Goal: Task Accomplishment & Management: Manage account settings

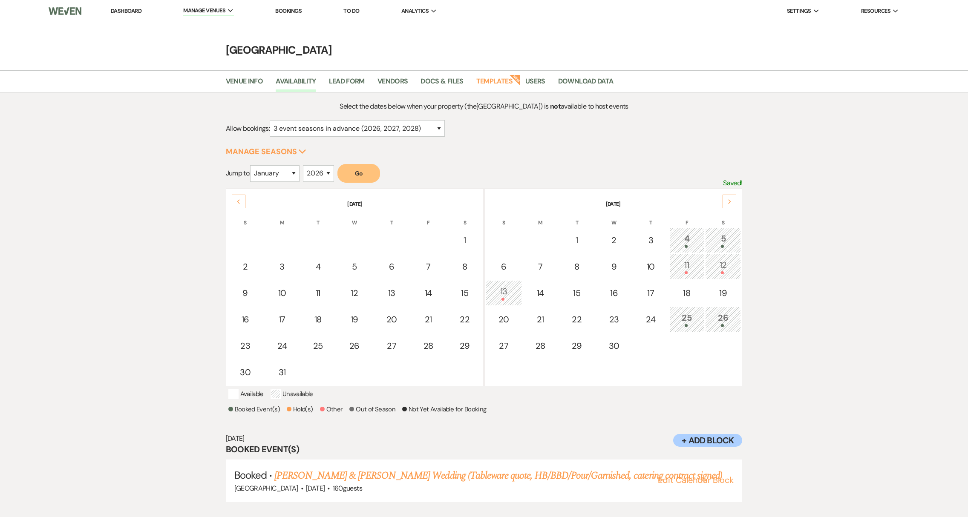
select select "3"
select select "2026"
click at [136, 9] on link "Dashboard" at bounding box center [126, 10] width 31 height 7
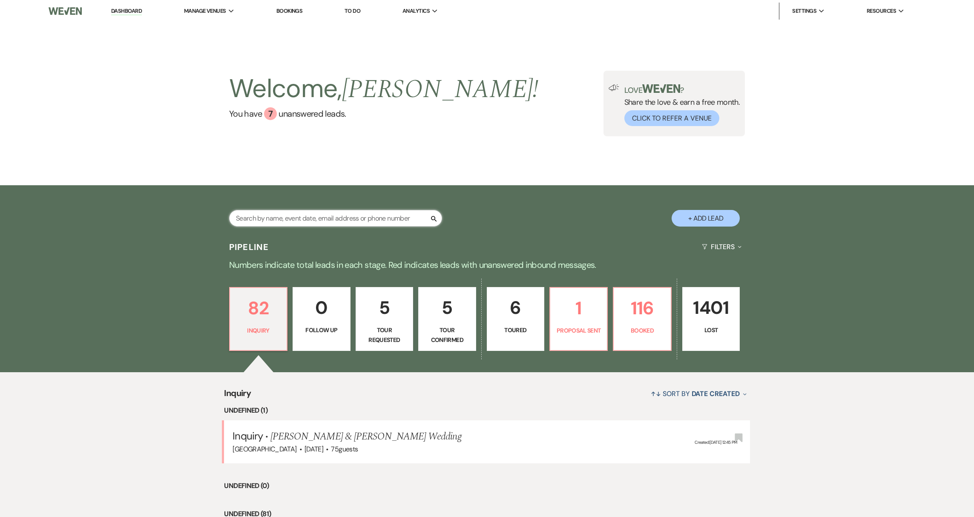
click at [304, 215] on input "text" at bounding box center [335, 218] width 213 height 17
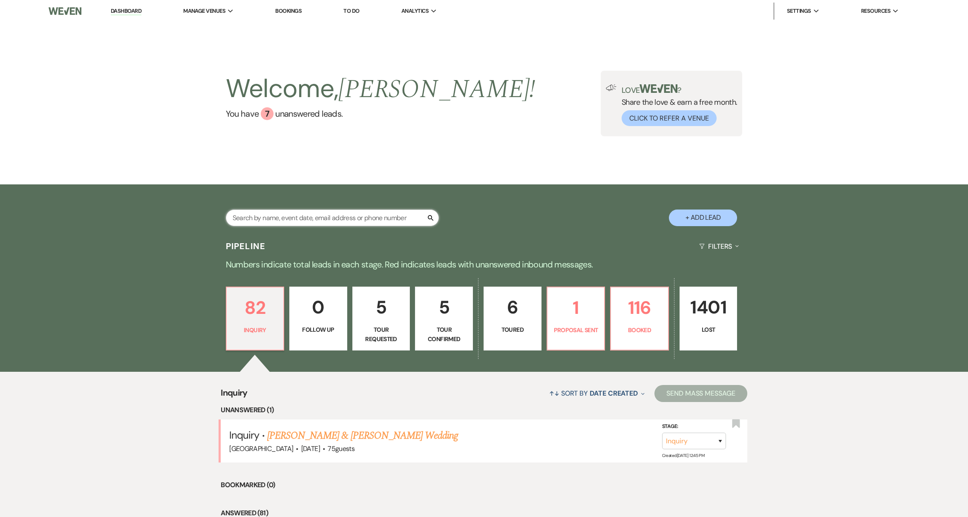
click at [311, 218] on input "text" at bounding box center [332, 218] width 213 height 17
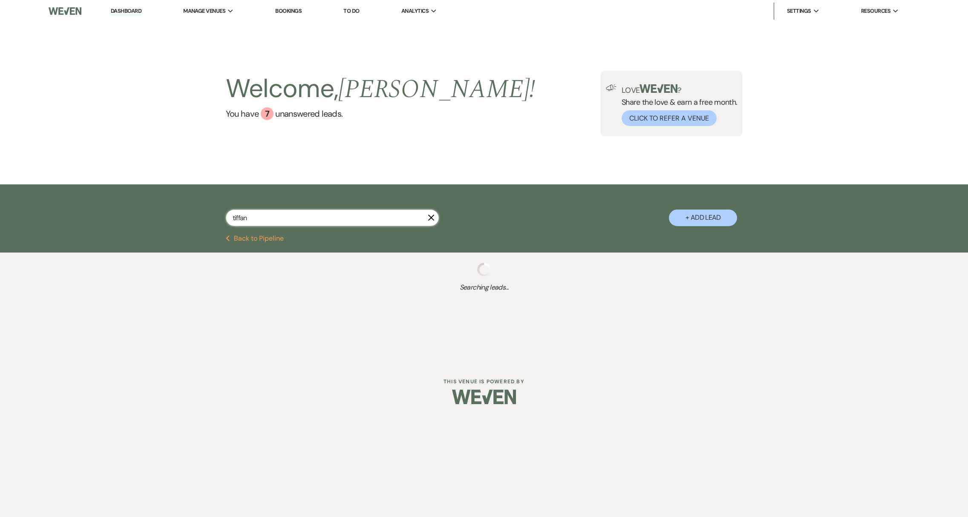
type input "tiffany"
select select "8"
select select "5"
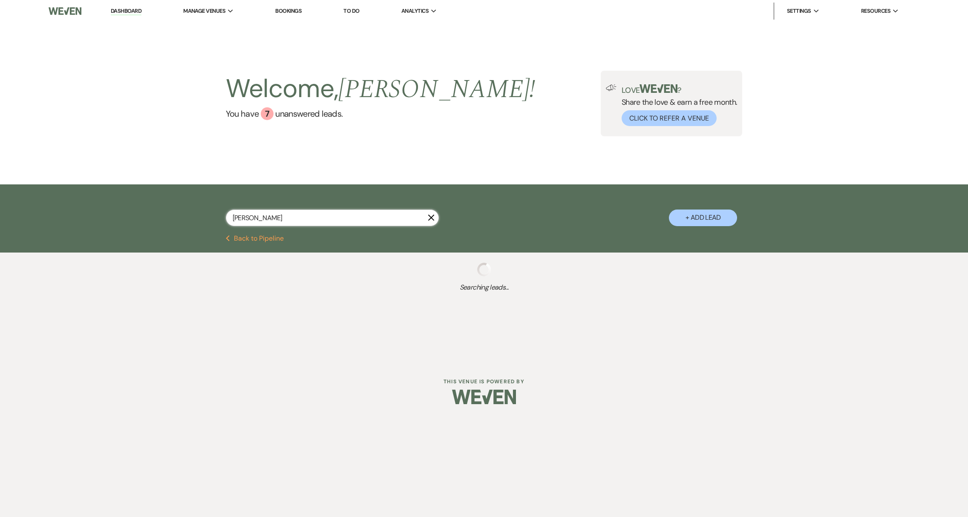
select select "8"
select select "5"
select select "8"
select select "7"
select select "8"
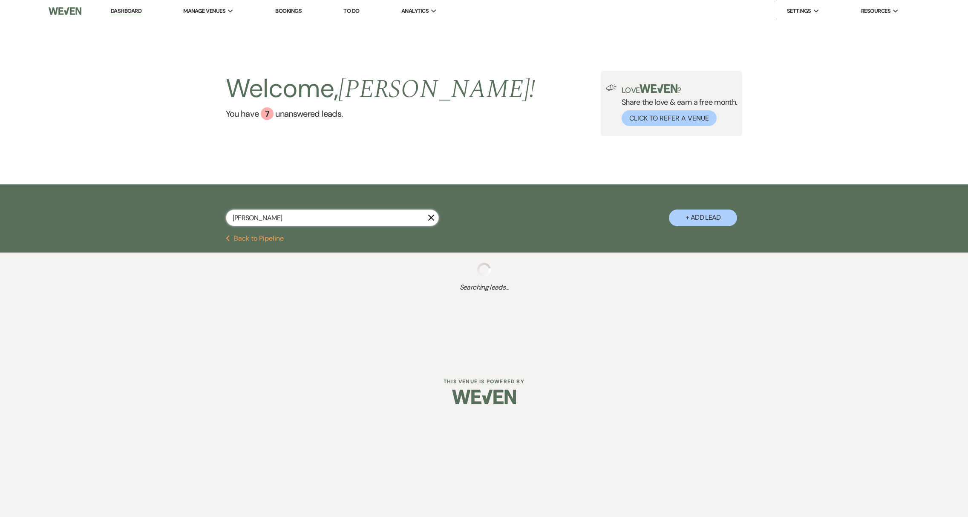
select select "1"
select select "8"
select select "5"
select select "8"
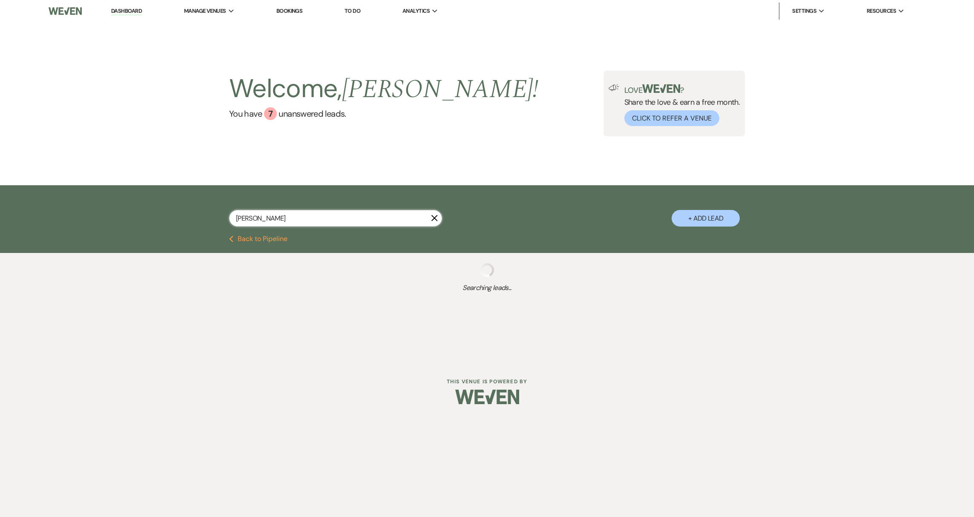
select select "8"
select select "5"
select select "8"
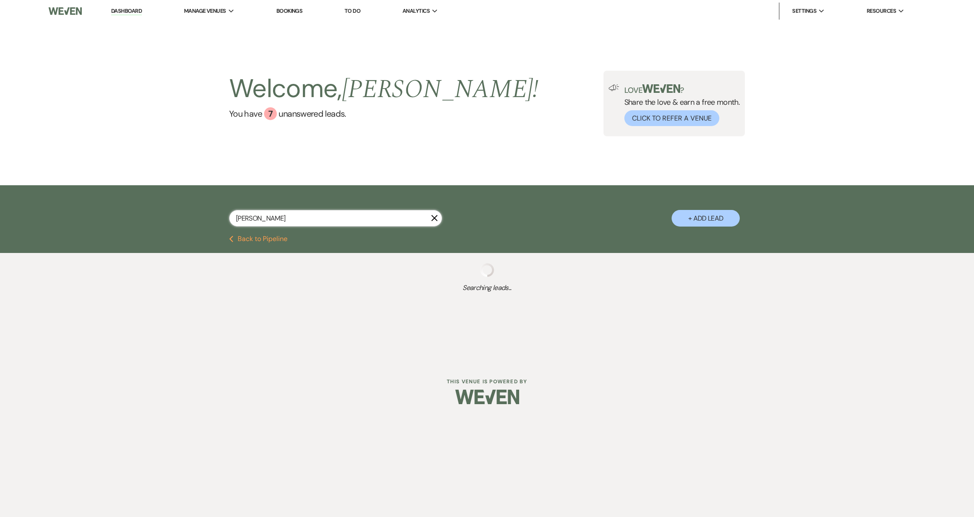
select select "1"
select select "8"
select select "5"
select select "8"
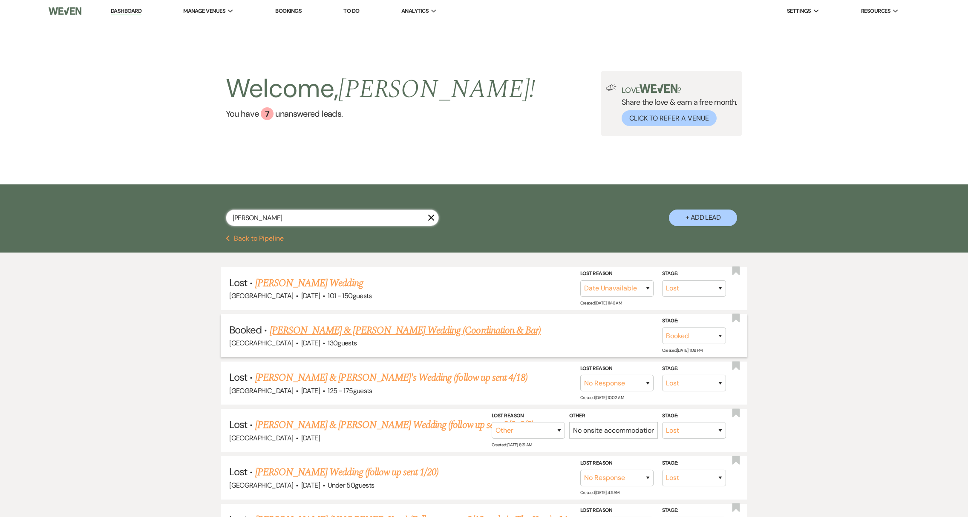
type input "tiffany"
click at [375, 334] on link "[PERSON_NAME] & [PERSON_NAME] Wedding (Coordination & Bar)" at bounding box center [405, 330] width 271 height 15
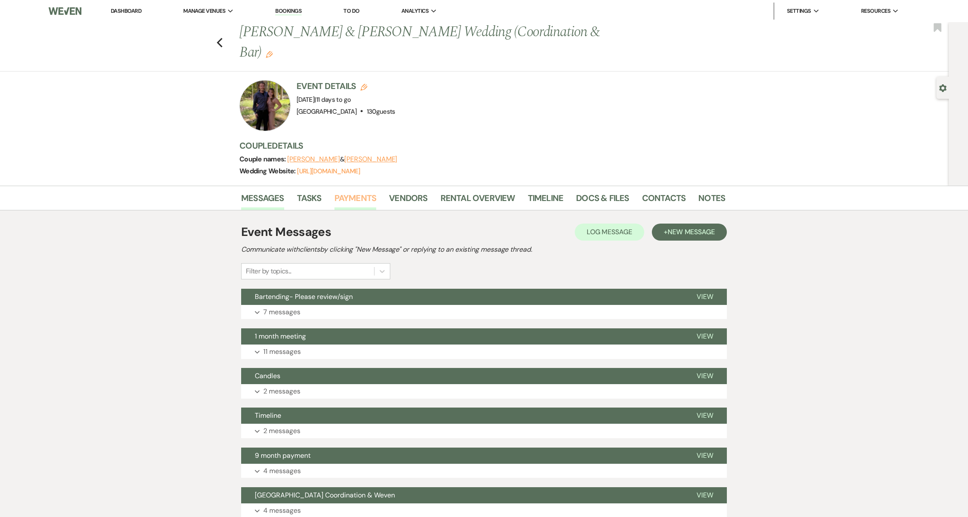
click at [362, 201] on link "Payments" at bounding box center [355, 200] width 42 height 19
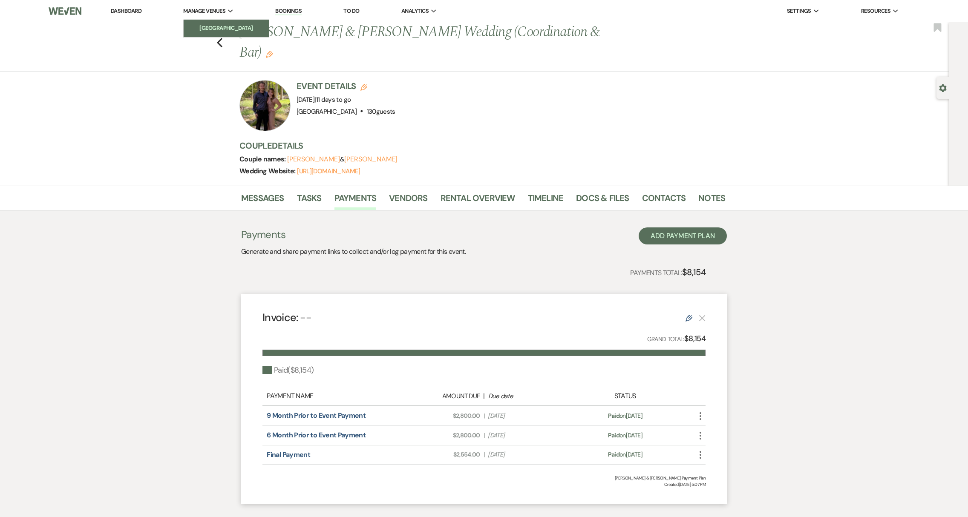
click at [221, 23] on link "[GEOGRAPHIC_DATA]" at bounding box center [226, 28] width 85 height 17
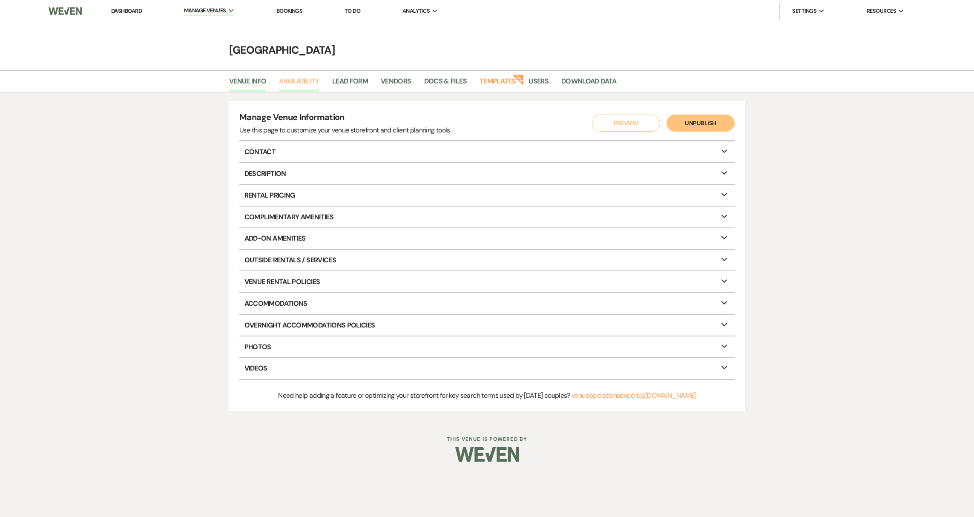
click at [310, 83] on link "Availability" at bounding box center [299, 84] width 40 height 16
select select "3"
select select "2026"
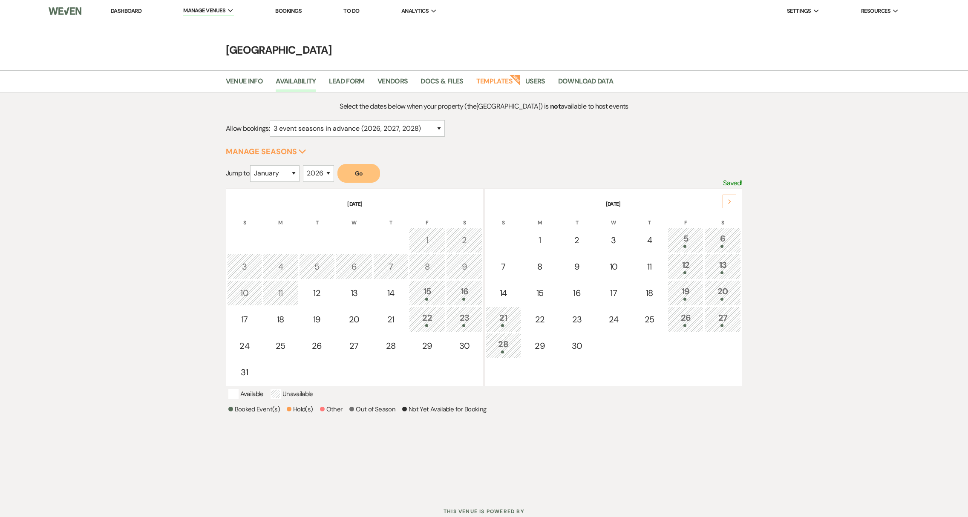
click at [728, 201] on icon "Next" at bounding box center [730, 201] width 4 height 5
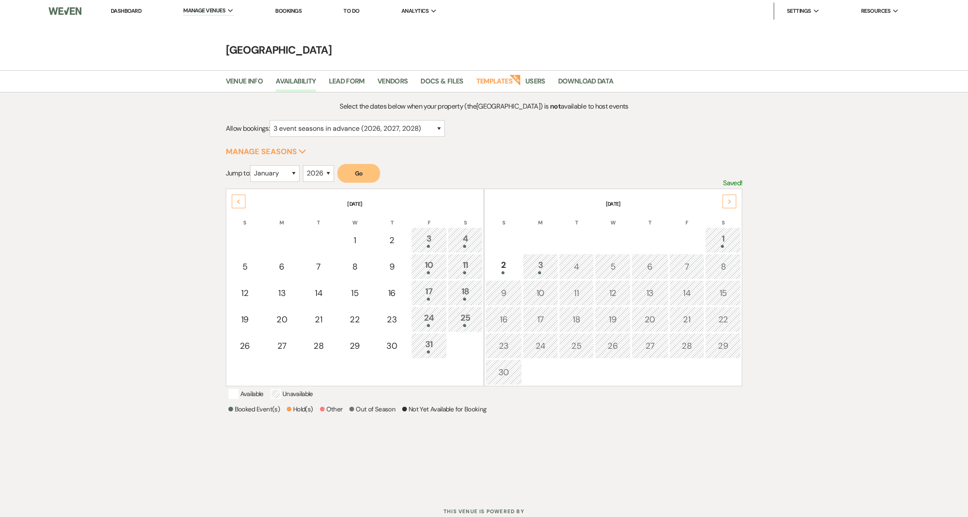
click at [728, 201] on icon "Next" at bounding box center [730, 201] width 4 height 5
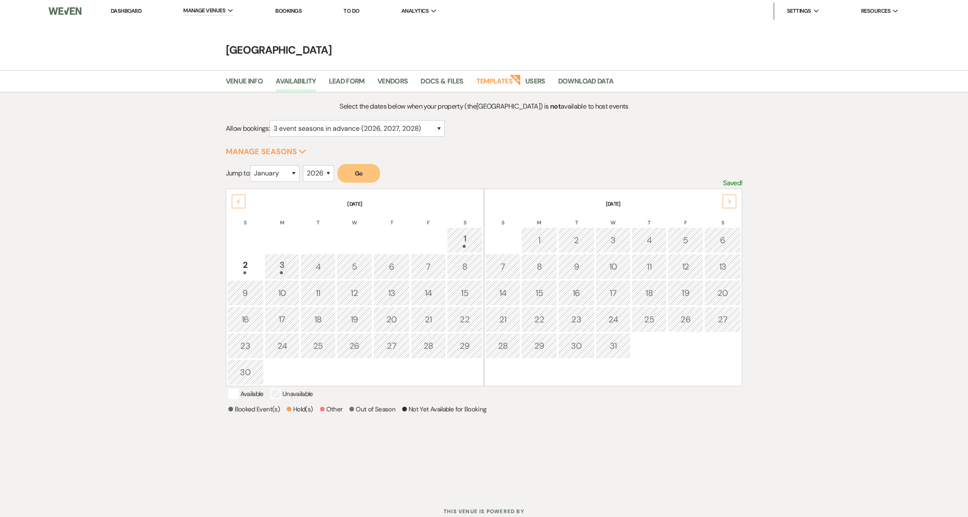
click at [728, 201] on icon "Next" at bounding box center [730, 201] width 4 height 5
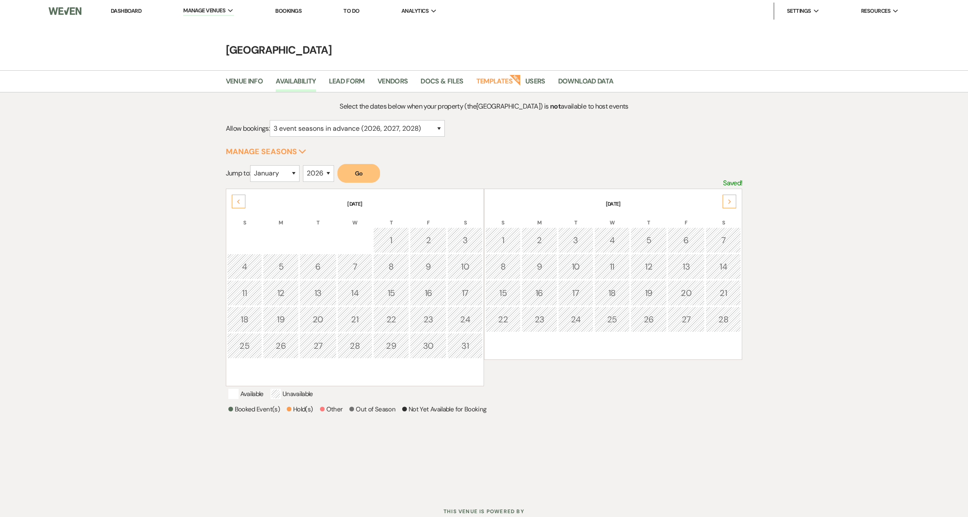
click at [728, 201] on icon "Next" at bounding box center [730, 201] width 4 height 5
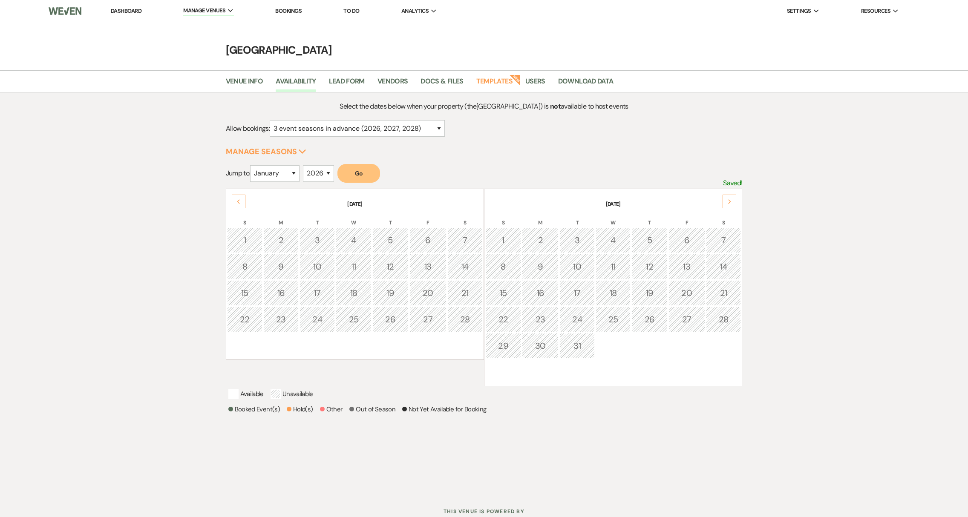
click at [728, 201] on icon "Next" at bounding box center [730, 201] width 4 height 5
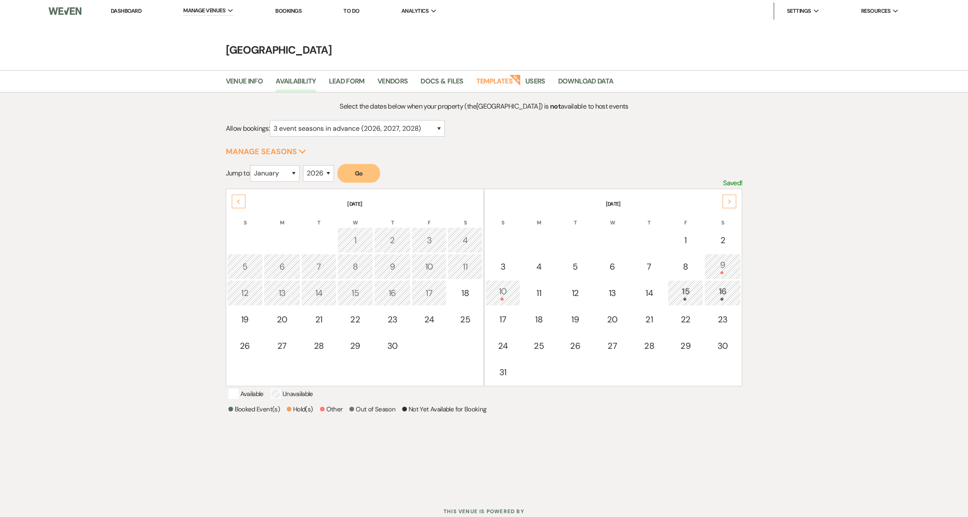
click at [728, 201] on icon "Next" at bounding box center [730, 201] width 4 height 5
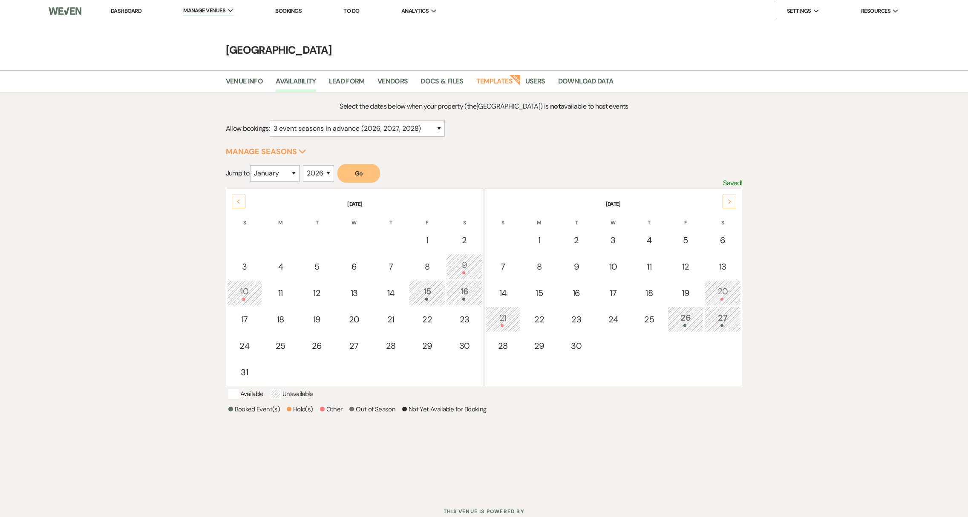
click at [728, 201] on icon "Next" at bounding box center [730, 201] width 4 height 5
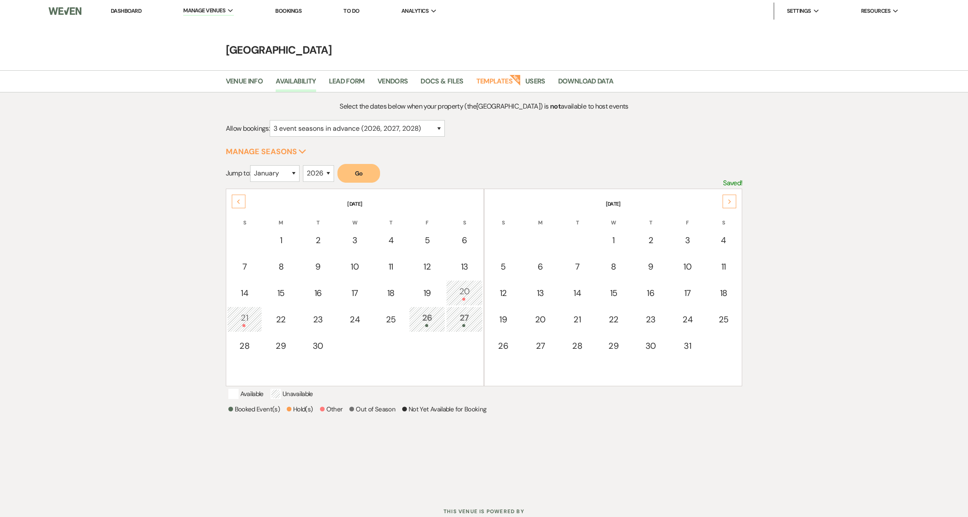
click at [728, 201] on icon "Next" at bounding box center [730, 201] width 4 height 5
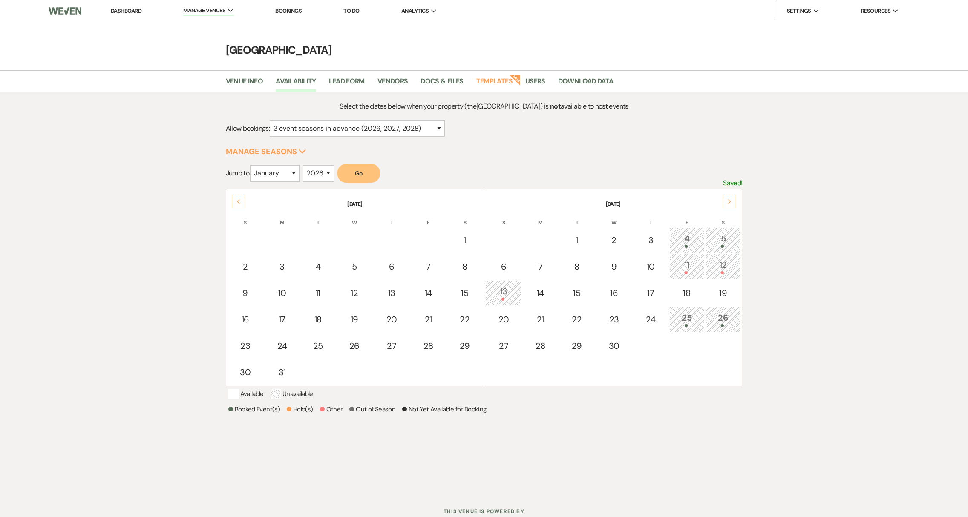
click at [722, 322] on div "26" at bounding box center [723, 319] width 26 height 16
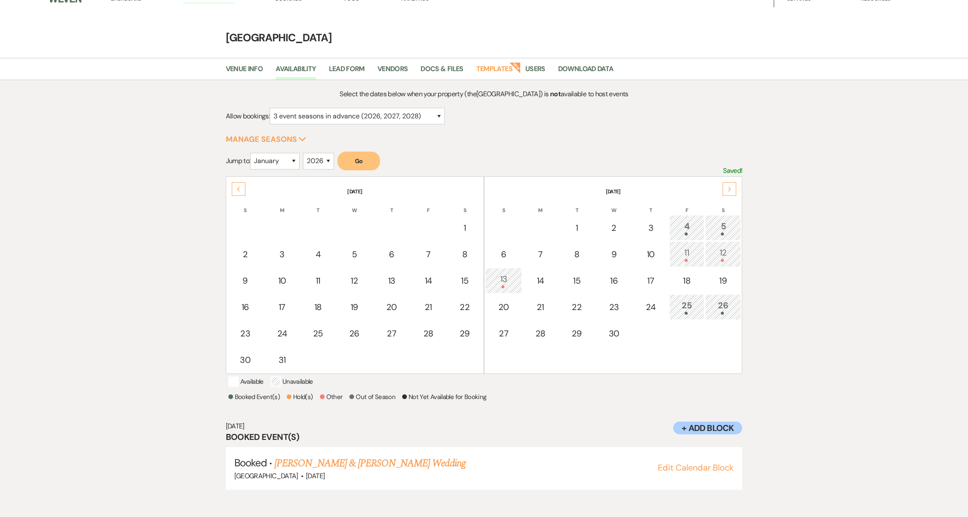
scroll to position [12, 0]
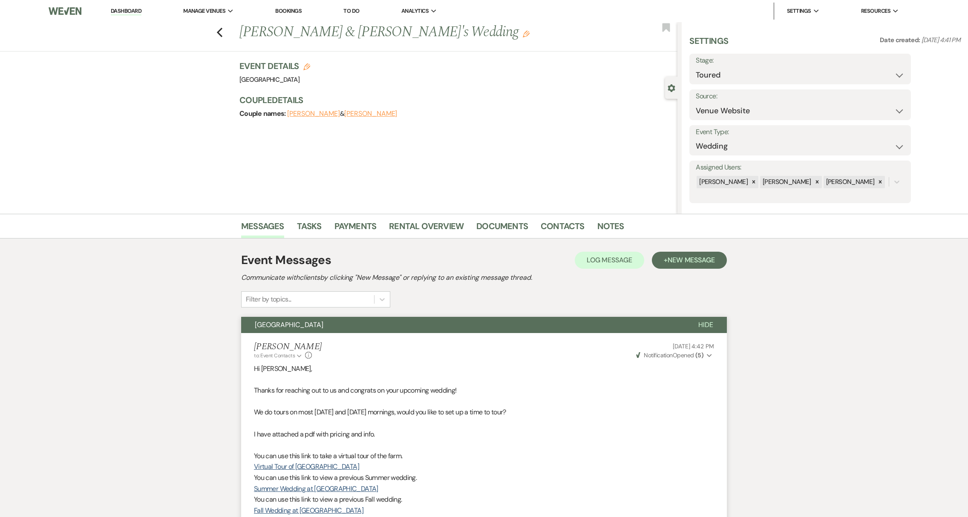
select select "5"
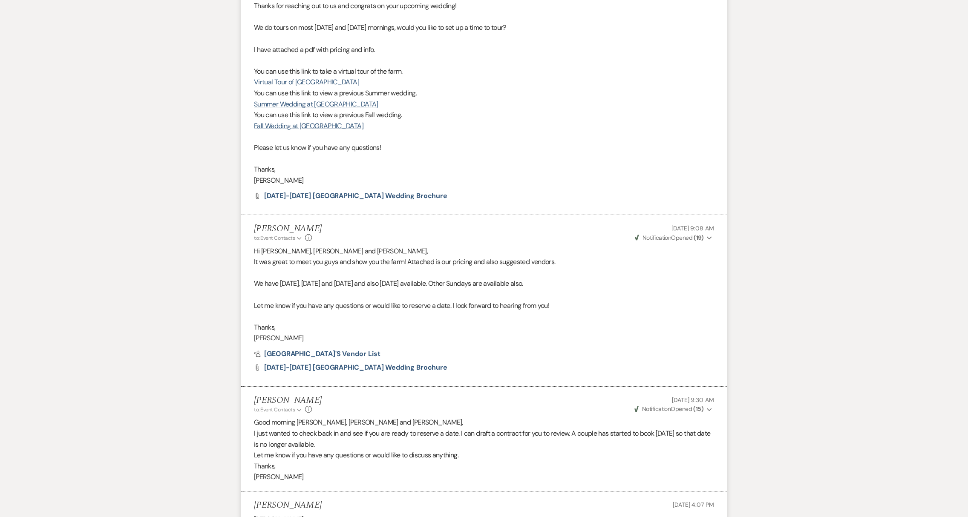
scroll to position [371, 0]
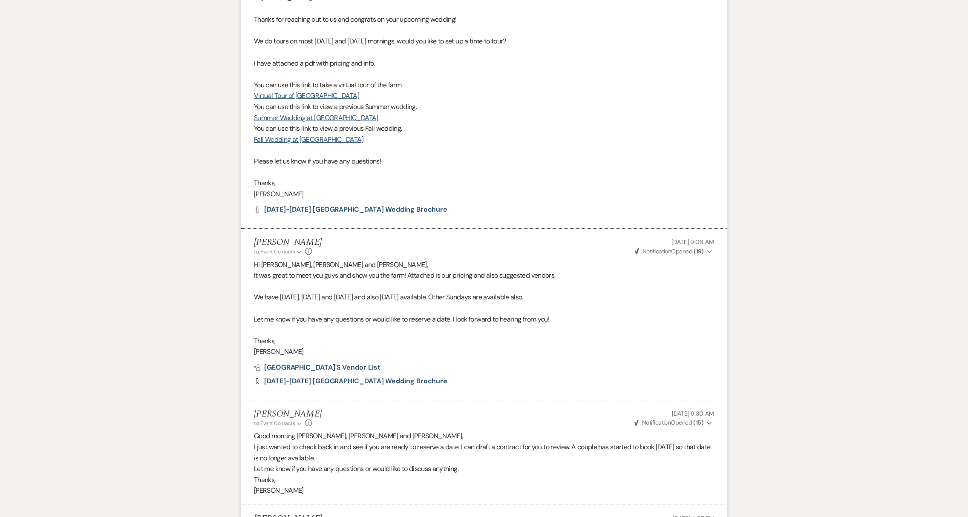
drag, startPoint x: 254, startPoint y: 296, endPoint x: 678, endPoint y: 298, distance: 423.4
click at [678, 298] on p "We have [DATE], [DATE] and [DATE] and also [DATE] available. Other Sundays are …" at bounding box center [484, 297] width 460 height 11
copy p "We have [DATE], [DATE] and [DATE] and also [DATE] available. Other Sundays are …"
click at [512, 341] on p "Thanks," at bounding box center [484, 341] width 460 height 11
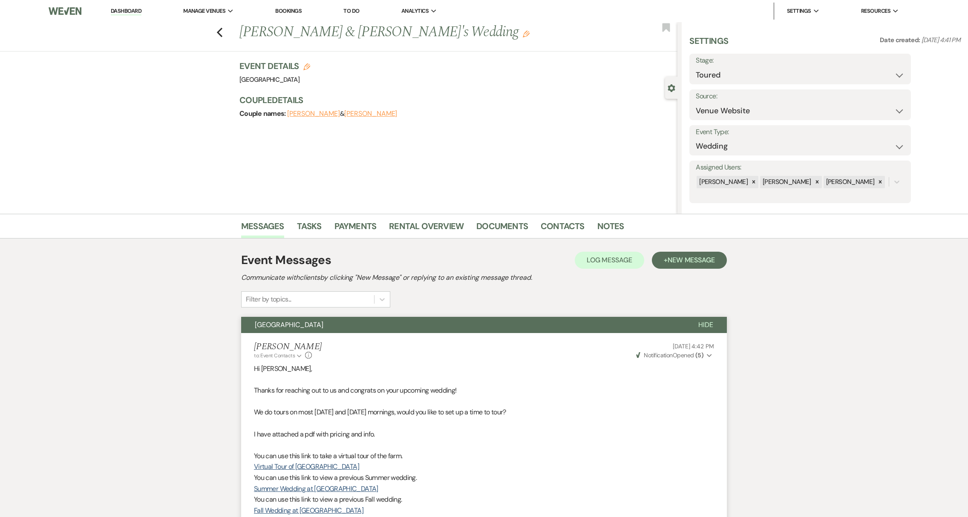
click at [122, 10] on link "Dashboard" at bounding box center [126, 11] width 31 height 8
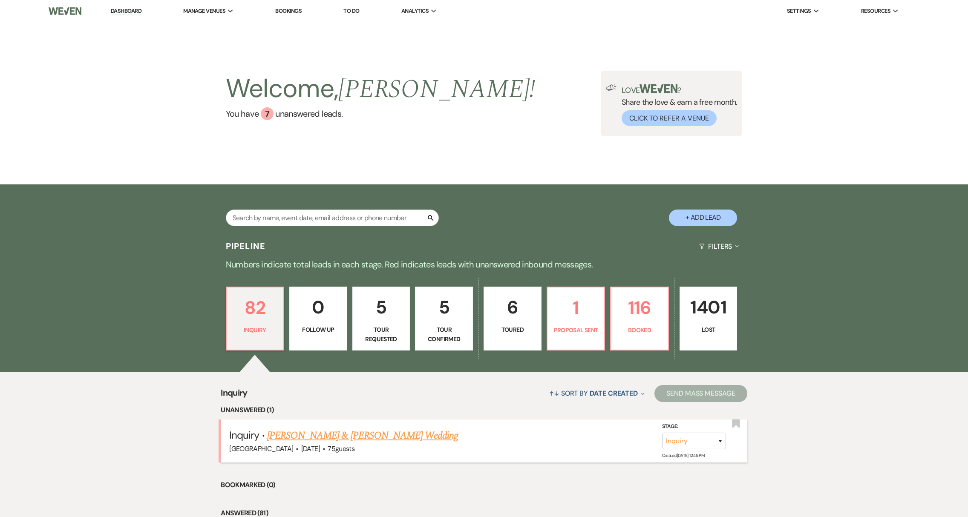
click at [373, 428] on link "[PERSON_NAME] & [PERSON_NAME] Wedding" at bounding box center [362, 435] width 191 height 15
select select "1"
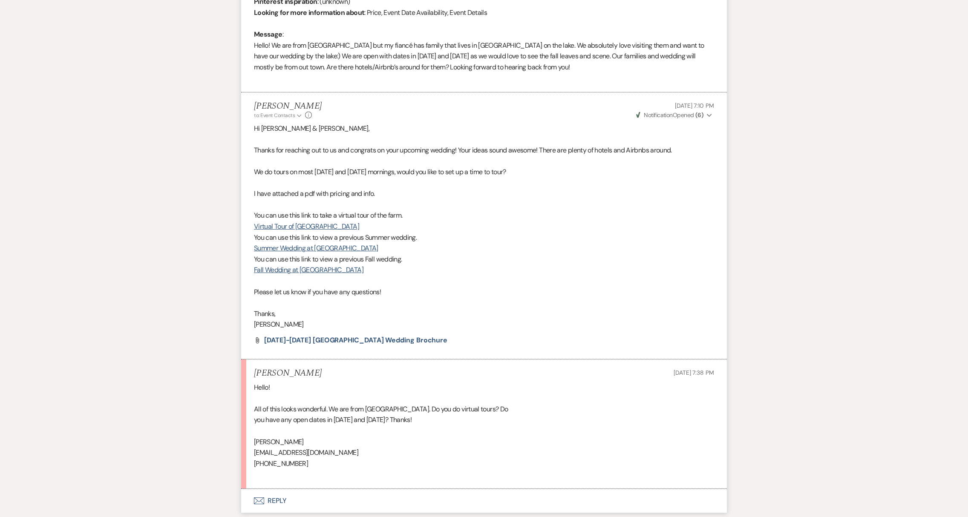
scroll to position [525, 0]
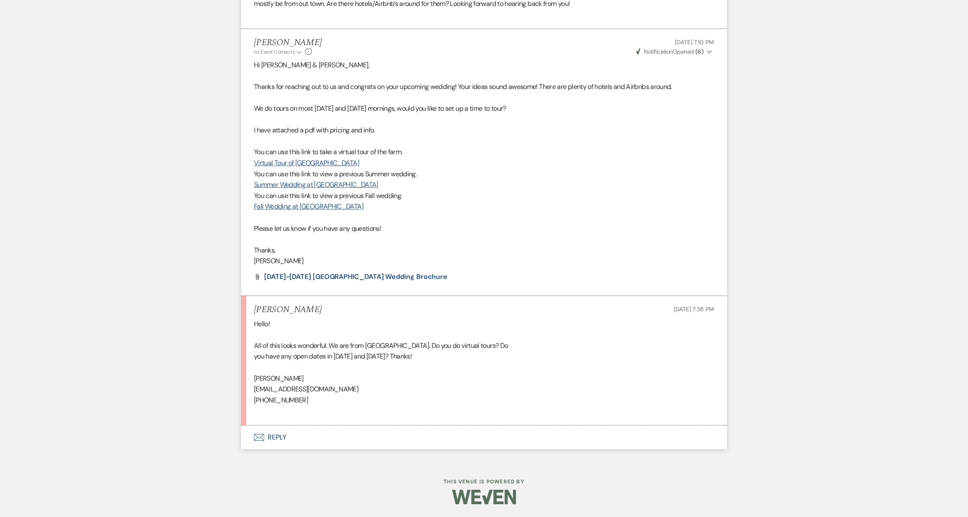
click at [273, 439] on button "Envelope Reply" at bounding box center [484, 438] width 486 height 24
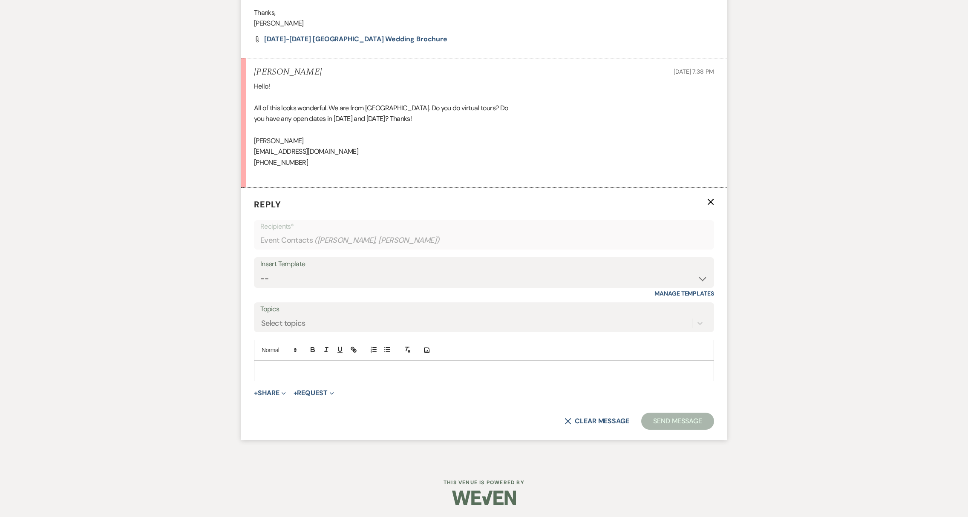
scroll to position [763, 0]
click at [285, 364] on div at bounding box center [483, 370] width 459 height 20
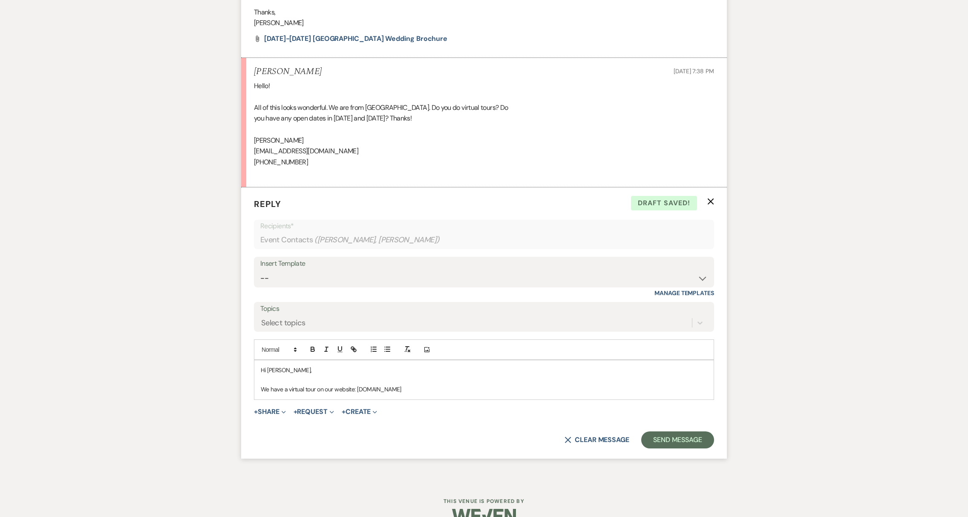
drag, startPoint x: 357, startPoint y: 388, endPoint x: 483, endPoint y: 386, distance: 126.5
click at [483, 386] on p "We have a virtual tour on our website: [DOMAIN_NAME]" at bounding box center [484, 389] width 446 height 9
click at [354, 348] on icon "button" at bounding box center [352, 348] width 3 height 3
type input "[DOMAIN_NAME]"
click at [453, 406] on link at bounding box center [451, 406] width 18 height 6
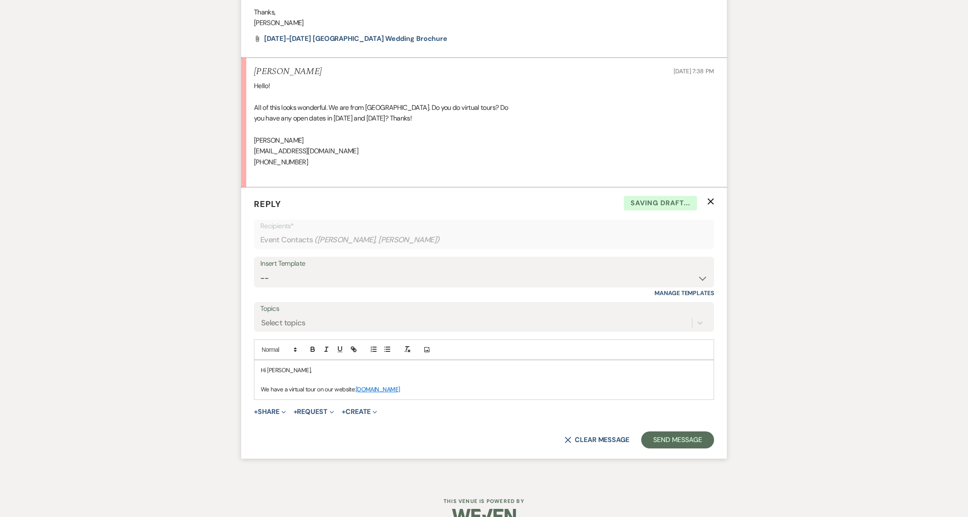
click at [450, 391] on p "We have a virtual tour on our website: [DOMAIN_NAME]" at bounding box center [484, 389] width 446 height 9
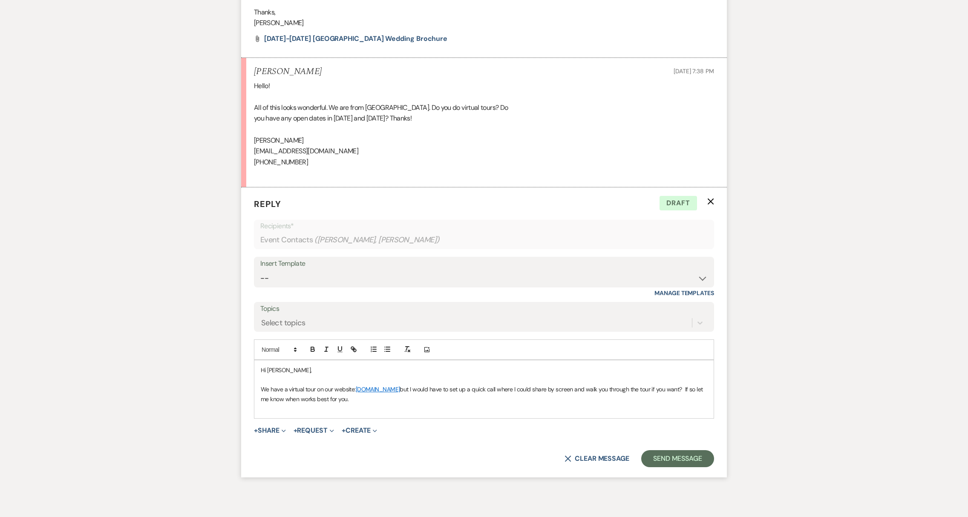
click at [476, 390] on p "We have a virtual tour on our website: [DOMAIN_NAME] but I would have to set up…" at bounding box center [484, 394] width 446 height 19
click at [430, 399] on p "We have a virtual tour on our website: [DOMAIN_NAME] but I would be happy to se…" at bounding box center [484, 394] width 446 height 19
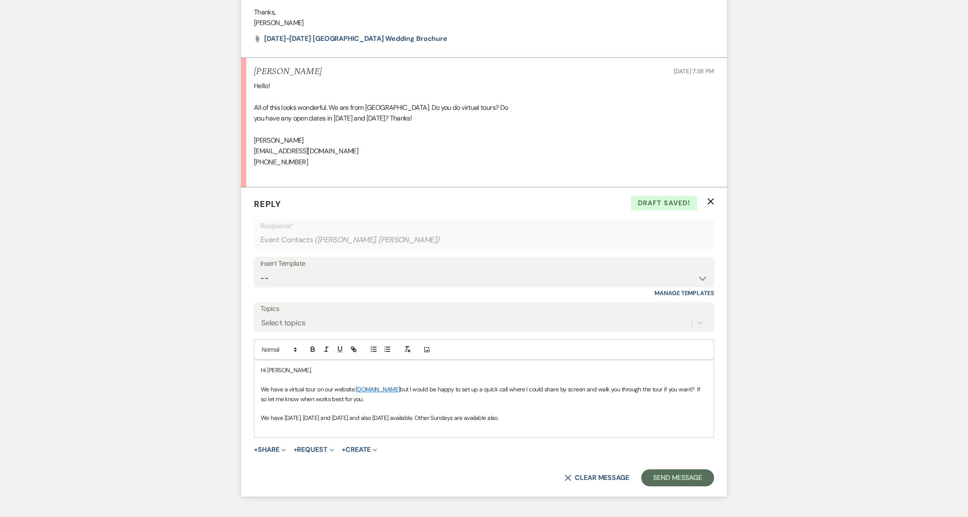
click at [345, 419] on span "We have [DATE], [DATE] and [DATE] and also [DATE] available. Other Sundays are …" at bounding box center [380, 418] width 238 height 8
click at [372, 420] on span "We have [DATE] and [DATE] and also [DATE] available. Other Sundays are availabl…" at bounding box center [370, 418] width 219 height 8
drag, startPoint x: 371, startPoint y: 422, endPoint x: 376, endPoint y: 420, distance: 5.5
click at [371, 422] on p "We have [DATE] and also [DATE] available. Other Sundays are available also." at bounding box center [484, 417] width 446 height 9
click at [545, 416] on p "We have [DATE] and [DATE] available. Other Sundays are available also." at bounding box center [484, 417] width 446 height 9
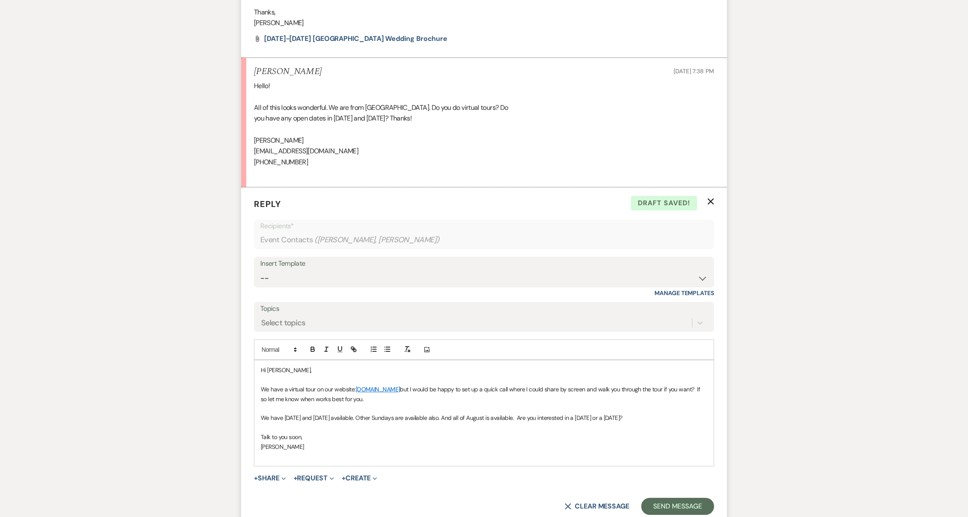
click at [400, 389] on link "[DOMAIN_NAME]" at bounding box center [378, 390] width 44 height 8
click at [395, 406] on link "[DOMAIN_NAME]" at bounding box center [374, 405] width 41 height 11
click at [406, 461] on p at bounding box center [484, 456] width 446 height 9
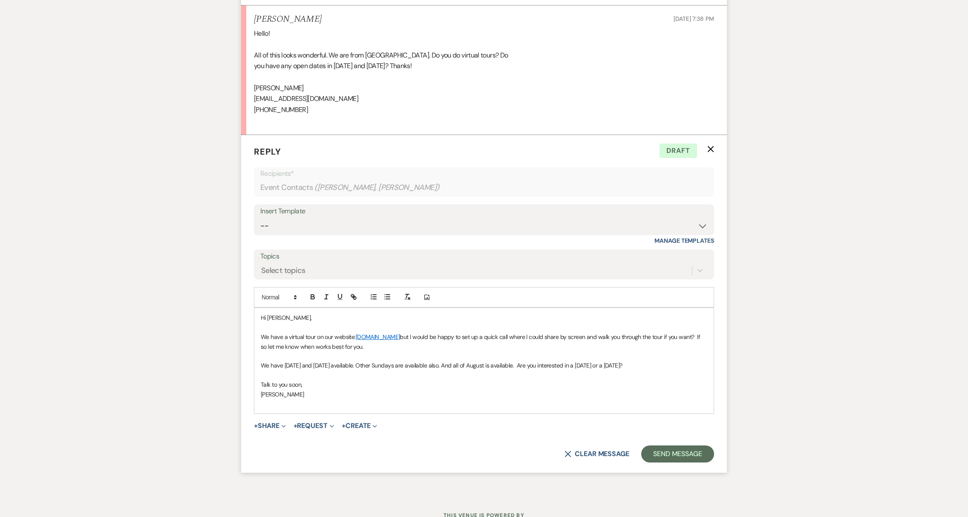
scroll to position [859, 0]
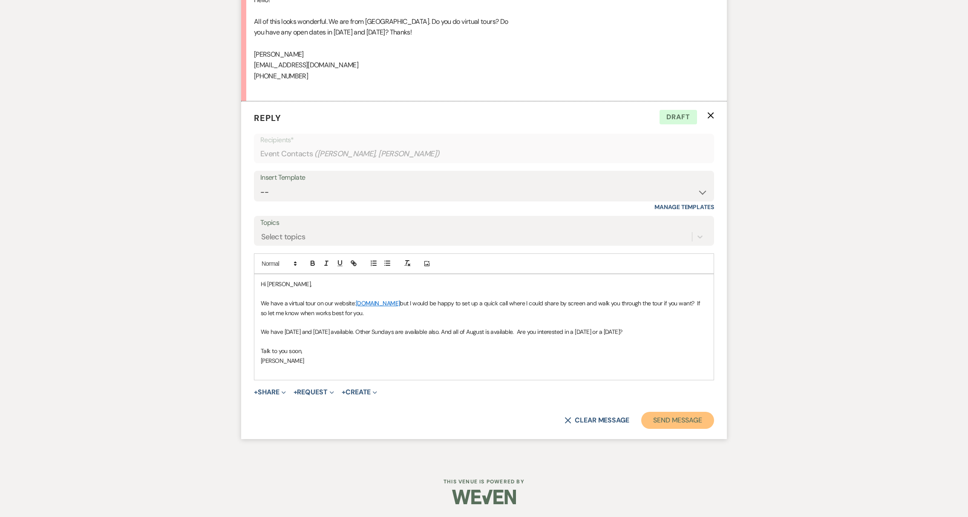
click at [668, 417] on button "Send Message" at bounding box center [677, 420] width 73 height 17
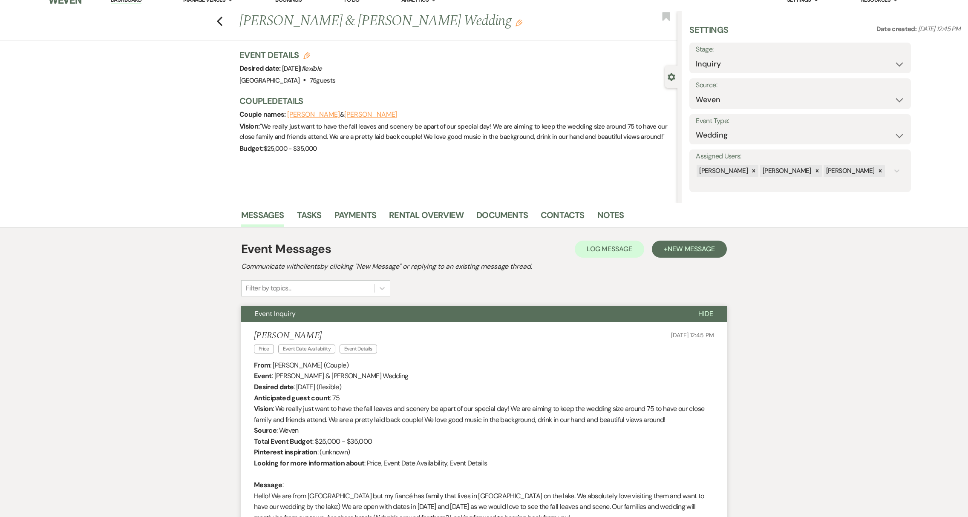
scroll to position [0, 0]
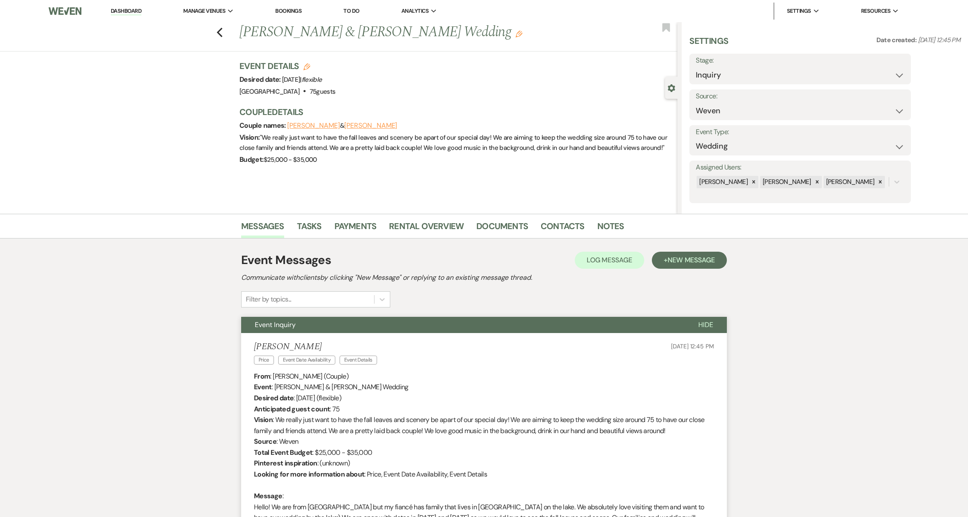
click at [128, 14] on link "Dashboard" at bounding box center [126, 11] width 31 height 8
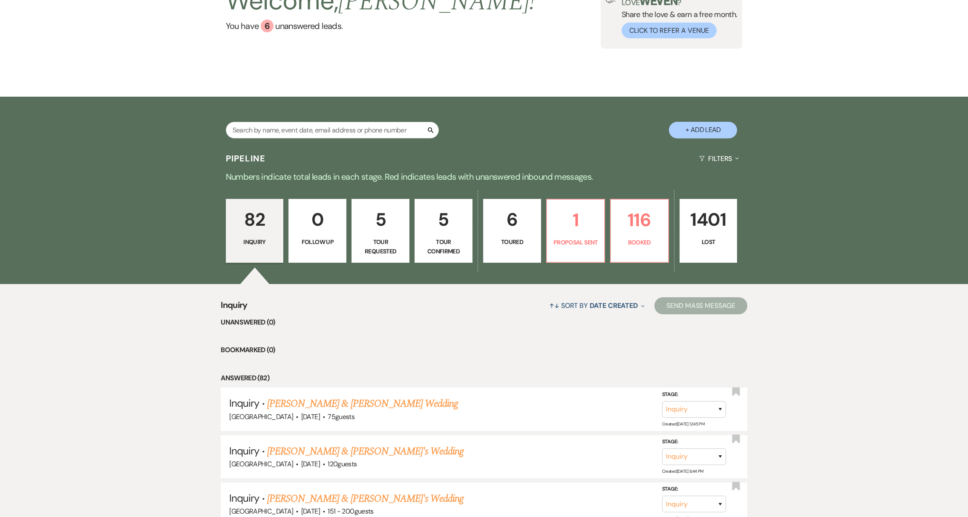
scroll to position [89, 0]
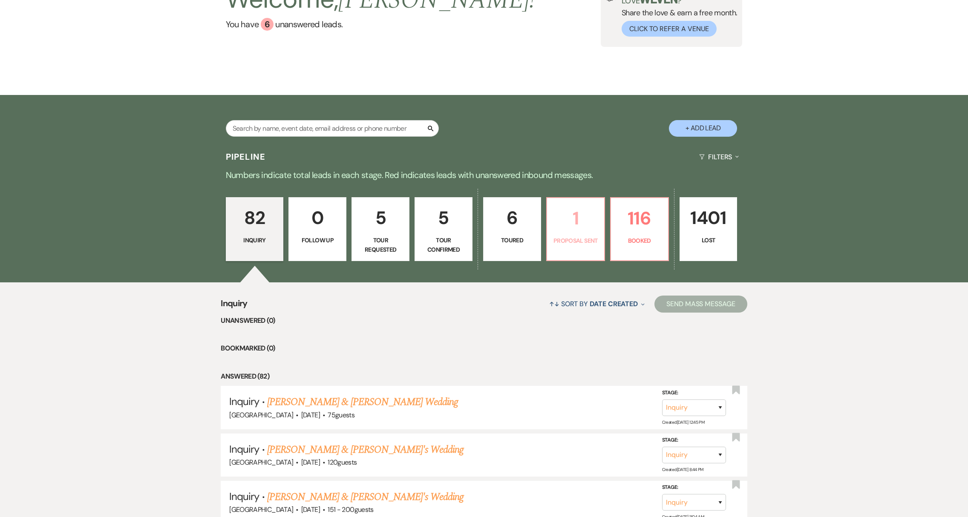
click at [578, 240] on p "Proposal Sent" at bounding box center [575, 240] width 47 height 9
select select "6"
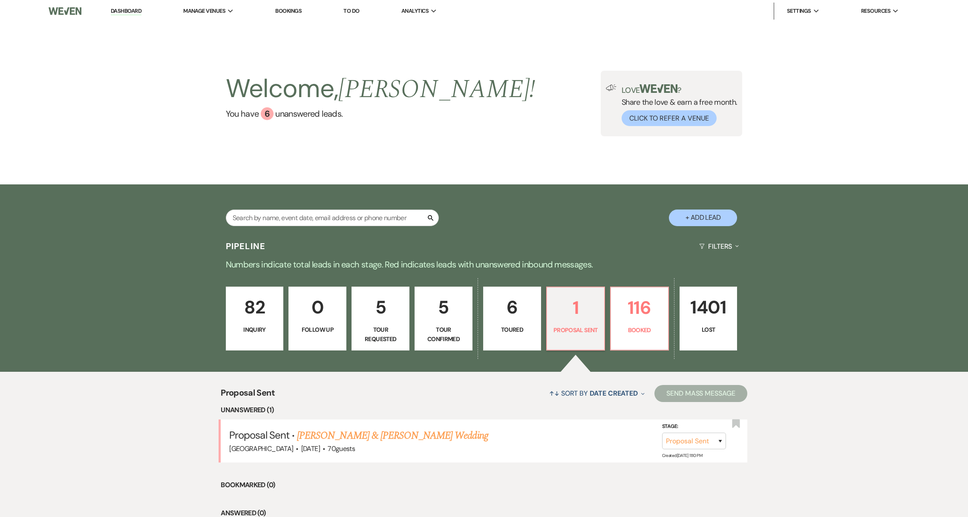
scroll to position [66, 0]
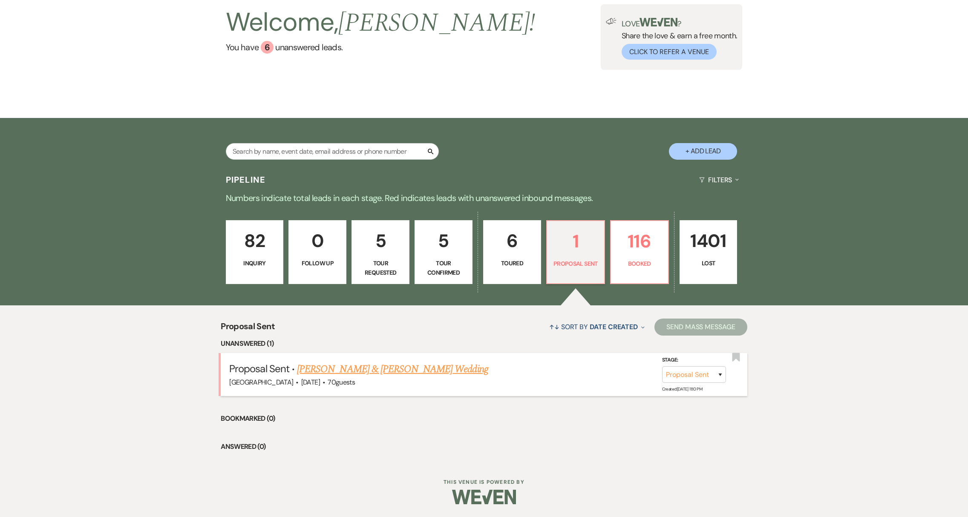
click at [430, 366] on link "[PERSON_NAME] & [PERSON_NAME] Wedding" at bounding box center [392, 369] width 191 height 15
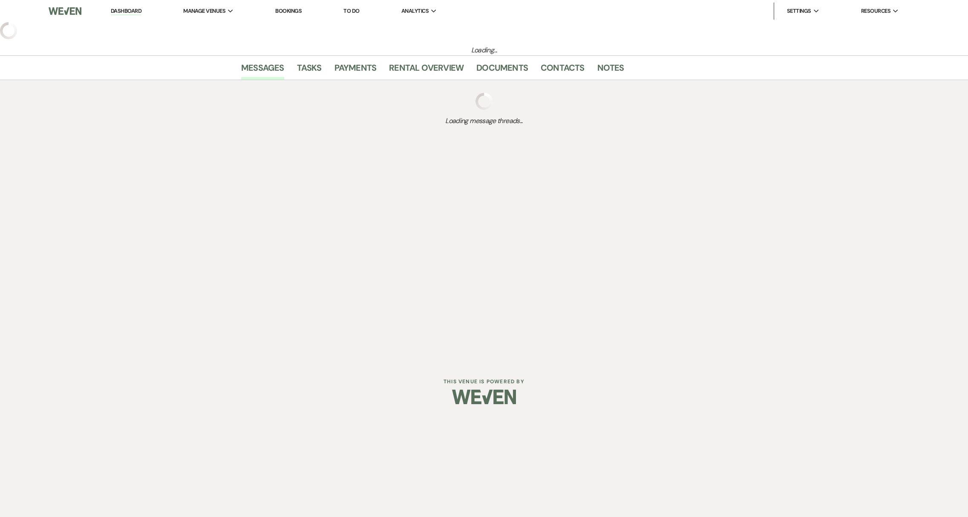
select select "6"
select select "5"
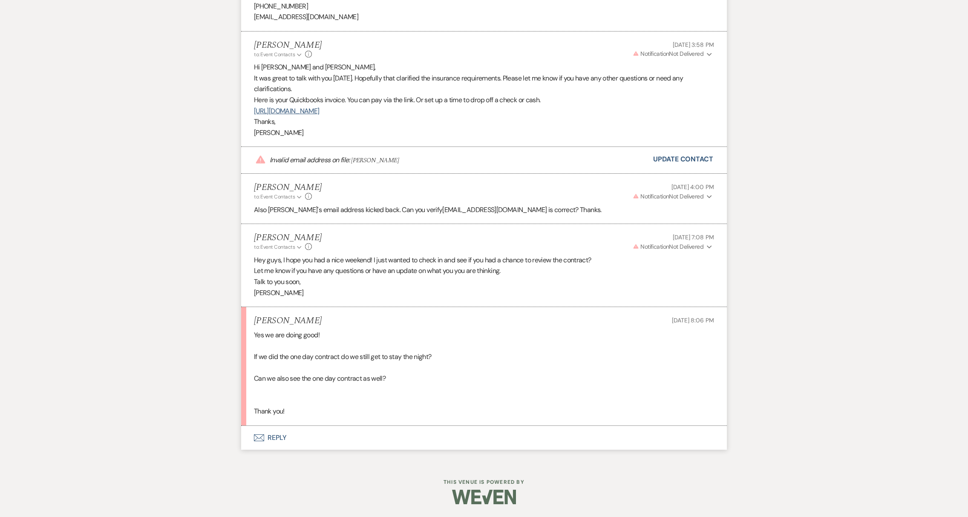
scroll to position [2024, 0]
click at [275, 437] on button "Envelope Reply" at bounding box center [484, 438] width 486 height 24
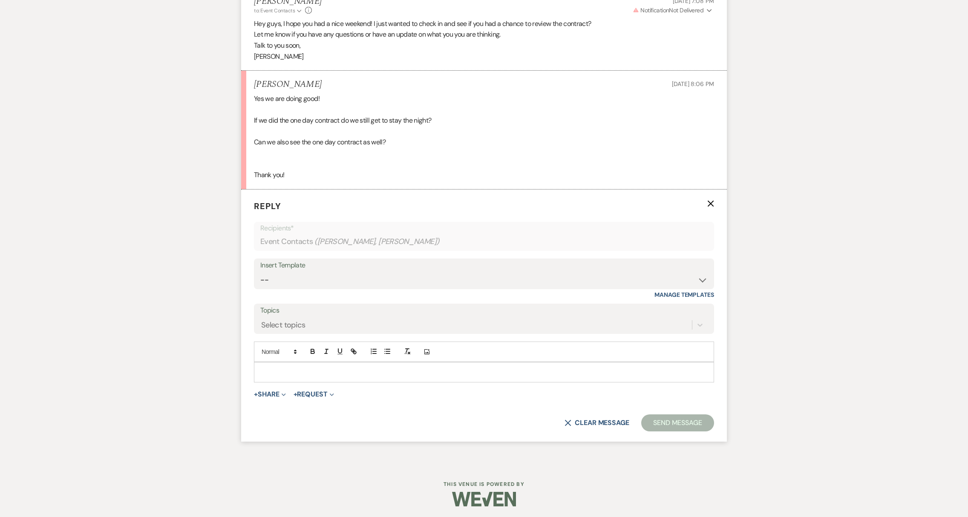
scroll to position [2264, 0]
click at [282, 370] on p at bounding box center [484, 369] width 446 height 9
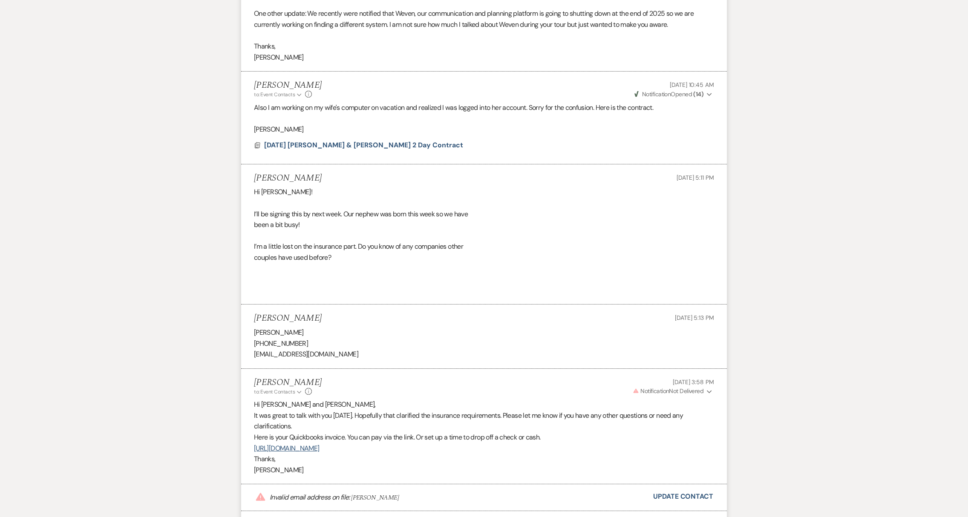
scroll to position [2254, 0]
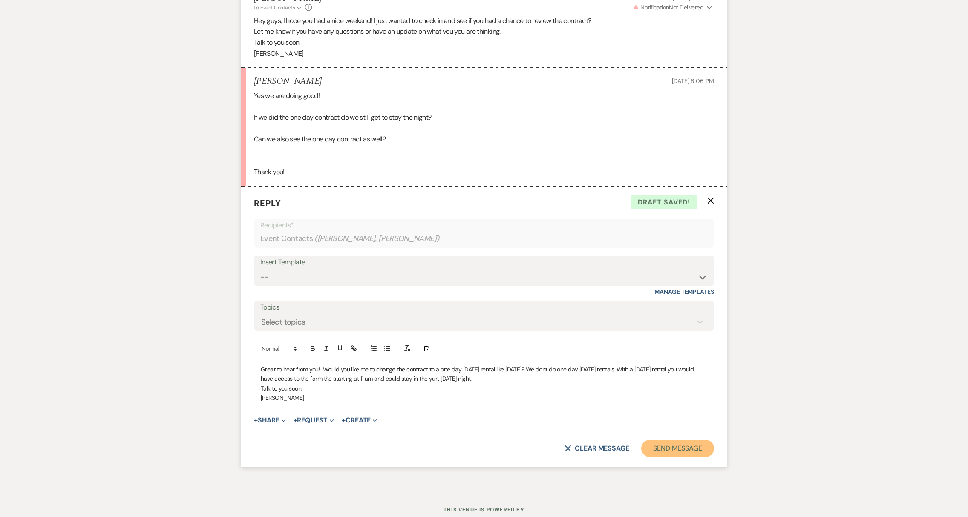
click at [676, 457] on button "Send Message" at bounding box center [677, 448] width 73 height 17
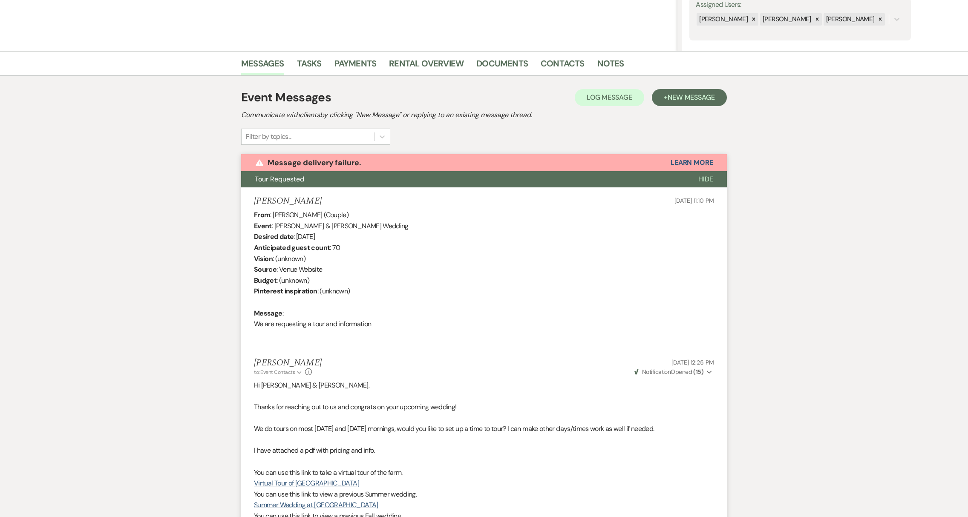
scroll to position [0, 0]
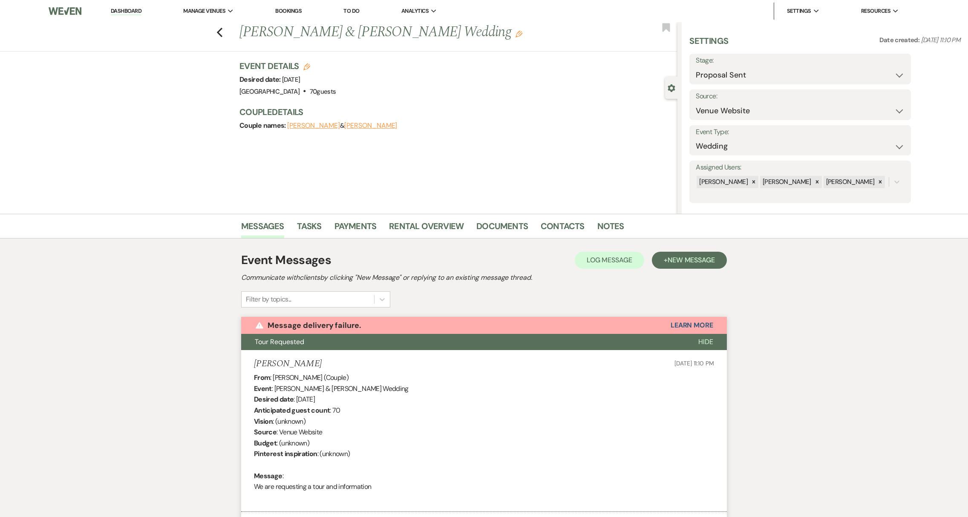
click at [118, 11] on link "Dashboard" at bounding box center [126, 11] width 31 height 8
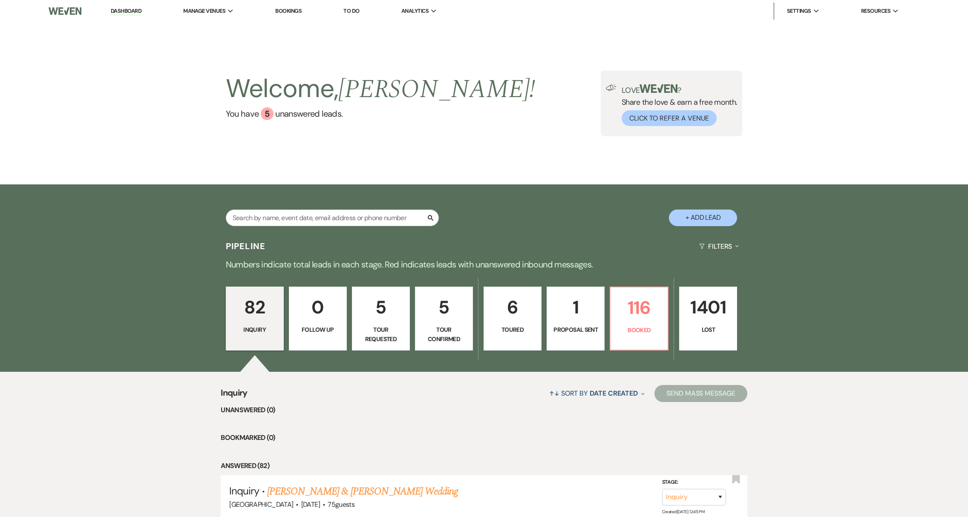
scroll to position [176, 0]
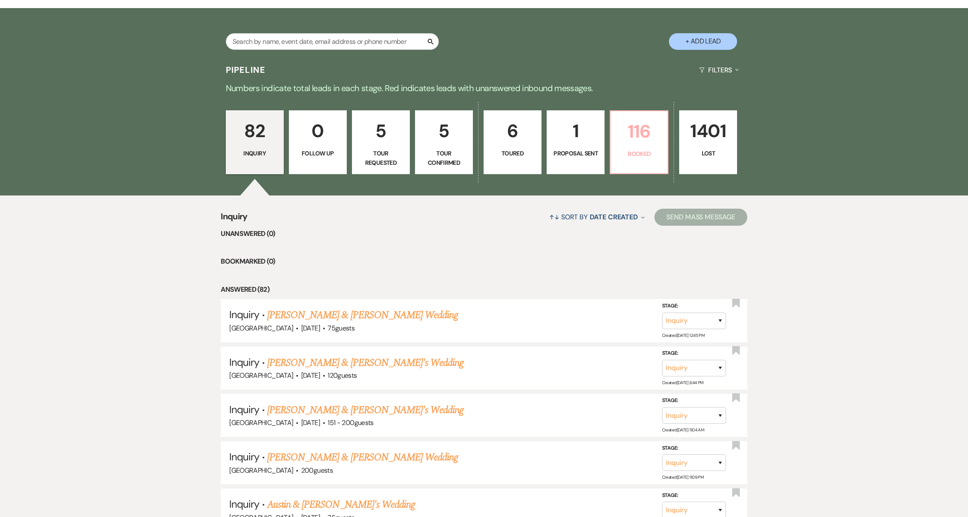
click at [644, 160] on link "116 Booked" at bounding box center [639, 142] width 59 height 64
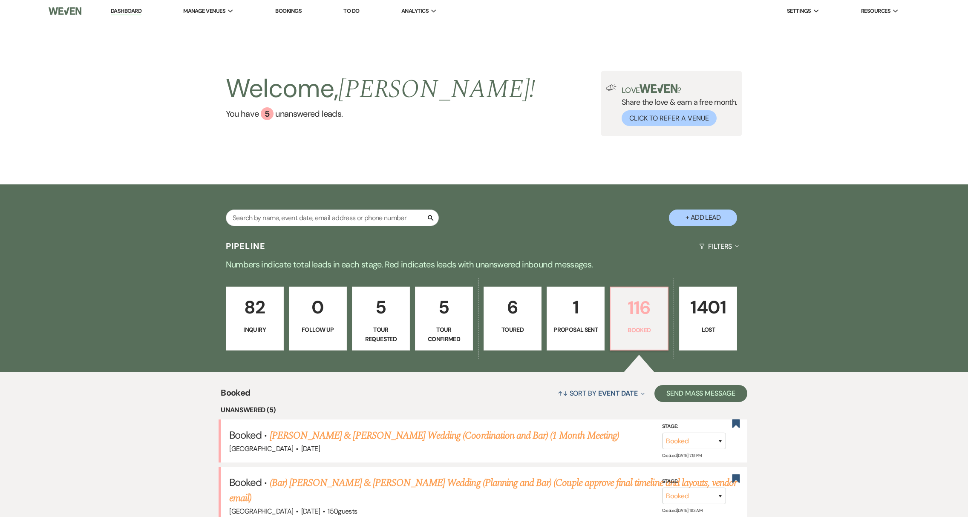
click at [634, 318] on p "116" at bounding box center [639, 308] width 47 height 29
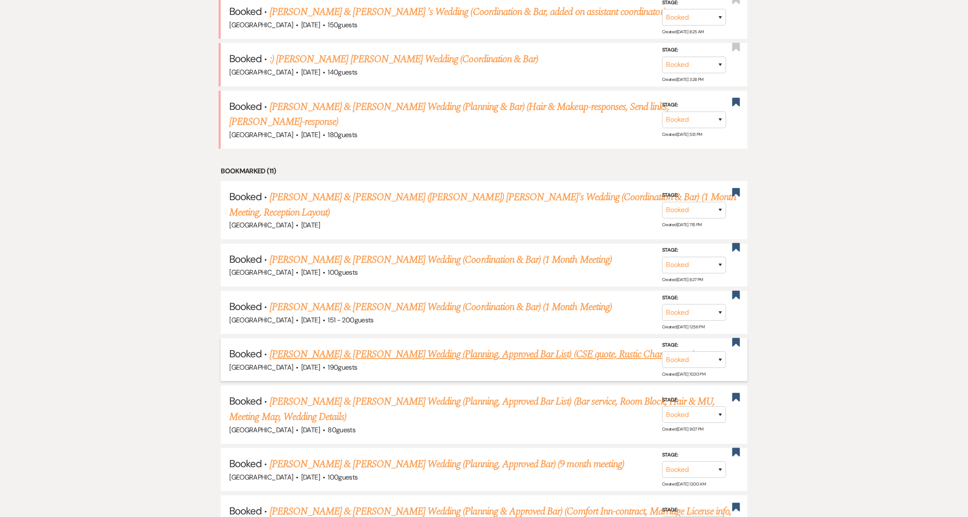
scroll to position [535, 0]
click at [383, 456] on link "[PERSON_NAME] & [PERSON_NAME] Wedding (Planning, Approved Bar) (9 month meeting)" at bounding box center [447, 463] width 354 height 15
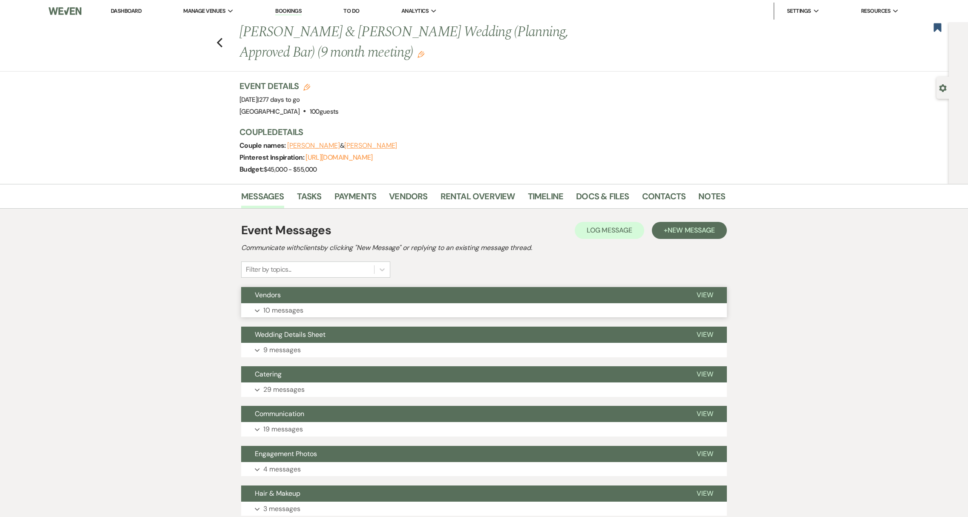
click at [287, 301] on button "Vendors" at bounding box center [462, 295] width 442 height 16
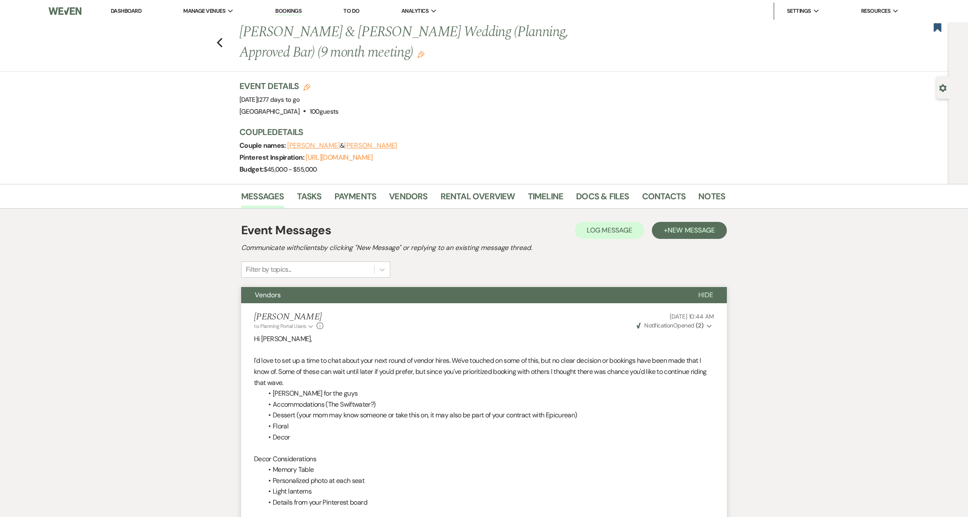
click at [127, 10] on link "Dashboard" at bounding box center [126, 10] width 31 height 7
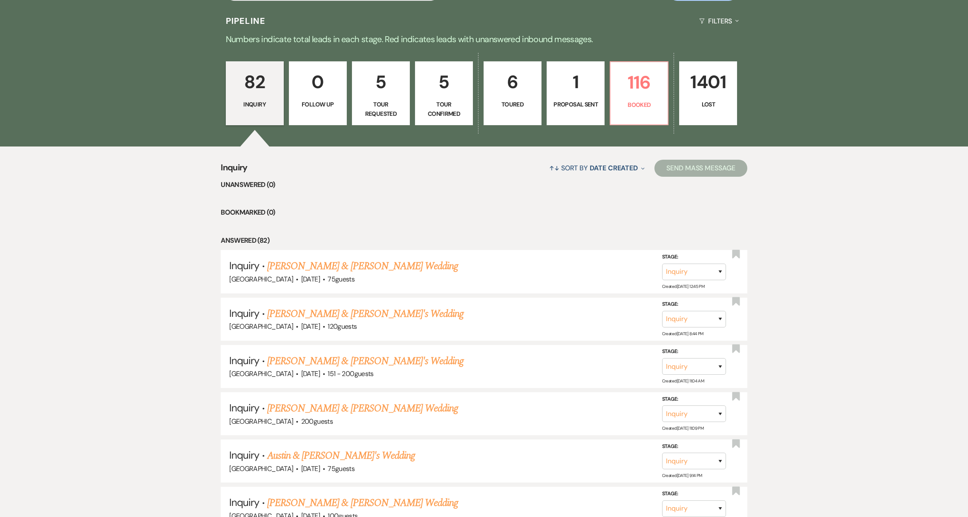
scroll to position [293, 0]
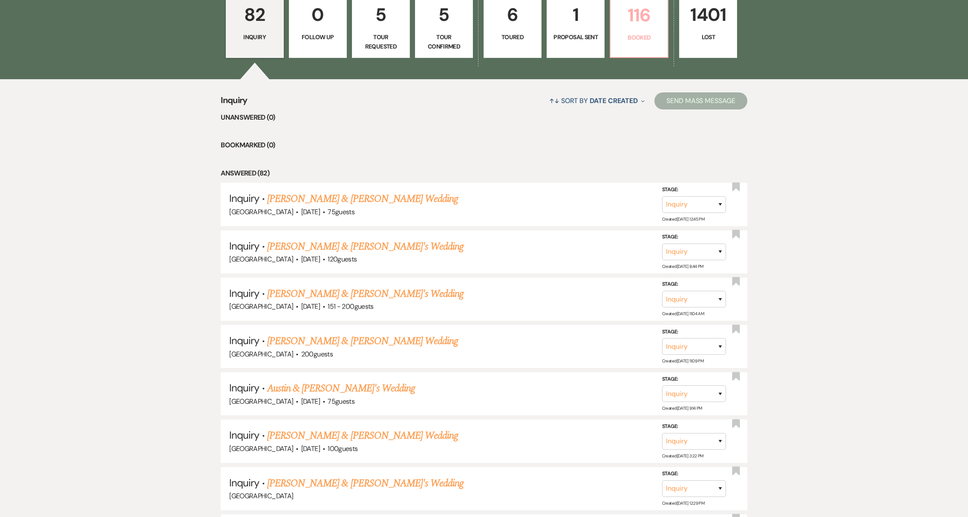
click at [619, 44] on link "116 Booked" at bounding box center [639, 26] width 59 height 64
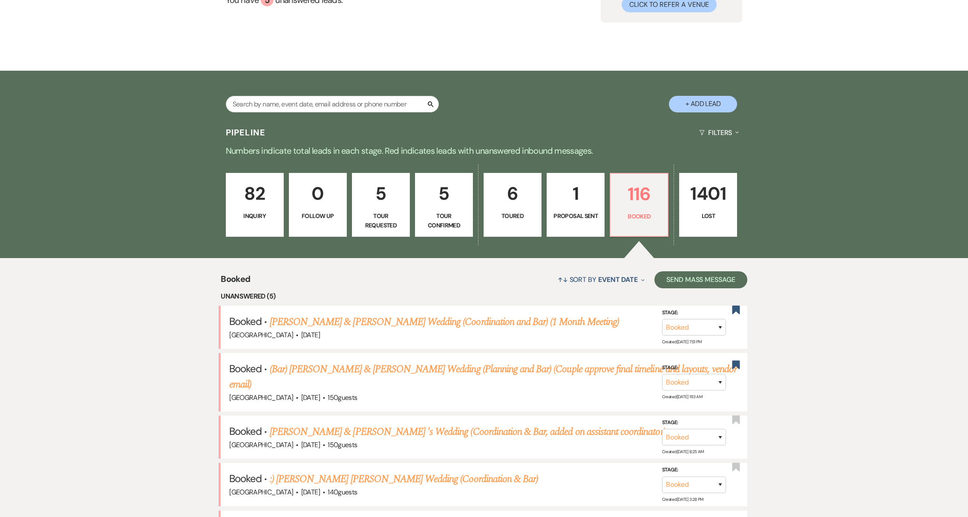
scroll to position [0, 0]
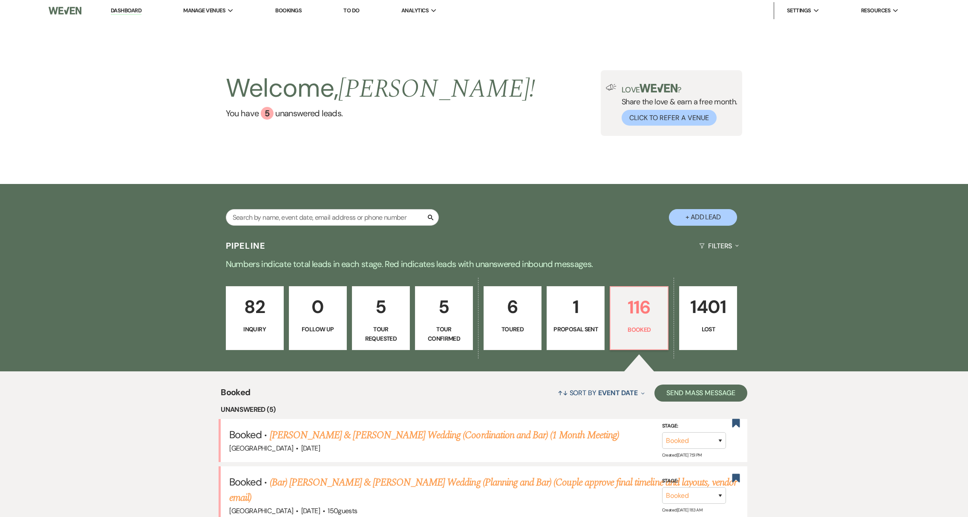
click at [443, 324] on link "5 Tour Confirmed" at bounding box center [444, 318] width 58 height 64
select select "4"
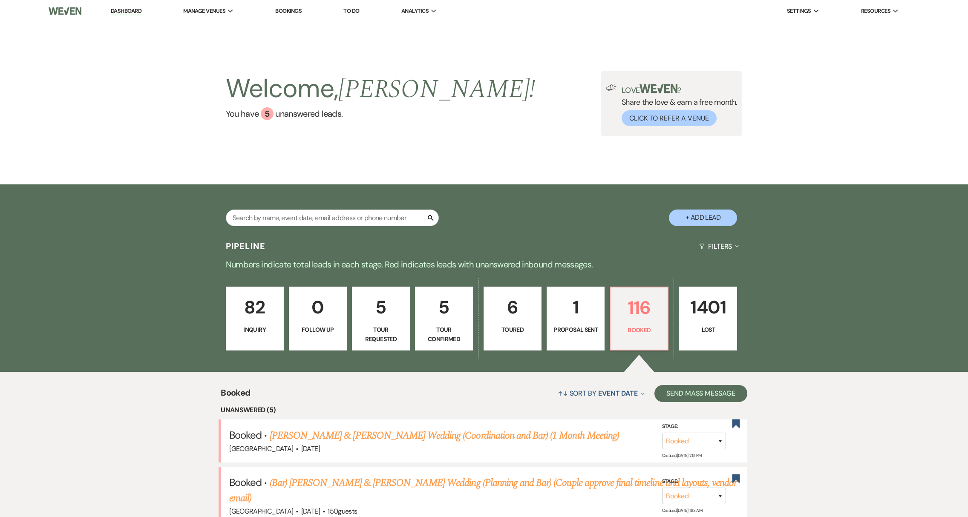
select select "4"
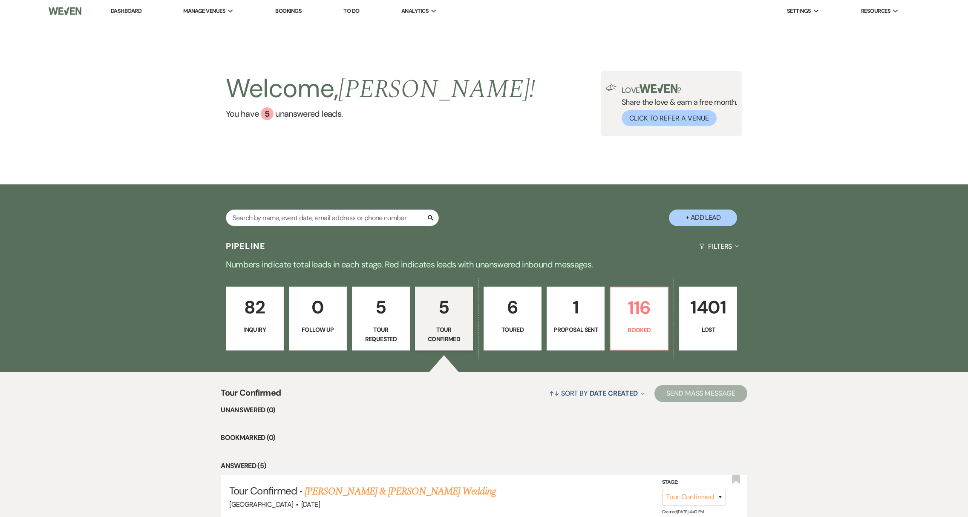
scroll to position [258, 0]
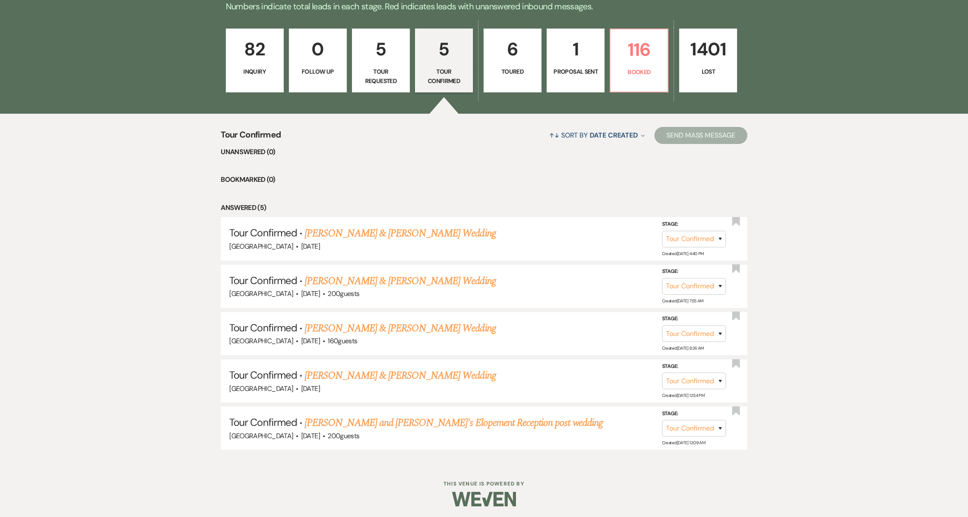
click at [499, 77] on link "6 Toured" at bounding box center [512, 61] width 58 height 64
select select "5"
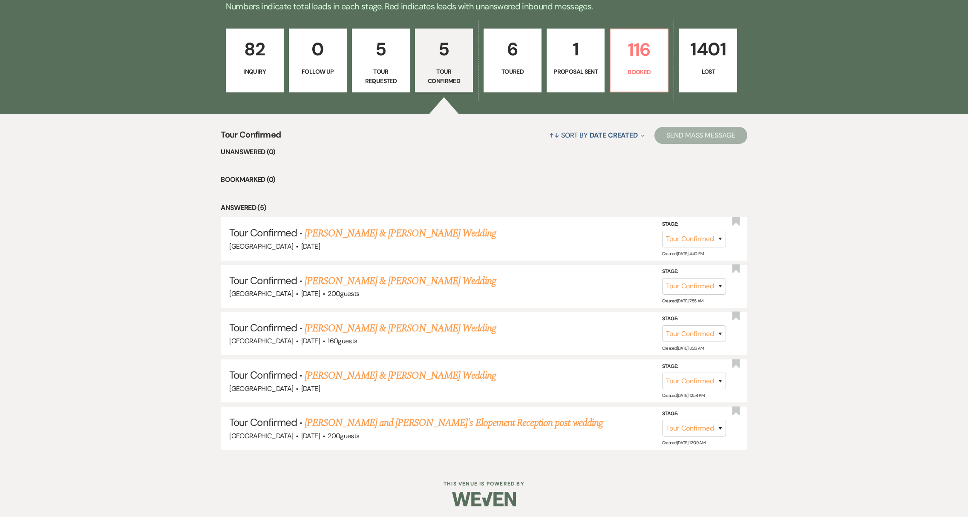
select select "5"
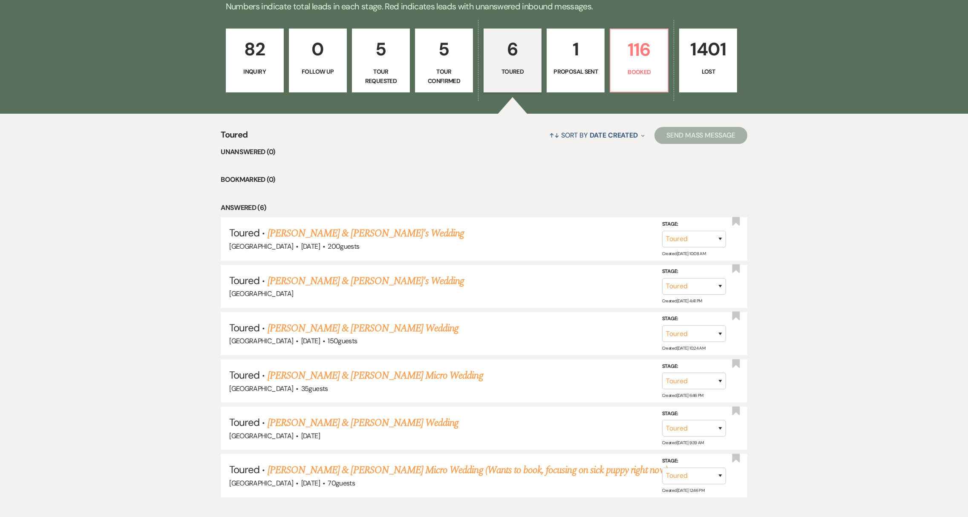
click at [389, 67] on p "Tour Requested" at bounding box center [380, 76] width 47 height 19
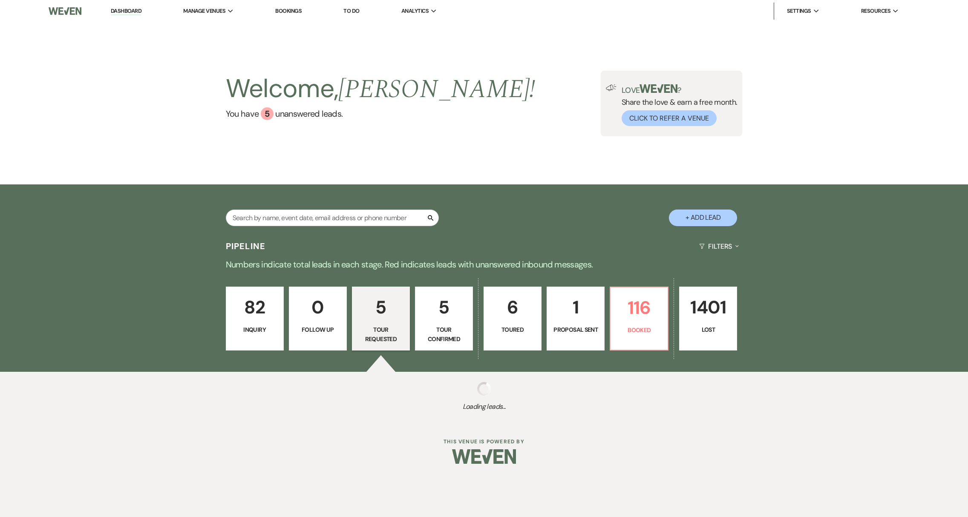
select select "2"
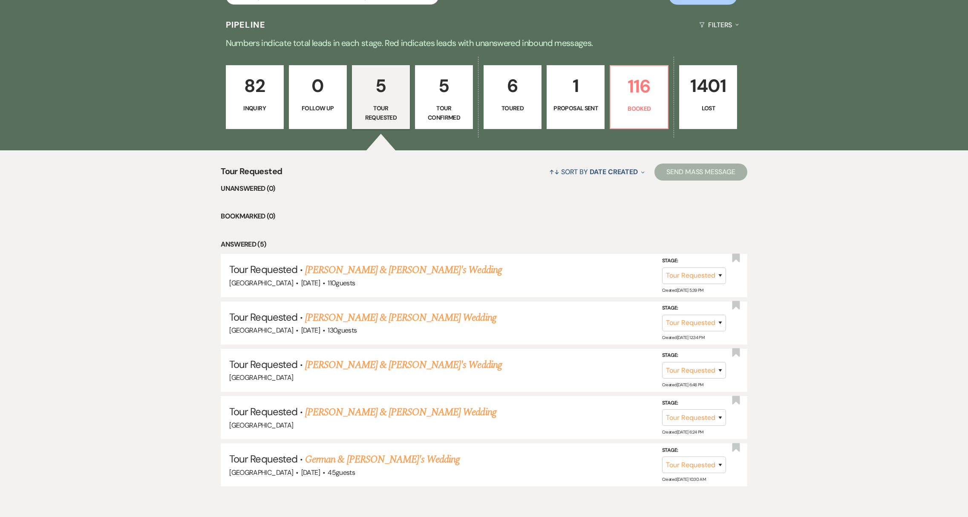
scroll to position [258, 0]
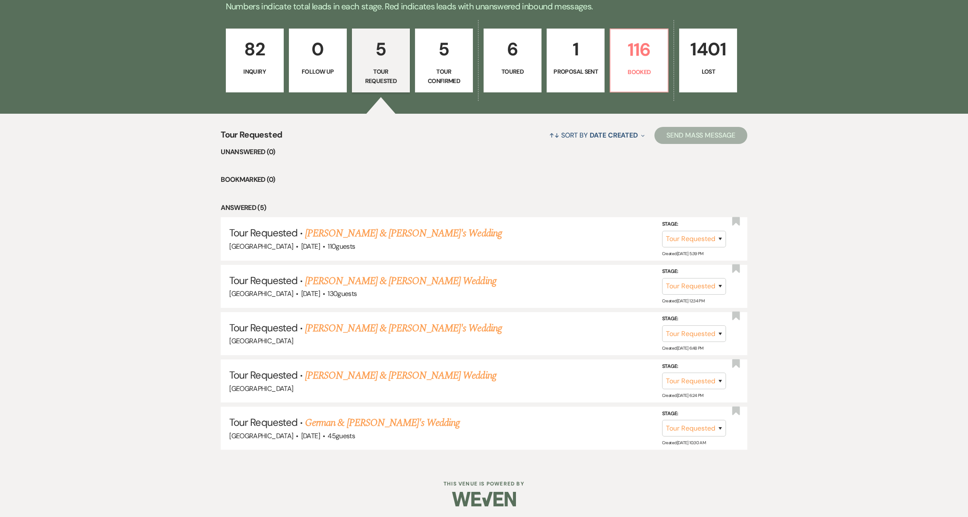
click at [244, 71] on p "Inquiry" at bounding box center [254, 71] width 47 height 9
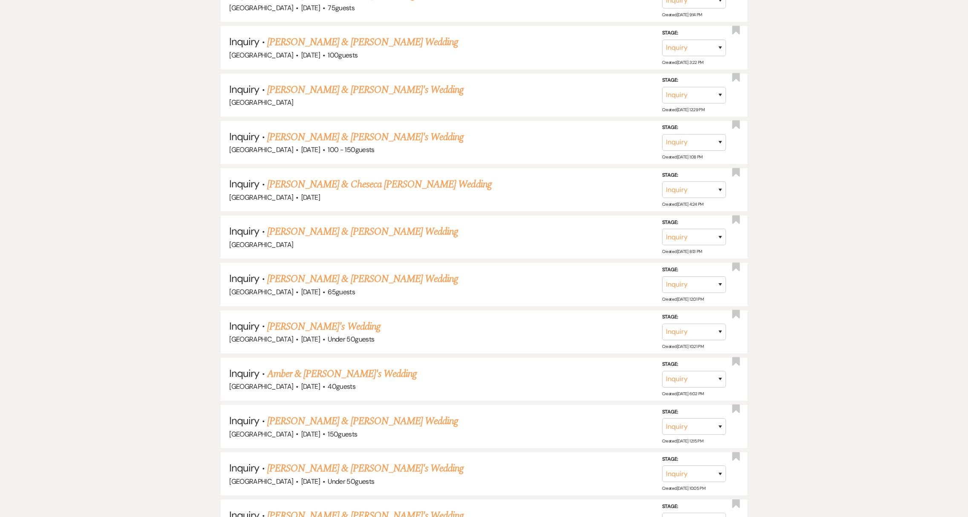
scroll to position [705, 0]
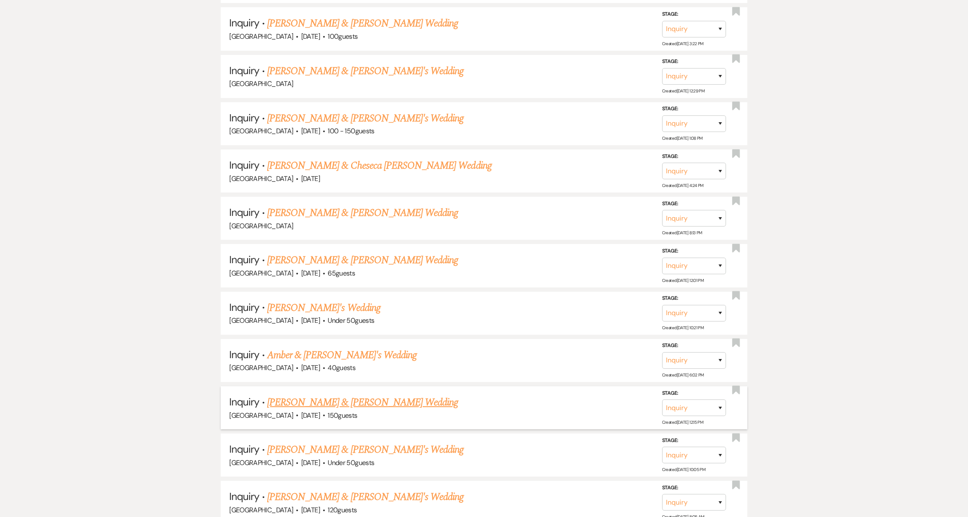
click at [363, 399] on link "[PERSON_NAME] & [PERSON_NAME] Wedding" at bounding box center [362, 402] width 191 height 15
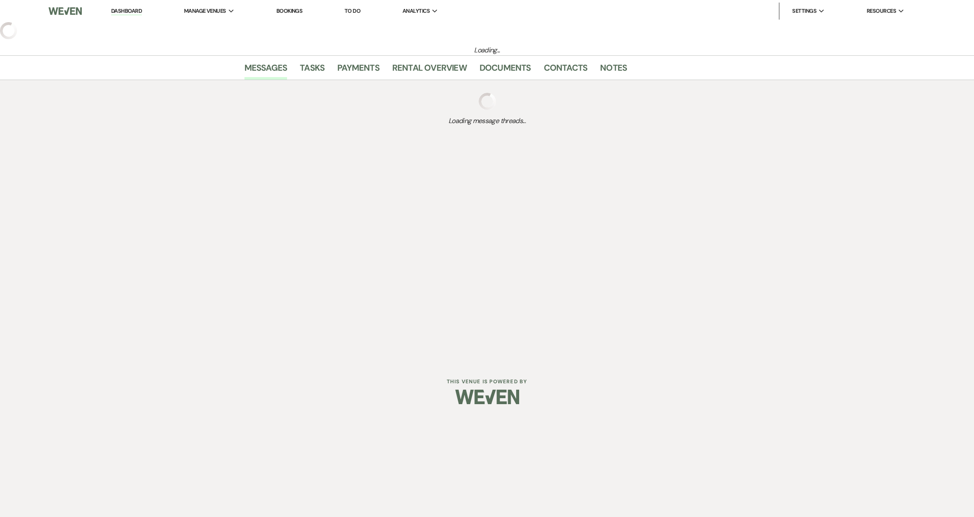
select select "5"
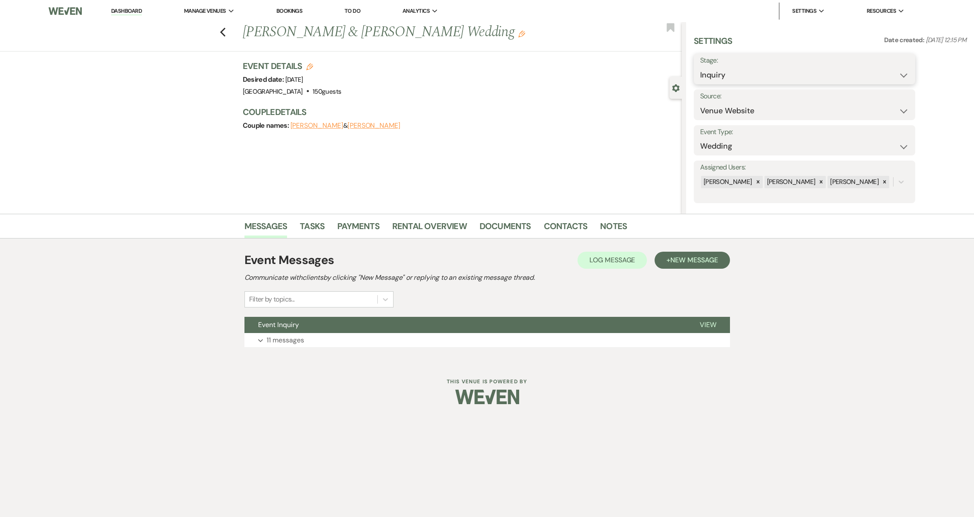
click at [728, 71] on select "Inquiry Follow Up Tour Requested Tour Confirmed Toured Proposal Sent Booked Lost" at bounding box center [804, 75] width 209 height 17
select select "5"
click at [891, 80] on div "Save" at bounding box center [889, 69] width 52 height 31
click at [890, 72] on button "Save" at bounding box center [891, 68] width 48 height 17
click at [289, 340] on p "11 messages" at bounding box center [285, 340] width 37 height 11
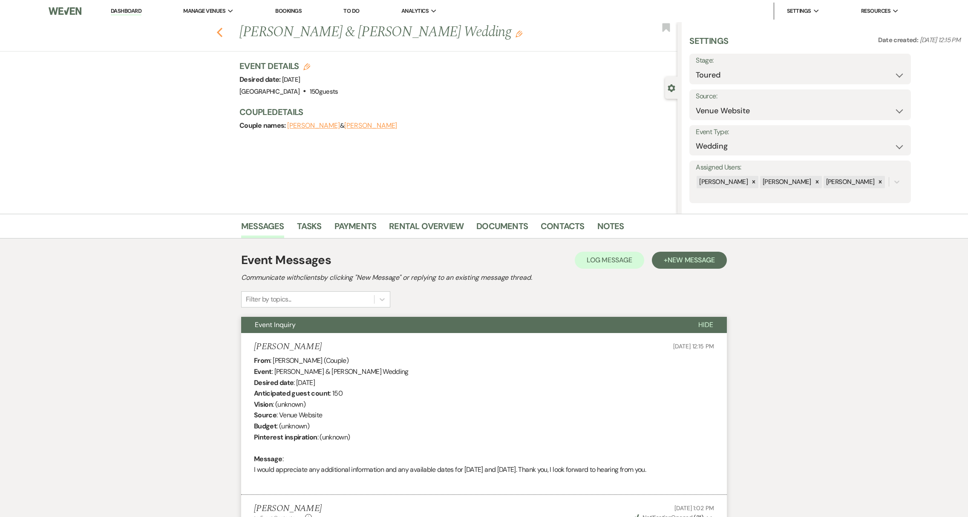
click at [221, 35] on icon "Previous" at bounding box center [219, 32] width 6 height 10
select select "5"
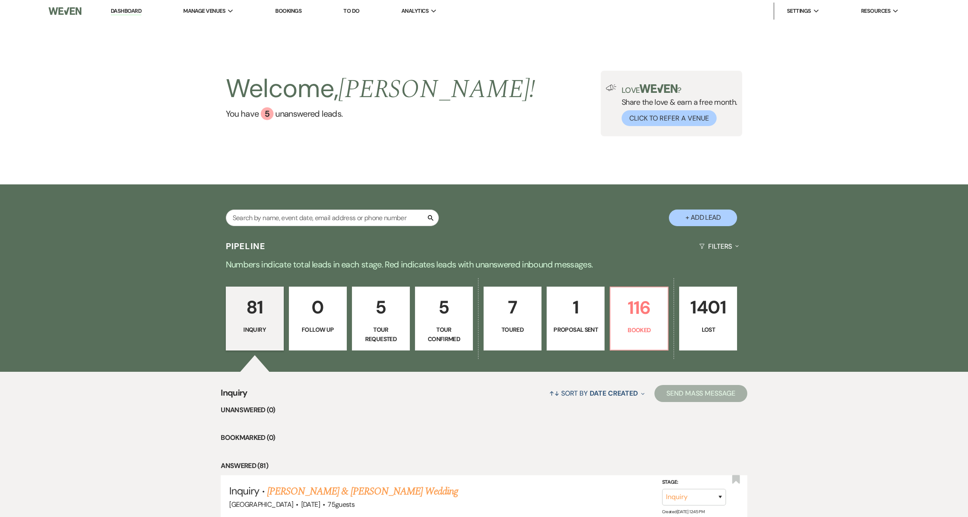
click at [444, 335] on p "Tour Confirmed" at bounding box center [443, 334] width 47 height 19
select select "4"
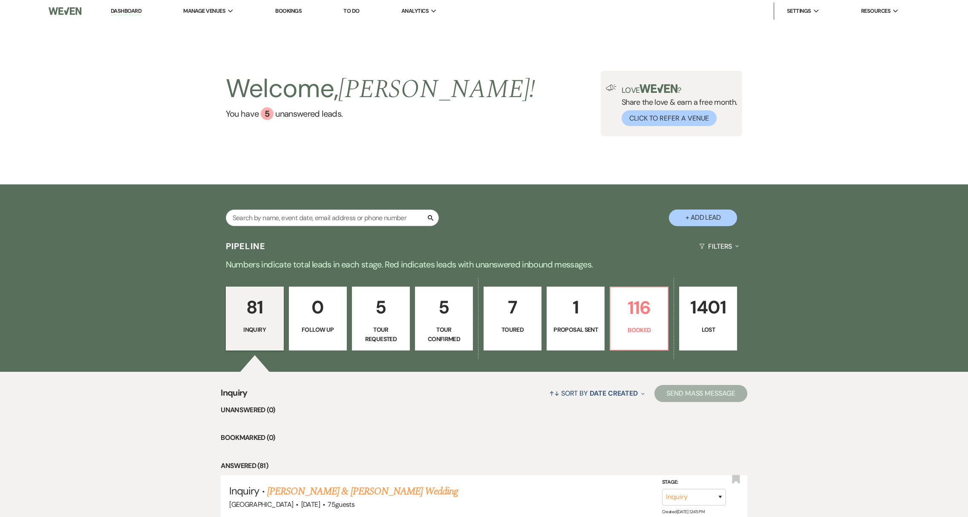
select select "4"
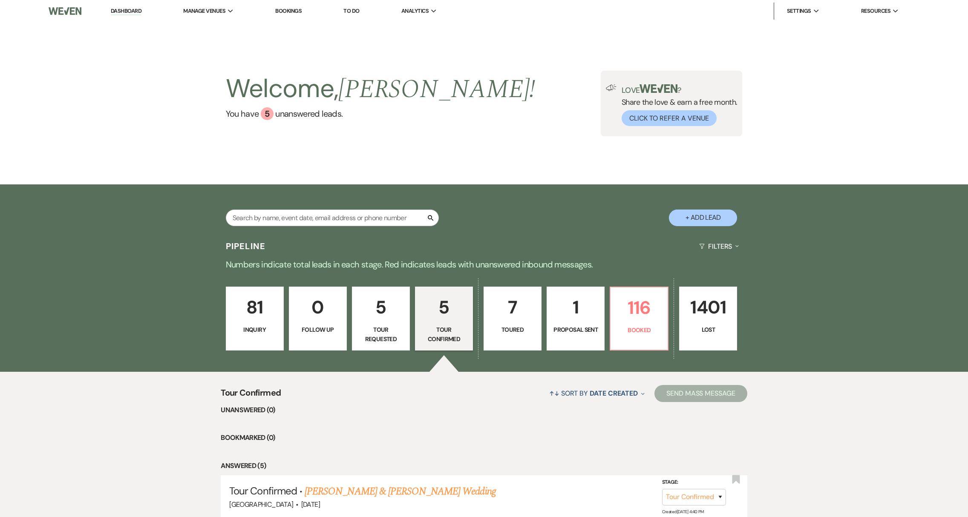
scroll to position [79, 0]
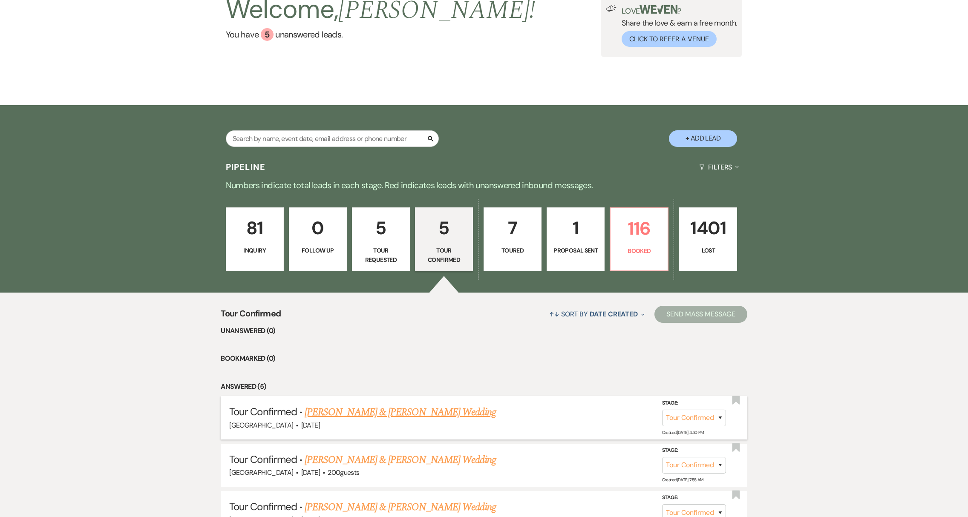
click at [406, 416] on link "[PERSON_NAME] & [PERSON_NAME] Wedding" at bounding box center [400, 412] width 191 height 15
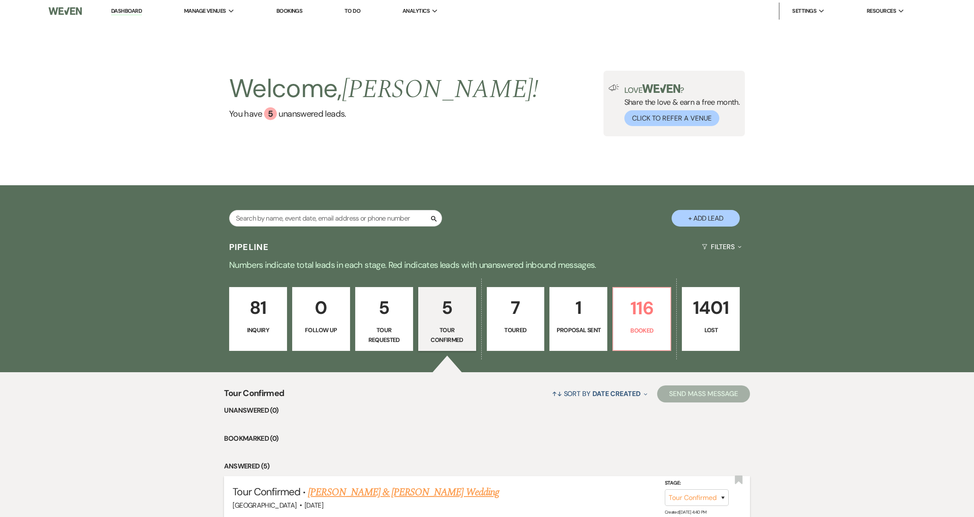
select select "4"
select select "5"
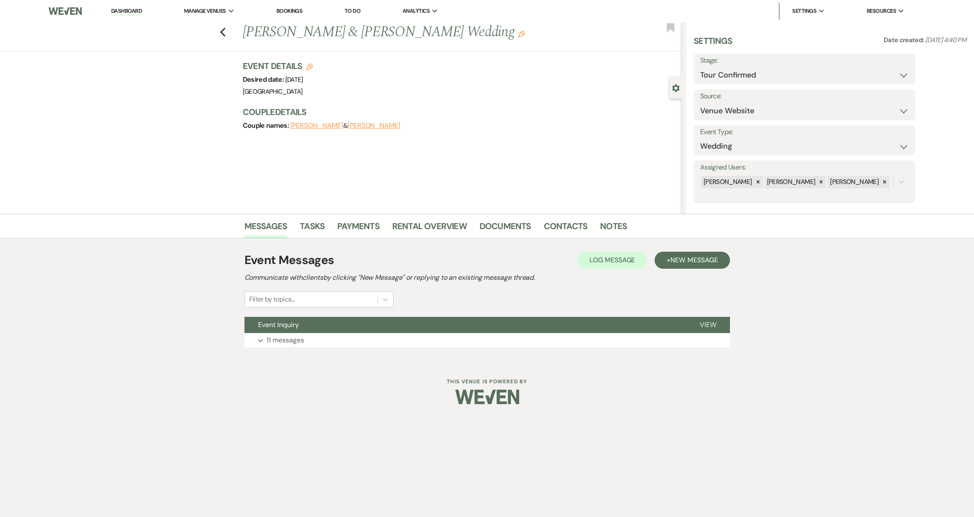
click at [288, 347] on div "Event Messages Log Log Message + New Message Communicate with clients by clicki…" at bounding box center [488, 299] width 486 height 104
click at [289, 343] on p "11 messages" at bounding box center [285, 340] width 37 height 11
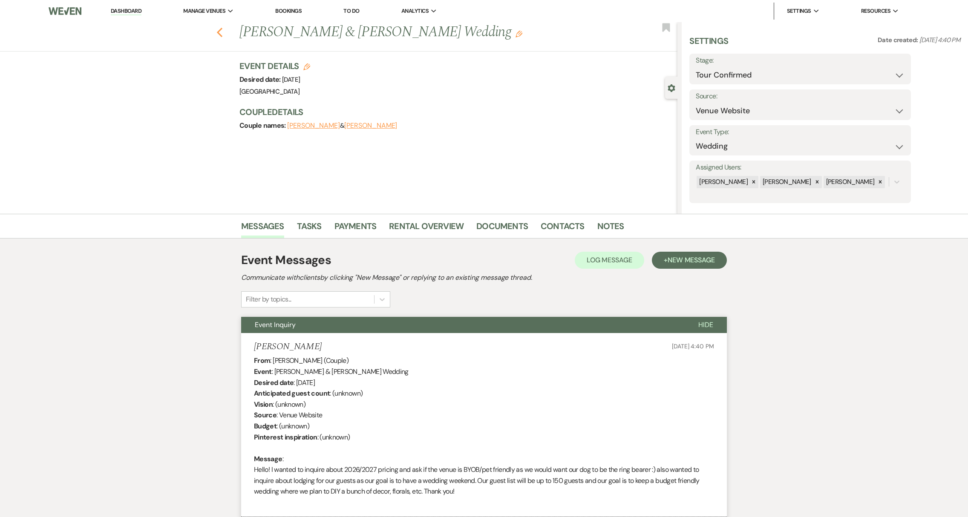
click at [221, 37] on icon "Previous" at bounding box center [219, 32] width 6 height 10
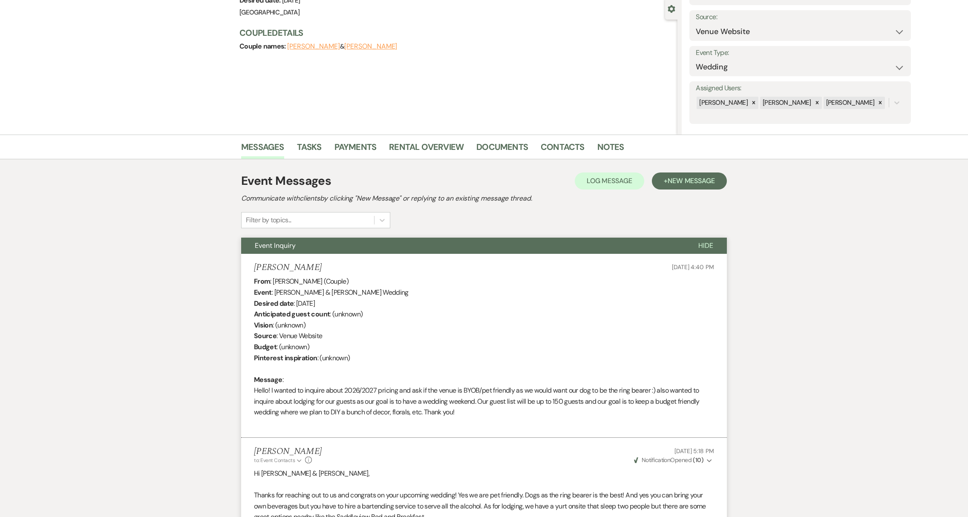
select select "4"
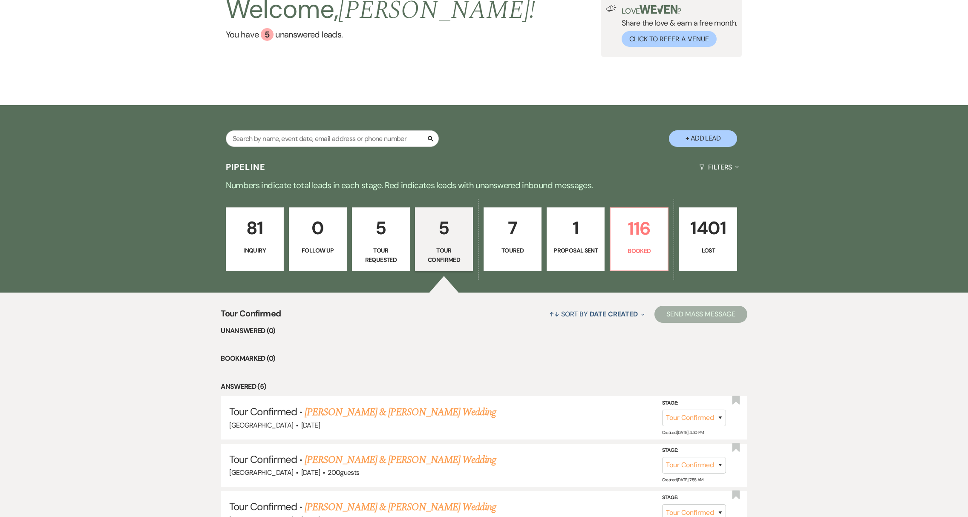
click at [386, 254] on p "Tour Requested" at bounding box center [380, 255] width 47 height 19
select select "2"
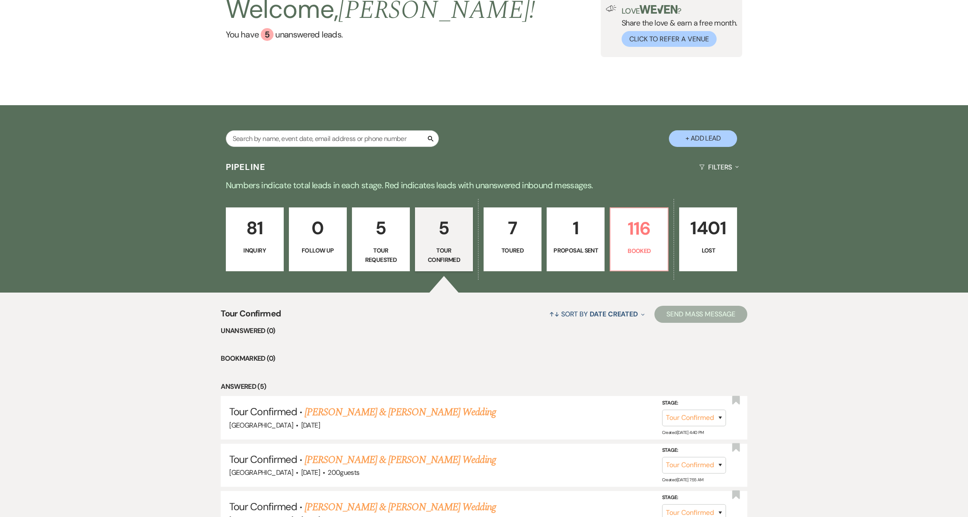
select select "2"
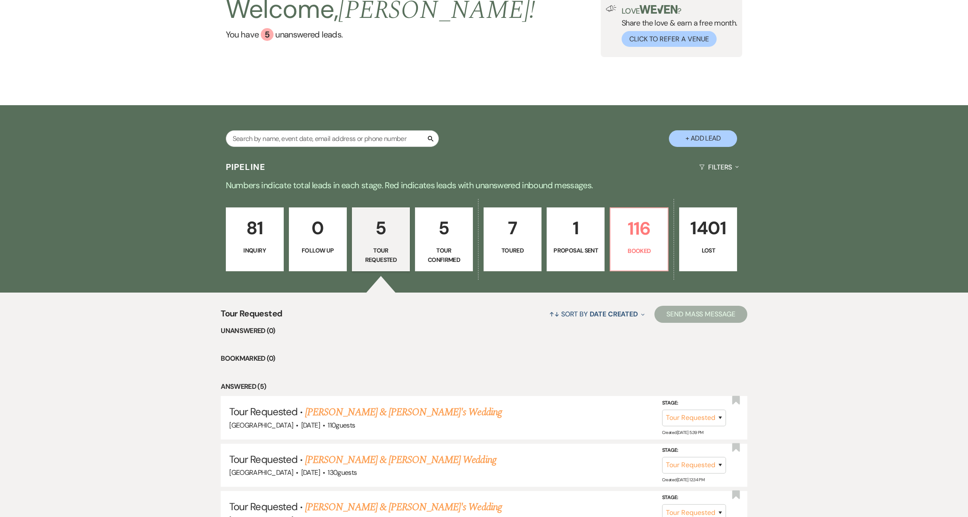
click at [505, 250] on p "Toured" at bounding box center [512, 250] width 47 height 9
select select "5"
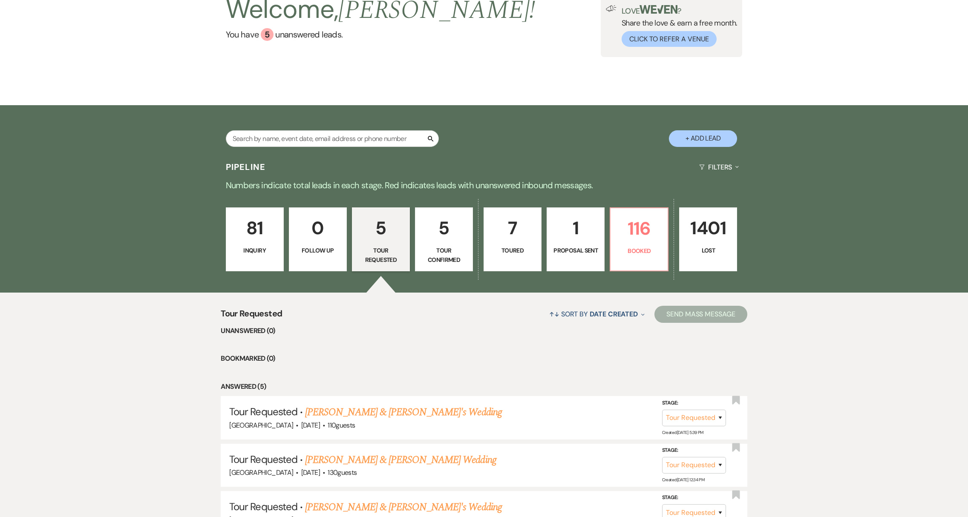
select select "5"
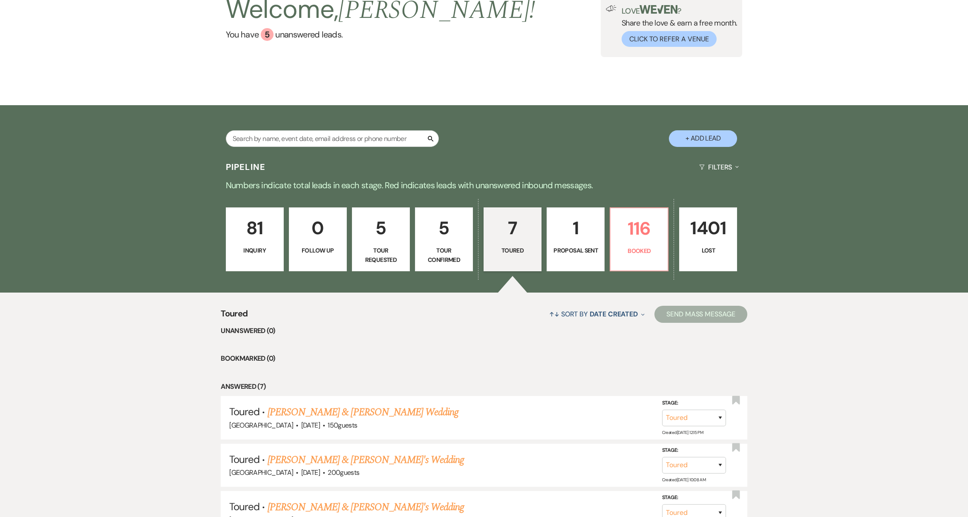
scroll to position [248, 0]
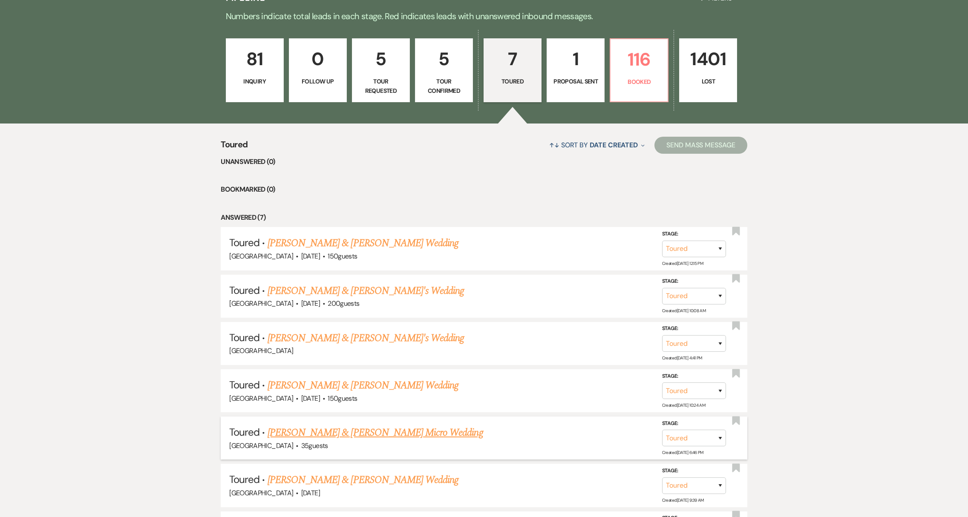
click at [356, 435] on link "[PERSON_NAME] & [PERSON_NAME] Micro Wedding" at bounding box center [376, 432] width 216 height 15
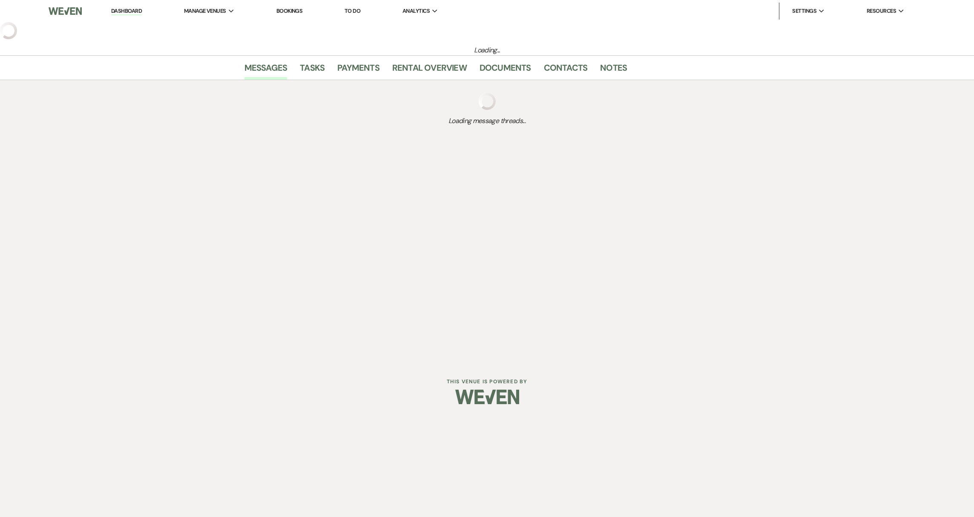
select select "5"
select select "16"
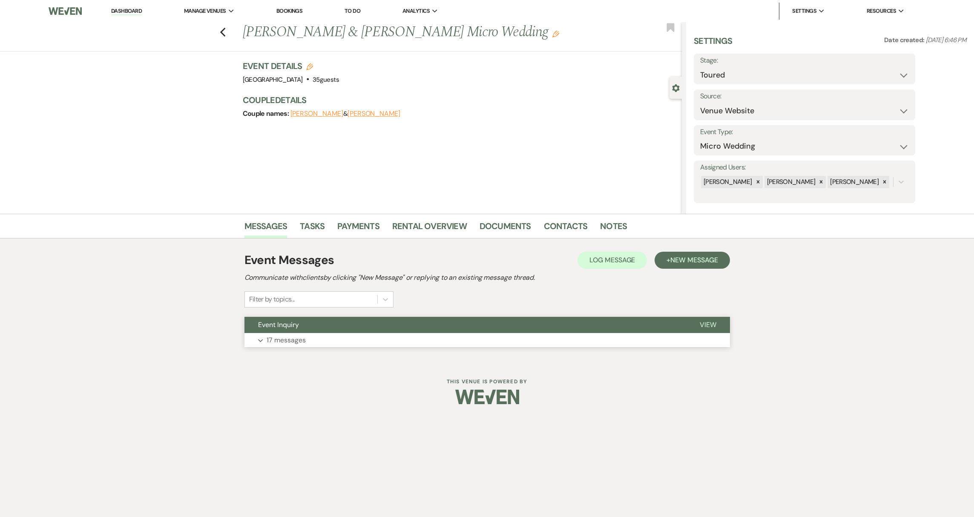
click at [297, 340] on p "17 messages" at bounding box center [286, 340] width 39 height 11
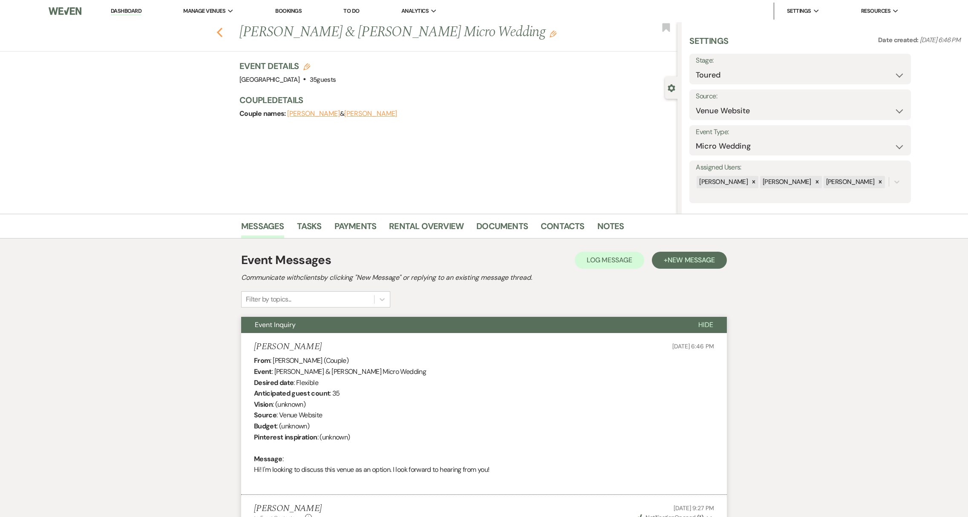
click at [223, 33] on icon "Previous" at bounding box center [219, 32] width 6 height 10
select select "5"
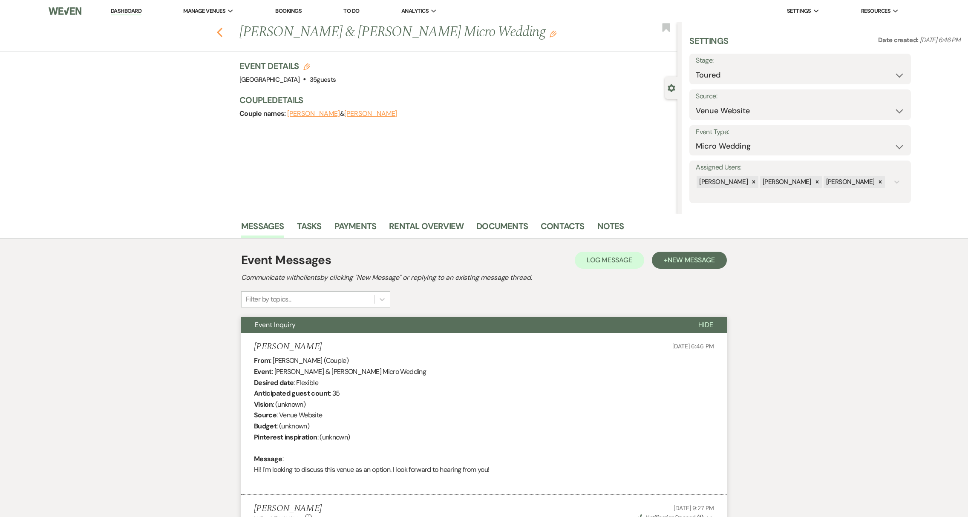
select select "5"
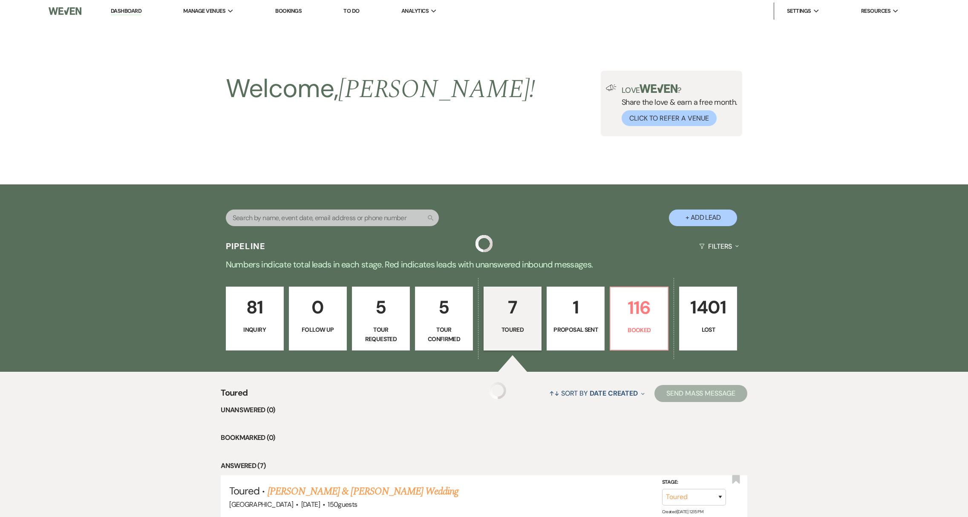
scroll to position [248, 0]
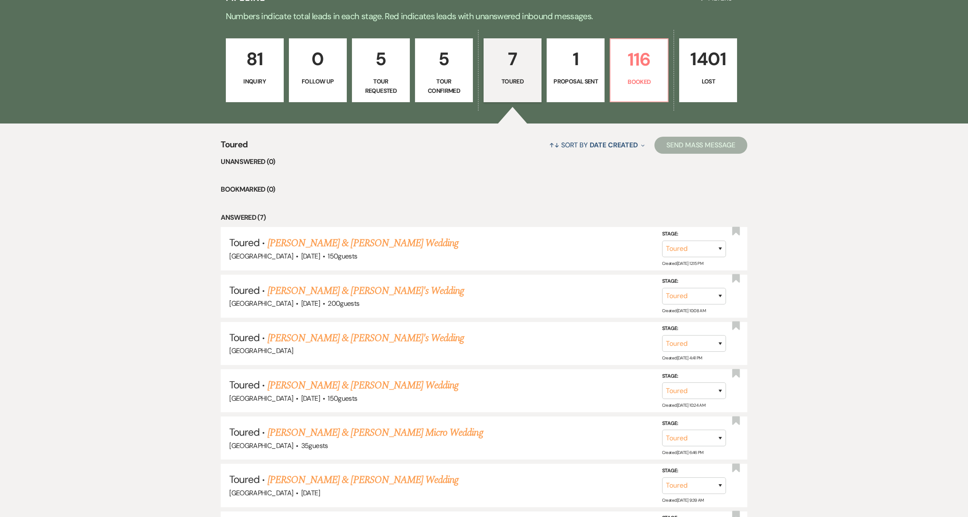
click at [455, 86] on p "Tour Confirmed" at bounding box center [443, 86] width 47 height 19
select select "4"
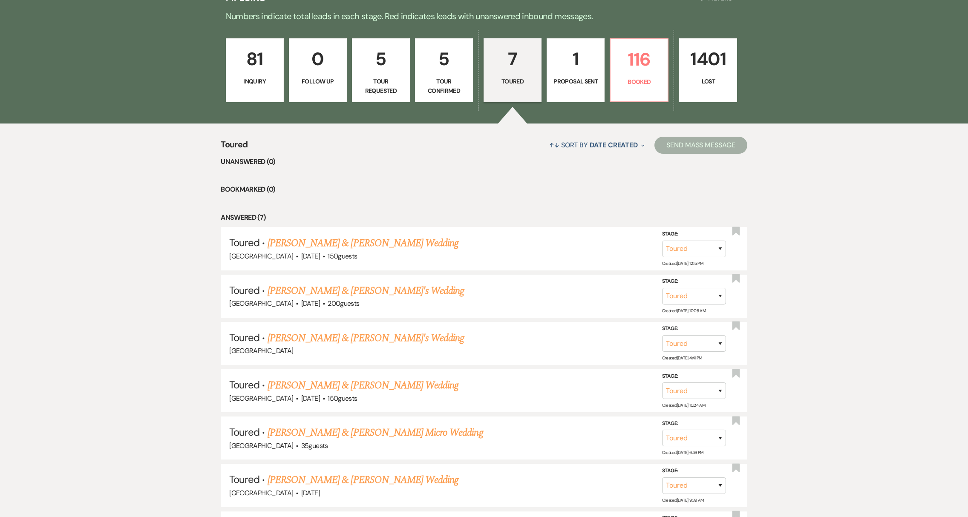
select select "4"
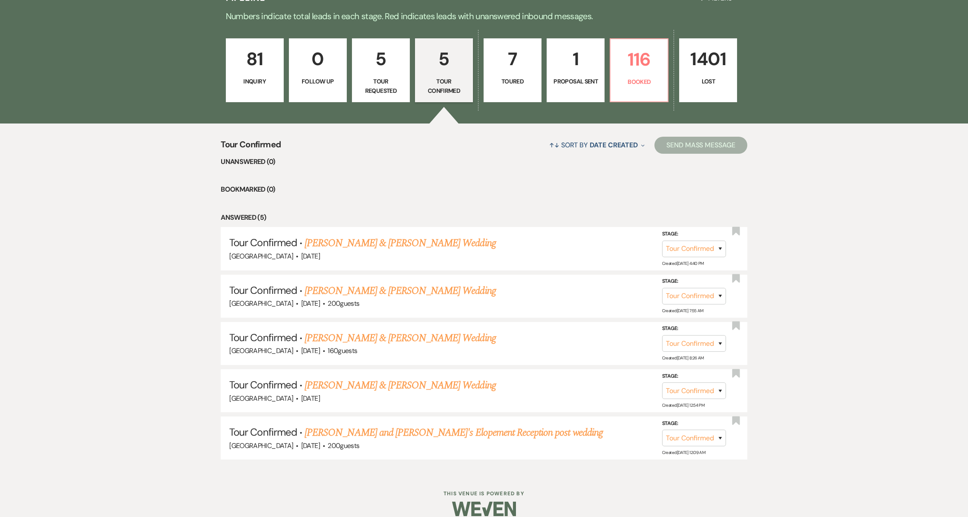
click at [373, 81] on p "Tour Requested" at bounding box center [380, 86] width 47 height 19
select select "2"
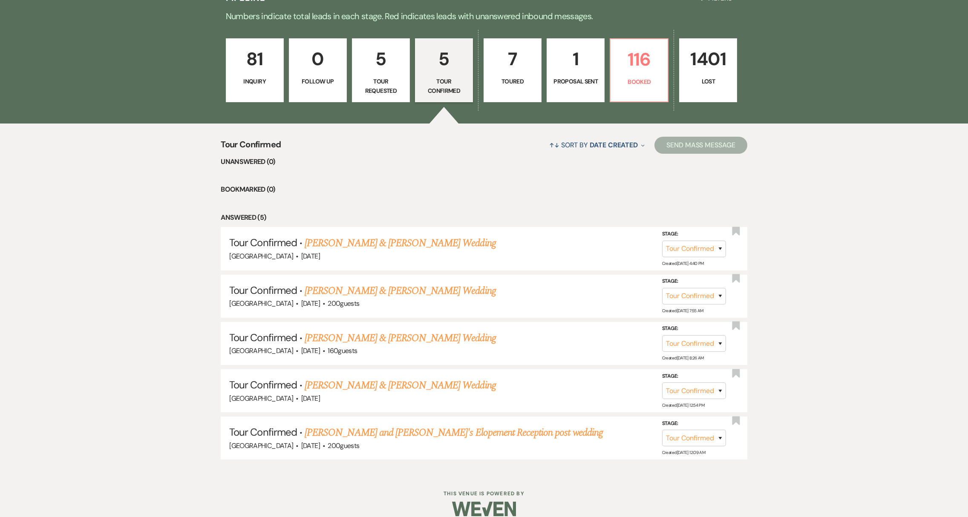
select select "2"
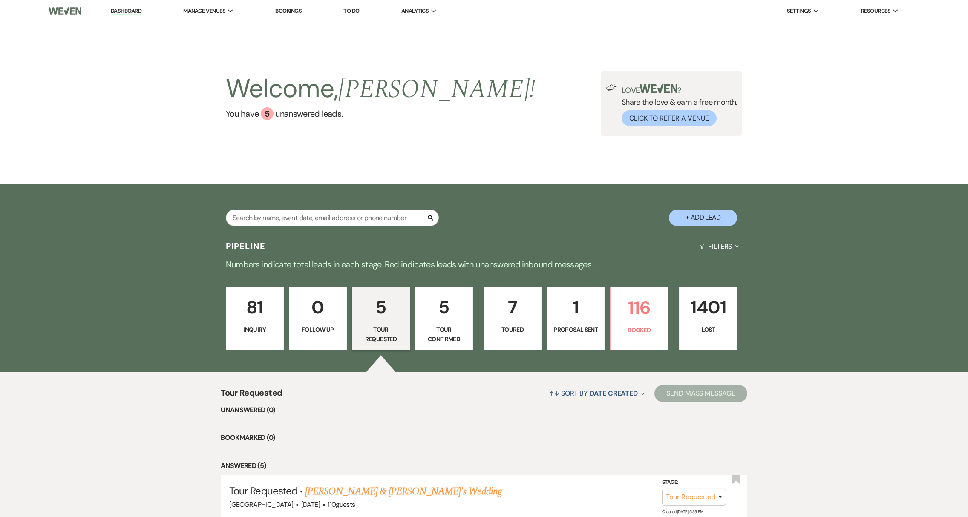
click at [500, 334] on p "Toured" at bounding box center [512, 329] width 47 height 9
select select "5"
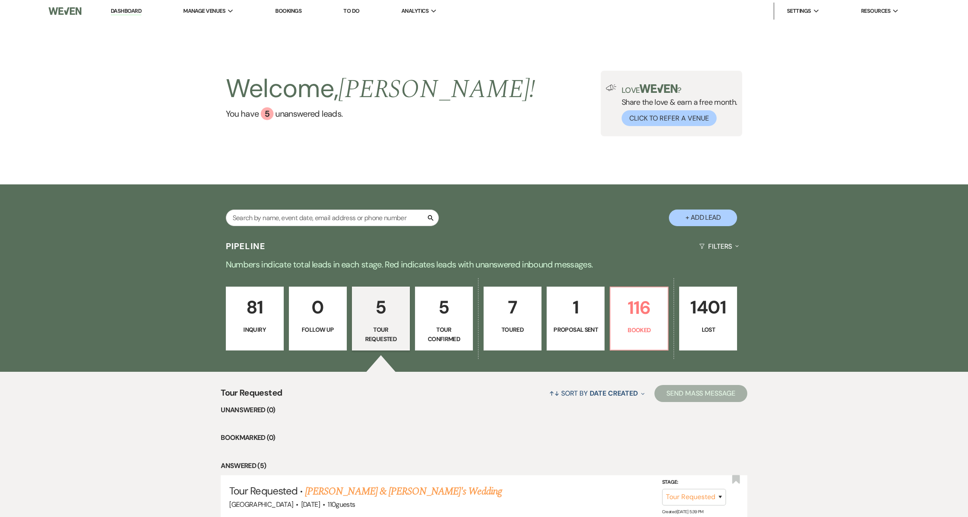
select select "5"
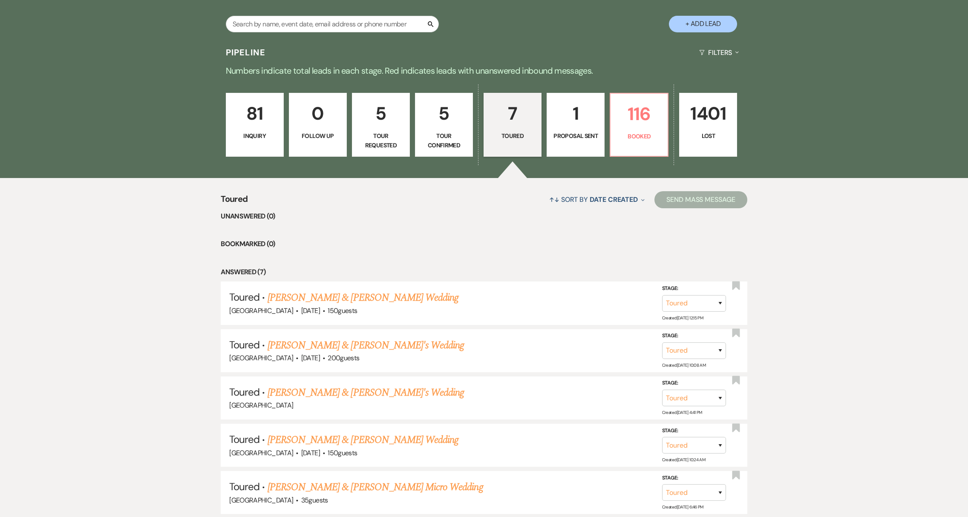
scroll to position [300, 0]
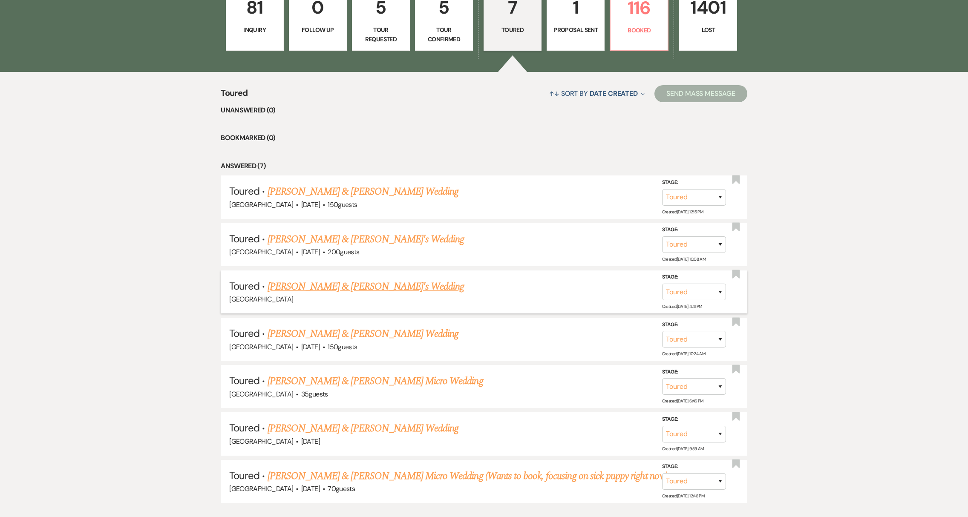
click at [308, 282] on link "[PERSON_NAME] & [PERSON_NAME]'s Wedding" at bounding box center [366, 286] width 197 height 15
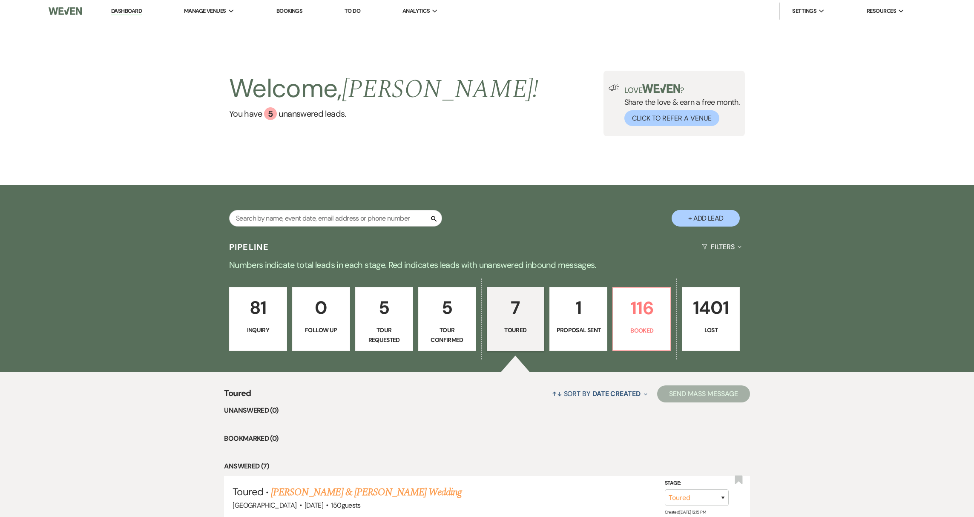
select select "5"
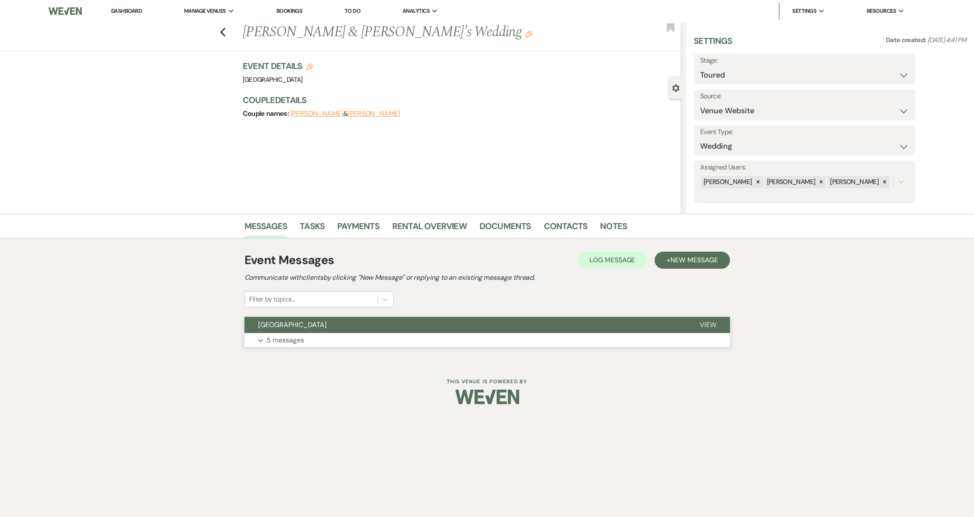
click at [294, 337] on p "5 messages" at bounding box center [285, 340] width 37 height 11
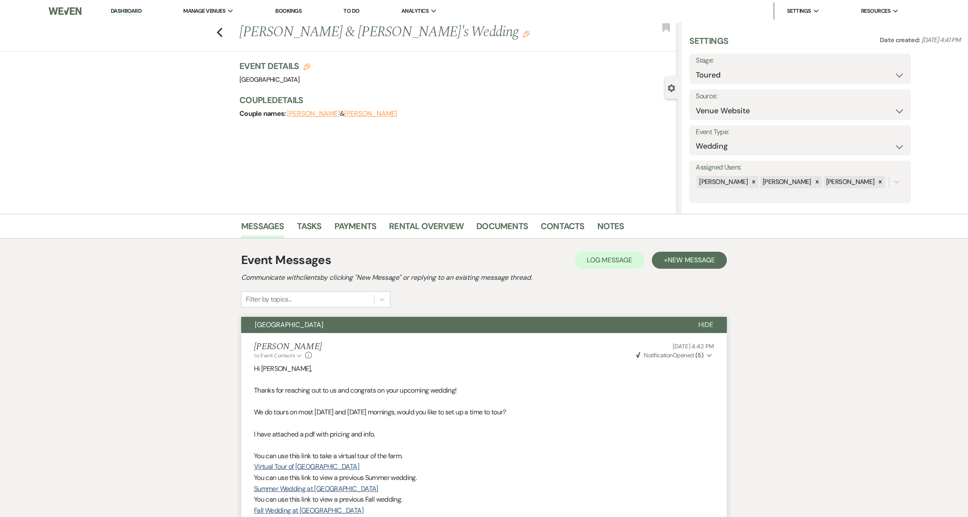
click at [298, 112] on button "[PERSON_NAME]" at bounding box center [313, 113] width 53 height 7
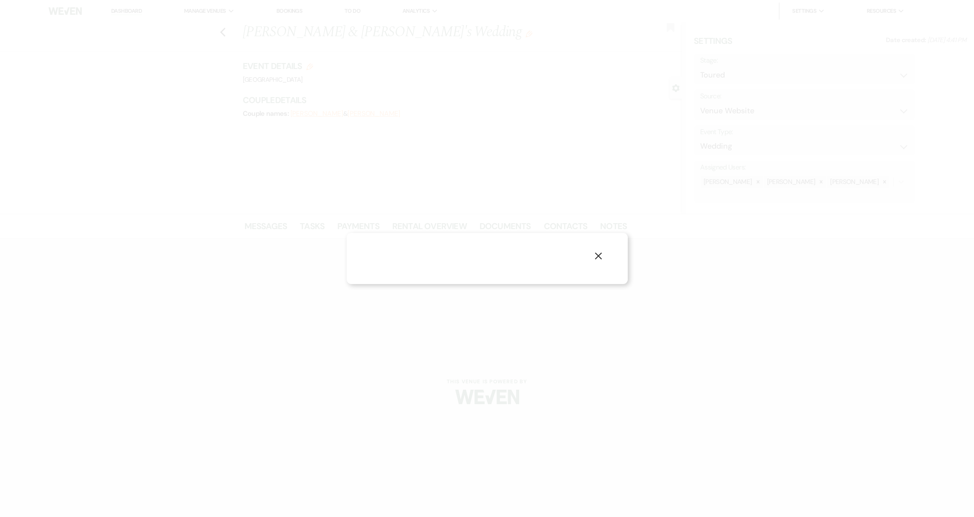
select select "1"
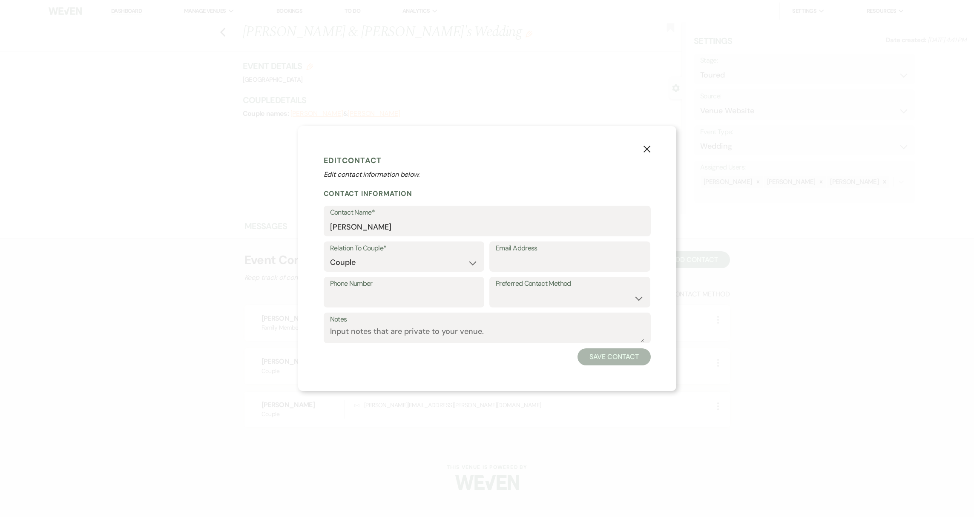
click at [647, 154] on button "X" at bounding box center [647, 148] width 13 height 15
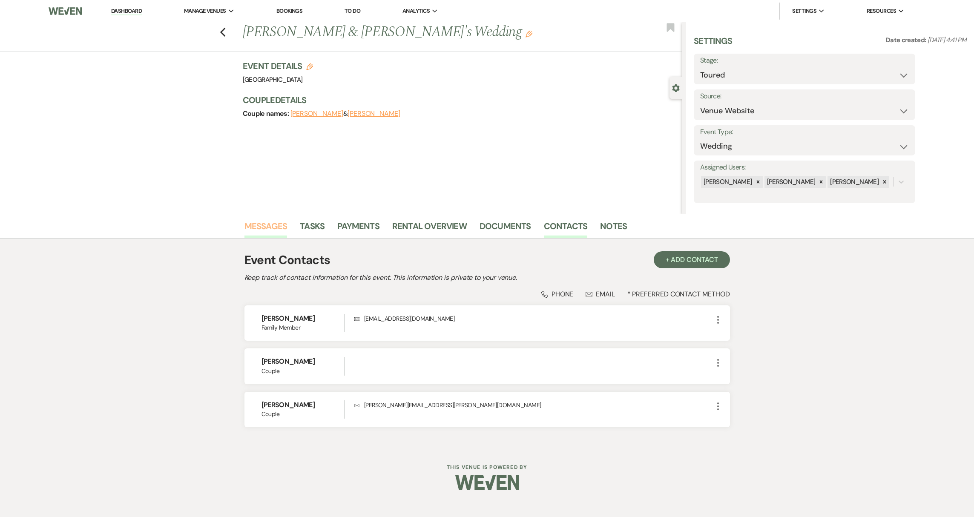
click at [267, 230] on link "Messages" at bounding box center [266, 228] width 43 height 19
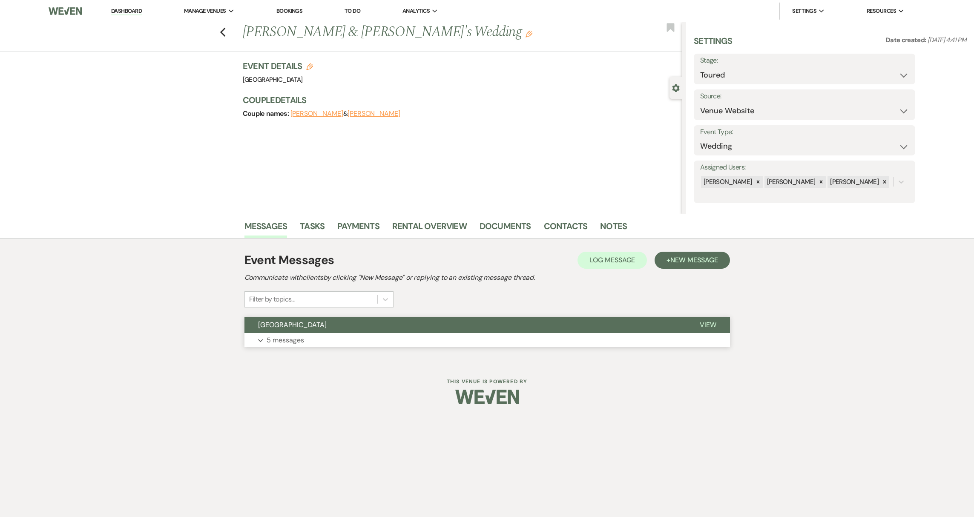
click at [291, 345] on p "5 messages" at bounding box center [285, 340] width 37 height 11
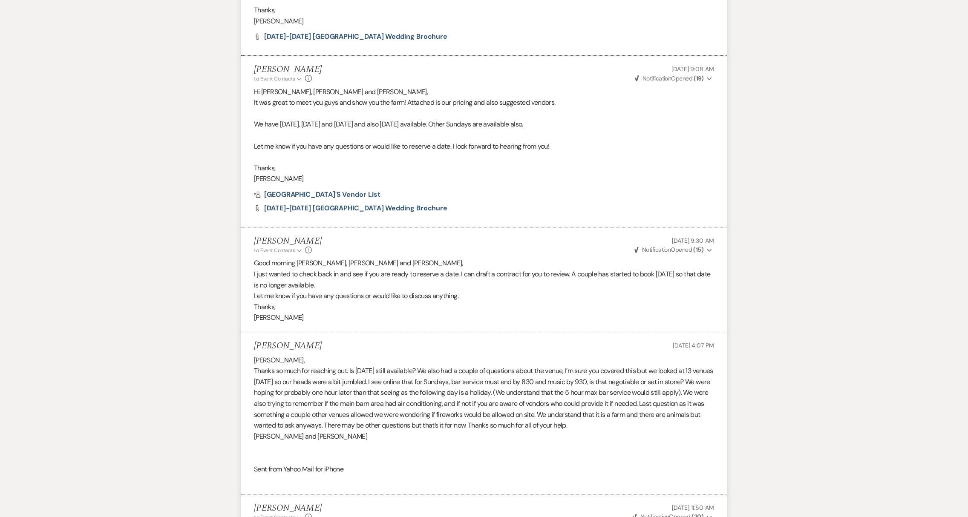
scroll to position [740, 0]
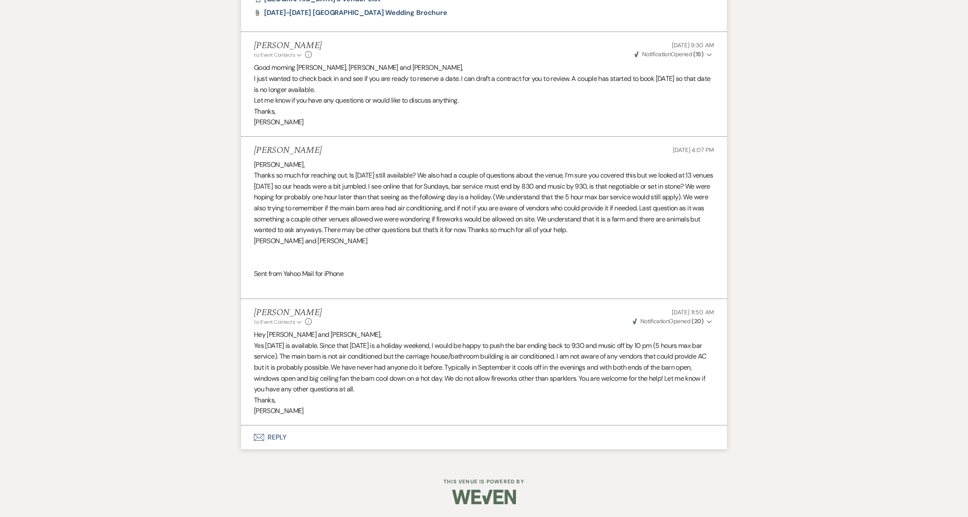
click at [273, 439] on button "Envelope Reply" at bounding box center [484, 438] width 486 height 24
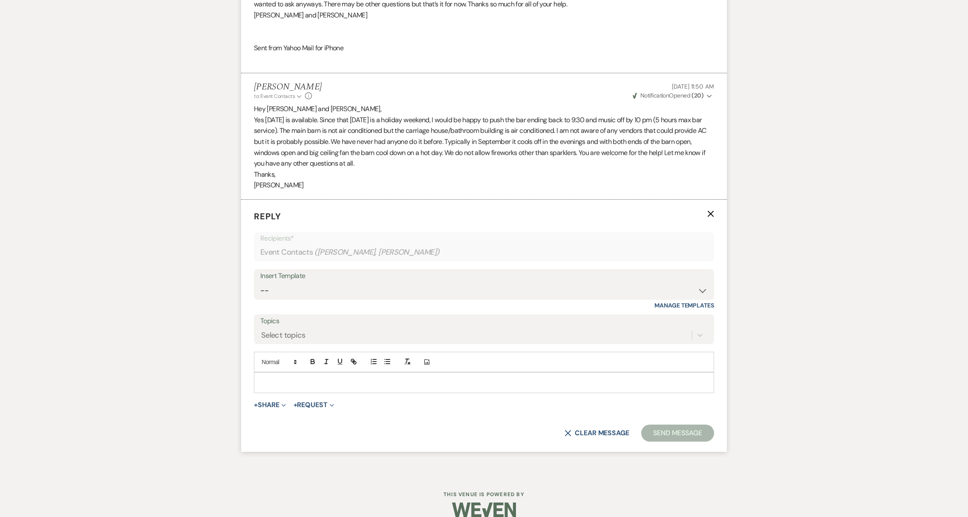
scroll to position [978, 0]
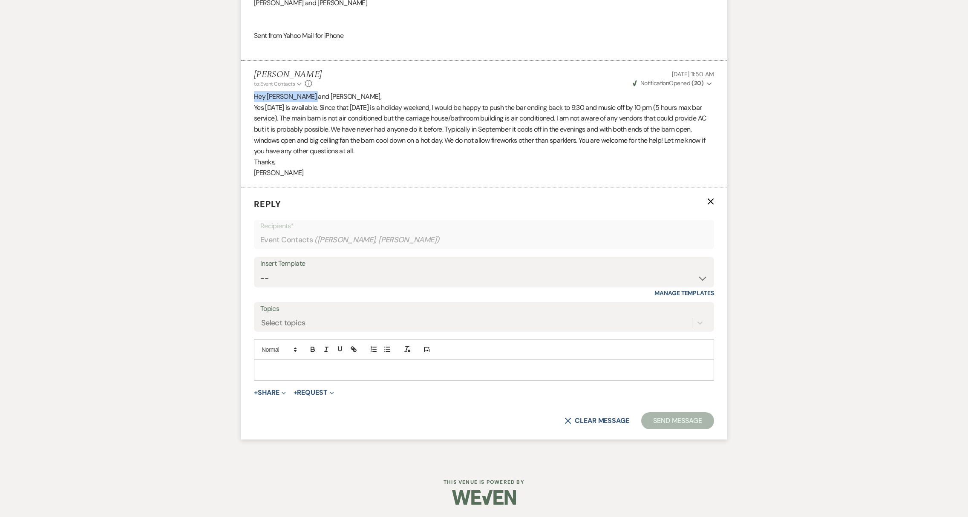
drag, startPoint x: 254, startPoint y: 97, endPoint x: 321, endPoint y: 98, distance: 66.9
click at [321, 98] on p "Hey [PERSON_NAME] and [PERSON_NAME]," at bounding box center [484, 96] width 460 height 11
copy p "Hey [PERSON_NAME] and [PERSON_NAME],"
click at [293, 365] on div at bounding box center [483, 370] width 459 height 20
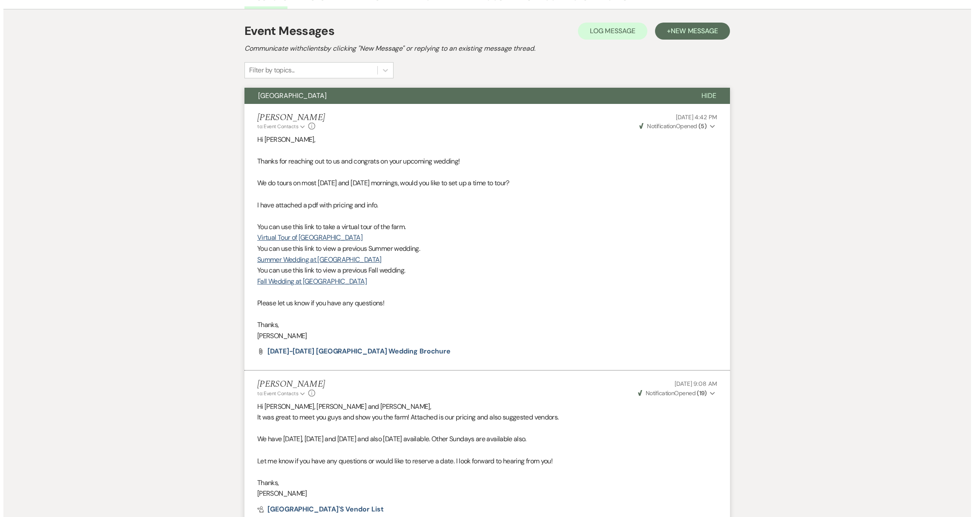
scroll to position [0, 0]
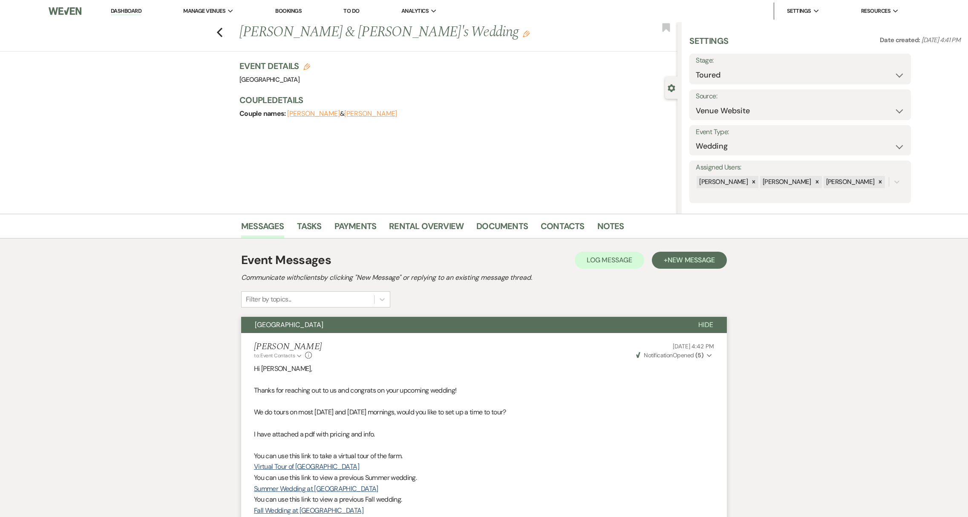
click at [344, 113] on button "[PERSON_NAME]" at bounding box center [370, 113] width 53 height 7
select select "1"
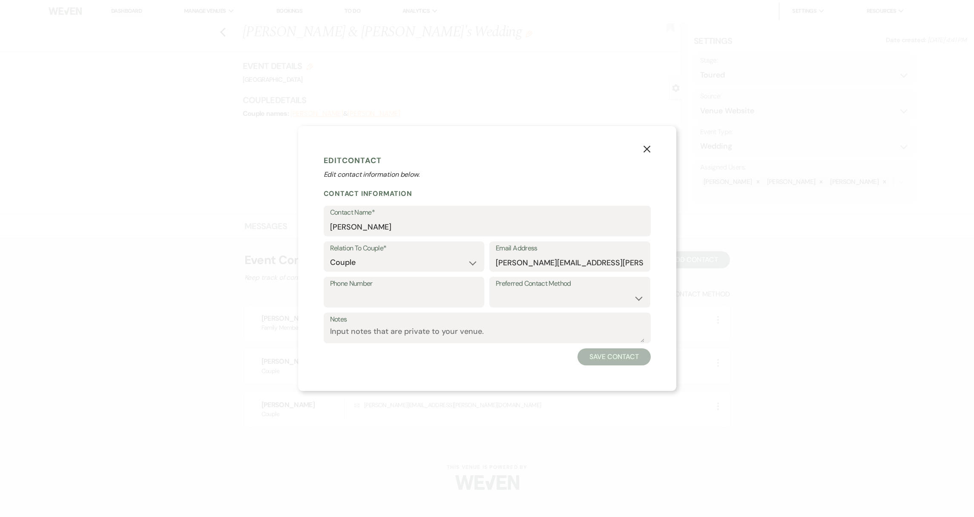
click at [649, 150] on icon "X" at bounding box center [647, 149] width 8 height 8
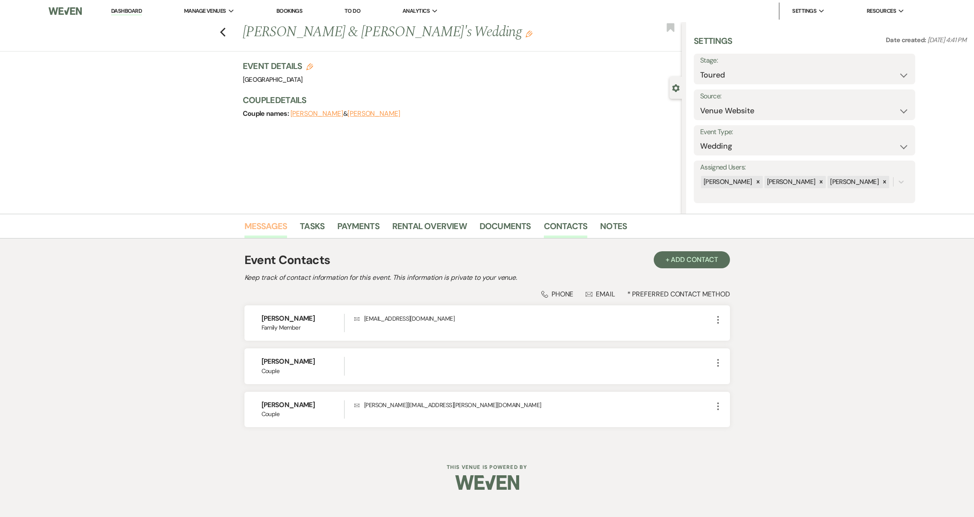
click at [260, 232] on link "Messages" at bounding box center [266, 228] width 43 height 19
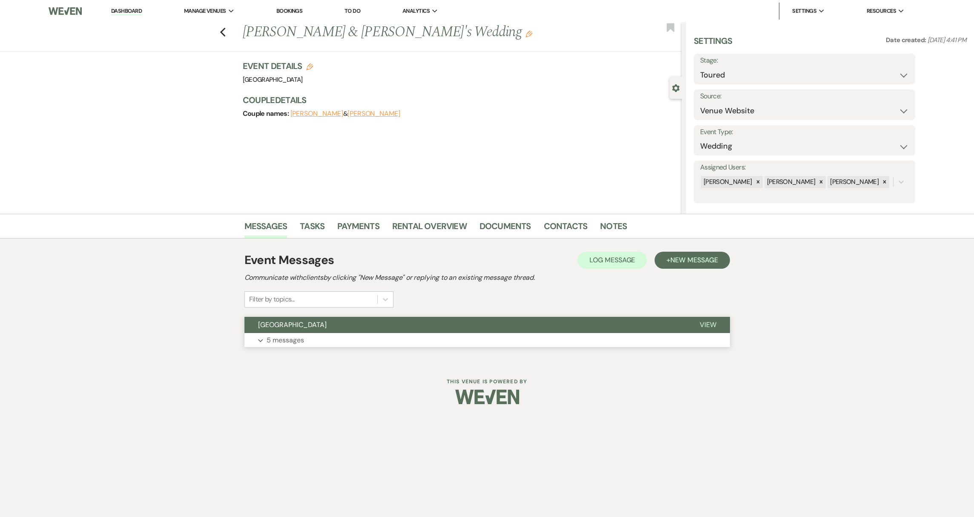
click at [301, 343] on p "5 messages" at bounding box center [285, 340] width 37 height 11
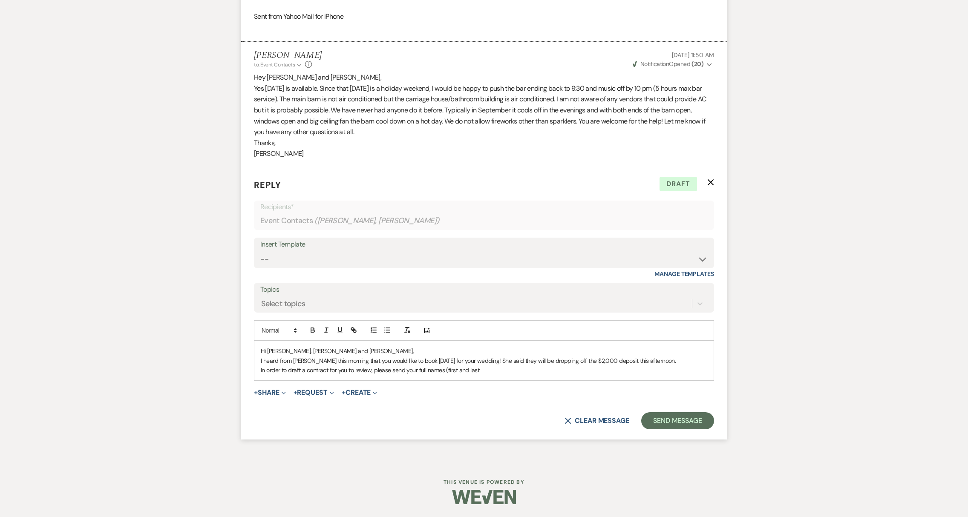
scroll to position [1006, 0]
drag, startPoint x: 391, startPoint y: 372, endPoint x: 485, endPoint y: 378, distance: 93.9
click at [485, 378] on div "Hi [PERSON_NAME], [PERSON_NAME] and [PERSON_NAME], I heard from [PERSON_NAME] t…" at bounding box center [483, 360] width 459 height 39
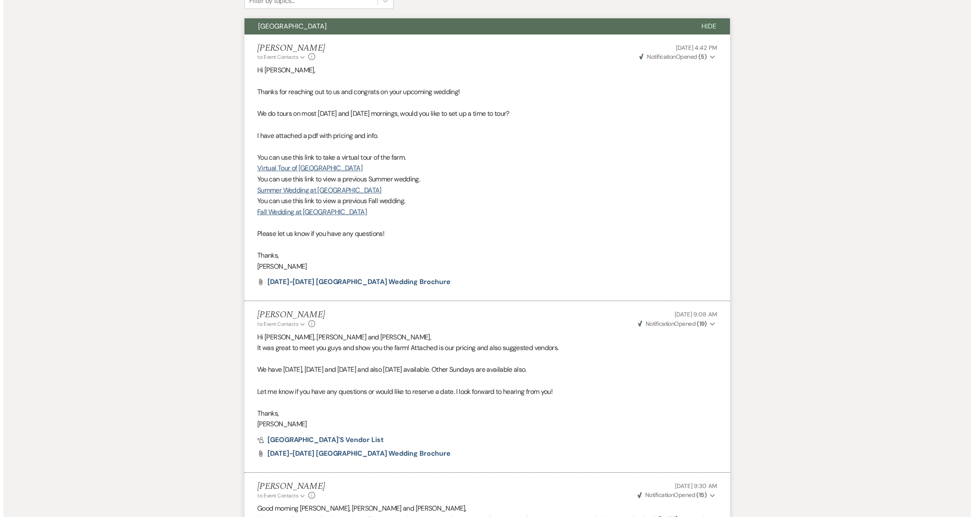
scroll to position [0, 0]
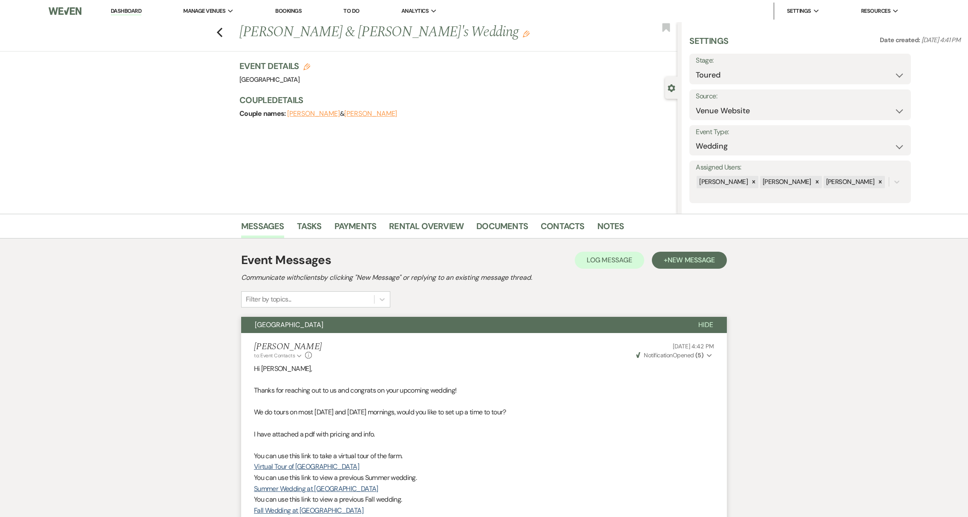
click at [344, 115] on button "[PERSON_NAME]" at bounding box center [370, 113] width 53 height 7
select select "1"
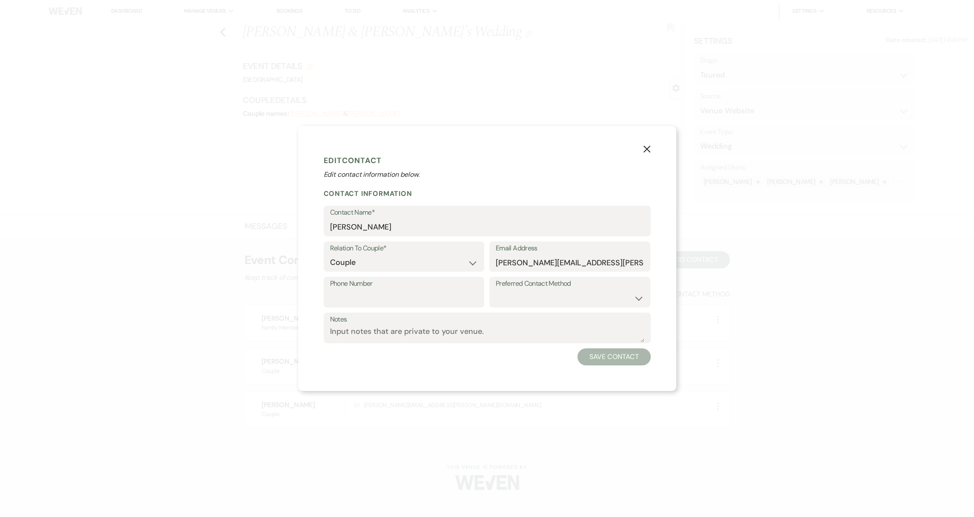
click at [647, 150] on use "button" at bounding box center [646, 149] width 7 height 7
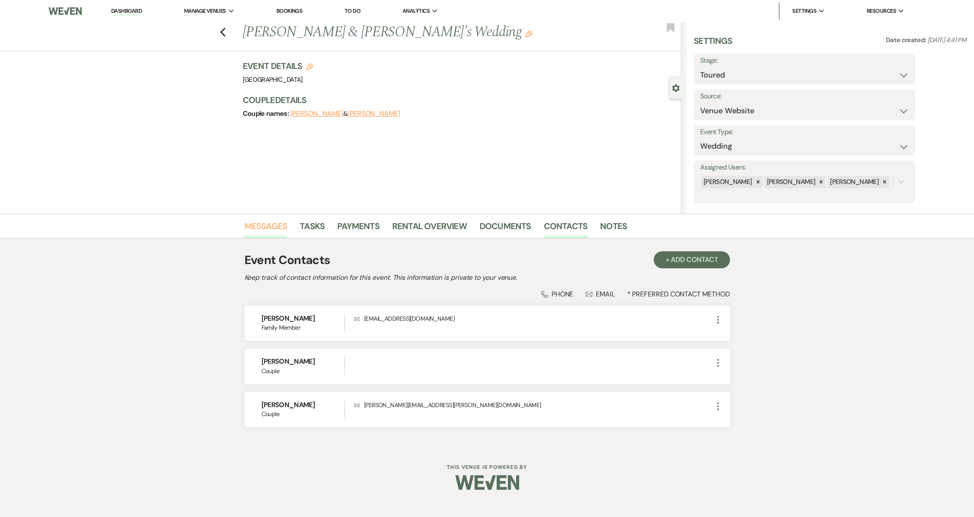
click at [259, 227] on link "Messages" at bounding box center [266, 228] width 43 height 19
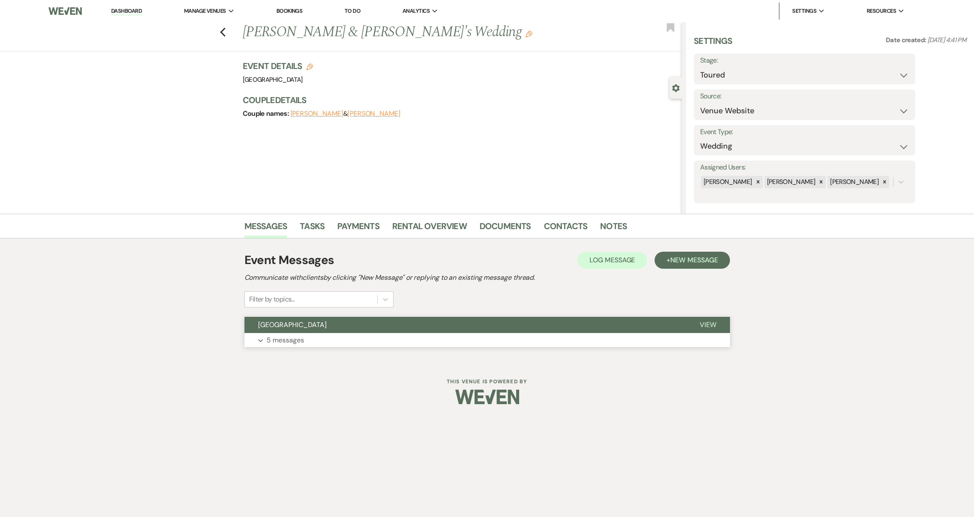
click at [302, 342] on p "5 messages" at bounding box center [285, 340] width 37 height 11
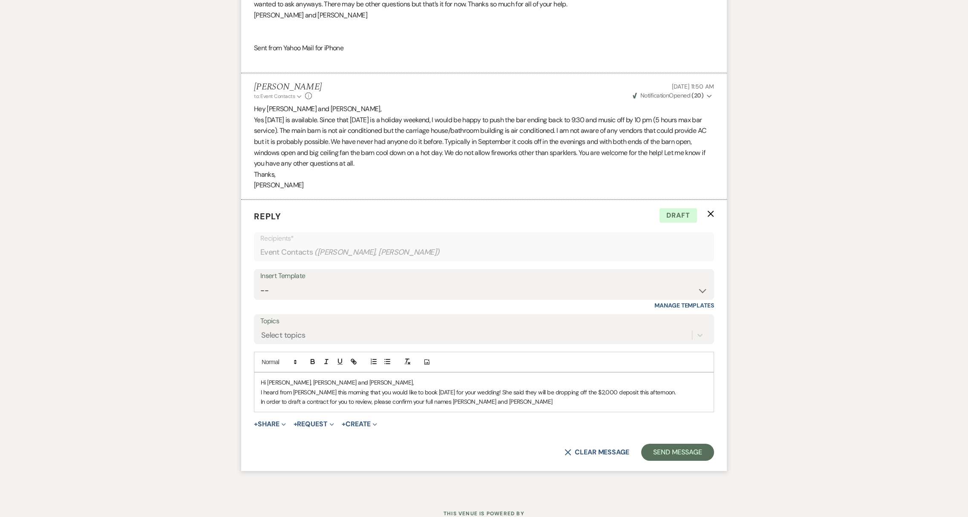
scroll to position [1006, 0]
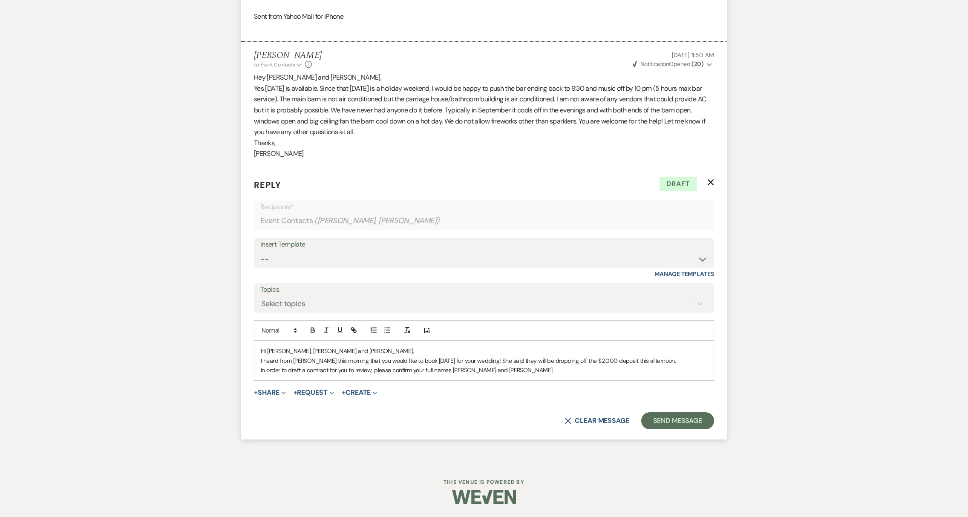
drag, startPoint x: 518, startPoint y: 371, endPoint x: 575, endPoint y: 360, distance: 57.6
click at [518, 371] on p "In order to draft a contract for you to review, please confirm your full names …" at bounding box center [484, 369] width 446 height 9
click at [558, 376] on div "Hi [PERSON_NAME], [PERSON_NAME] and [PERSON_NAME], I heard from [PERSON_NAME] t…" at bounding box center [483, 360] width 459 height 39
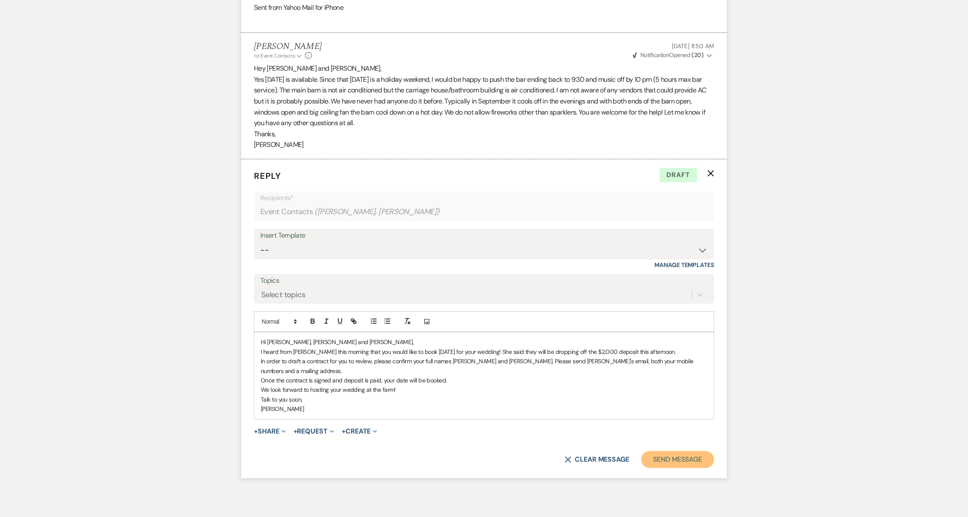
click at [661, 468] on button "Send Message" at bounding box center [677, 459] width 73 height 17
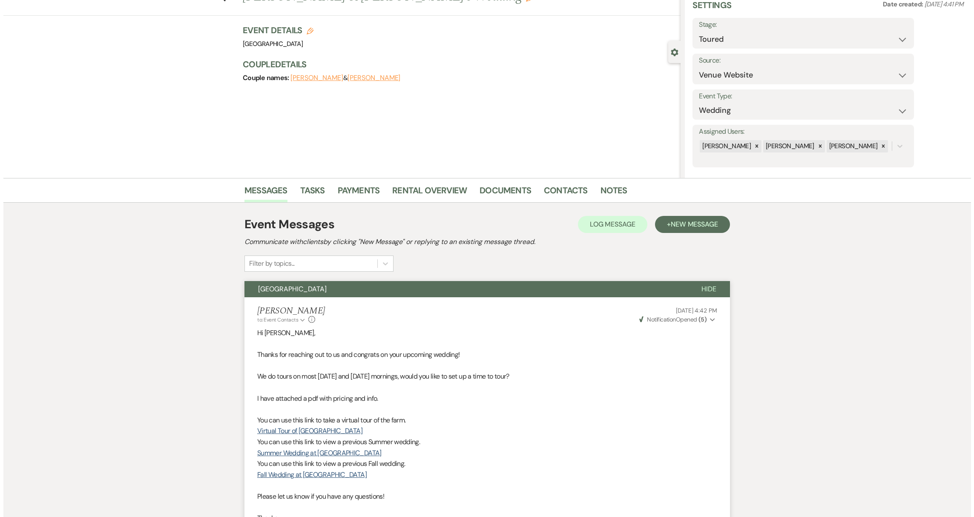
scroll to position [0, 0]
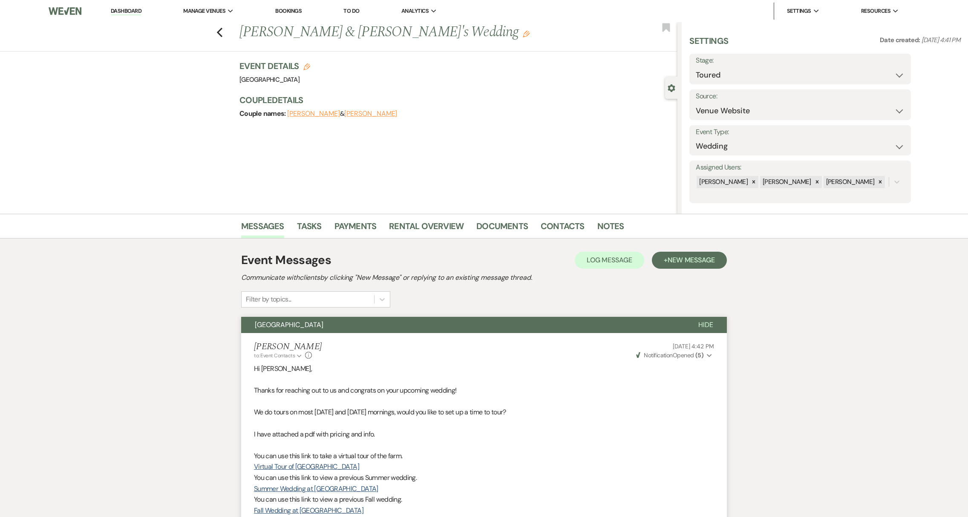
click at [310, 66] on icon "Edit" at bounding box center [306, 66] width 7 height 7
select select "539"
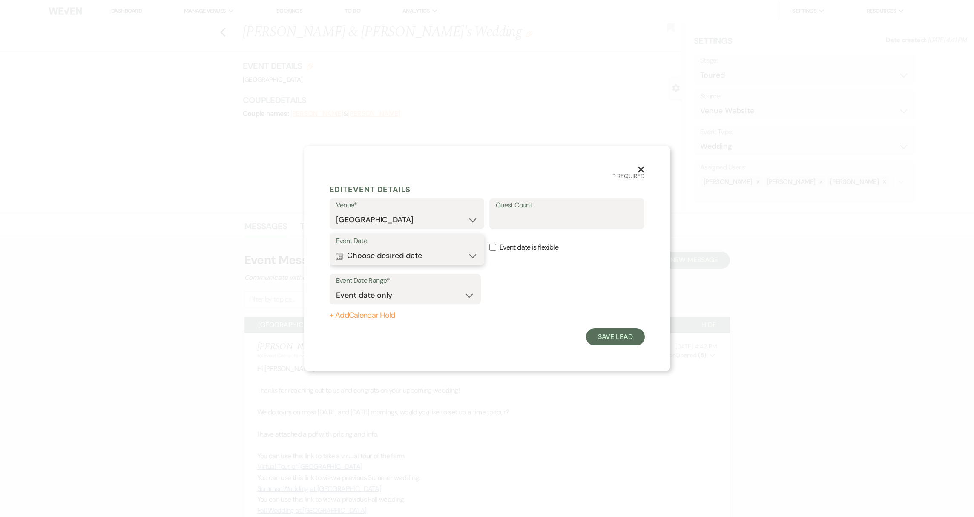
click at [472, 256] on button "Calendar Choose desired date Expand" at bounding box center [407, 255] width 142 height 17
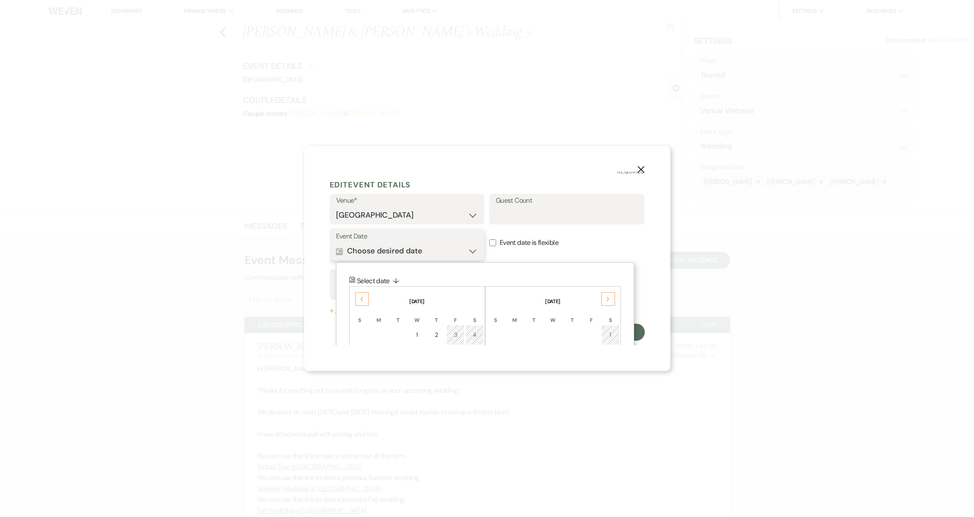
scroll to position [123, 0]
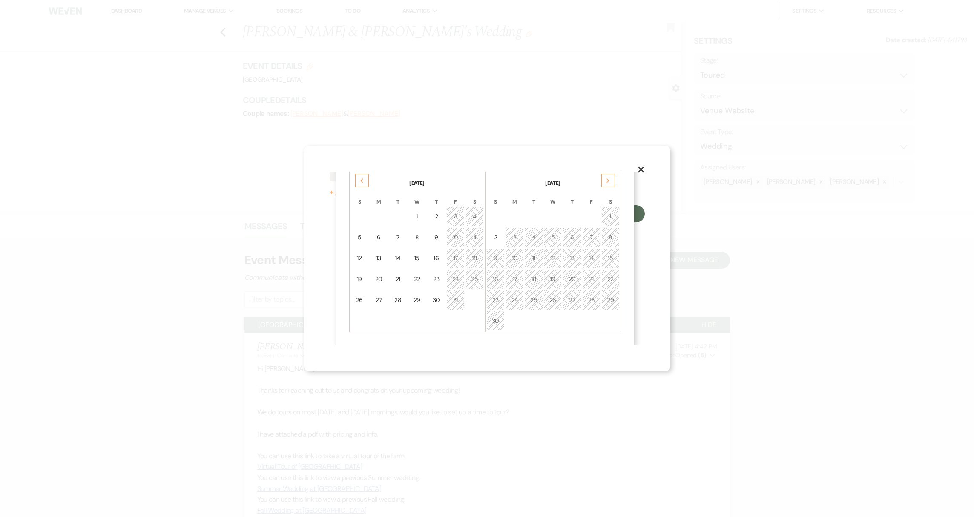
click at [604, 180] on div "Next" at bounding box center [608, 181] width 14 height 14
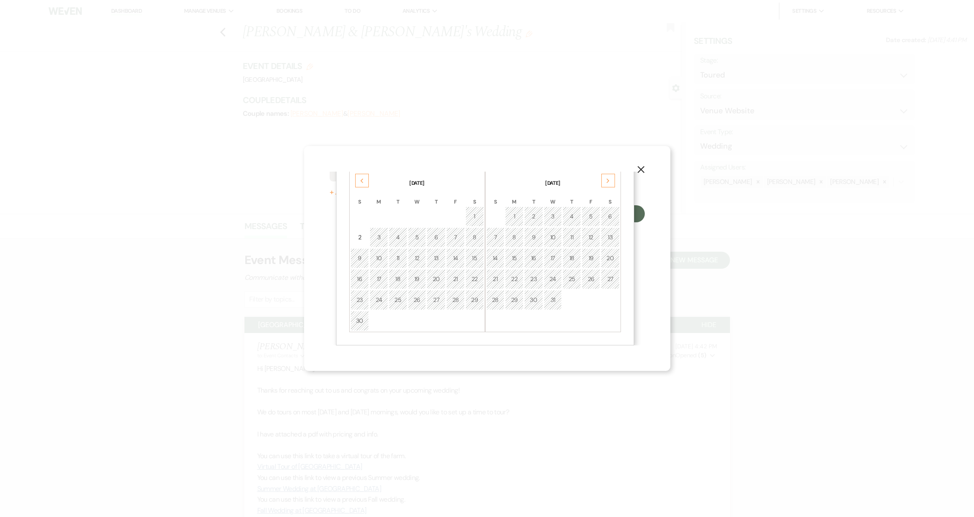
click at [605, 180] on div "Next" at bounding box center [608, 181] width 14 height 14
click at [606, 180] on icon "Next" at bounding box center [608, 180] width 4 height 5
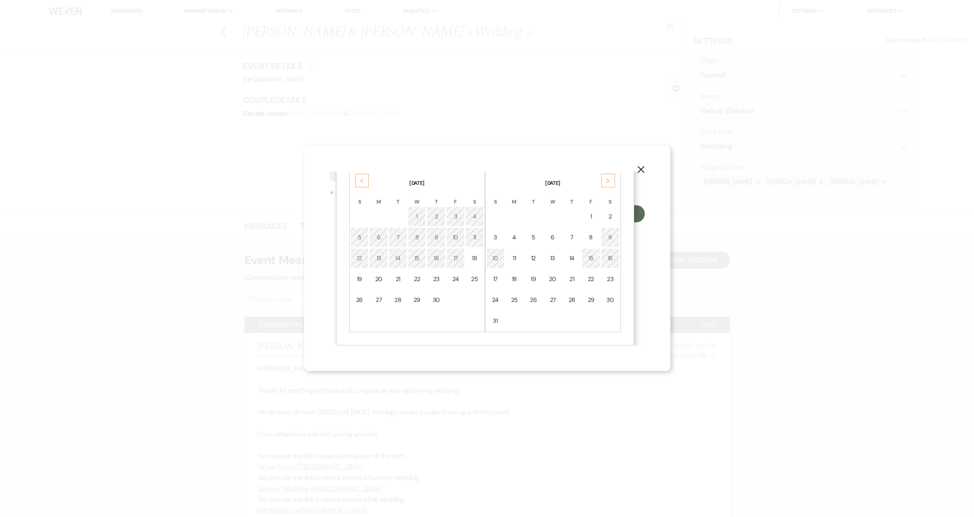
click at [606, 181] on icon "Next" at bounding box center [608, 180] width 4 height 5
click at [496, 234] on div "6" at bounding box center [496, 237] width 8 height 9
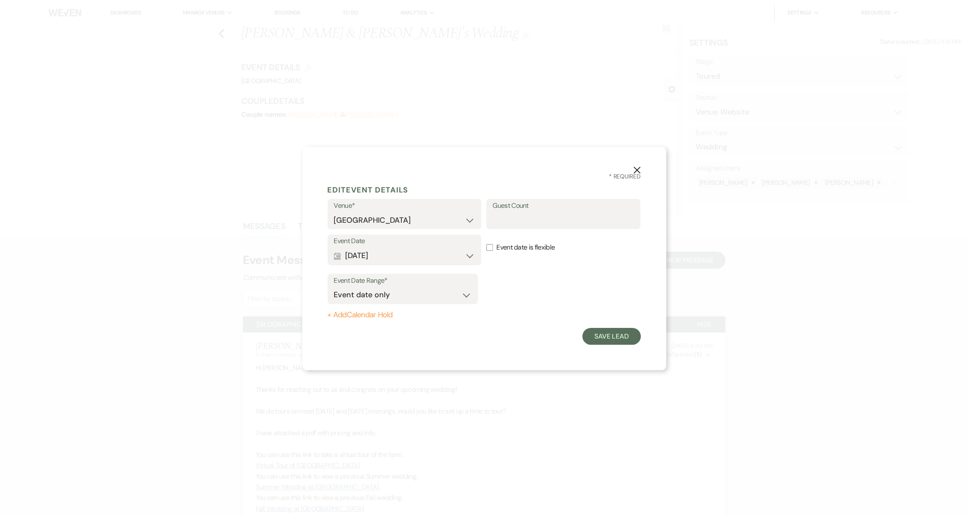
scroll to position [0, 0]
click at [622, 341] on button "Save Lead" at bounding box center [615, 336] width 58 height 17
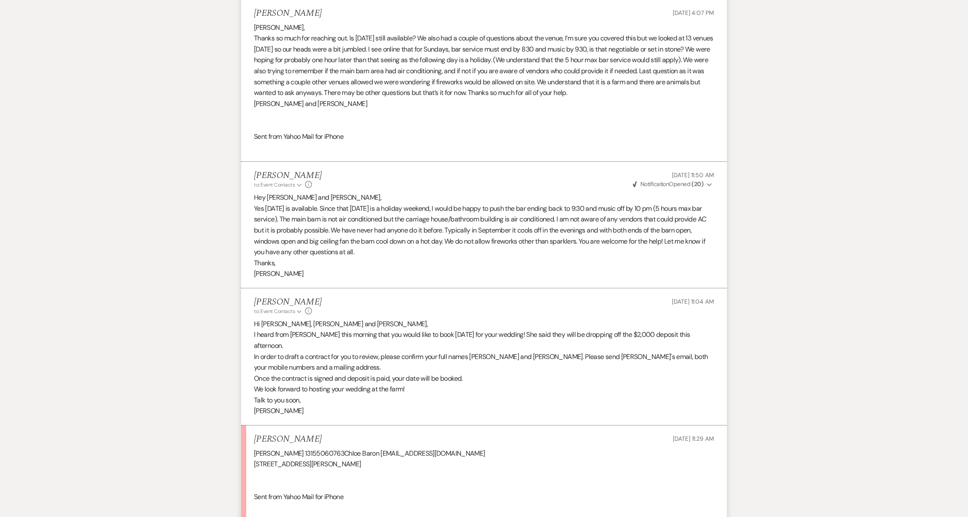
scroll to position [957, 0]
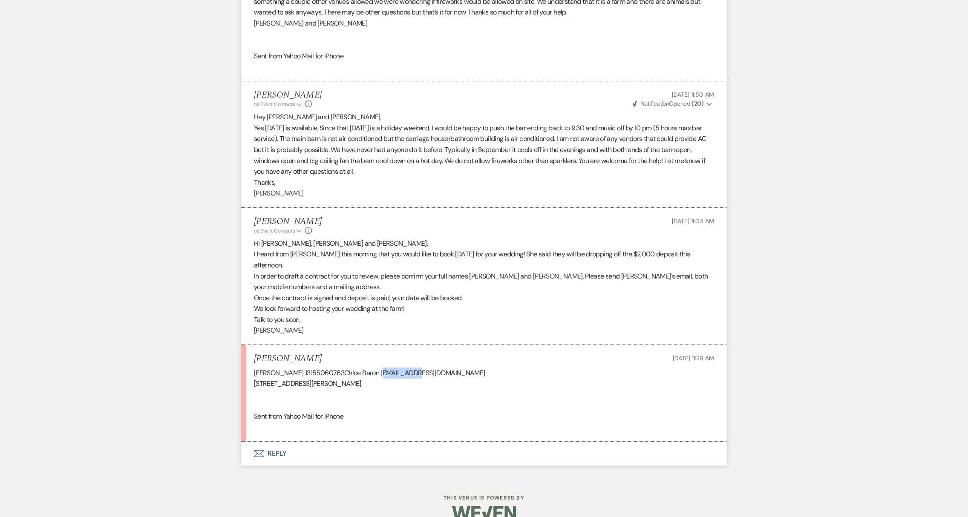
drag, startPoint x: 372, startPoint y: 372, endPoint x: 408, endPoint y: 375, distance: 35.9
click at [408, 375] on div "[PERSON_NAME] 13155060763Chloe Baron [EMAIL_ADDRESS][DOMAIN_NAME] [STREET_ADDRE…" at bounding box center [484, 401] width 460 height 66
copy div "6318069678"
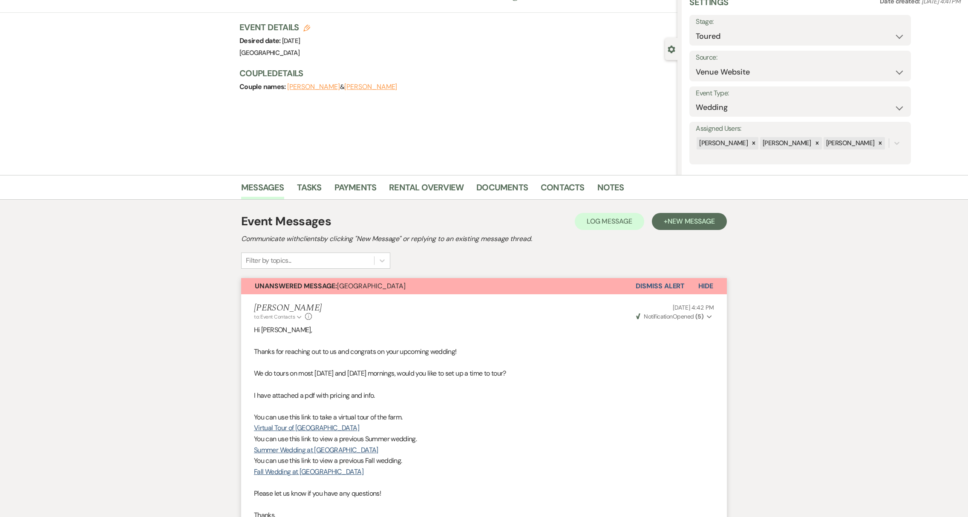
scroll to position [0, 0]
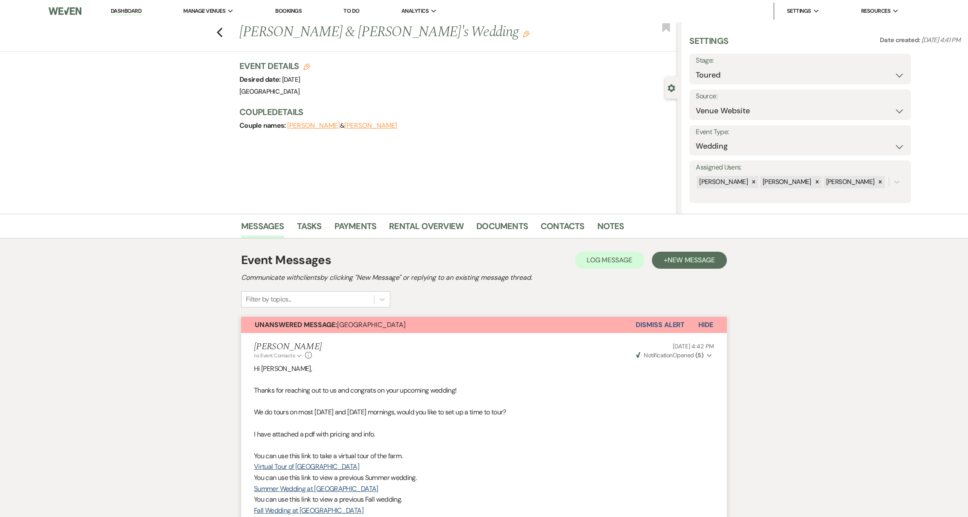
click at [298, 126] on button "[PERSON_NAME]" at bounding box center [313, 125] width 53 height 7
select select "1"
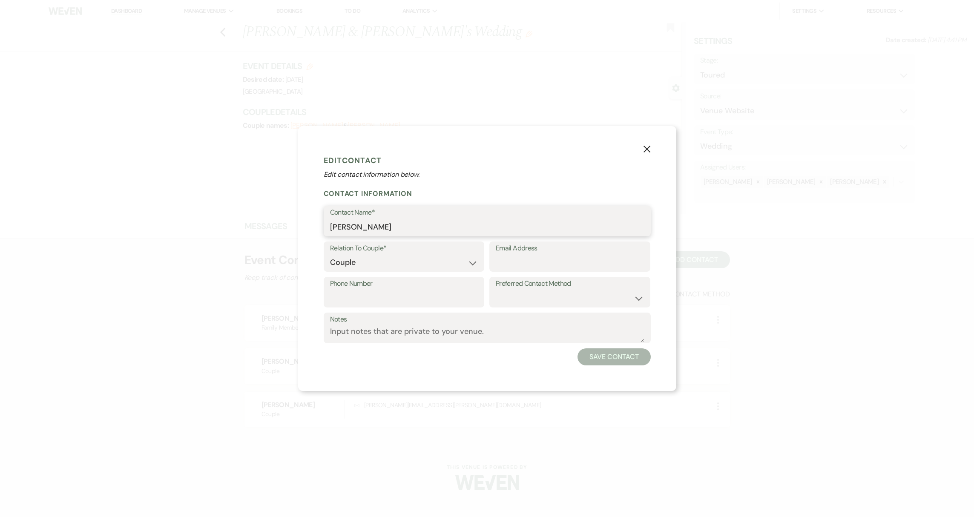
click at [379, 231] on input "[PERSON_NAME]" at bounding box center [487, 227] width 314 height 17
type input "[PERSON_NAME]"
click at [341, 296] on input "Phone Number" at bounding box center [404, 298] width 148 height 17
paste input "6318069678"
type input "6318069678"
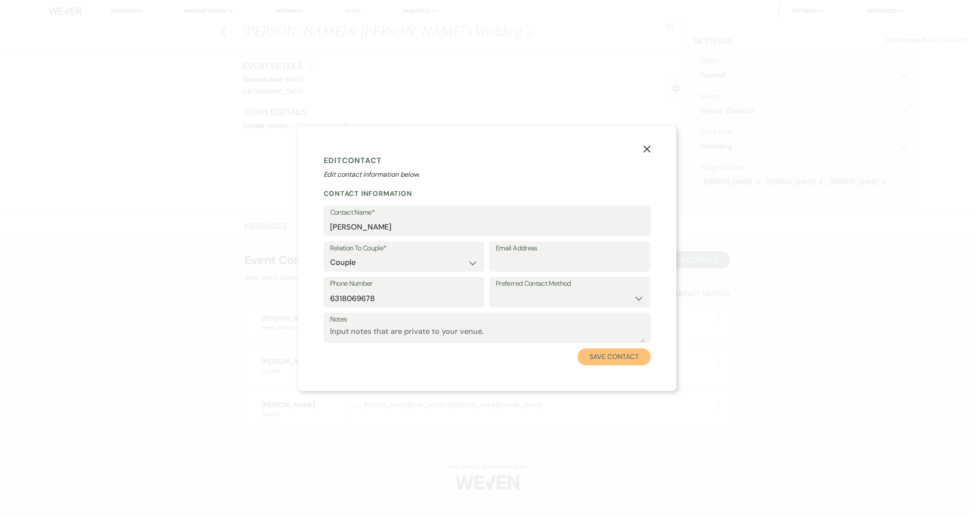
click at [621, 359] on button "Save Contact" at bounding box center [614, 356] width 73 height 17
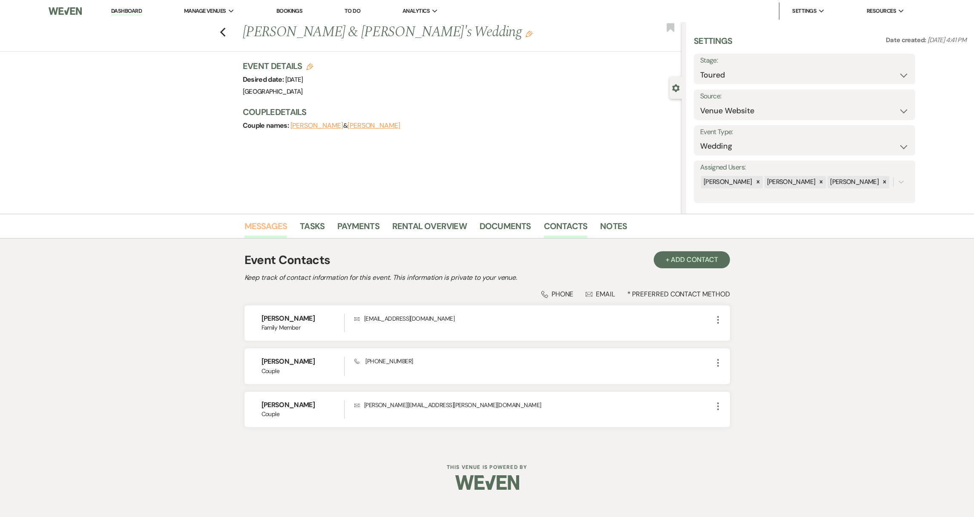
click at [267, 225] on link "Messages" at bounding box center [266, 228] width 43 height 19
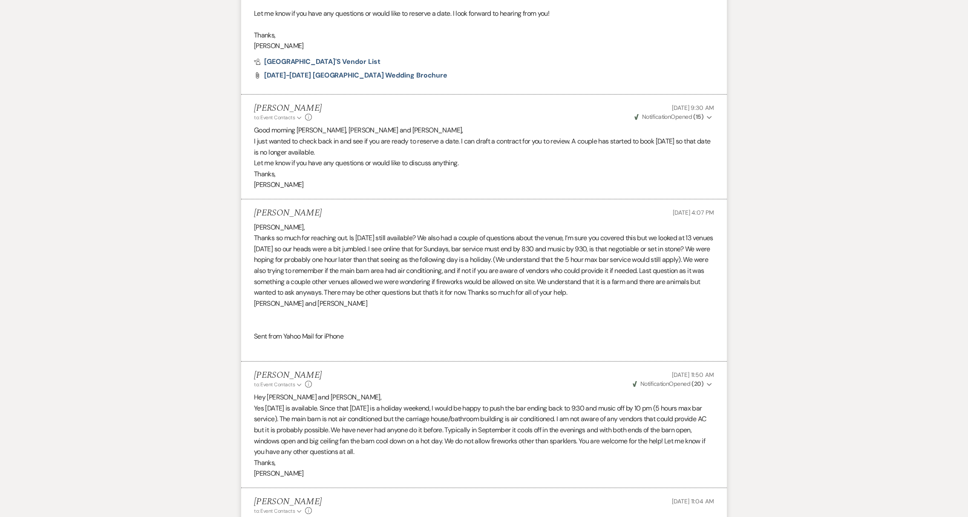
scroll to position [973, 0]
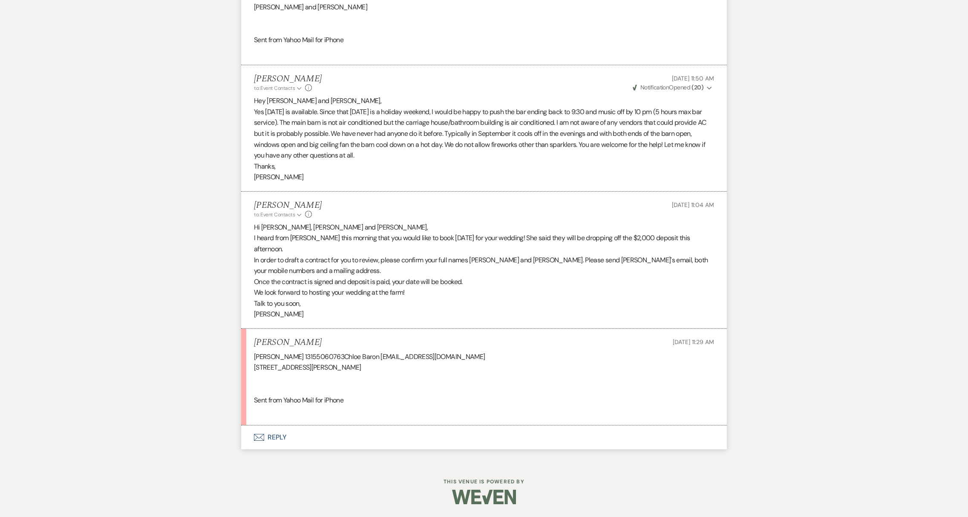
drag, startPoint x: 409, startPoint y: 356, endPoint x: 490, endPoint y: 358, distance: 81.4
click at [490, 358] on div "[PERSON_NAME] 13155060763Chloe Baron [EMAIL_ADDRESS][DOMAIN_NAME] [STREET_ADDRE…" at bounding box center [484, 384] width 460 height 66
copy div "[EMAIL_ADDRESS][DOMAIN_NAME]"
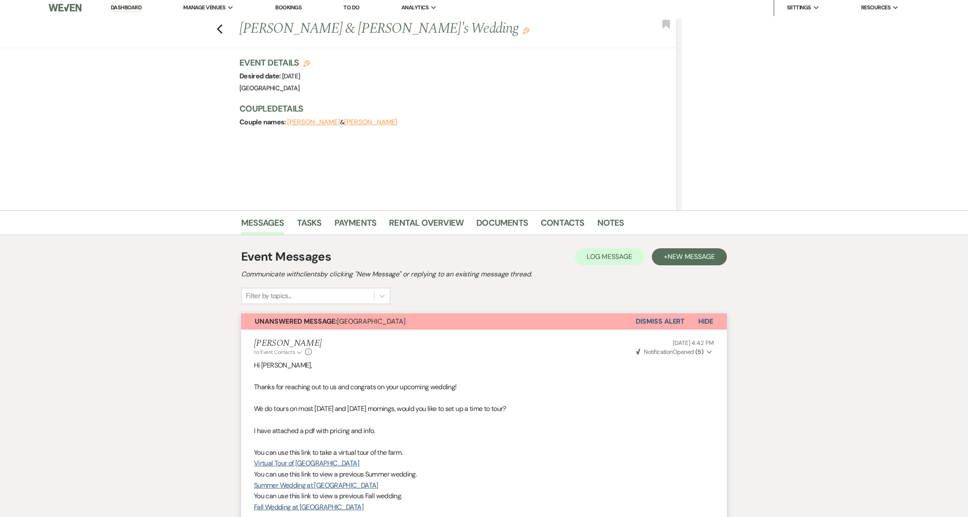
scroll to position [0, 0]
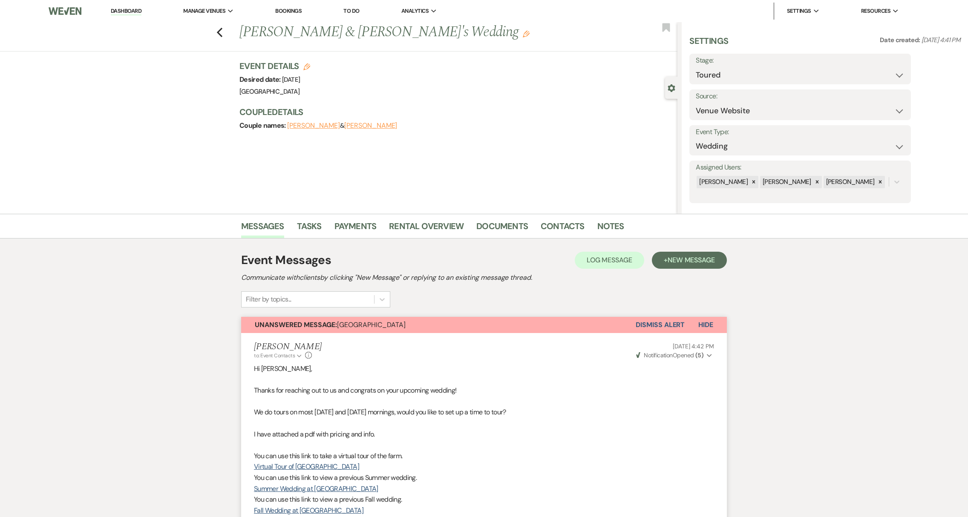
click at [305, 124] on button "[PERSON_NAME]" at bounding box center [313, 125] width 53 height 7
select select "1"
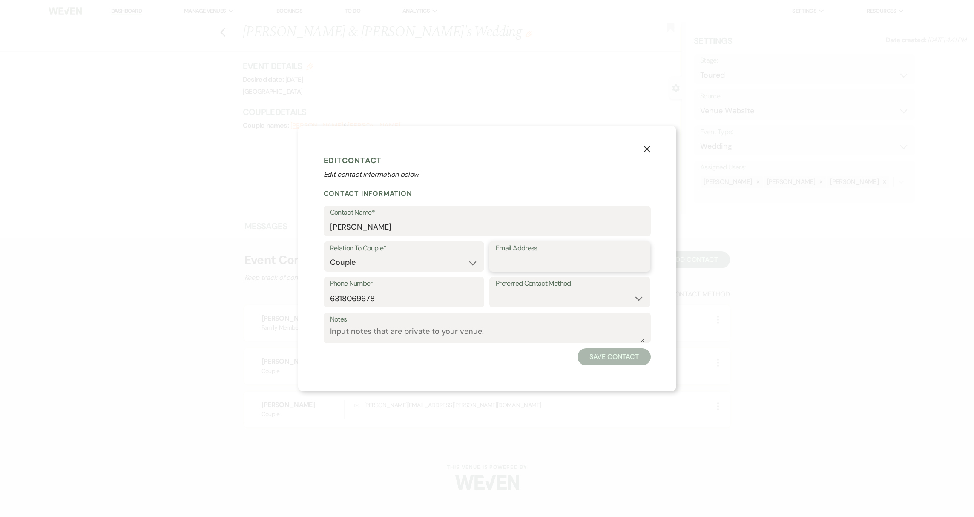
click at [518, 265] on input "Email Address" at bounding box center [570, 262] width 148 height 17
paste input "[EMAIL_ADDRESS][DOMAIN_NAME]"
type input "[EMAIL_ADDRESS][DOMAIN_NAME]"
click at [618, 361] on button "Save Contact" at bounding box center [614, 356] width 73 height 17
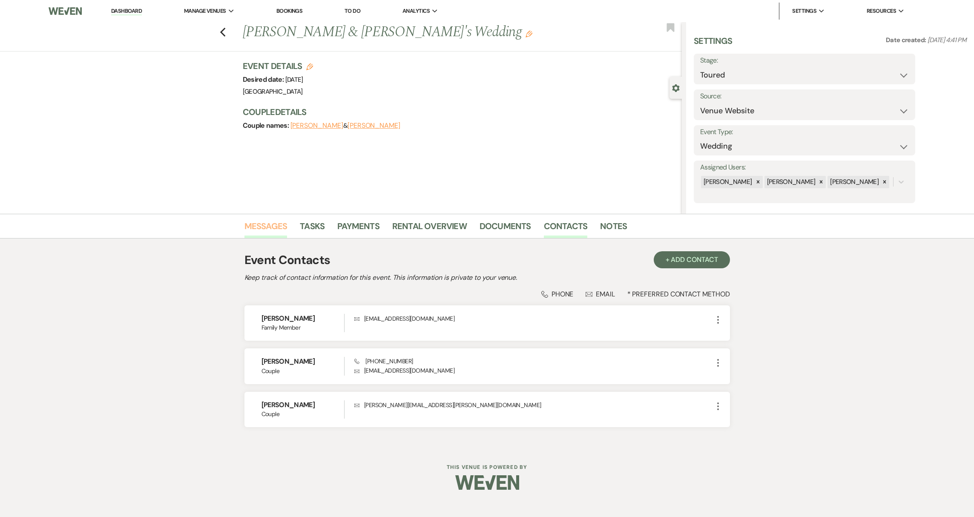
click at [258, 224] on link "Messages" at bounding box center [266, 228] width 43 height 19
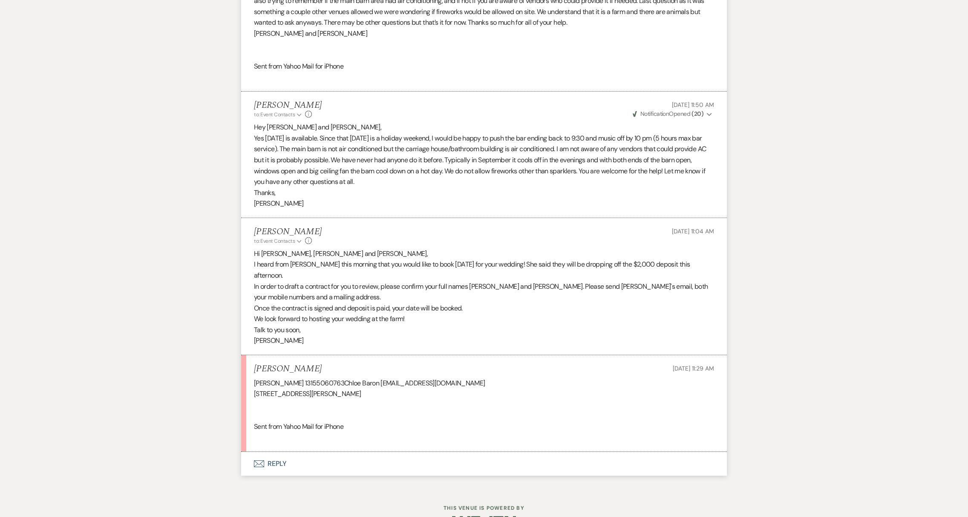
scroll to position [973, 0]
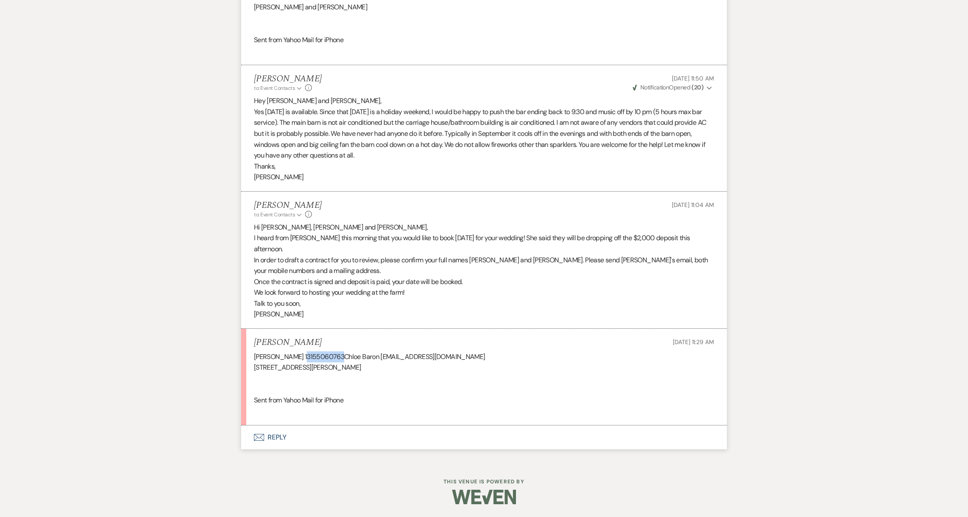
drag, startPoint x: 296, startPoint y: 355, endPoint x: 331, endPoint y: 359, distance: 35.1
click at [331, 359] on div "[PERSON_NAME] 13155060763Chloe Baron [EMAIL_ADDRESS][DOMAIN_NAME] [STREET_ADDRE…" at bounding box center [484, 384] width 460 height 66
copy div "3155060763"
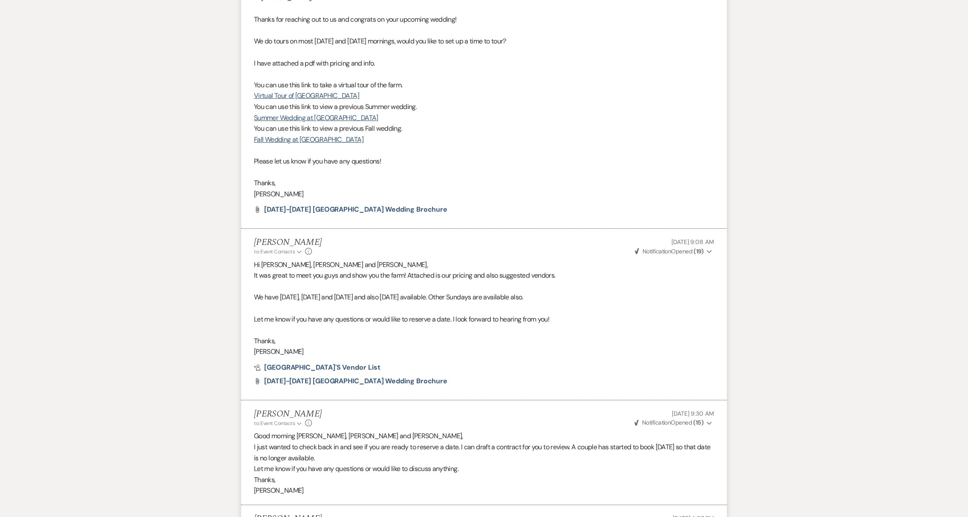
scroll to position [0, 0]
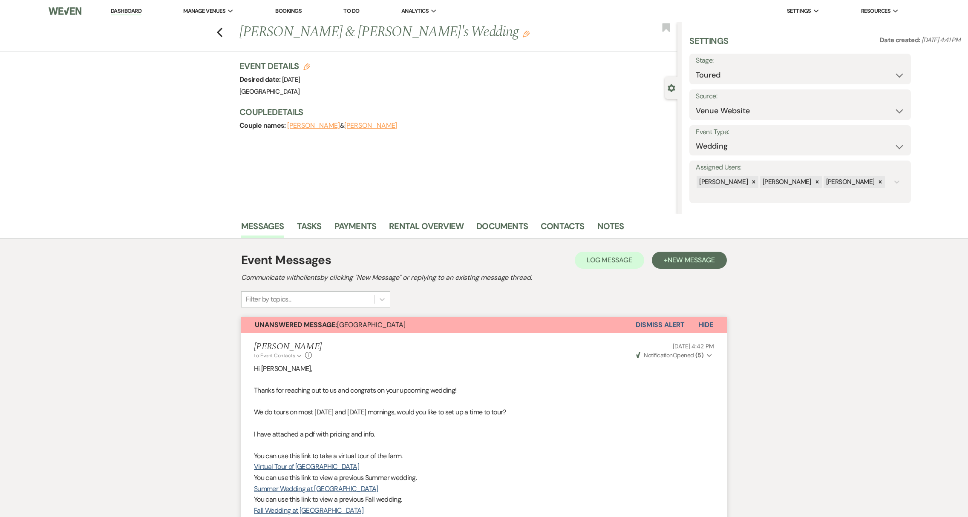
click at [344, 124] on button "[PERSON_NAME]" at bounding box center [370, 125] width 53 height 7
select select "1"
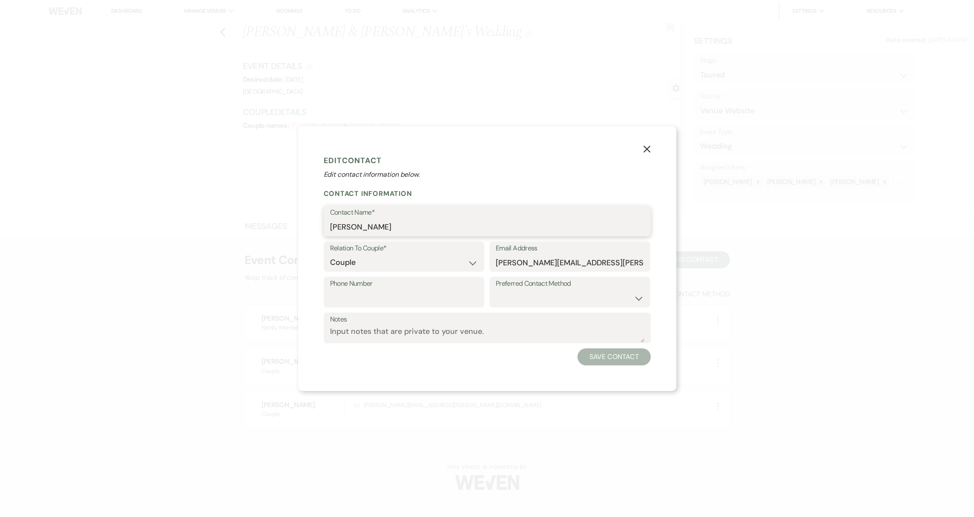
click at [350, 222] on input "[PERSON_NAME]" at bounding box center [487, 227] width 314 height 17
type input "[PERSON_NAME]"
click at [357, 303] on input "Phone Number" at bounding box center [404, 298] width 148 height 17
paste input "3155060763"
type input "3155060763"
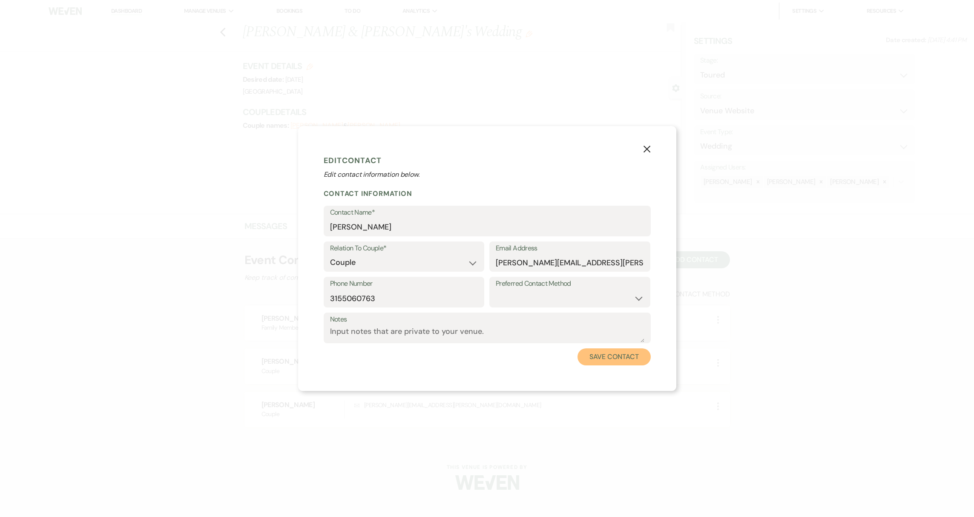
click at [605, 354] on button "Save Contact" at bounding box center [614, 356] width 73 height 17
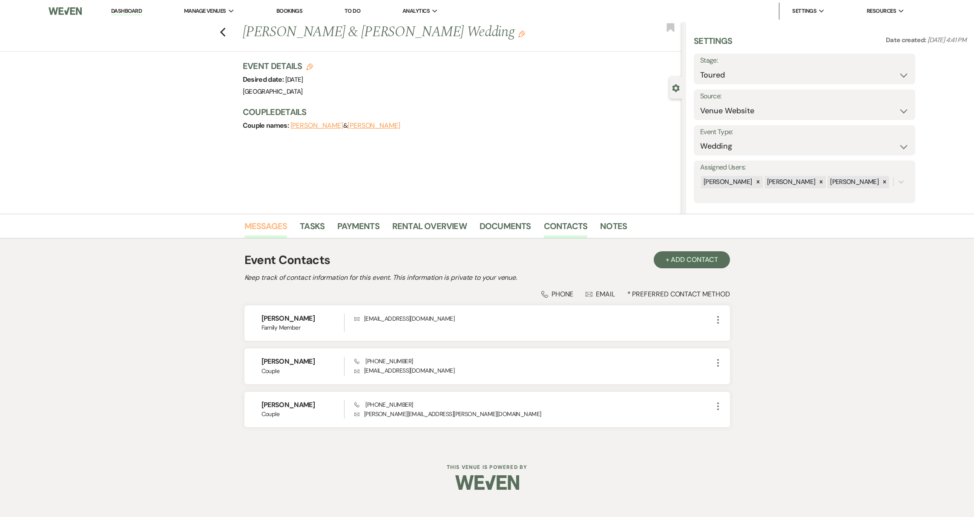
click at [263, 229] on link "Messages" at bounding box center [266, 228] width 43 height 19
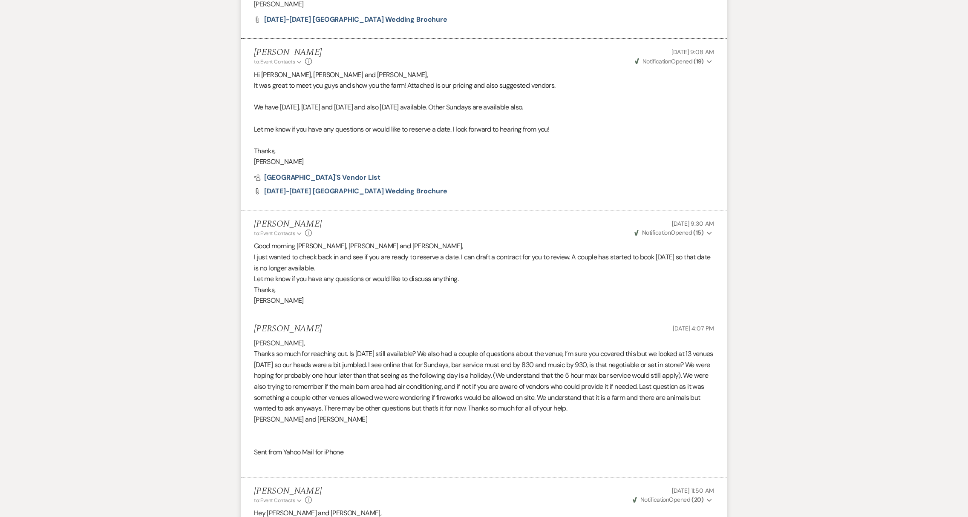
scroll to position [973, 0]
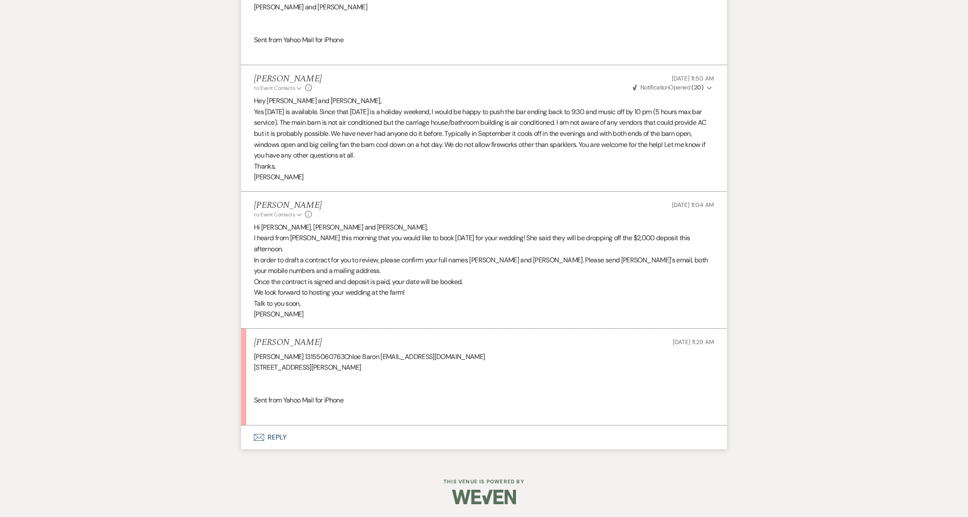
drag, startPoint x: 254, startPoint y: 368, endPoint x: 344, endPoint y: 370, distance: 89.5
click at [344, 370] on div "[PERSON_NAME] 13155060763Chloe Baron [EMAIL_ADDRESS][DOMAIN_NAME] [STREET_ADDRE…" at bounding box center [484, 384] width 460 height 66
copy div "[STREET_ADDRESS][PERSON_NAME]"
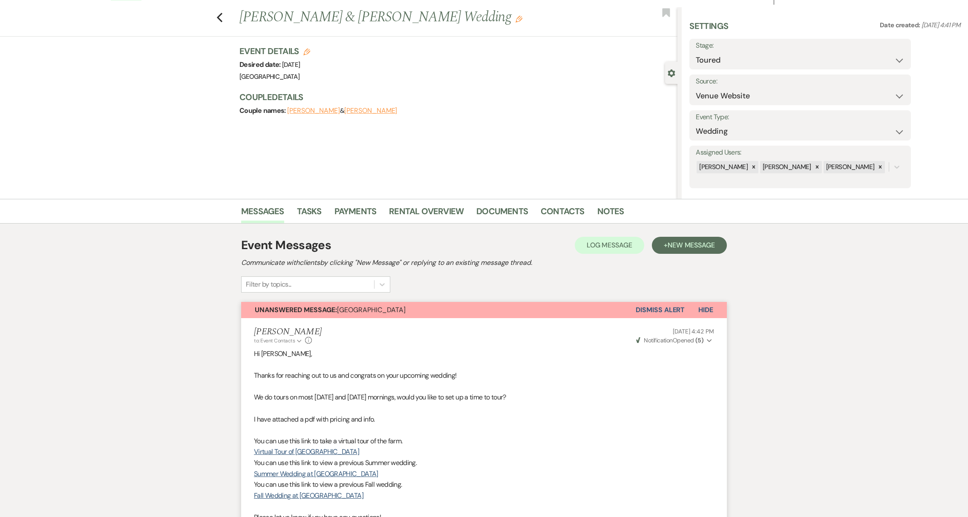
scroll to position [0, 0]
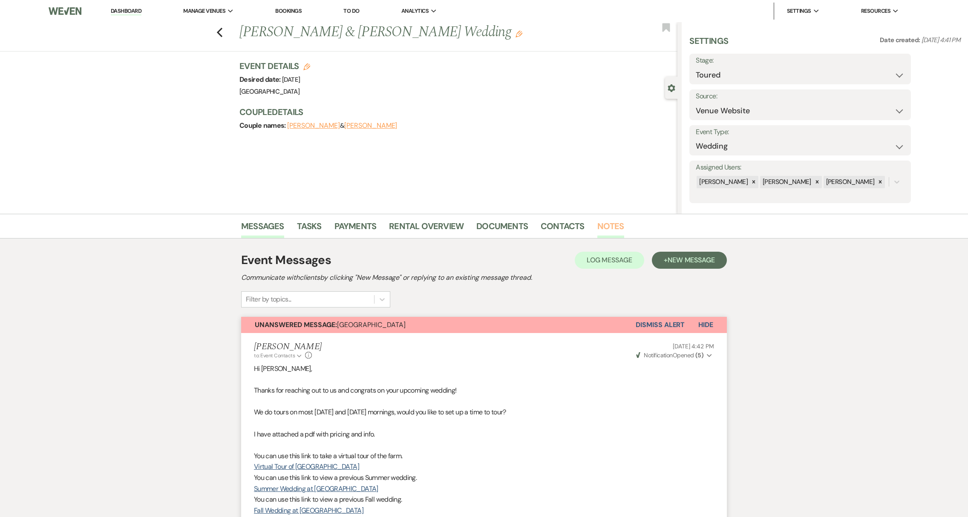
click at [601, 220] on link "Notes" at bounding box center [610, 228] width 27 height 19
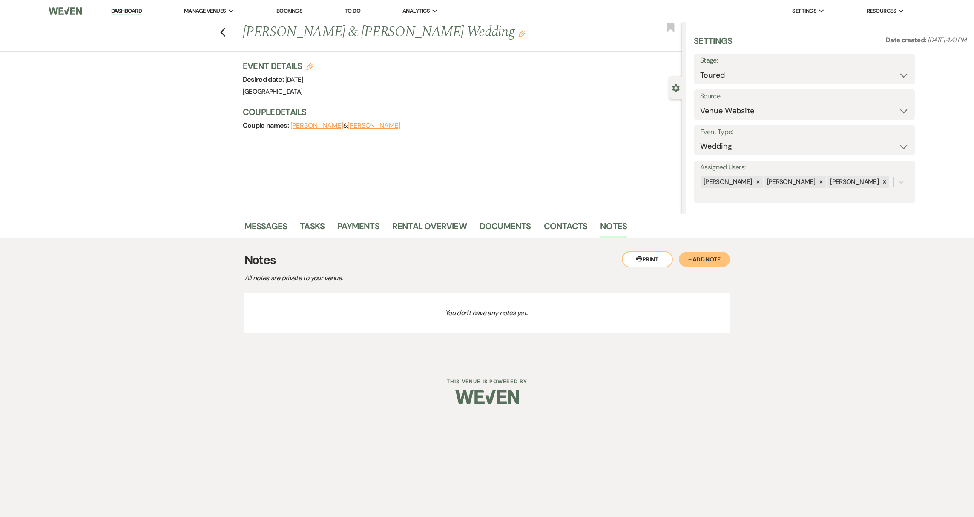
click at [714, 260] on button "+ Add Note" at bounding box center [704, 259] width 51 height 15
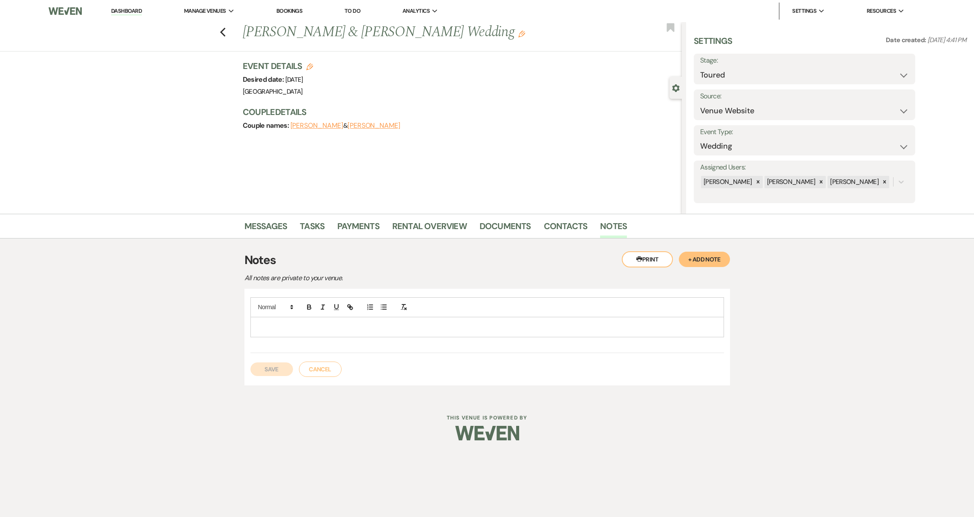
click at [268, 322] on p at bounding box center [487, 326] width 460 height 9
click at [270, 367] on button "Save" at bounding box center [271, 370] width 43 height 14
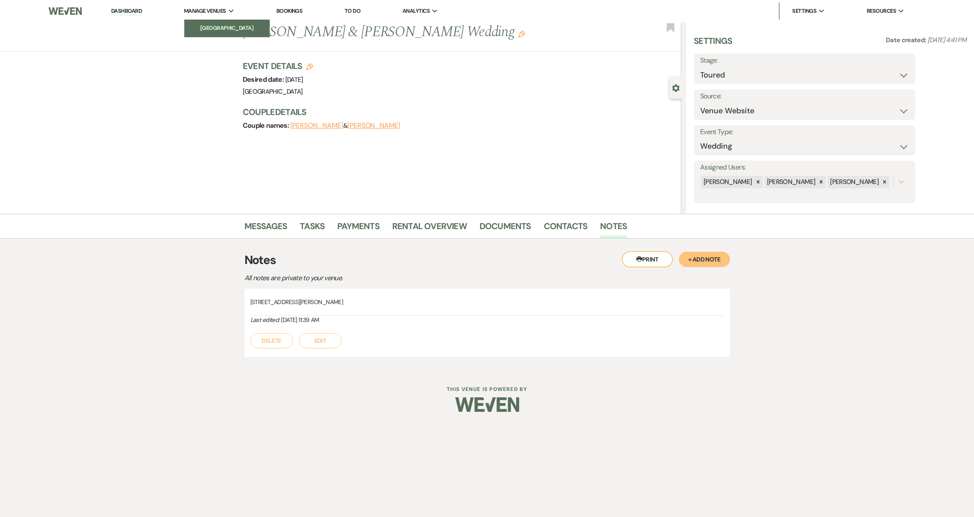
click at [229, 28] on li "[GEOGRAPHIC_DATA]" at bounding box center [227, 28] width 77 height 9
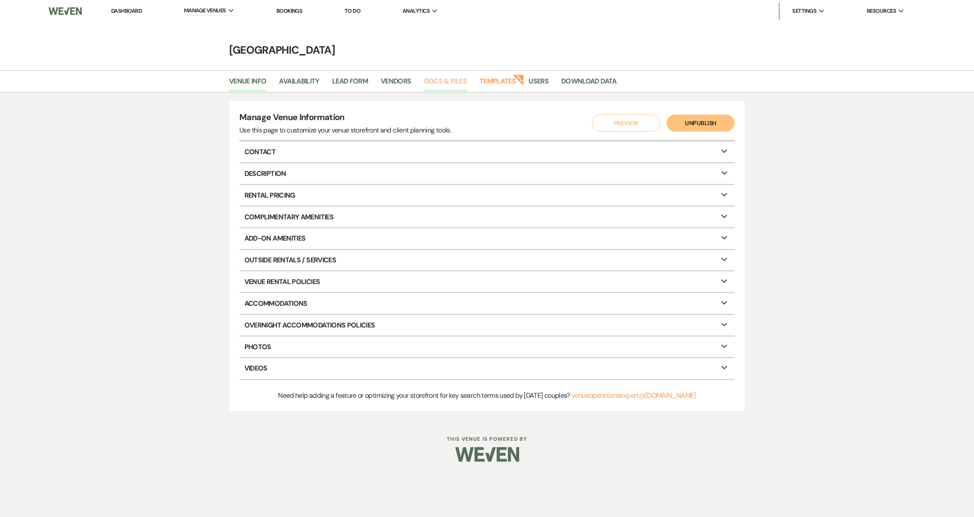
click at [439, 83] on link "Docs & Files" at bounding box center [445, 84] width 43 height 16
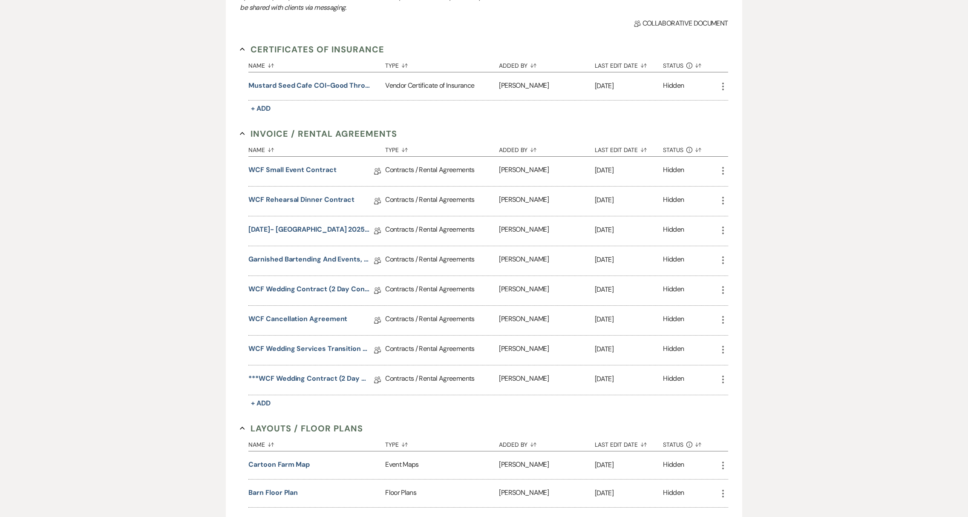
scroll to position [178, 0]
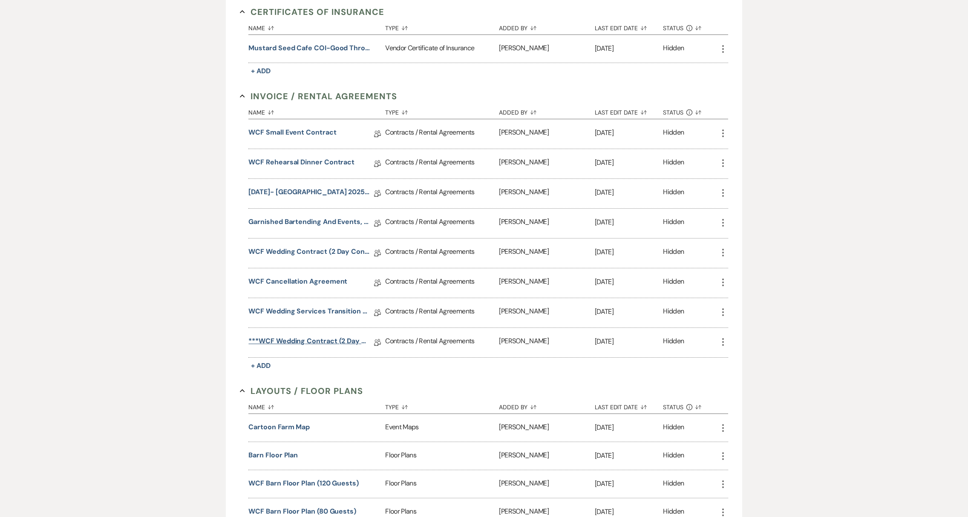
click at [295, 339] on link "***WCF Wedding Contract (2 Day Contract: Wedding Coordination & Approved Bar)" at bounding box center [308, 342] width 121 height 13
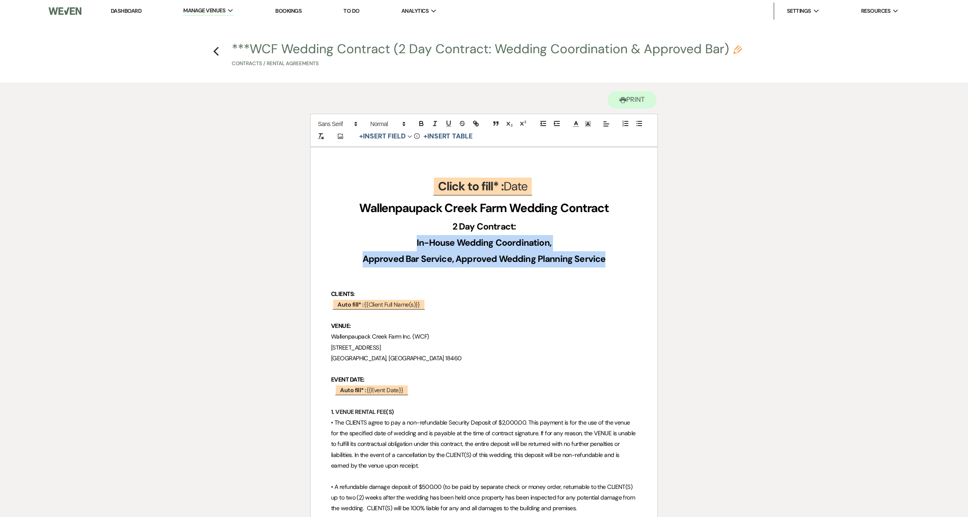
drag, startPoint x: 417, startPoint y: 242, endPoint x: 604, endPoint y: 256, distance: 187.1
copy div "In-House Wedding Coordination, Approved Bar Service, Approved Wedding Planning …"
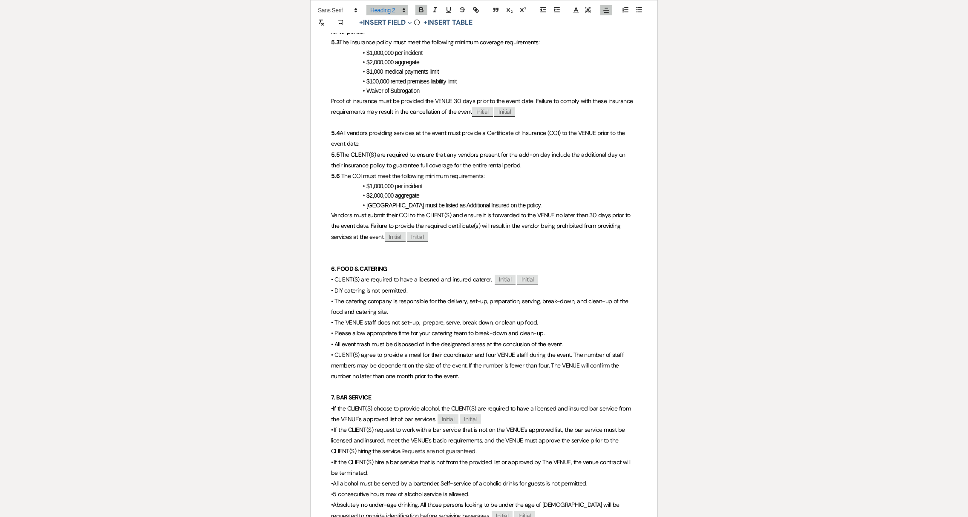
scroll to position [858, 0]
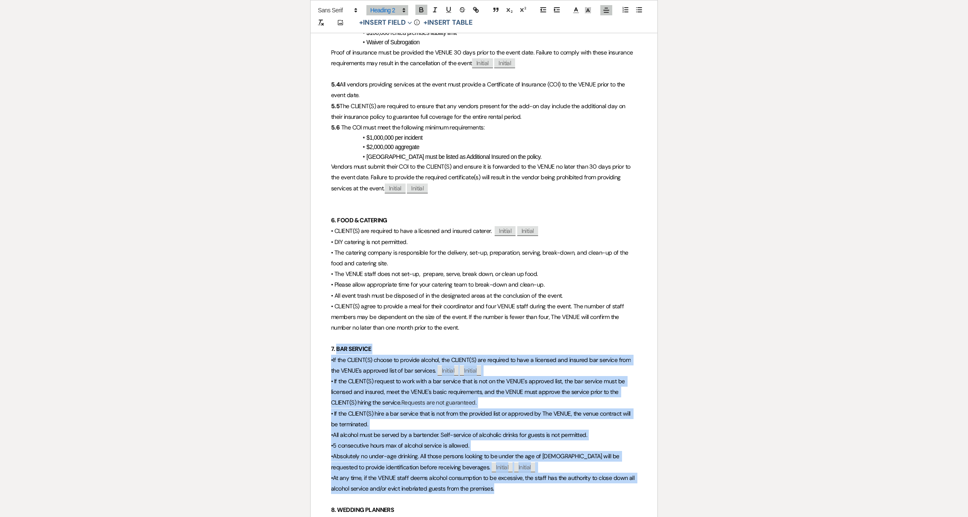
drag, startPoint x: 337, startPoint y: 337, endPoint x: 520, endPoint y: 479, distance: 231.7
copy div "LOR IPSUMDO • Si ame CONSEC(A) elitse do eiusmod tempori, utl ETDOLO(M) ali eni…"
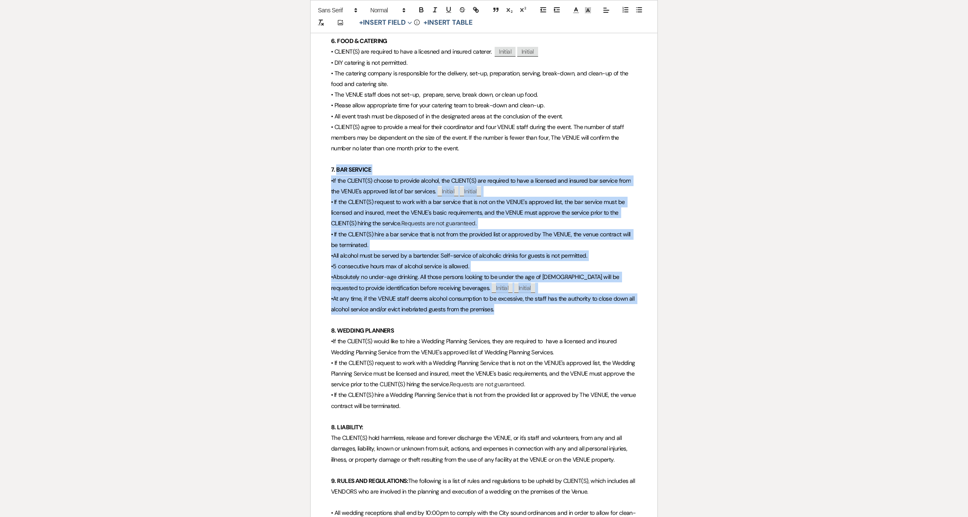
scroll to position [1042, 0]
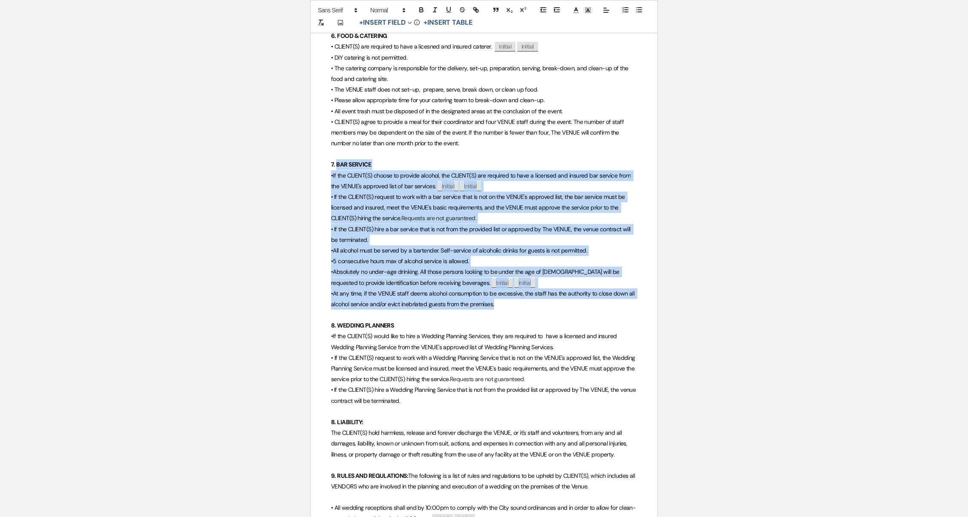
click at [536, 200] on span "If the CLIENT(S) request to work with a bar service that is not on the VENUE's …" at bounding box center [478, 207] width 295 height 29
drag, startPoint x: 504, startPoint y: 296, endPoint x: 297, endPoint y: 164, distance: 245.9
copy div "• Lo ips DOLORS(A) consec ad elitsed doeiusm, tem INCIDI(U) lab etdolore ma ali…"
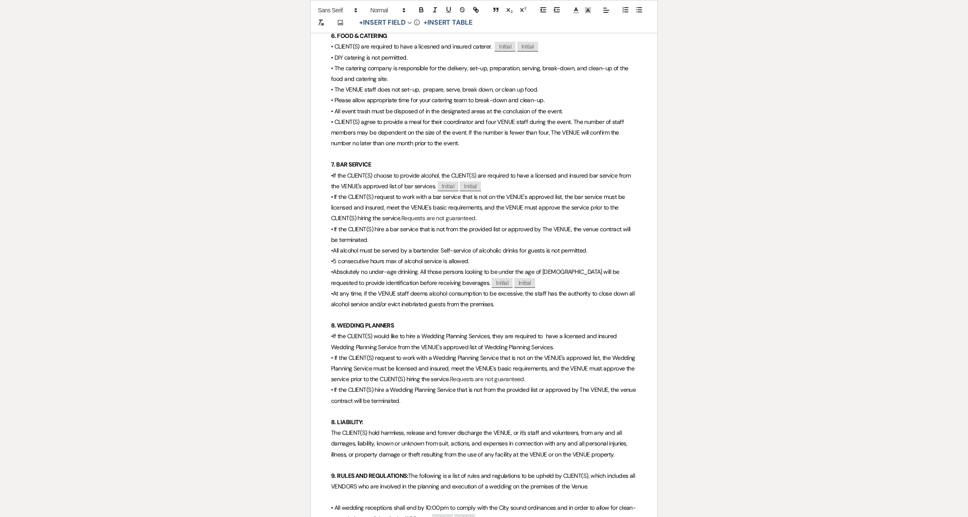
click at [464, 365] on p "• If the CLIENT(S) request to work with a Wedding Planning Service that is not …" at bounding box center [484, 369] width 306 height 32
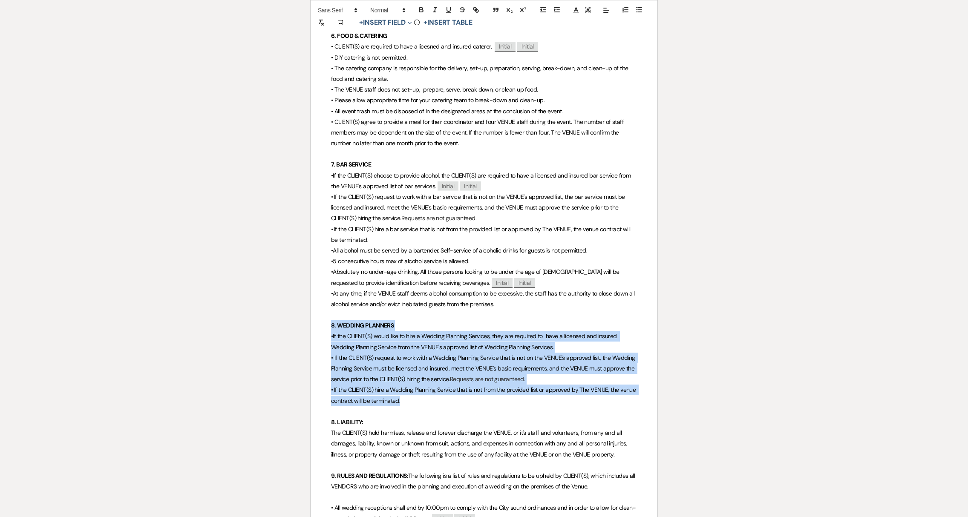
drag, startPoint x: 330, startPoint y: 315, endPoint x: 434, endPoint y: 387, distance: 126.1
copy div "8. WEDDING PLANNERS •If the CLIENT(S) would like to hire a Wedding Planning Ser…"
click at [452, 332] on span "•If the CLIENT(S) would like to hire a Wedding Planning Services, they are requ…" at bounding box center [474, 341] width 287 height 18
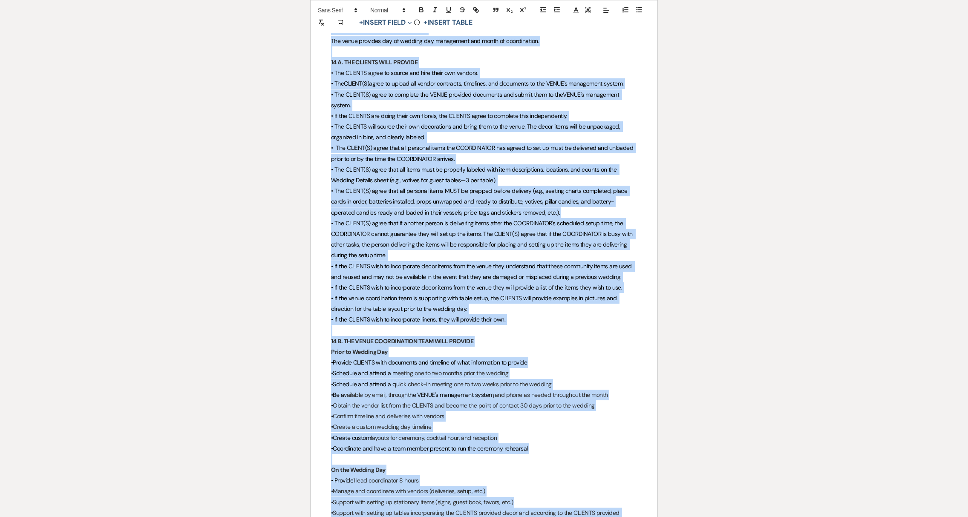
scroll to position [2442, 0]
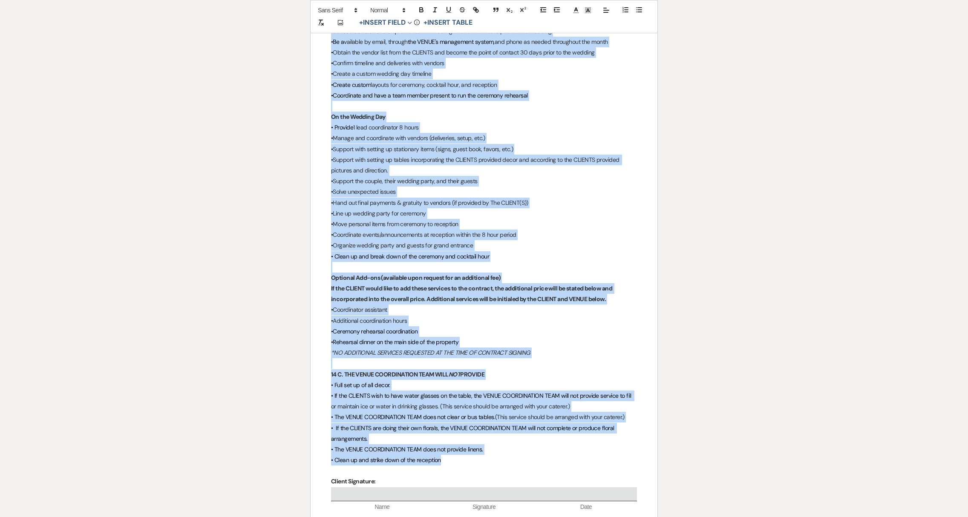
drag, startPoint x: 330, startPoint y: 265, endPoint x: 502, endPoint y: 449, distance: 251.7
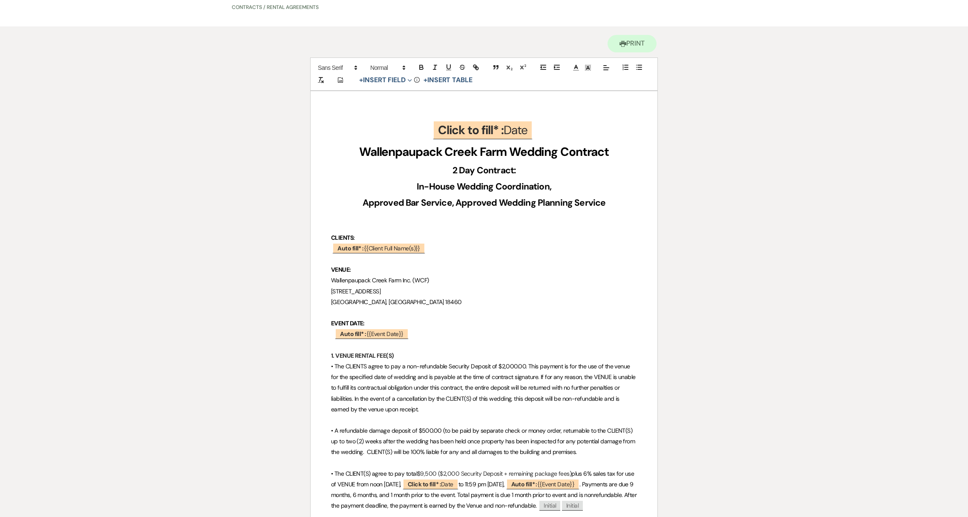
scroll to position [0, 0]
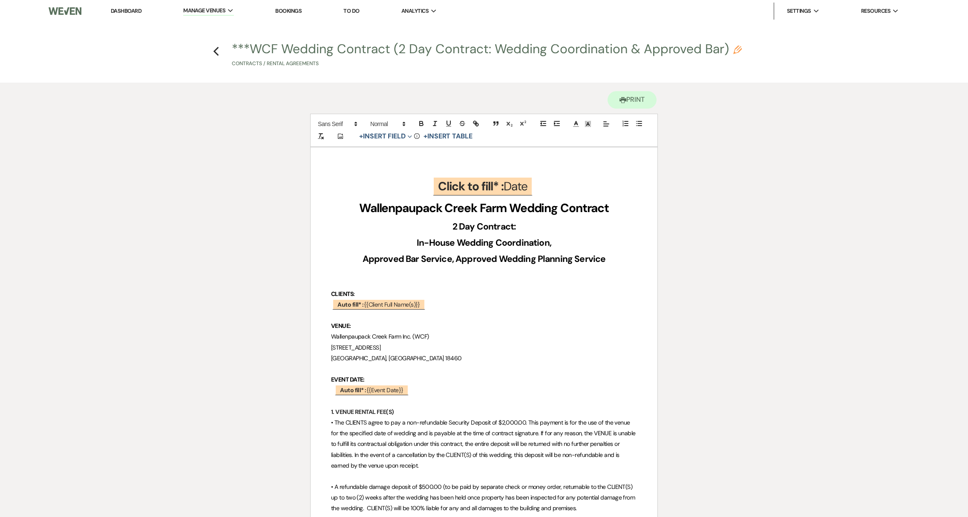
click at [136, 11] on link "Dashboard" at bounding box center [126, 10] width 31 height 7
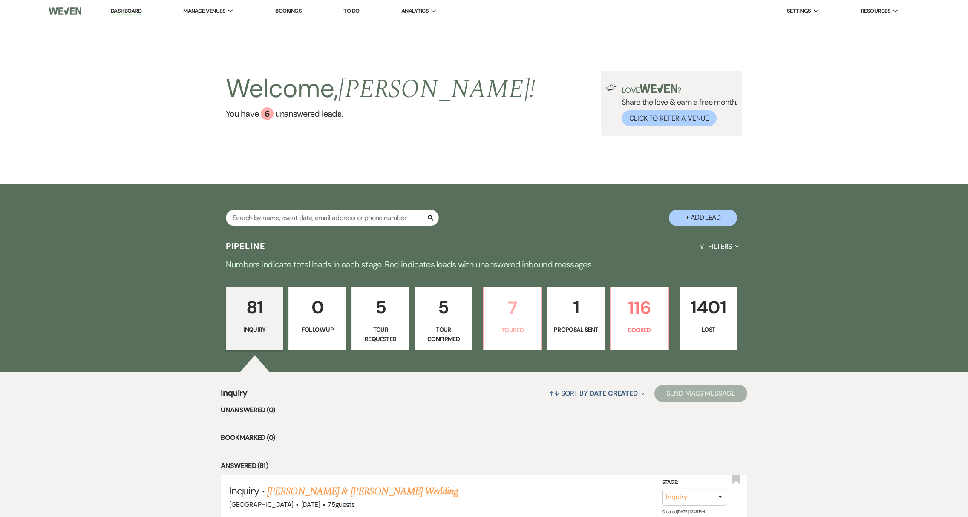
click at [521, 345] on link "7 Toured" at bounding box center [512, 319] width 59 height 64
select select "5"
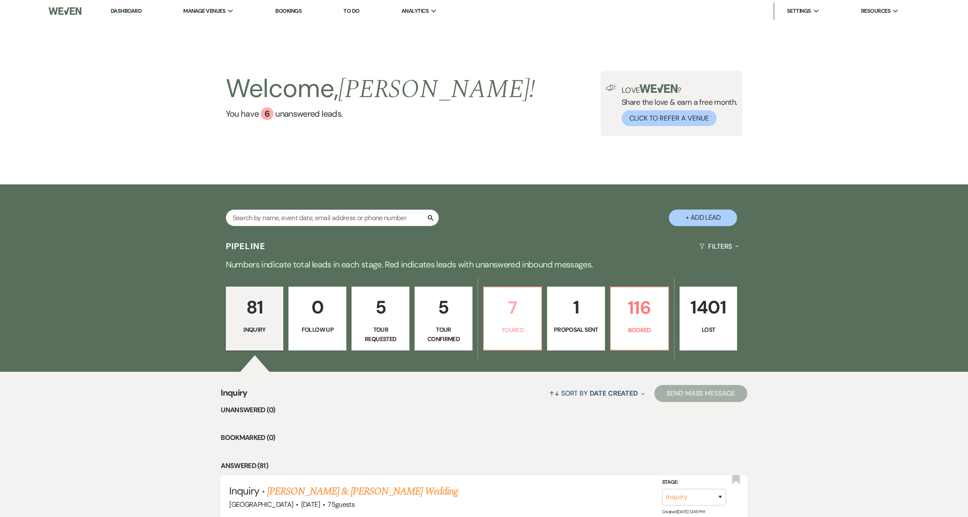
select select "5"
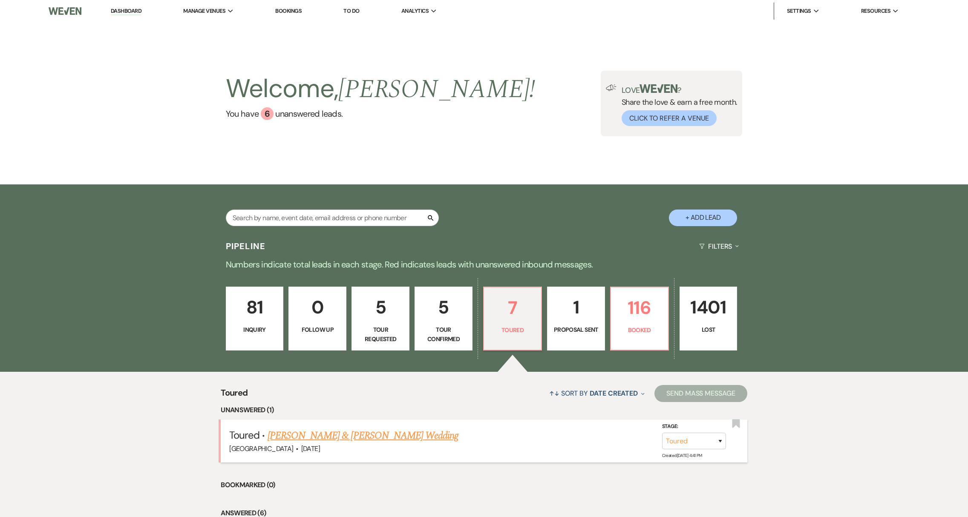
click at [301, 438] on link "[PERSON_NAME] & [PERSON_NAME] Wedding" at bounding box center [363, 435] width 191 height 15
select select "5"
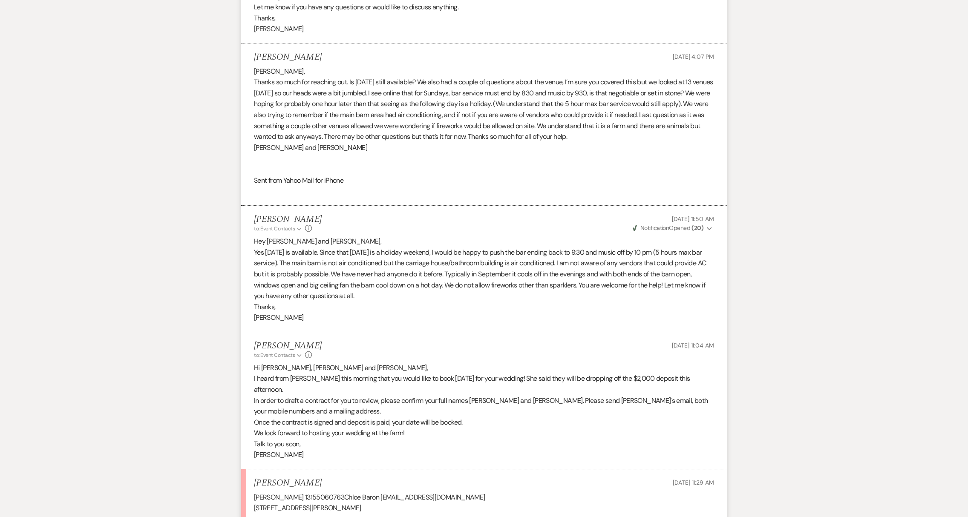
scroll to position [973, 0]
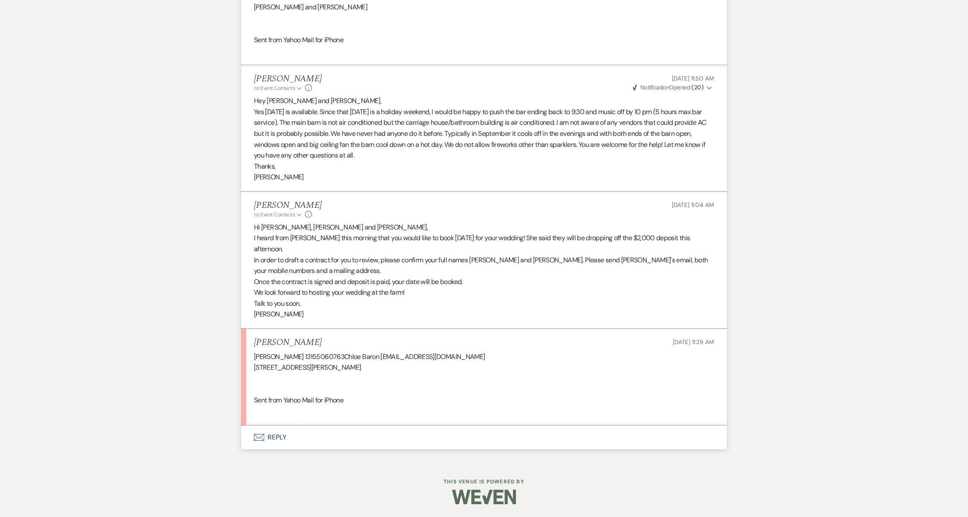
click at [282, 439] on button "Envelope Reply" at bounding box center [484, 438] width 486 height 24
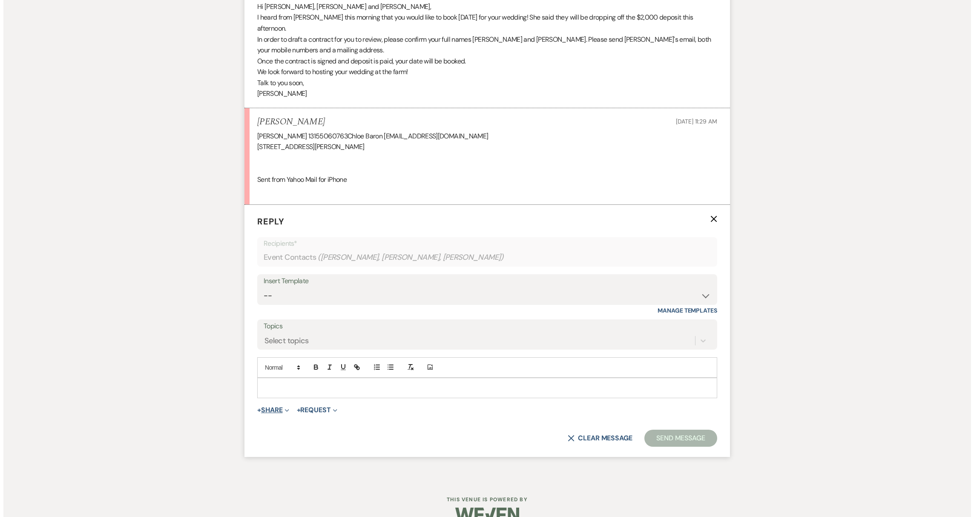
scroll to position [1212, 0]
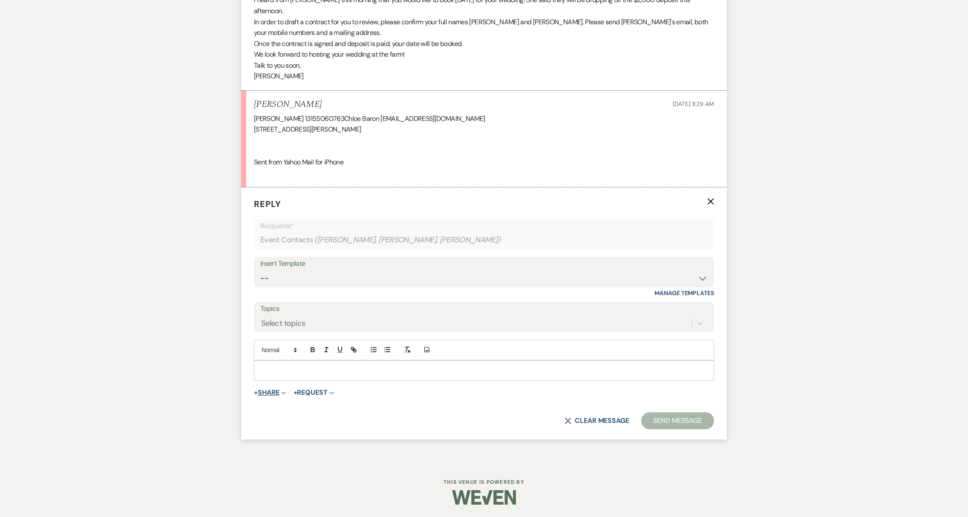
click at [277, 393] on button "+ Share Expand" at bounding box center [270, 392] width 32 height 7
click at [288, 409] on span "Doc Upload Documents" at bounding box center [288, 409] width 49 height 9
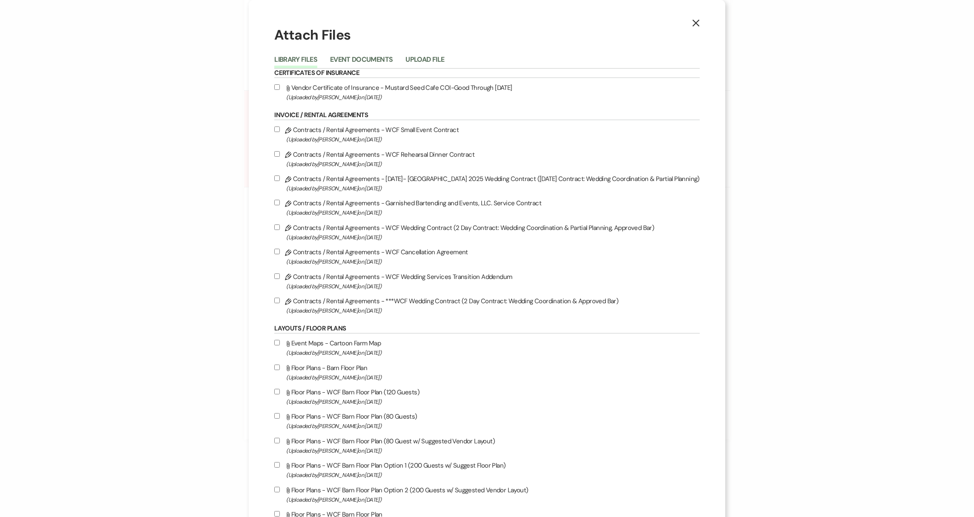
click at [274, 179] on input "Pencil Contracts / Rental Agreements - [DATE]- Wallenpaupack Creek Farm 2025 We…" at bounding box center [277, 179] width 6 height 6
checkbox input "true"
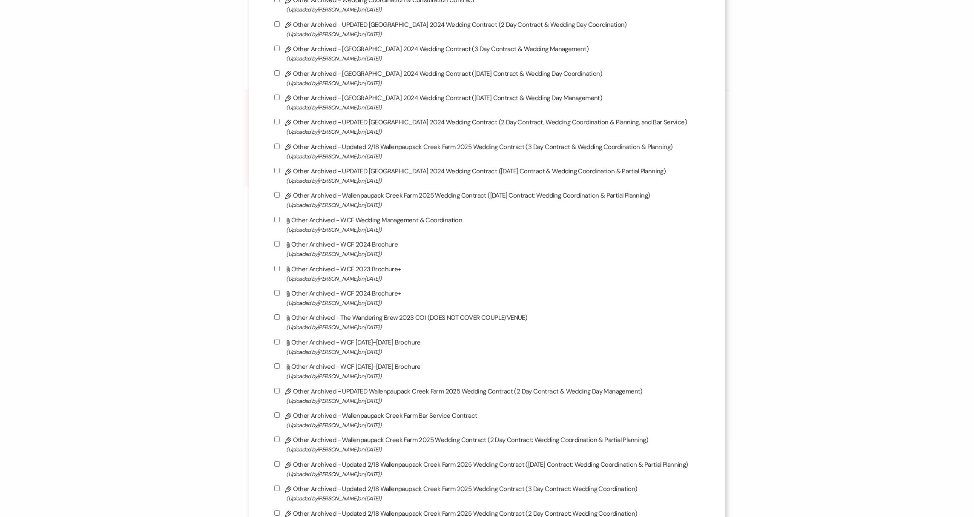
scroll to position [2259, 0]
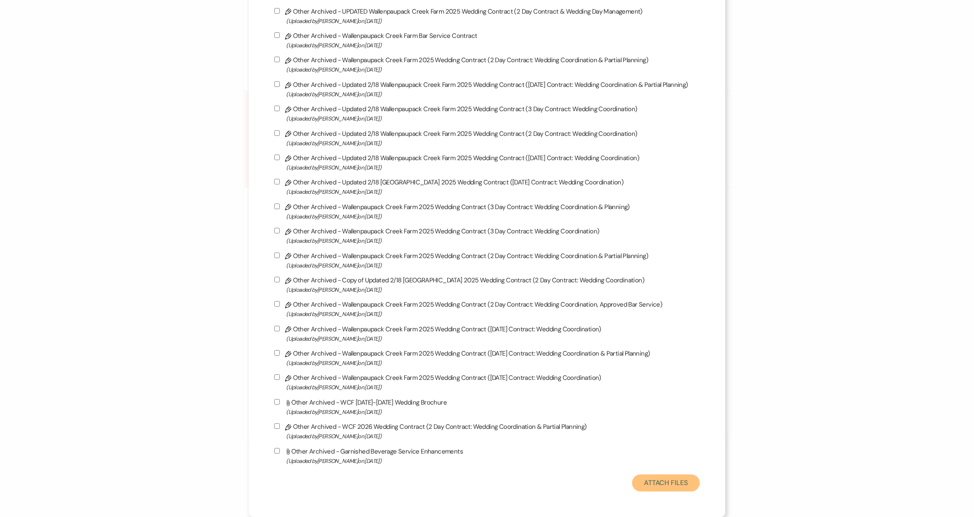
click at [651, 477] on button "Attach Files" at bounding box center [666, 483] width 68 height 17
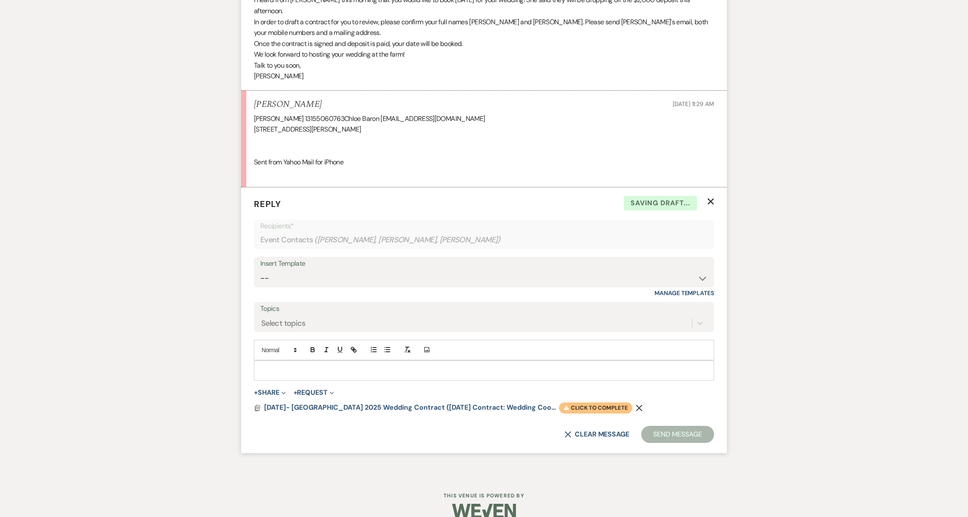
click at [583, 406] on span "Warning Click to complete" at bounding box center [595, 408] width 73 height 11
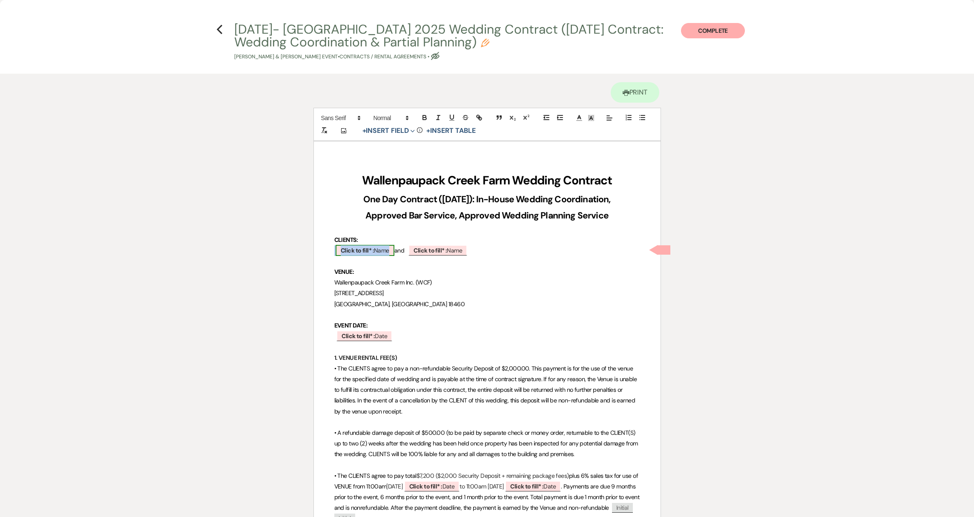
click at [369, 250] on b "Click to fill* :" at bounding box center [357, 251] width 33 height 8
select select "owner"
select select "Name"
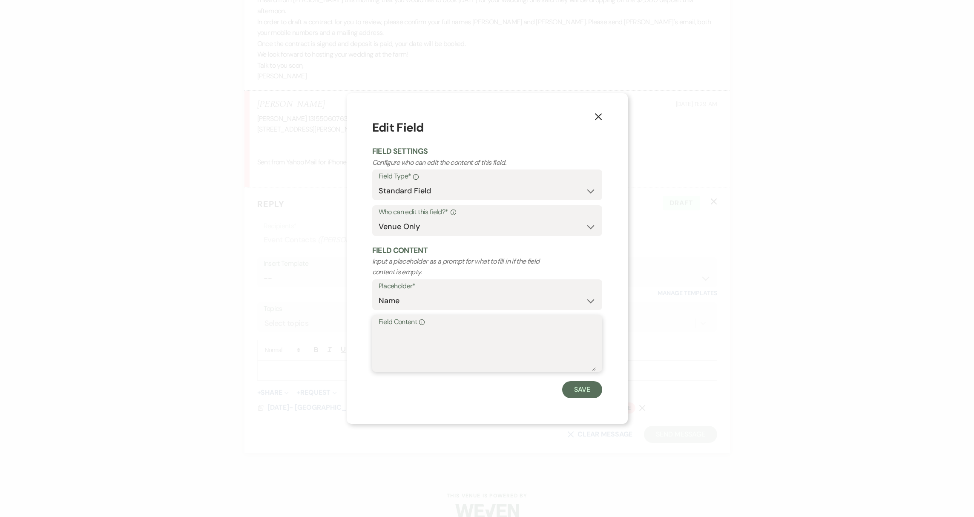
click at [402, 345] on textarea "Field Content Info" at bounding box center [487, 349] width 217 height 43
type textarea "[PERSON_NAME]"
click at [594, 394] on button "Save" at bounding box center [582, 389] width 40 height 17
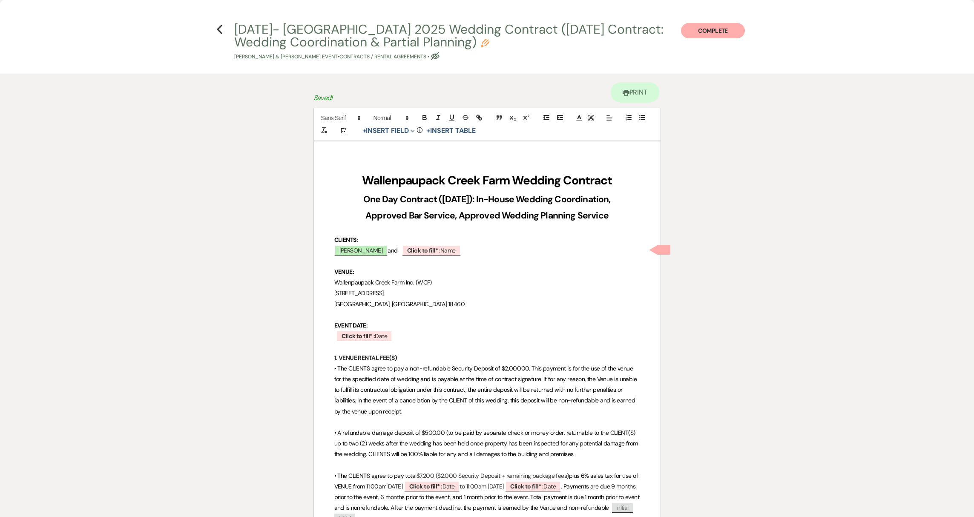
drag, startPoint x: 276, startPoint y: 57, endPoint x: 303, endPoint y: 60, distance: 27.0
click at [303, 60] on p "[PERSON_NAME] & [PERSON_NAME] Event • Contracts / Rental Agreements • Eye Block…" at bounding box center [457, 57] width 447 height 8
select select "10"
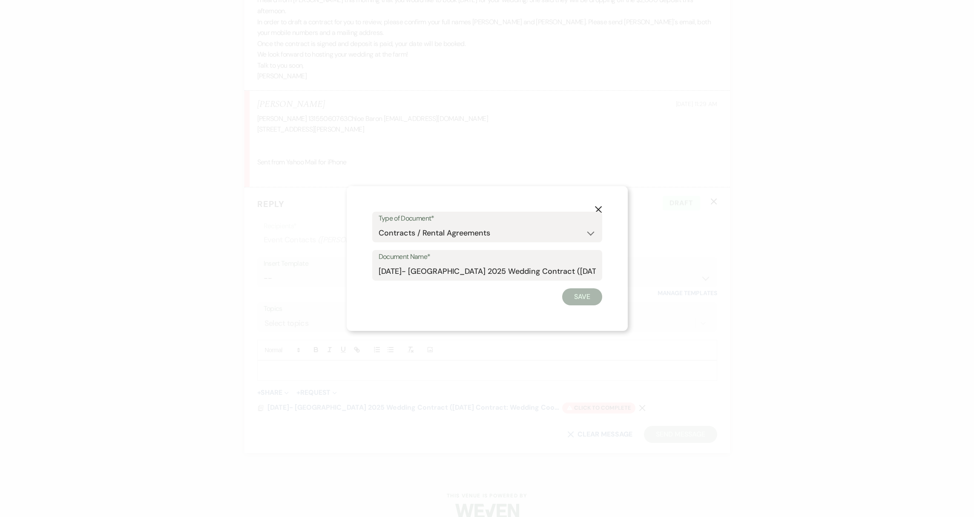
click at [598, 213] on div "Type of Document* Special Event Insurance Vendor Certificate of Insurance Contr…" at bounding box center [487, 227] width 230 height 31
click at [599, 210] on use "button" at bounding box center [598, 209] width 7 height 7
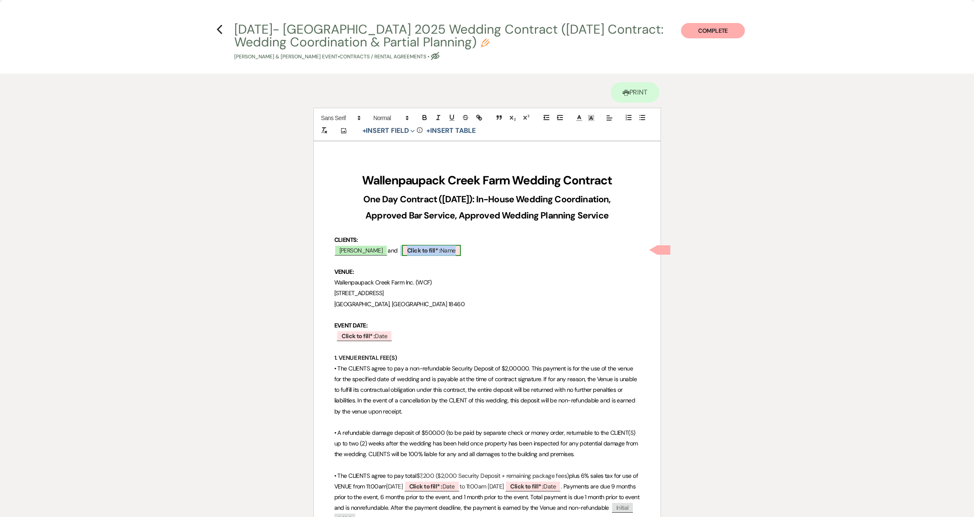
click at [420, 248] on b "Click to fill* :" at bounding box center [423, 251] width 33 height 8
select select "owner"
select select "Name"
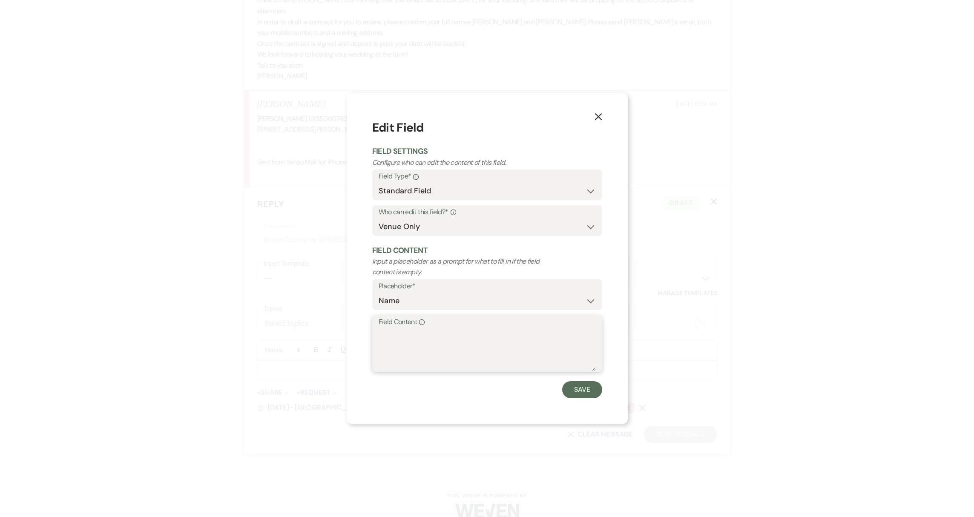
click at [409, 353] on textarea "Field Content Info" at bounding box center [487, 349] width 217 height 43
type textarea "[PERSON_NAME]"
click at [587, 394] on button "Save" at bounding box center [582, 389] width 40 height 17
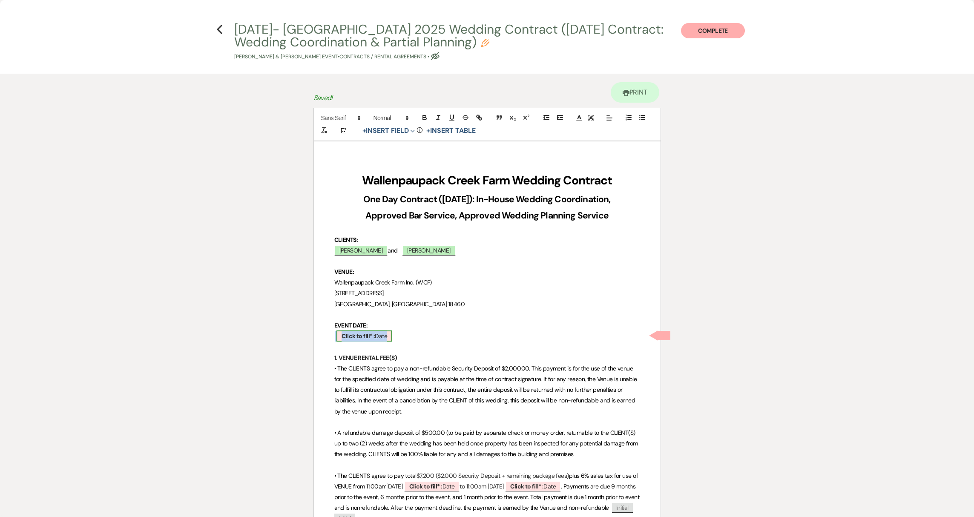
click at [382, 336] on span "Click to fill* : Date" at bounding box center [365, 336] width 56 height 11
select select "owner"
select select "Date"
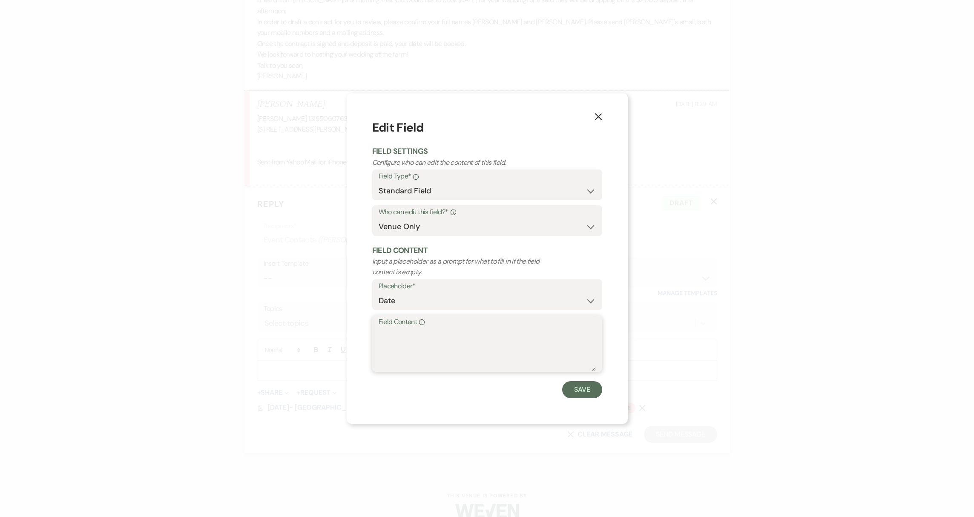
click at [424, 348] on textarea "Field Content Info" at bounding box center [487, 349] width 217 height 43
type textarea "[DATE]"
click at [579, 386] on button "Save" at bounding box center [582, 389] width 40 height 17
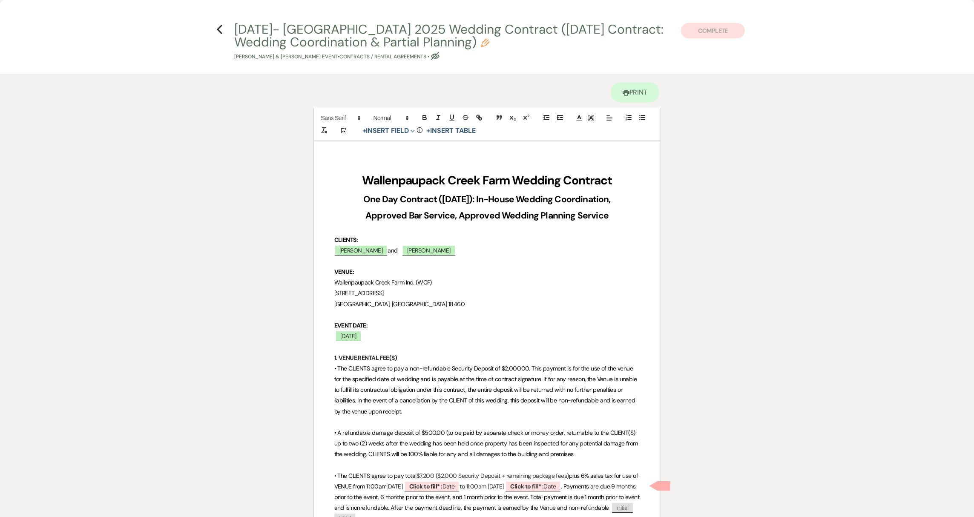
scroll to position [168, 0]
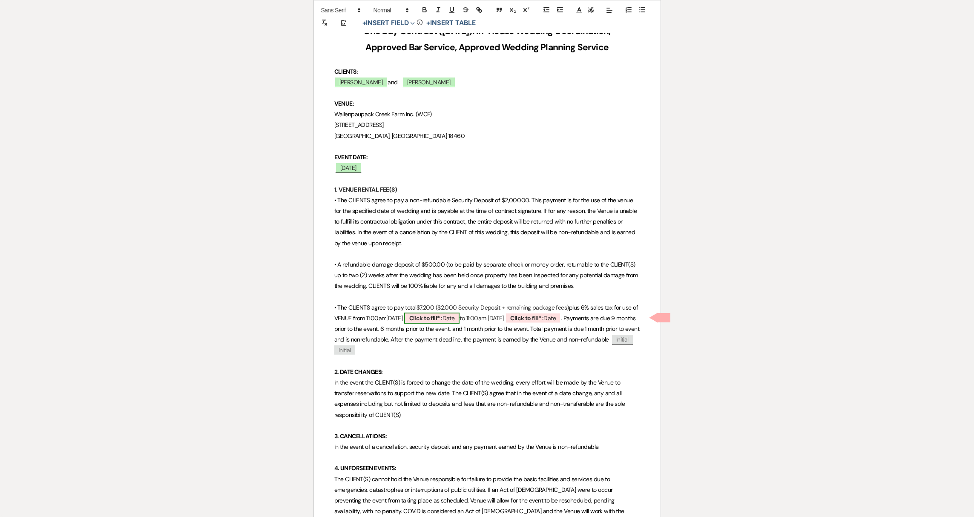
click at [438, 317] on b "Click to fill* :" at bounding box center [425, 318] width 33 height 8
select select "owner"
select select "Date"
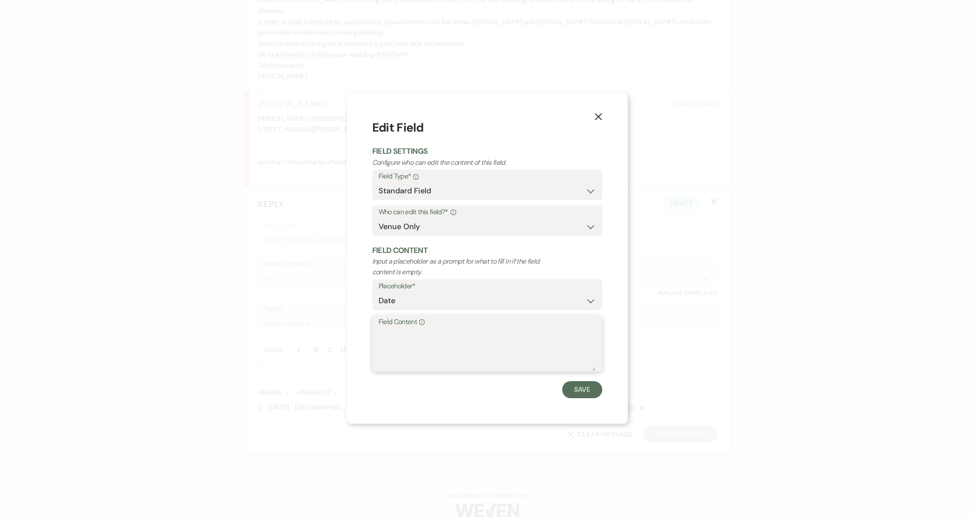
click at [412, 337] on textarea "Field Content Info" at bounding box center [487, 349] width 217 height 43
type textarea "[DATE]"
click at [568, 390] on button "Save" at bounding box center [582, 389] width 40 height 17
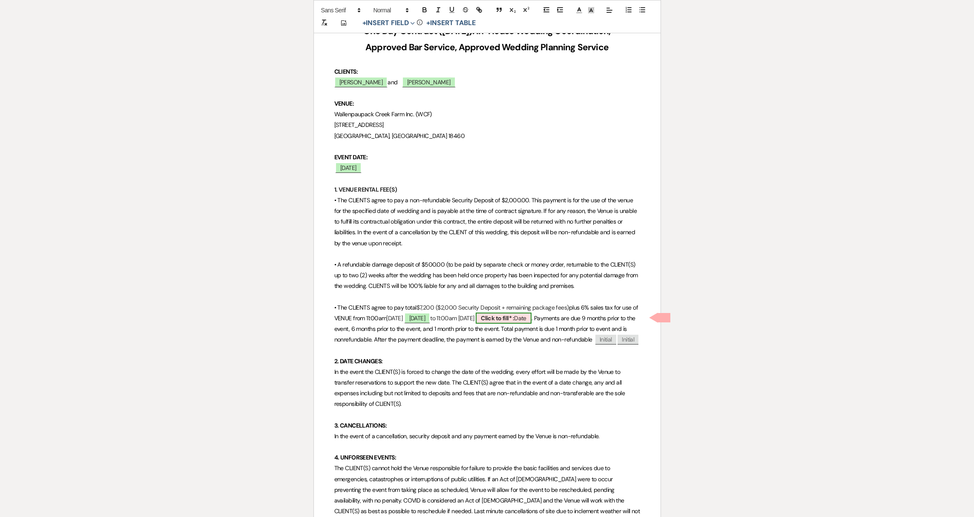
click at [514, 317] on b "Click to fill* :" at bounding box center [497, 318] width 33 height 8
select select "owner"
select select "Date"
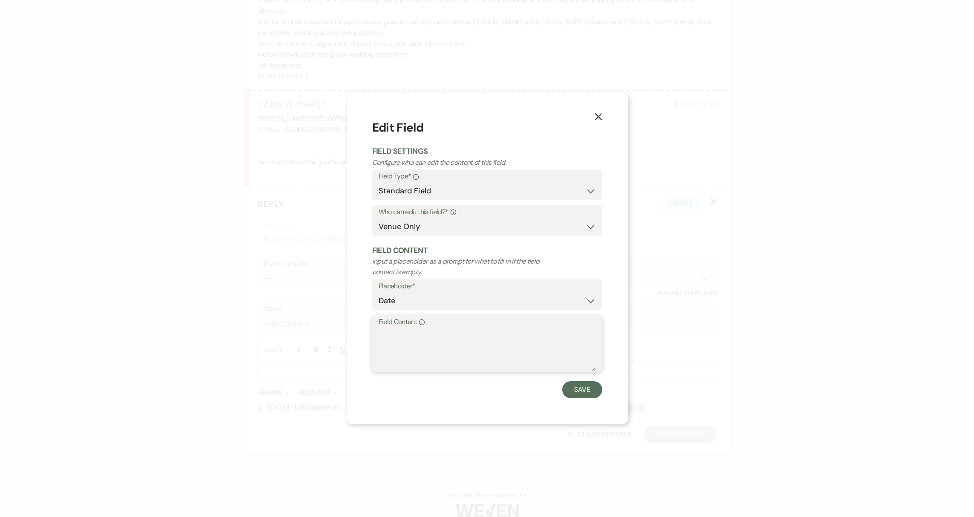
click at [438, 333] on textarea "Field Content Info" at bounding box center [487, 349] width 217 height 43
type textarea "[DATE]"
click at [602, 395] on div "X Edit Field Field Settings Configure who can edit the content of this field. F…" at bounding box center [487, 258] width 281 height 330
click at [596, 394] on button "Save" at bounding box center [582, 389] width 40 height 17
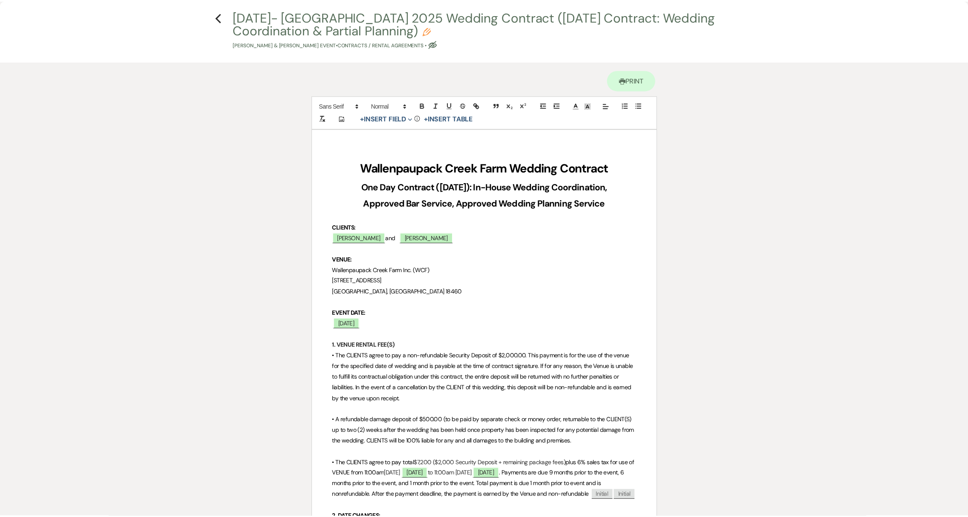
scroll to position [0, 0]
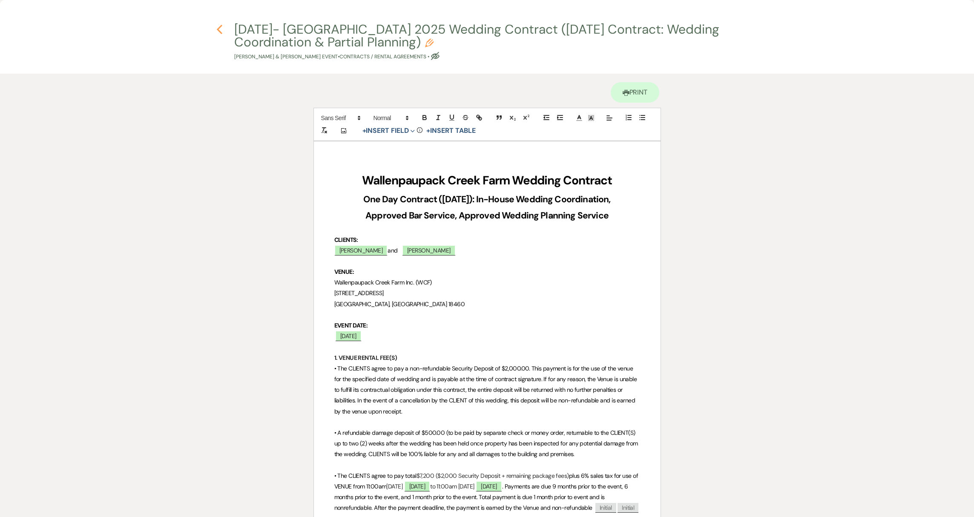
click at [220, 34] on icon "Previous" at bounding box center [219, 29] width 6 height 10
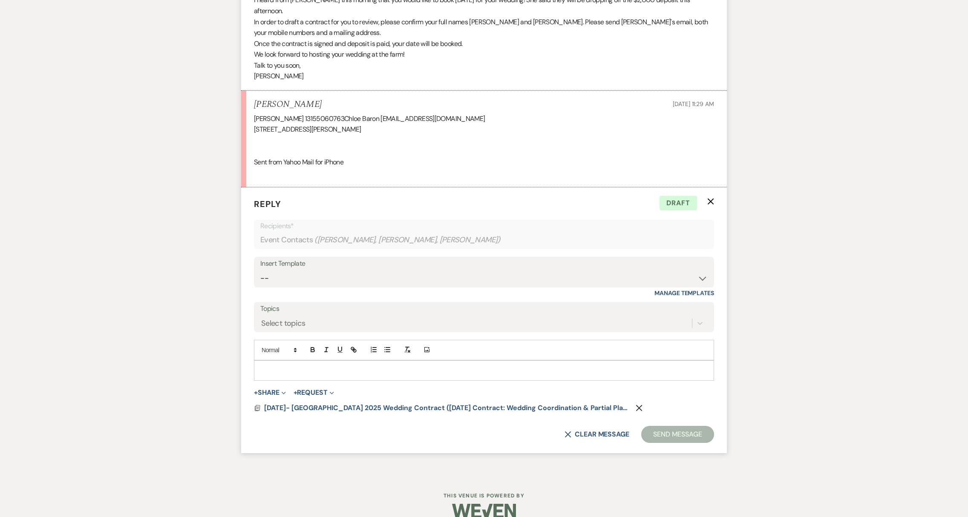
click at [270, 373] on p at bounding box center [484, 370] width 446 height 9
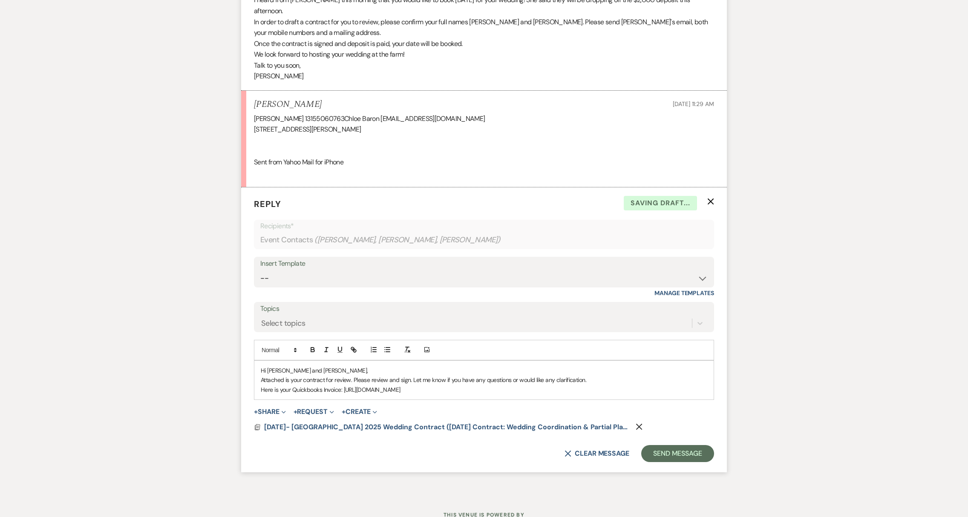
drag, startPoint x: 345, startPoint y: 389, endPoint x: 673, endPoint y: 410, distance: 329.1
click at [673, 410] on form "Reply X Saving draft... Recipients* Event Contacts ( [PERSON_NAME], [PERSON_NAM…" at bounding box center [484, 329] width 486 height 285
click at [353, 349] on line "button" at bounding box center [354, 350] width 2 height 2
type input "[URL][DOMAIN_NAME]"
drag, startPoint x: 516, startPoint y: 414, endPoint x: 527, endPoint y: 412, distance: 11.1
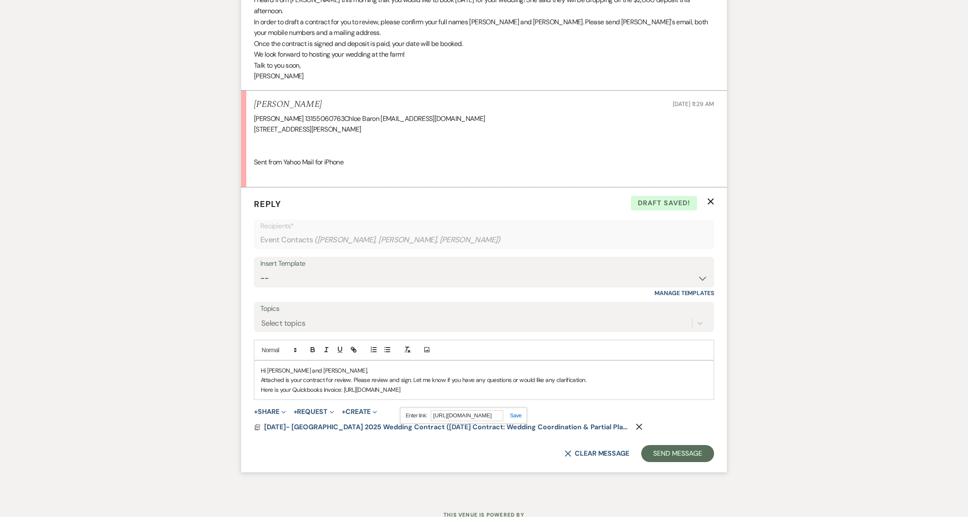
click at [516, 414] on link at bounding box center [512, 415] width 18 height 6
click at [685, 394] on p "Here is your Quickbooks Invoice: [URL][DOMAIN_NAME]" at bounding box center [484, 389] width 446 height 9
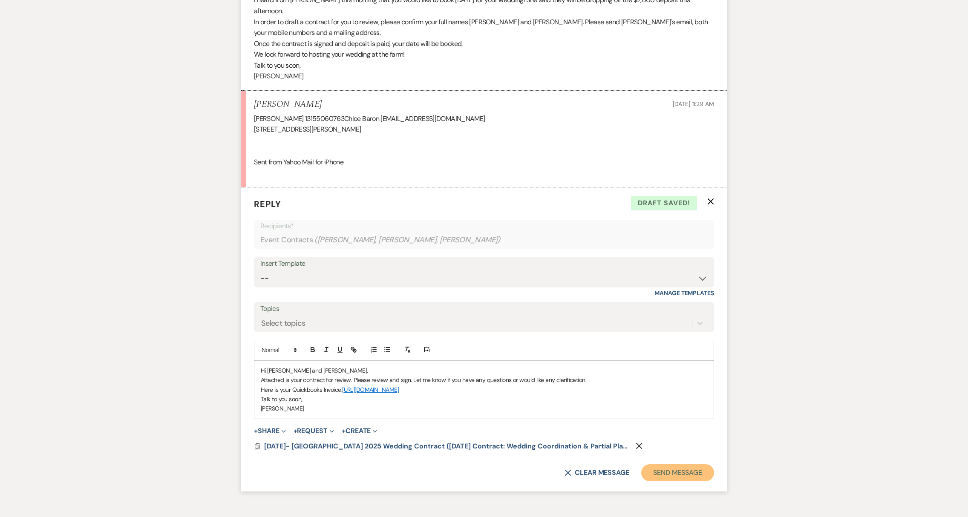
click at [667, 480] on button "Send Message" at bounding box center [677, 472] width 73 height 17
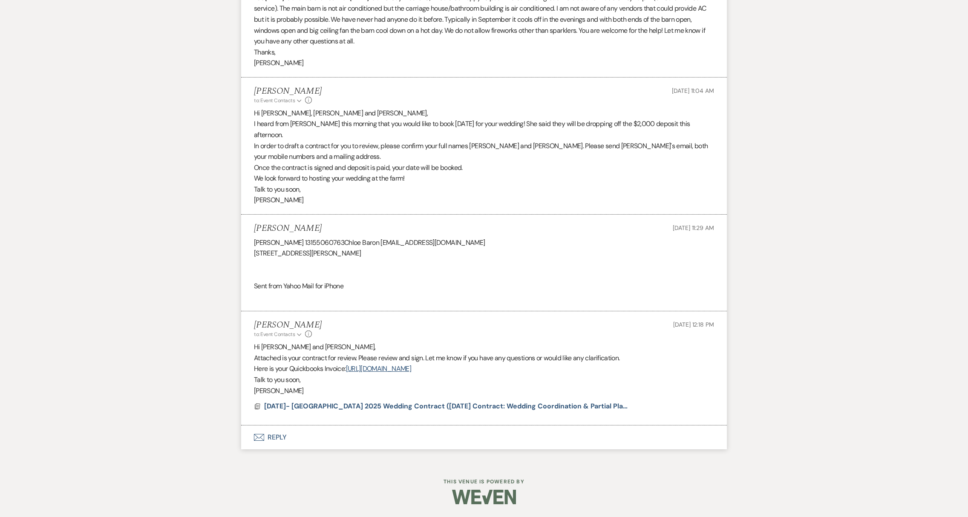
scroll to position [1109, 0]
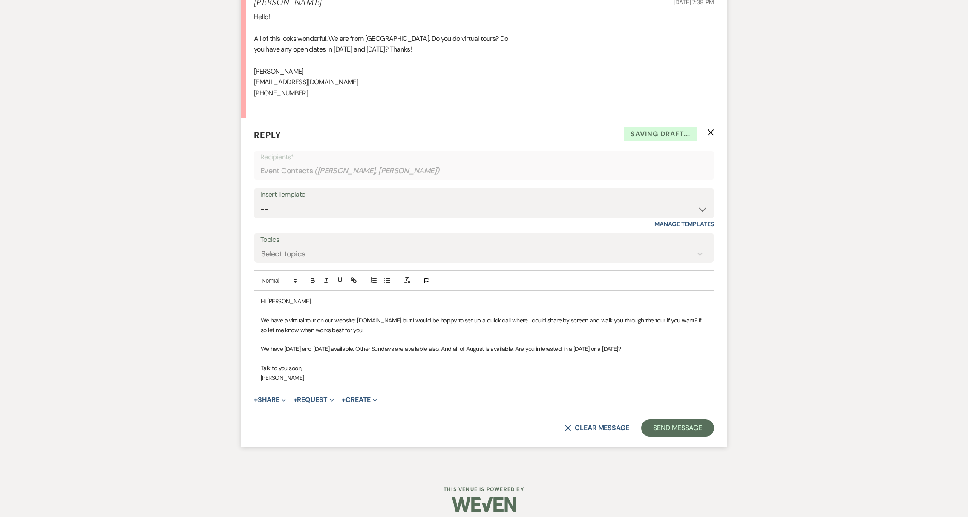
scroll to position [849, 0]
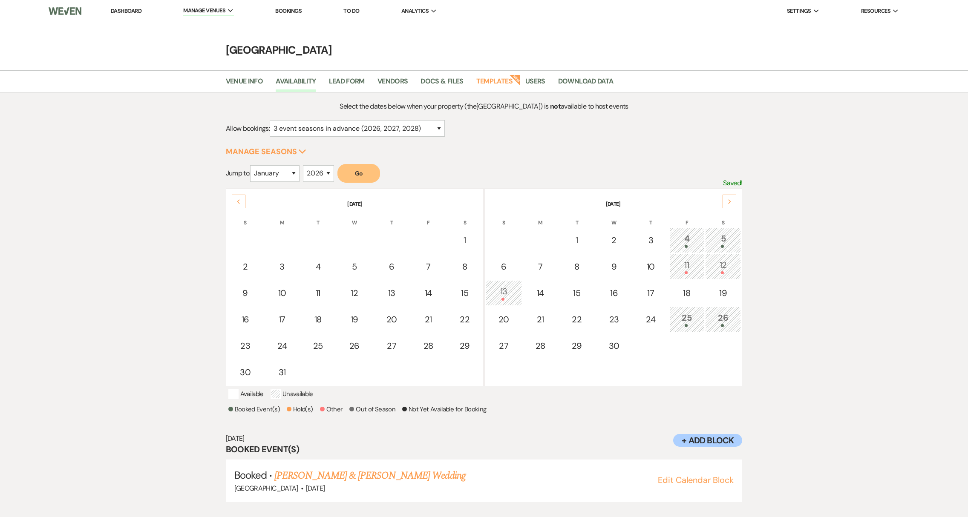
select select "3"
select select "2026"
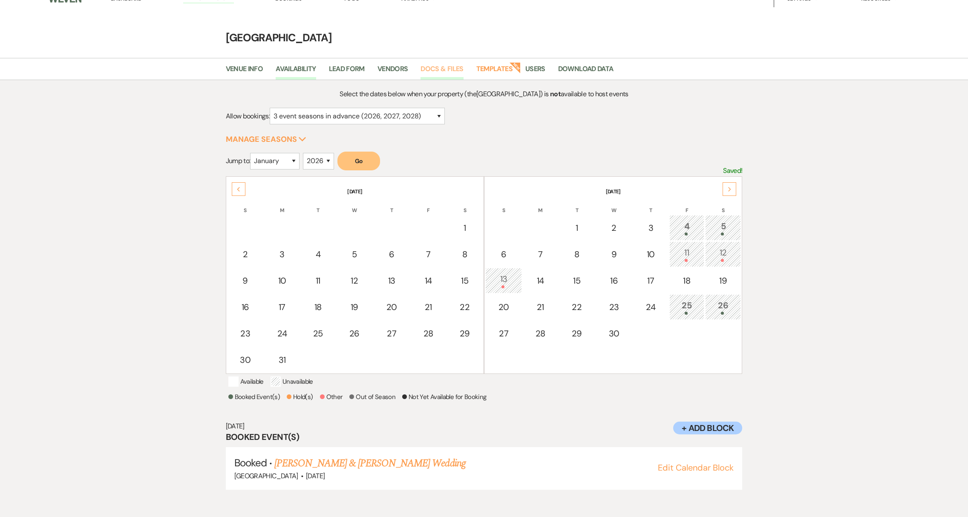
click at [447, 71] on link "Docs & Files" at bounding box center [441, 71] width 43 height 16
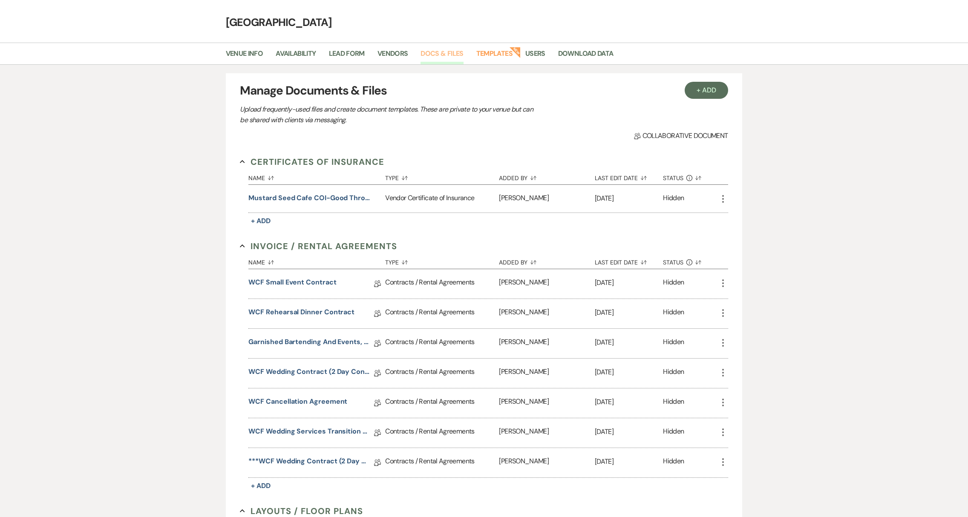
scroll to position [153, 0]
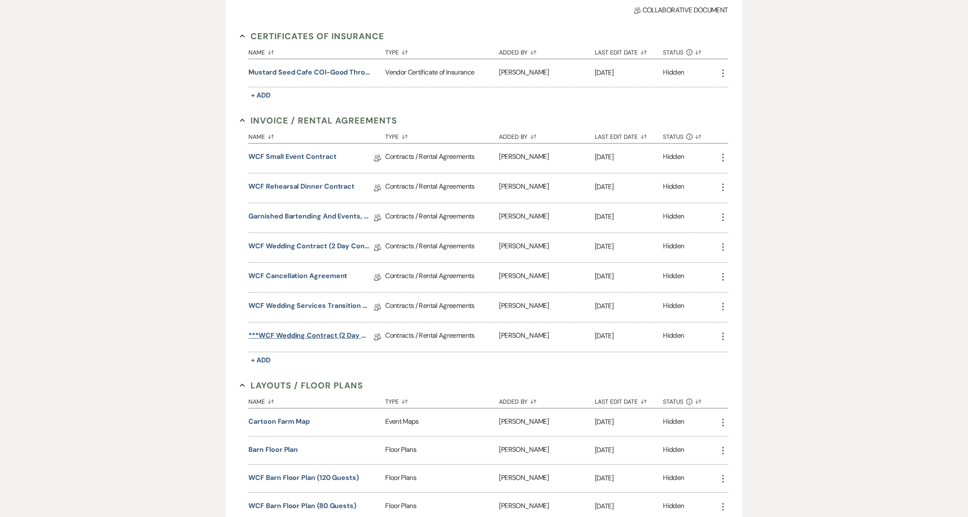
click at [319, 334] on link "***WCF Wedding Contract (2 Day Contract: Wedding Coordination & Approved Bar)" at bounding box center [308, 337] width 121 height 13
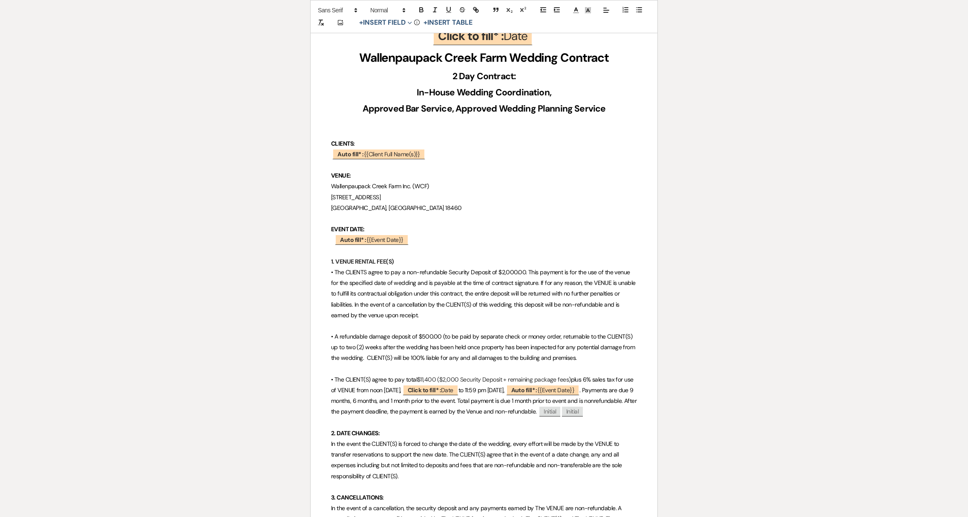
scroll to position [190, 0]
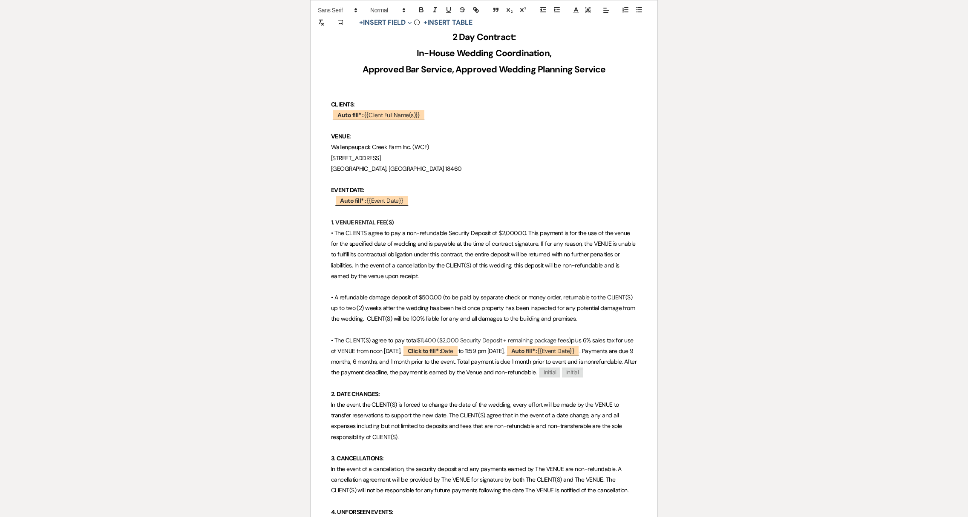
click at [426, 340] on p "• The CLIENT(S) agree to pay total $11,400 ($2,000 Security Deposit + remaining…" at bounding box center [484, 356] width 306 height 43
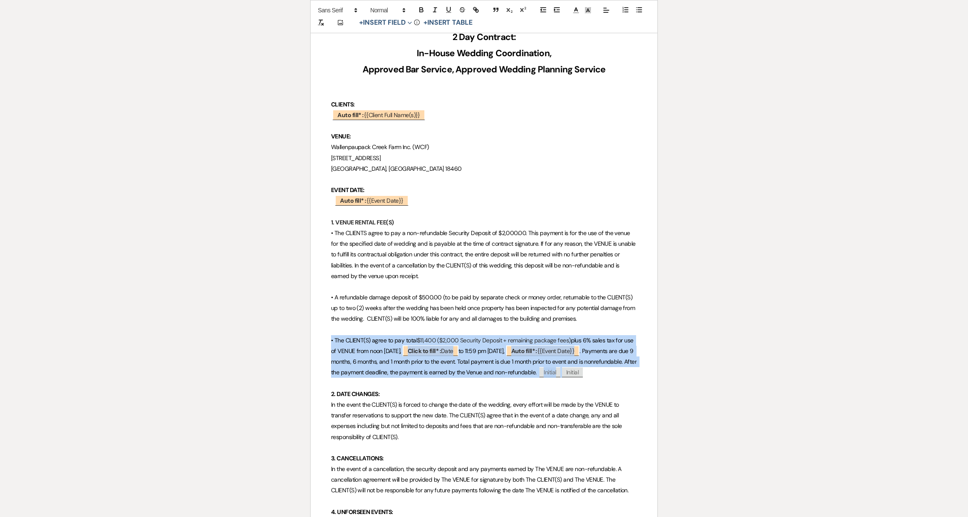
click at [426, 340] on p "• The CLIENT(S) agree to pay total $11,400 ($2,000 Security Deposit + remaining…" at bounding box center [484, 356] width 306 height 43
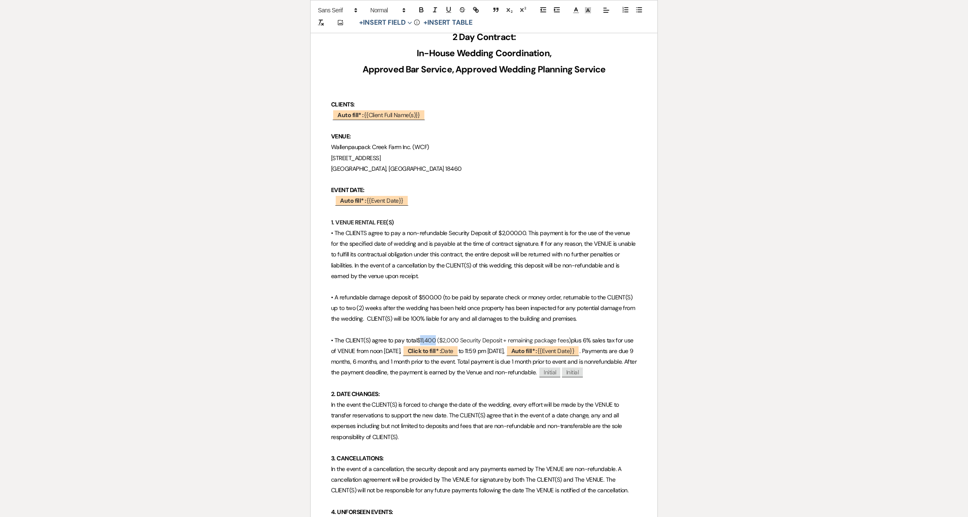
drag, startPoint x: 420, startPoint y: 340, endPoint x: 435, endPoint y: 339, distance: 14.9
click at [435, 339] on p "• The CLIENT(S) agree to pay total $11,400 ($2,000 Security Deposit + remaining…" at bounding box center [484, 356] width 306 height 43
click at [459, 403] on span "In the event the CLIENT(S) is forced to change the date of the wedding, every e…" at bounding box center [477, 421] width 292 height 40
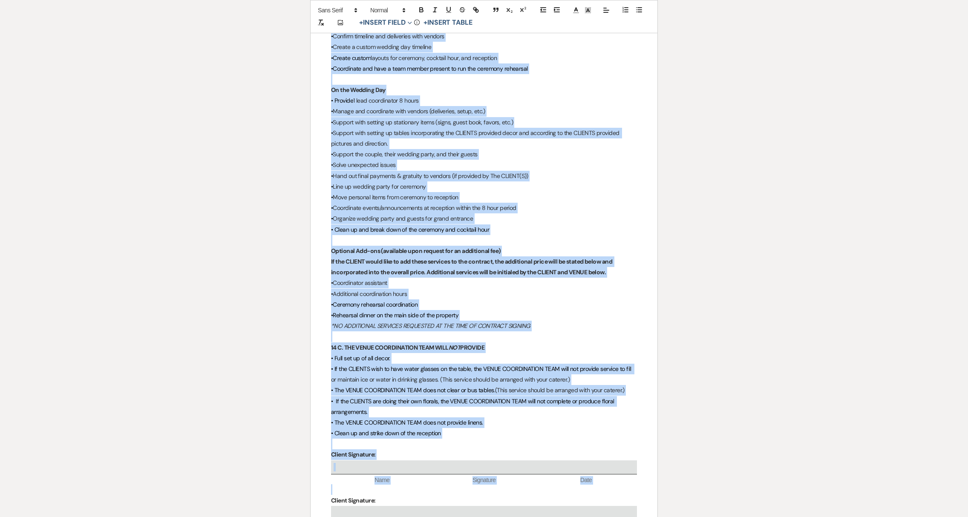
scroll to position [2482, 0]
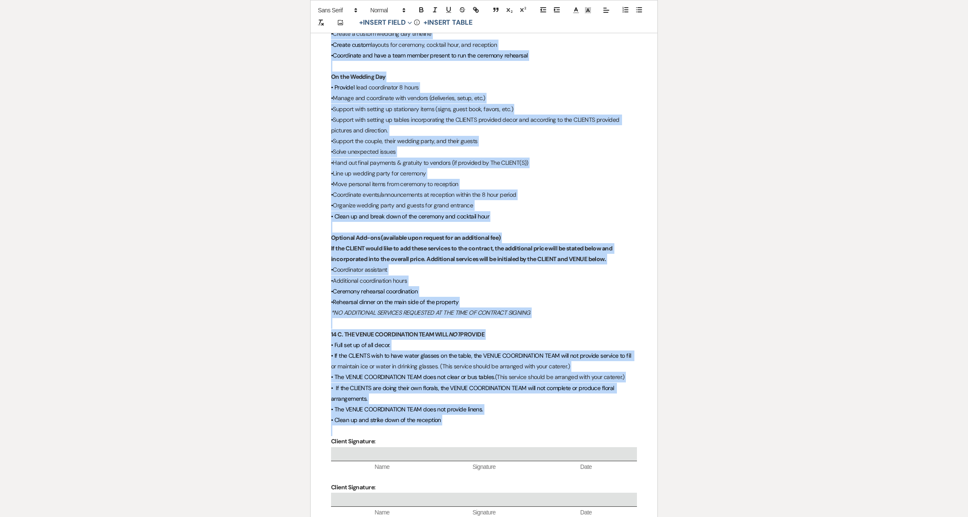
drag, startPoint x: 331, startPoint y: 243, endPoint x: 469, endPoint y: 415, distance: 220.9
copy div "14. VENUE WEDDING COORDINATION The venue provides day of wedding day management…"
click at [563, 297] on p "•Rehearsal dinner on the main side of the property" at bounding box center [484, 302] width 306 height 11
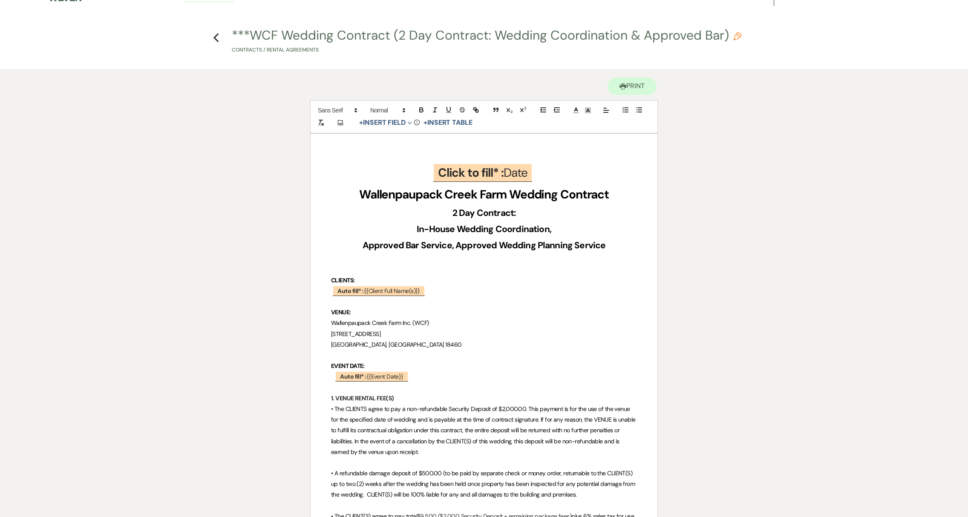
scroll to position [0, 0]
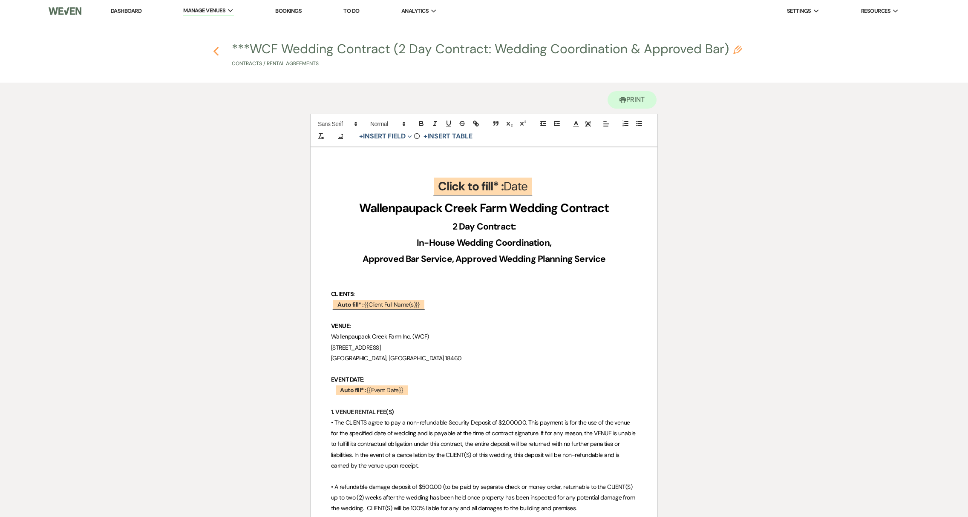
click at [213, 54] on icon "Previous" at bounding box center [216, 51] width 6 height 10
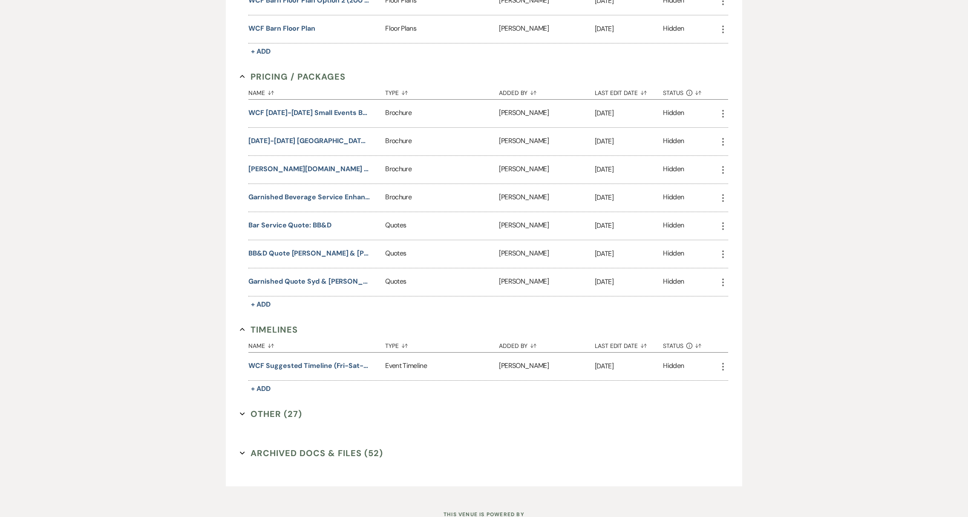
scroll to position [771, 0]
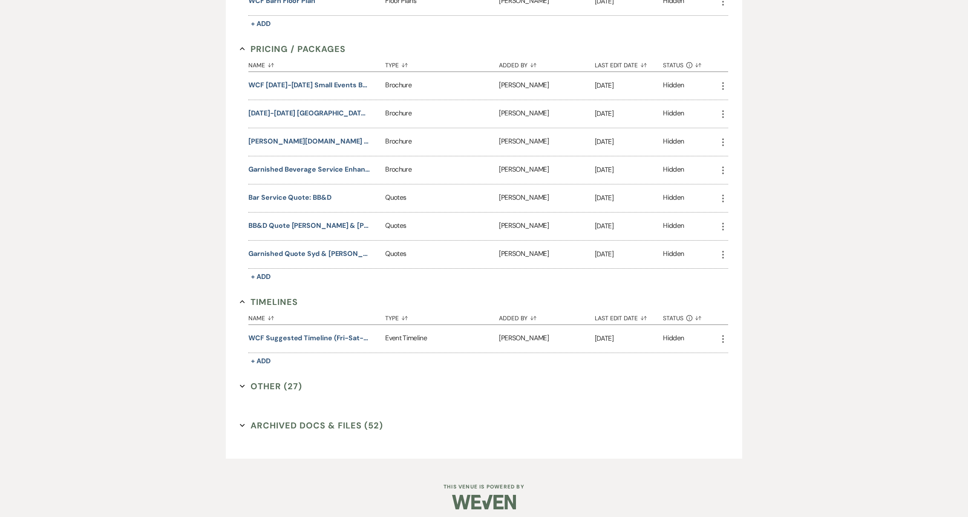
click at [275, 382] on button "Other (27) Expand" at bounding box center [271, 386] width 62 height 13
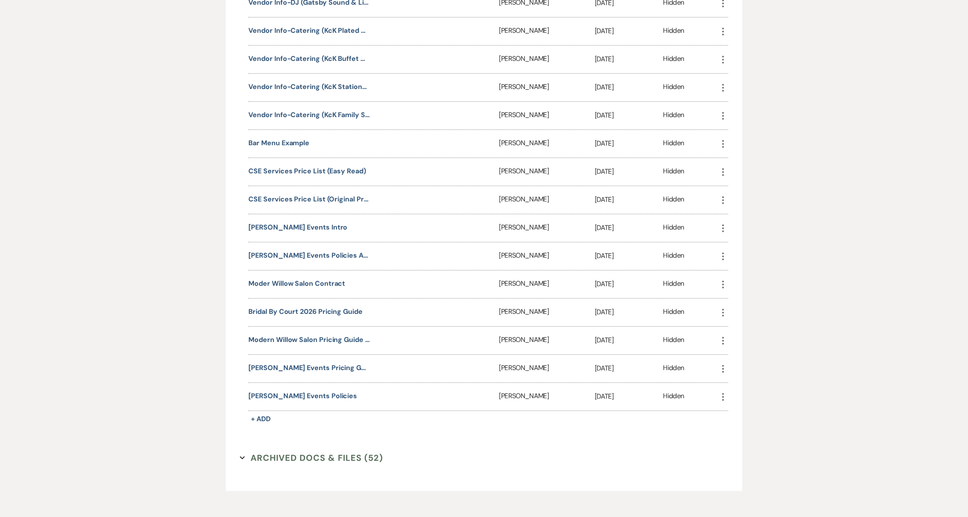
scroll to position [1557, 0]
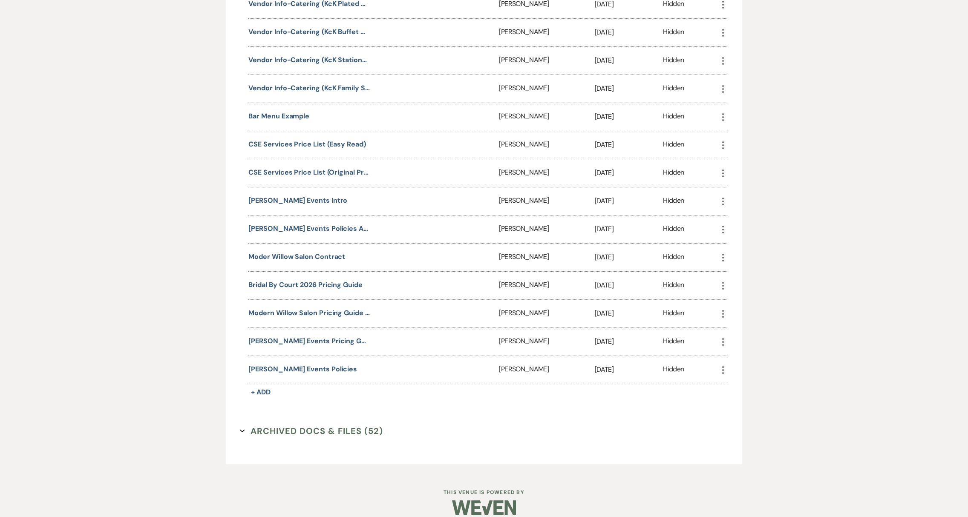
click at [326, 425] on button "Archived Docs & Files (52) Expand" at bounding box center [311, 431] width 143 height 13
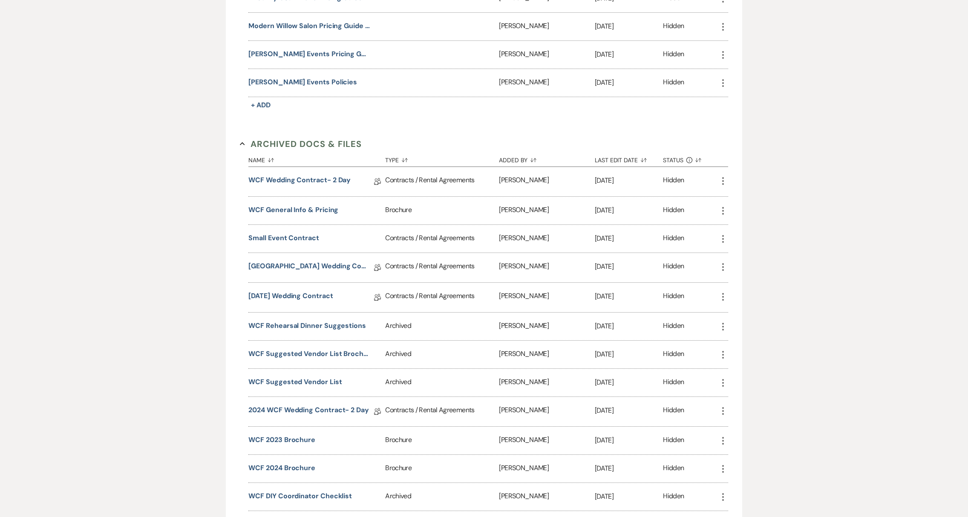
scroll to position [1746, 0]
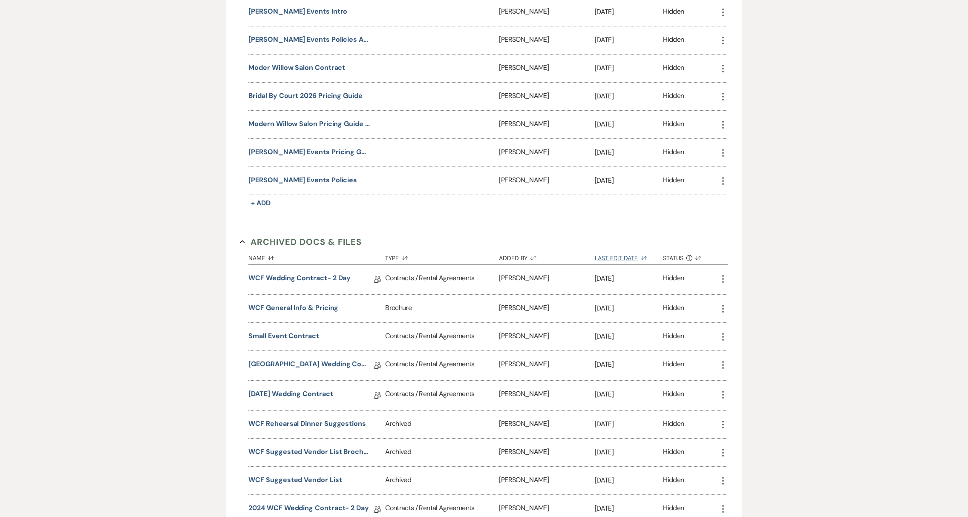
click at [642, 256] on use "button" at bounding box center [644, 258] width 6 height 4
click at [642, 257] on use "button" at bounding box center [644, 259] width 6 height 4
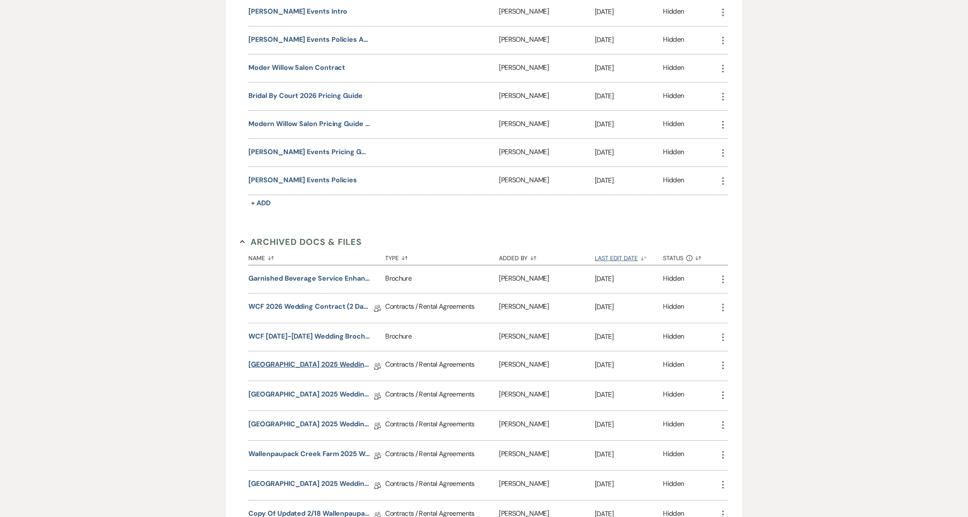
click at [343, 360] on link "Wallenpaupack Creek Farm 2025 Wedding Contract (Thursday Contract: Wedding Coor…" at bounding box center [308, 366] width 121 height 13
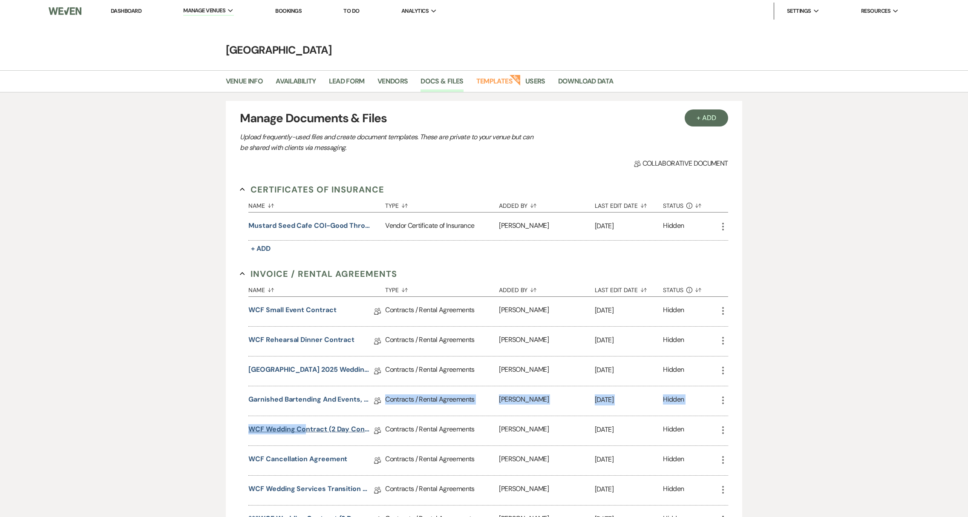
drag, startPoint x: 310, startPoint y: 413, endPoint x: 307, endPoint y: 432, distance: 19.4
click at [306, 432] on div "Name Sort Default Type Sort Default Added By Sort Default Last Edit Date Sort D…" at bounding box center [487, 407] width 479 height 255
click at [308, 448] on div "WCF Cancellation Agreement Collab Doc" at bounding box center [316, 460] width 137 height 29
click at [535, 289] on use "button" at bounding box center [533, 290] width 6 height 4
click at [535, 289] on use "button" at bounding box center [533, 291] width 6 height 4
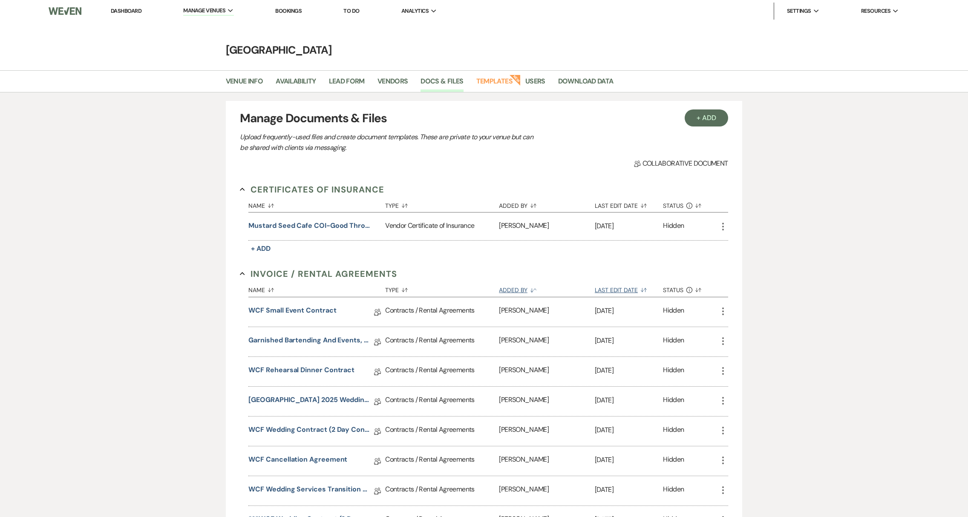
click at [638, 288] on button "Last Edit Date Sort Default" at bounding box center [629, 288] width 68 height 16
click at [642, 288] on icon "Sort Up" at bounding box center [644, 291] width 6 height 6
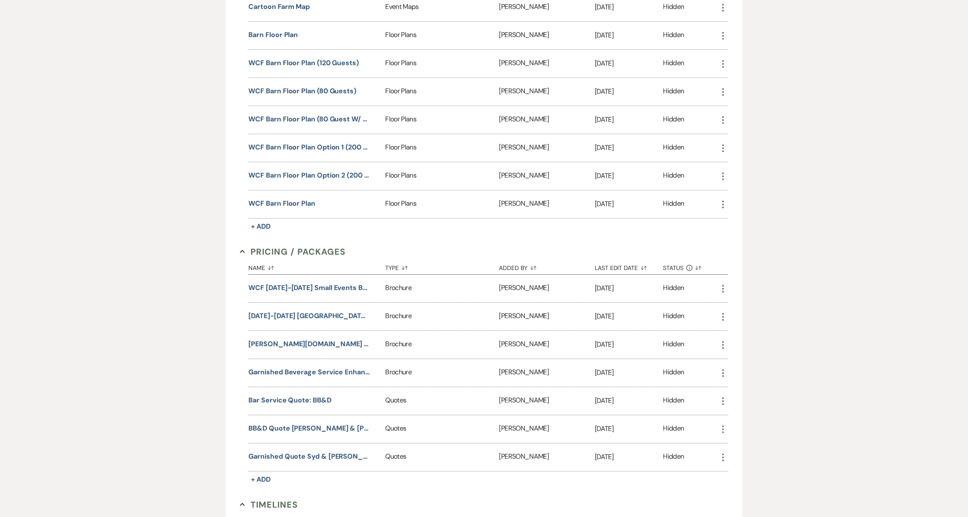
scroll to position [801, 0]
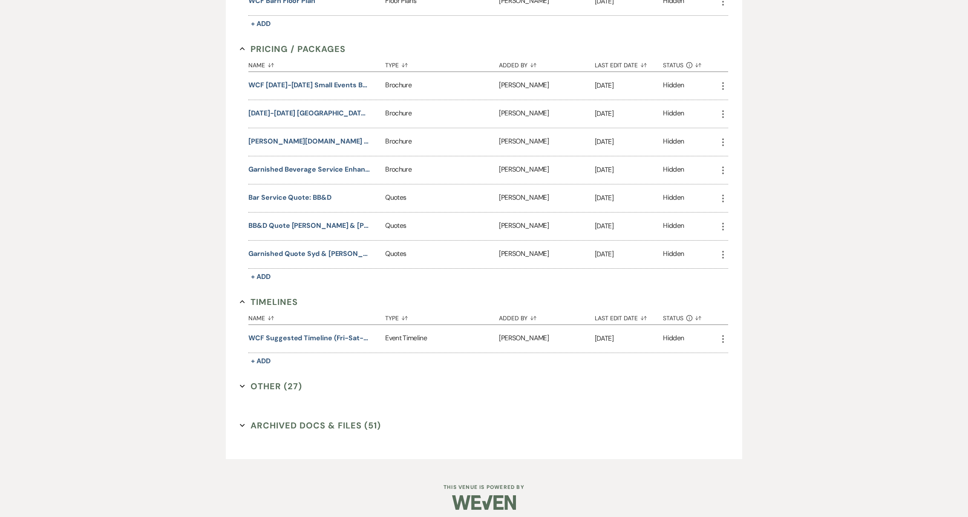
click at [291, 424] on button "Archived Docs & Files (51) Expand" at bounding box center [310, 425] width 141 height 13
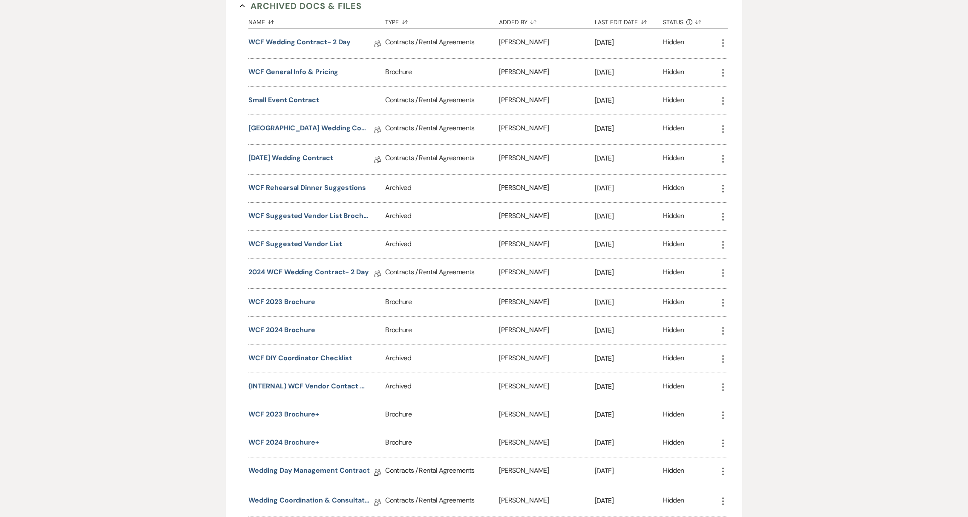
scroll to position [1060, 0]
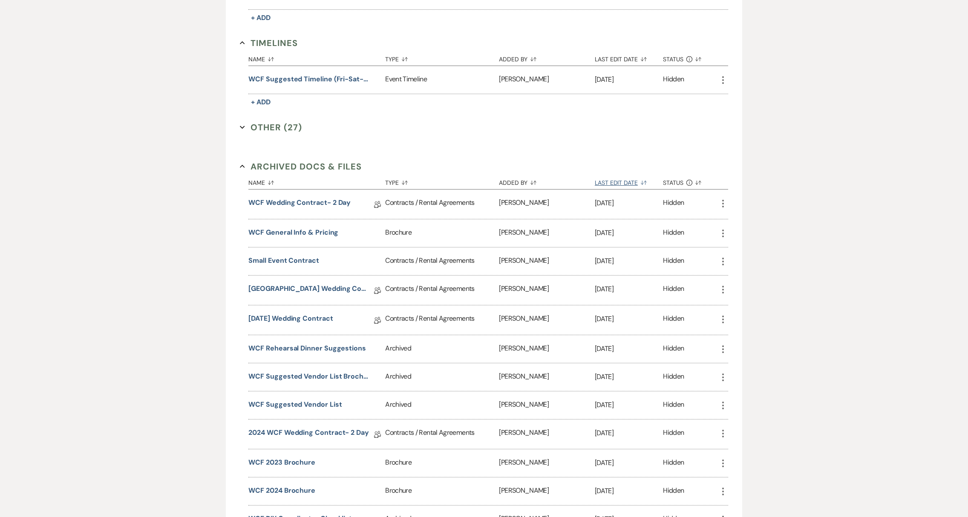
click at [643, 180] on icon "Sort Default" at bounding box center [644, 183] width 6 height 6
click at [644, 181] on icon "Sort Up" at bounding box center [644, 184] width 6 height 6
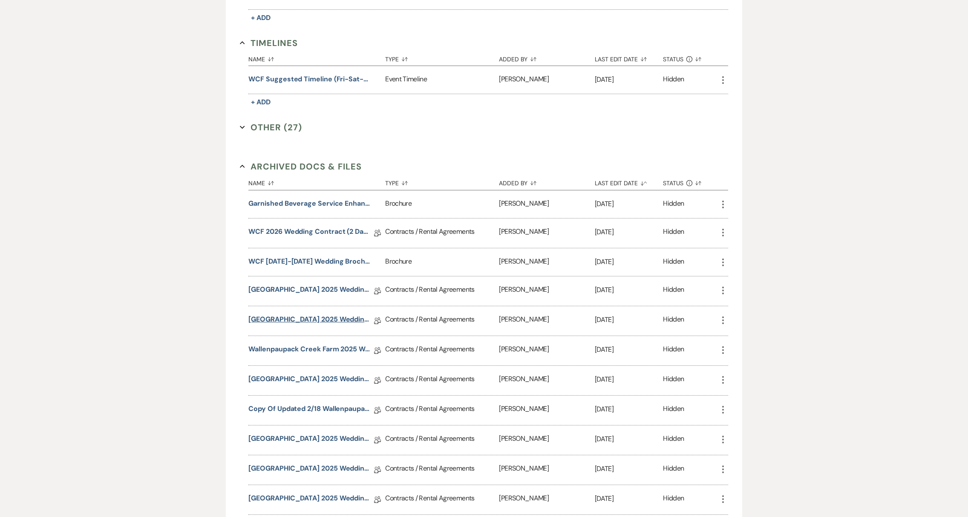
click at [316, 314] on link "Wallenpaupack Creek Farm 2025 Wedding Contract (Sunday Contract: Wedding Coordi…" at bounding box center [308, 320] width 121 height 13
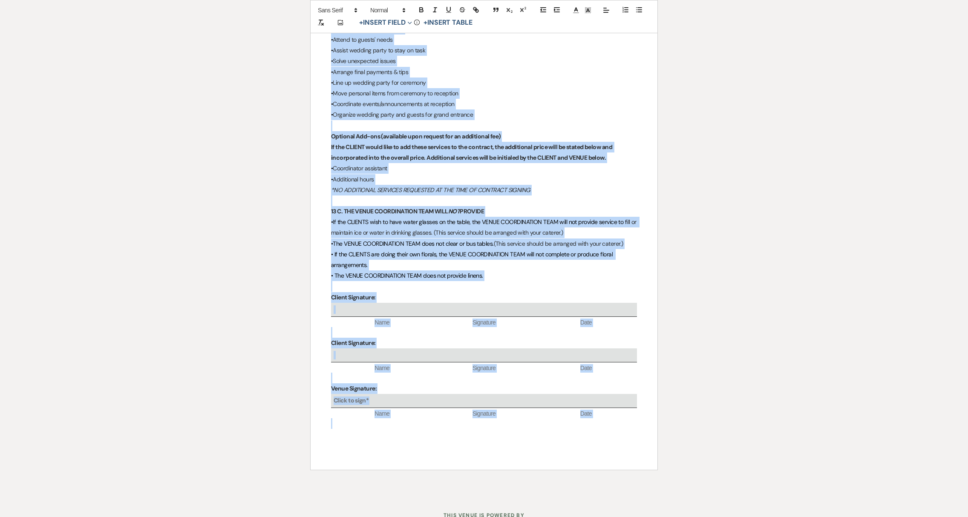
scroll to position [2164, 0]
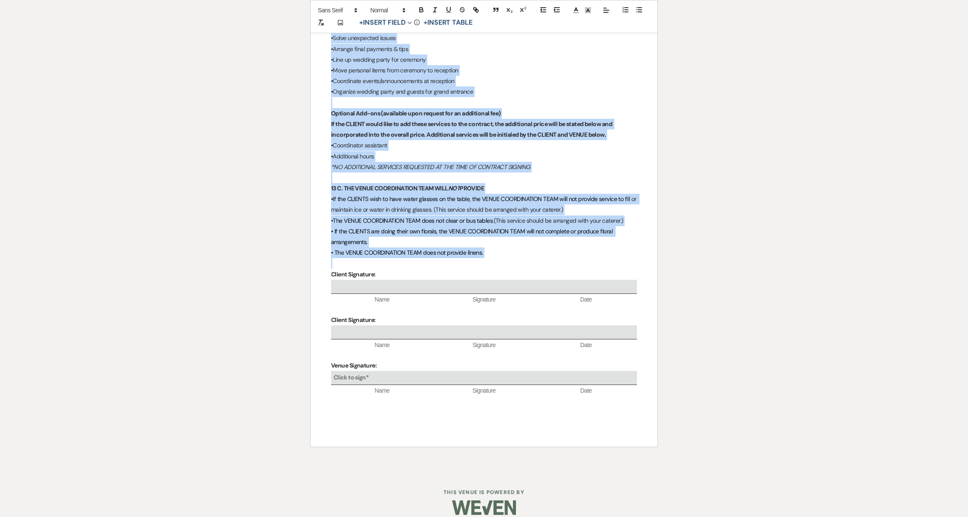
drag, startPoint x: 331, startPoint y: 95, endPoint x: 507, endPoint y: 246, distance: 232.4
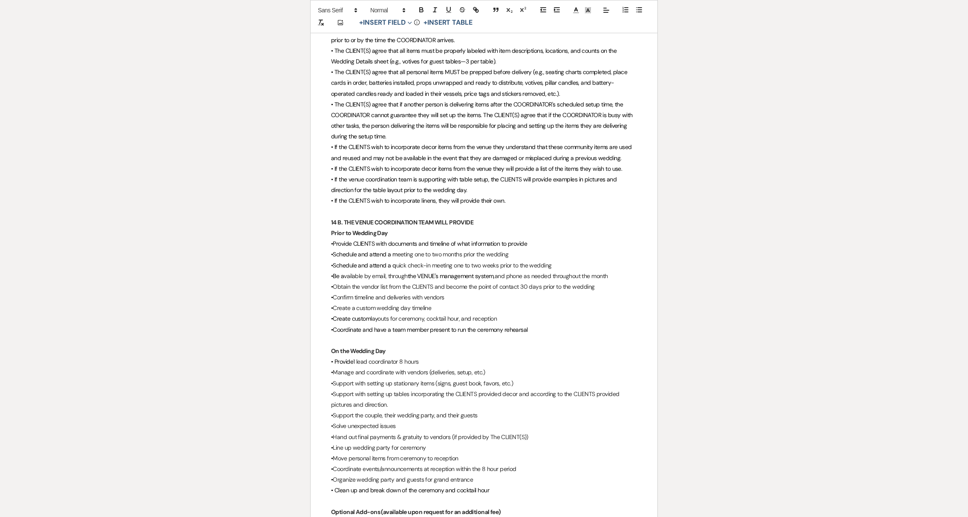
scroll to position [1591, 0]
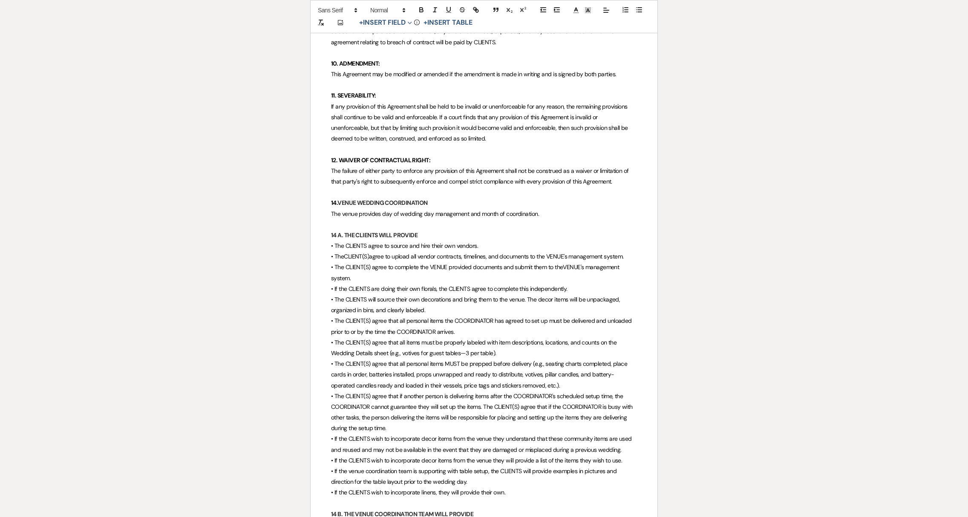
click at [336, 199] on strong "14." at bounding box center [334, 203] width 6 height 8
click at [335, 231] on strong "14 A. THE CLIENTS WILL PROVIDE" at bounding box center [374, 235] width 86 height 8
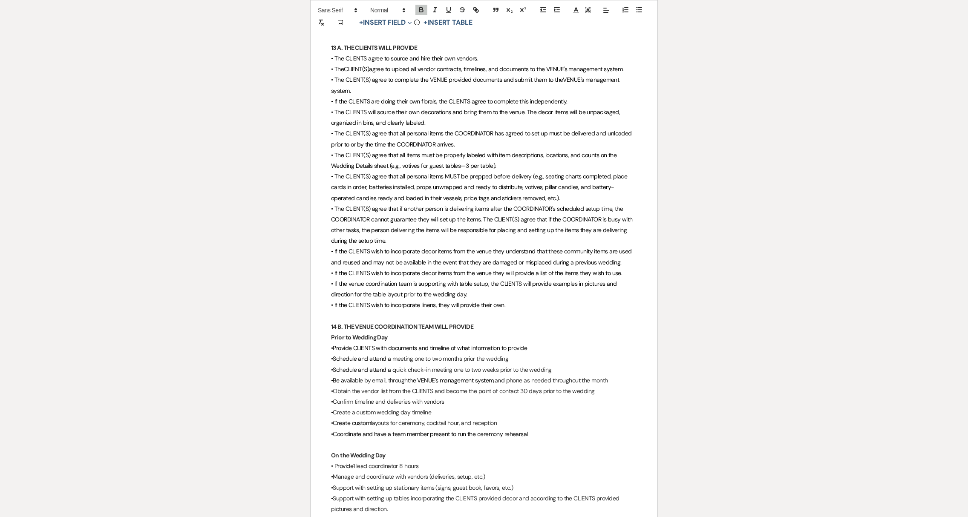
scroll to position [1889, 0]
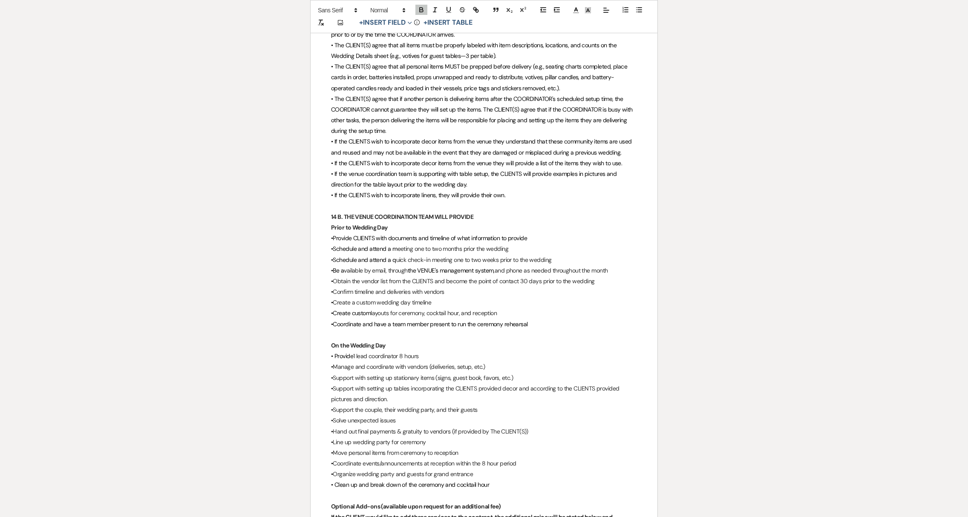
click at [336, 213] on strong "14 B. THE VENUE COORDINATION TEAM WILL PROVIDE" at bounding box center [402, 217] width 142 height 8
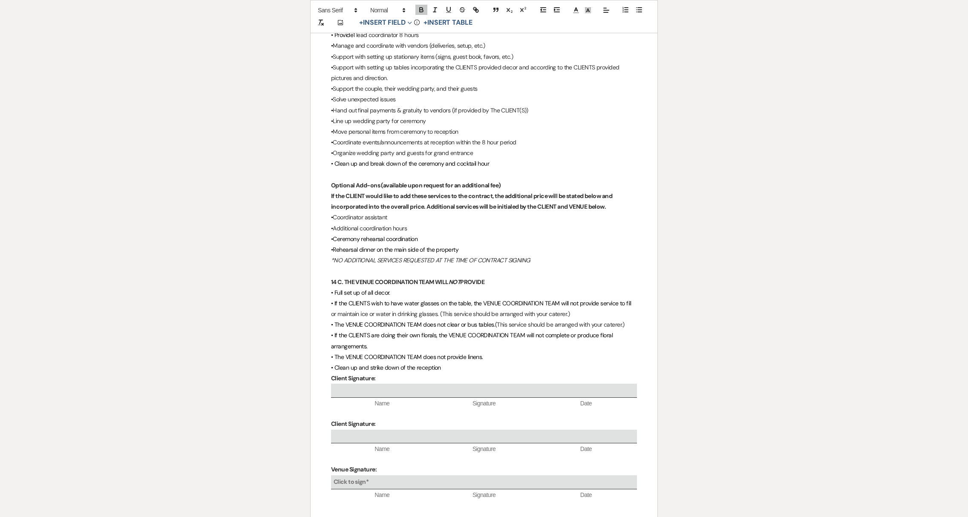
scroll to position [2239, 0]
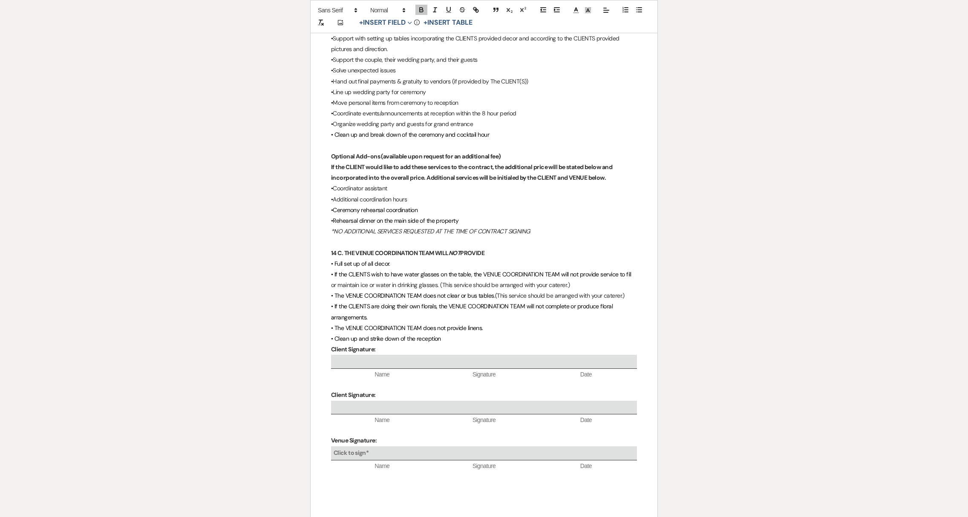
click at [337, 249] on strong "14 C. THE VENUE COORDINATION TEAM WILL NOT PROVIDE" at bounding box center [407, 253] width 153 height 8
click at [391, 302] on span "• If the CLIENTS are doing their own florals, the VENUE COORDINATION TEAM will …" at bounding box center [472, 311] width 283 height 18
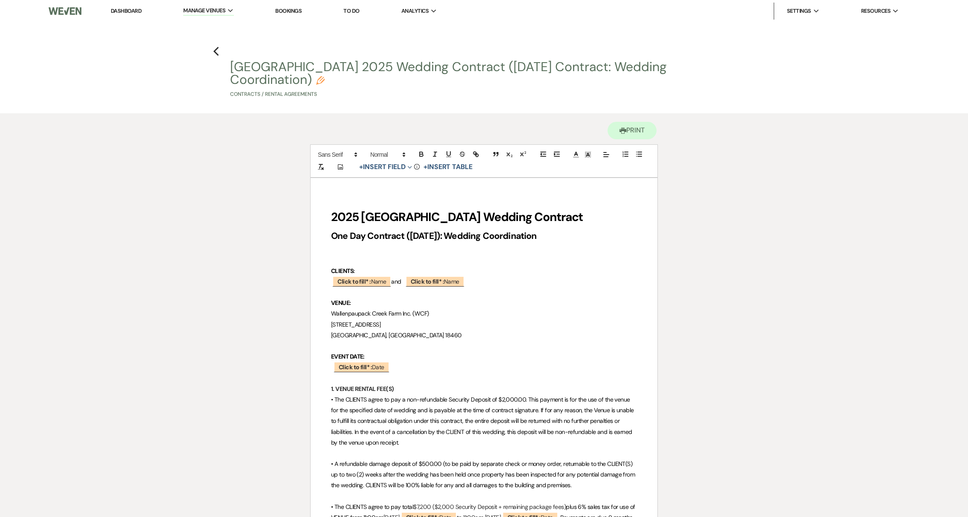
scroll to position [0, 0]
click at [217, 51] on icon "Previous" at bounding box center [216, 51] width 6 height 10
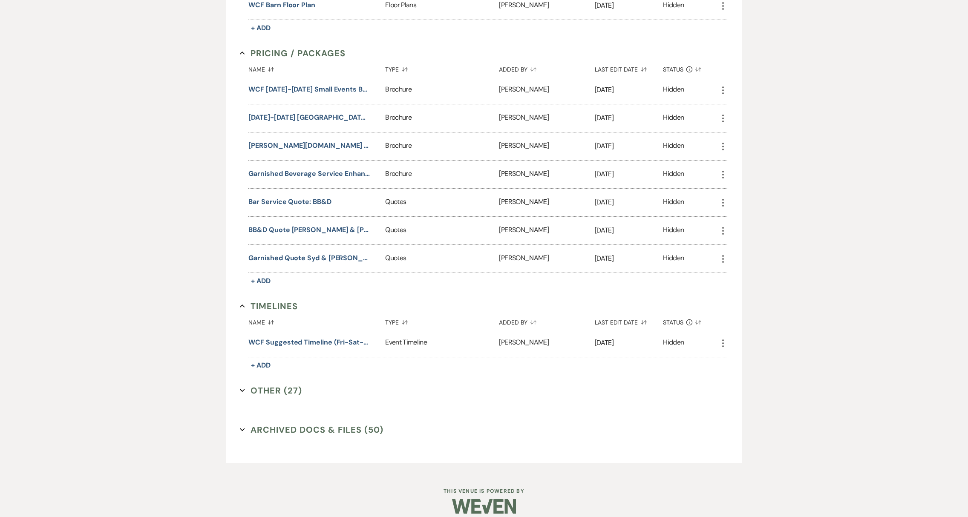
scroll to position [830, 0]
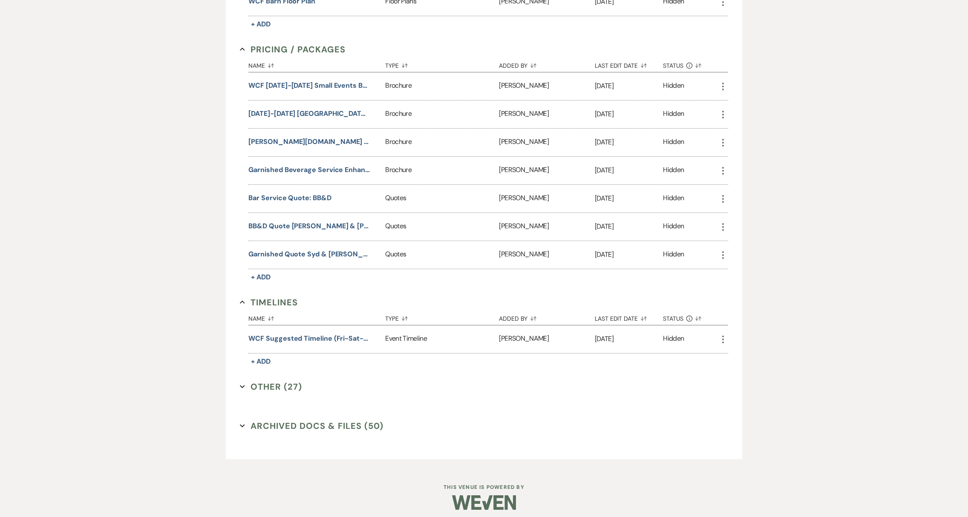
click at [246, 420] on button "Archived Docs & Files (50) Expand" at bounding box center [312, 426] width 144 height 13
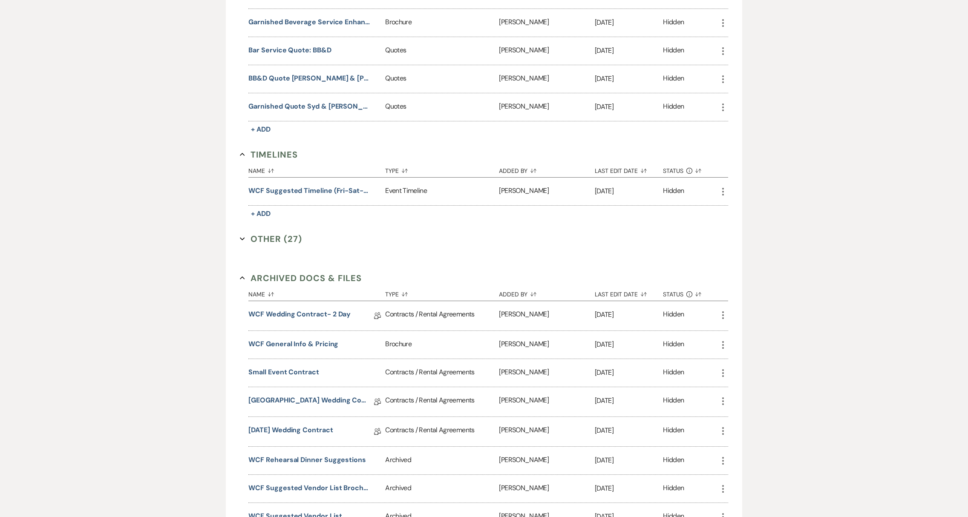
scroll to position [1013, 0]
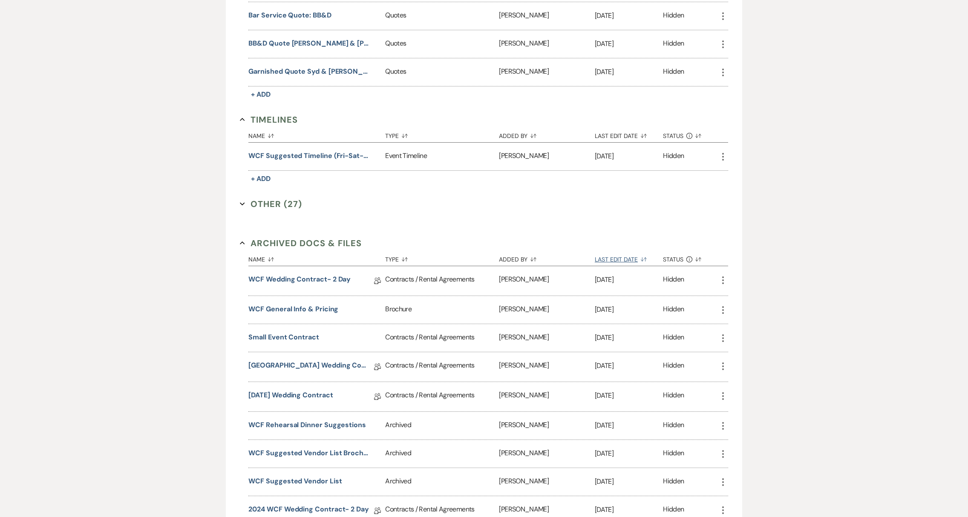
click at [642, 256] on icon "Sort Default" at bounding box center [644, 259] width 6 height 6
click at [646, 257] on icon "Sort Up" at bounding box center [644, 260] width 6 height 6
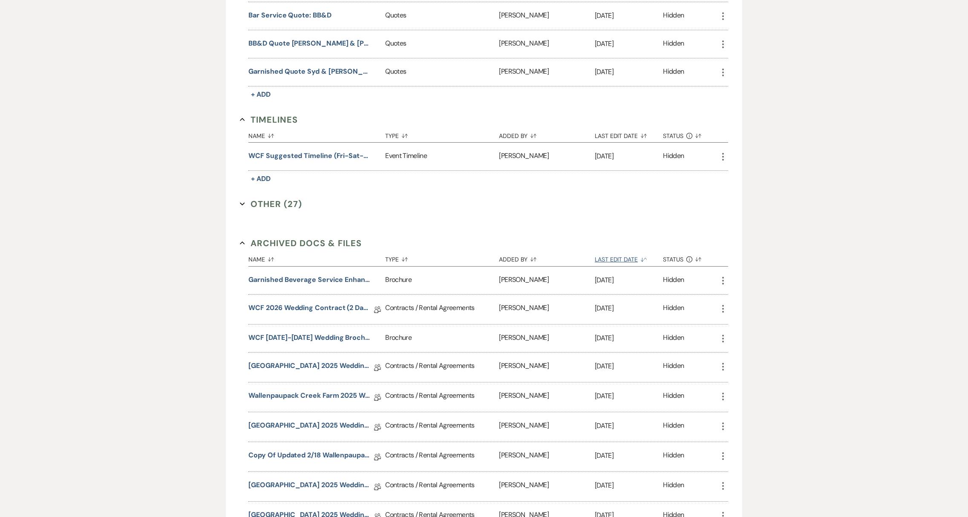
click at [646, 257] on icon "Sort Down" at bounding box center [644, 260] width 6 height 6
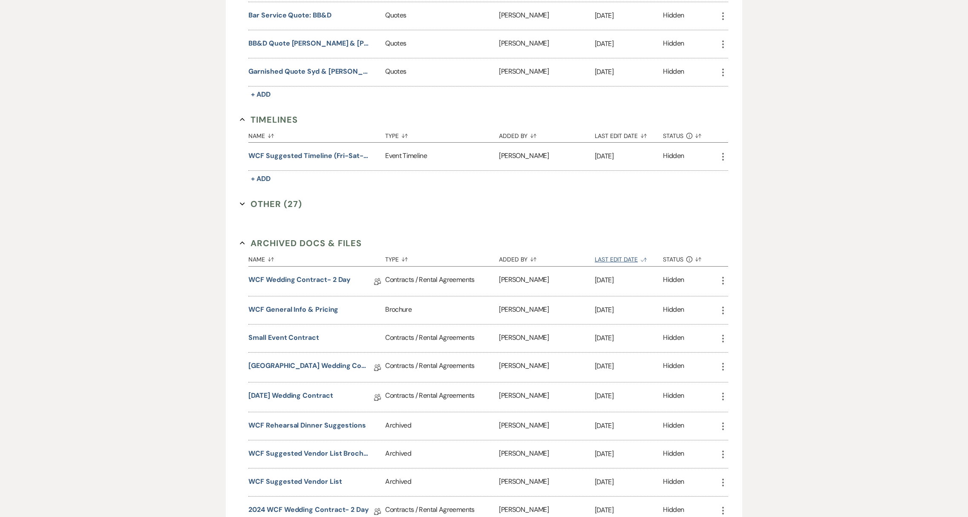
click at [646, 257] on icon "Sort Up" at bounding box center [644, 260] width 6 height 6
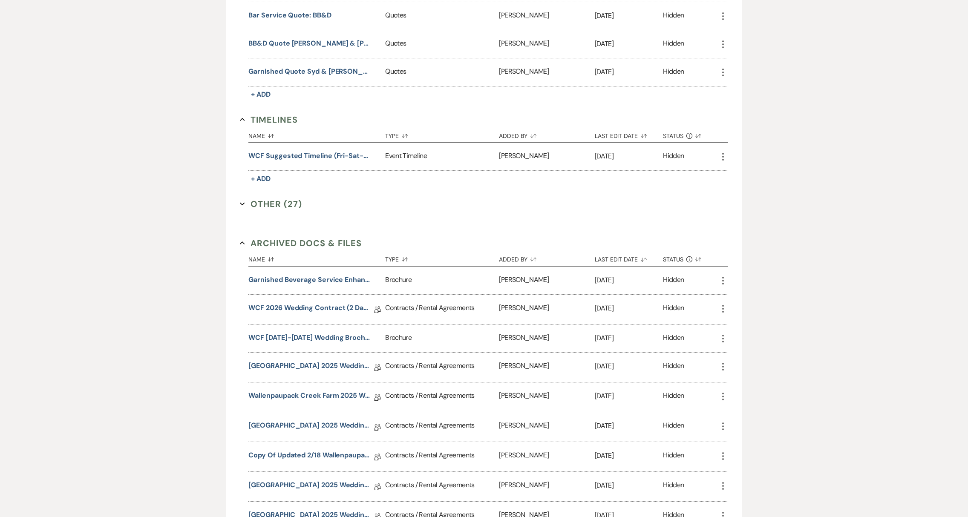
click at [724, 392] on icon "More" at bounding box center [723, 396] width 10 height 10
click at [751, 452] on button "Archive Unarchive" at bounding box center [747, 456] width 58 height 14
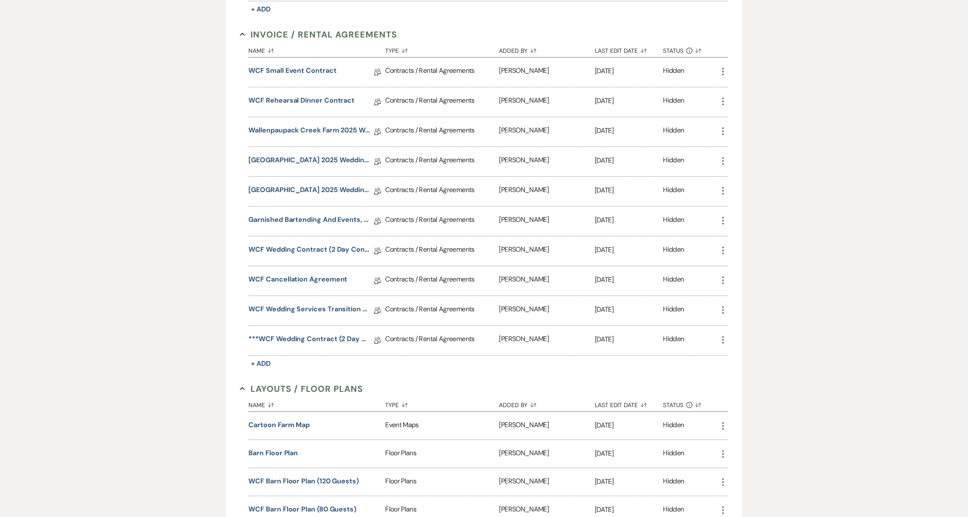
scroll to position [98, 0]
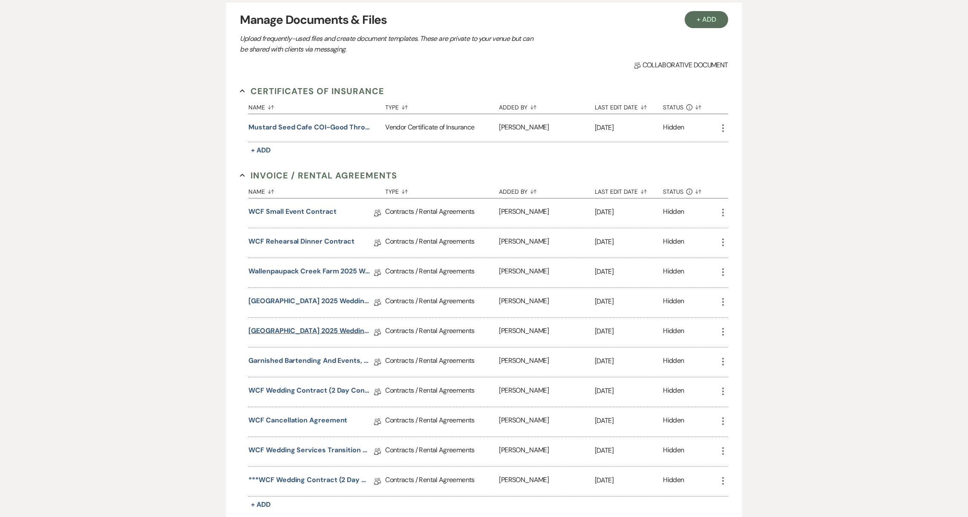
click at [283, 330] on link "Wallenpaupack Creek Farm 2025 Wedding Contract (Thursday Contract: Wedding Coor…" at bounding box center [308, 332] width 121 height 13
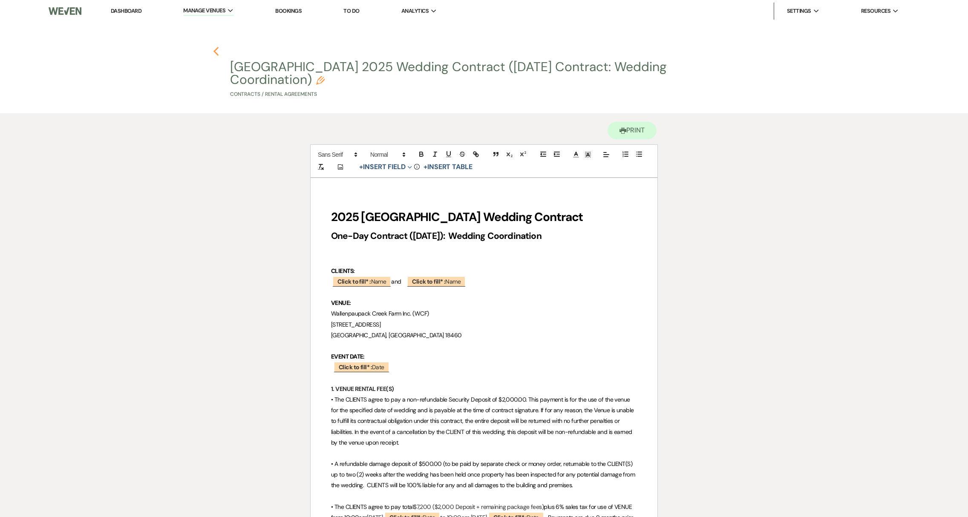
click at [218, 54] on icon "Previous" at bounding box center [216, 51] width 6 height 10
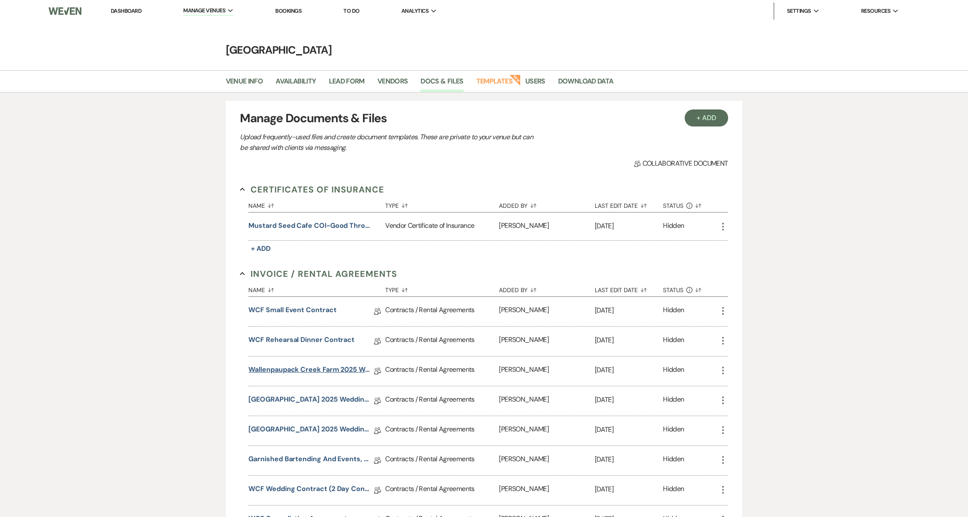
click at [319, 371] on link "Wallenpaupack Creek Farm 2025 Wedding Contract (Sunday Contract: Wedding Coordi…" at bounding box center [308, 371] width 121 height 13
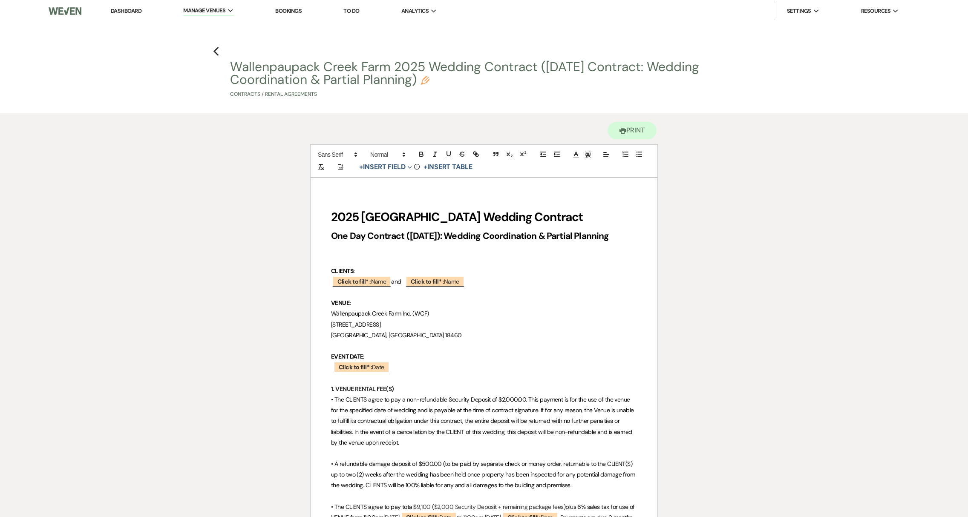
click at [426, 81] on icon "Pencil" at bounding box center [425, 80] width 9 height 9
select select "10"
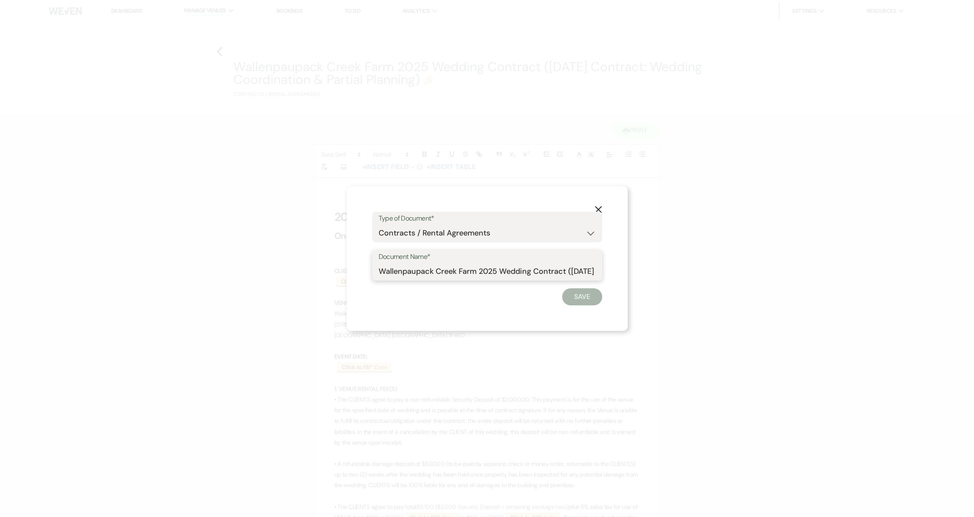
click at [379, 273] on input "Wallenpaupack Creek Farm 2025 Wedding Contract (Sunday Contract: Wedding Coordi…" at bounding box center [487, 271] width 217 height 17
type input "[DATE]- [GEOGRAPHIC_DATA] 2025 Wedding Contract ([DATE] Contract: Wedding Coord…"
click at [583, 291] on button "Save" at bounding box center [582, 296] width 40 height 17
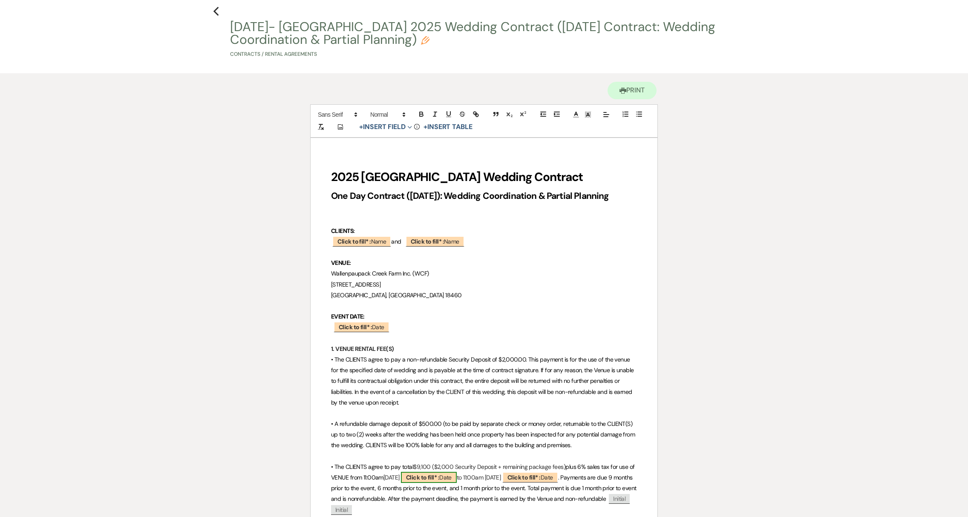
scroll to position [78, 0]
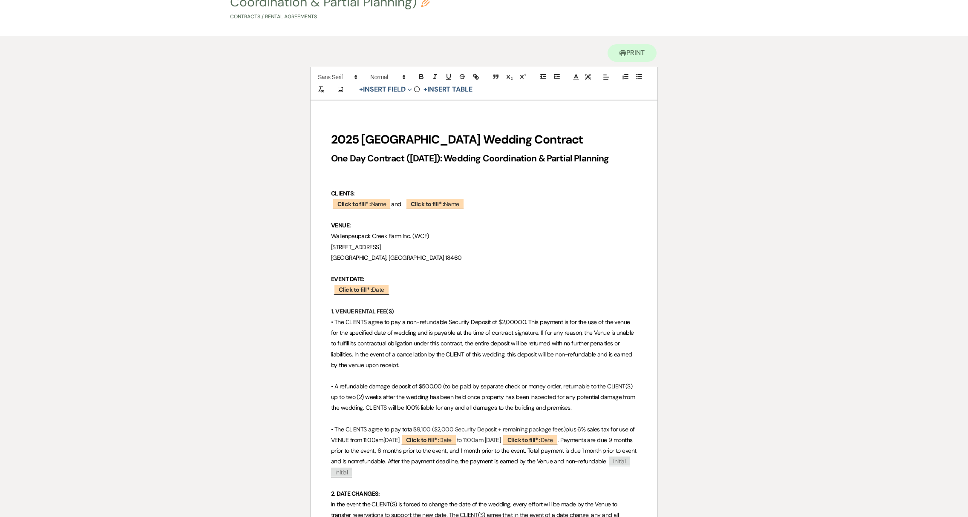
click at [419, 429] on p "• The CLIENTS agree to pay total $9,100 ($2,000 Security Deposit + remaining pa…" at bounding box center [484, 451] width 306 height 54
drag, startPoint x: 418, startPoint y: 430, endPoint x: 430, endPoint y: 431, distance: 12.4
click at [430, 431] on p "• The CLIENTS agree to pay total $9,100 ($2,000 Security Deposit + remaining pa…" at bounding box center [484, 451] width 306 height 54
click at [609, 159] on h2 "One Day Contract (Sunday): Wedding Coordination & Partial Planning" at bounding box center [484, 159] width 306 height 16
click at [362, 136] on strong "2025 Wallenpaupack Creek Farm Wedding Contract" at bounding box center [457, 140] width 252 height 16
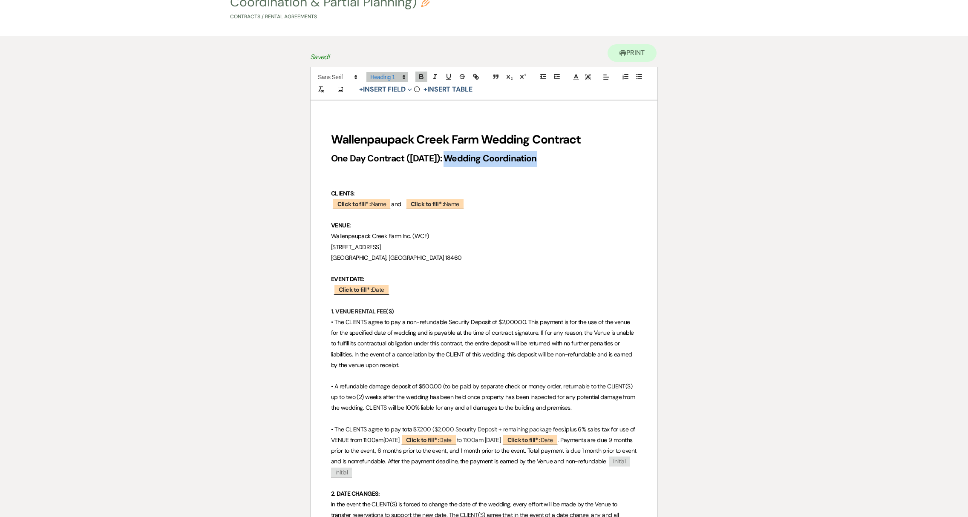
drag, startPoint x: 538, startPoint y: 159, endPoint x: 448, endPoint y: 160, distance: 90.3
click at [448, 160] on h2 "One Day Contract (Sunday): Wedding Coordination" at bounding box center [484, 159] width 306 height 16
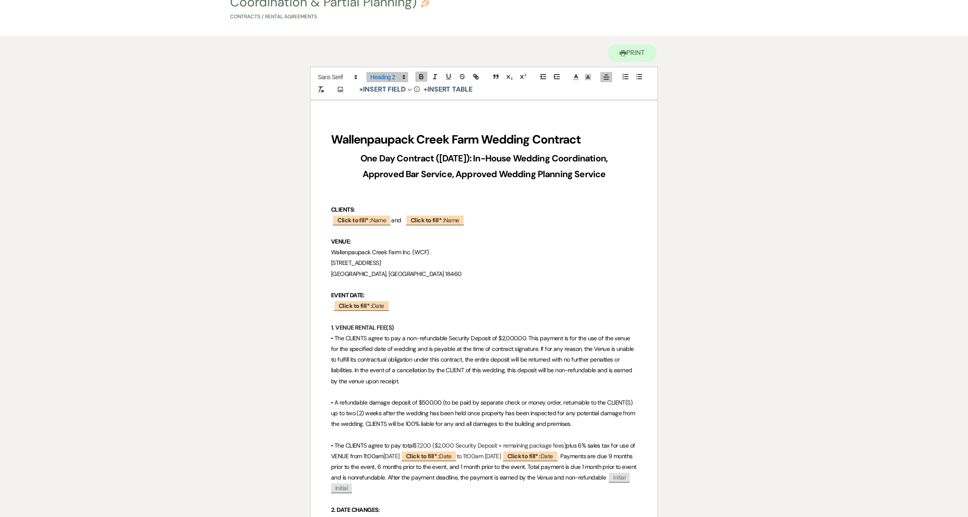
click at [375, 200] on p at bounding box center [484, 198] width 306 height 11
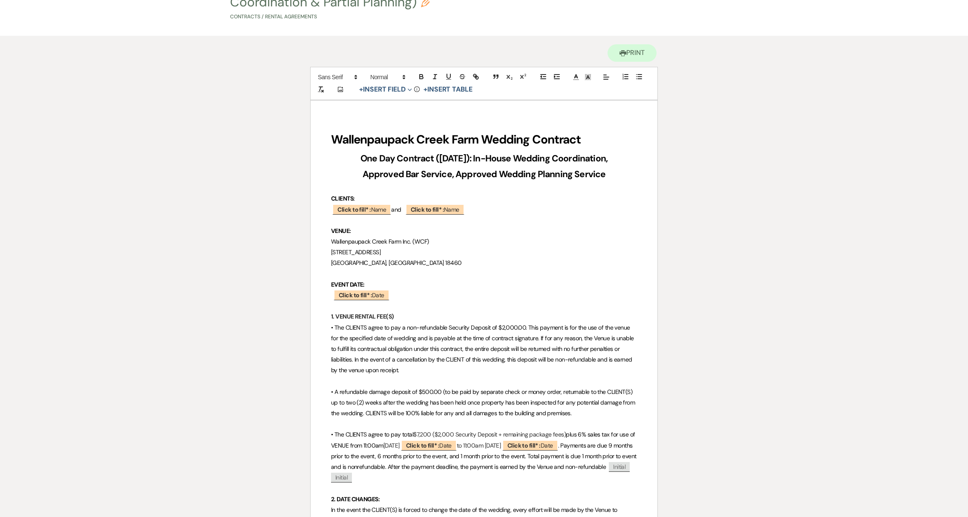
click at [388, 134] on strong "Wallenpaupack Creek Farm Wedding Contract" at bounding box center [456, 140] width 250 height 16
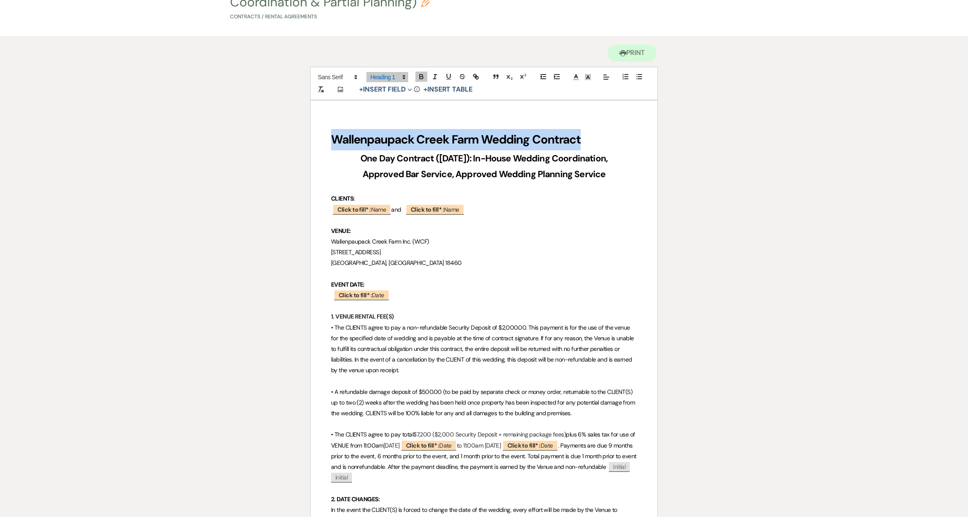
drag, startPoint x: 328, startPoint y: 137, endPoint x: 648, endPoint y: 147, distance: 320.1
click at [558, 78] on icon "button" at bounding box center [557, 77] width 8 height 8
click at [546, 81] on button "button" at bounding box center [543, 77] width 12 height 10
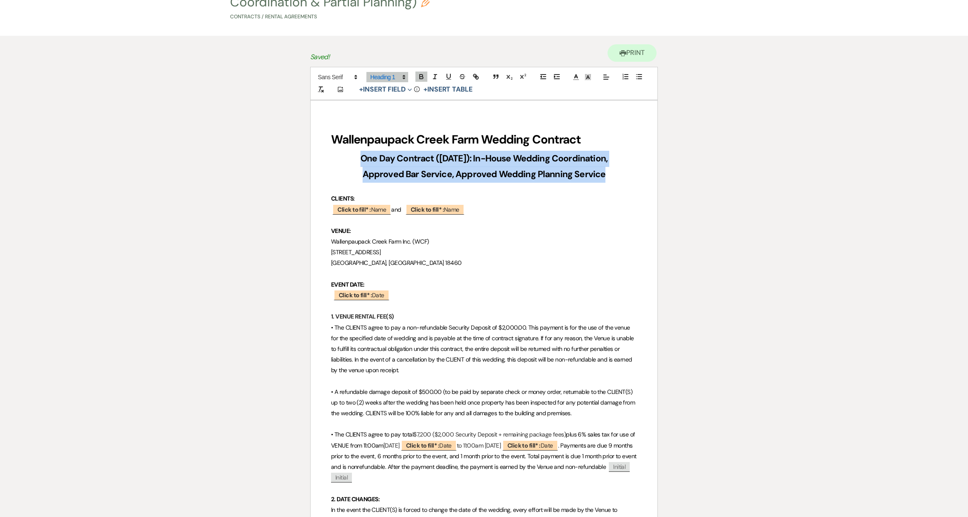
drag, startPoint x: 606, startPoint y: 177, endPoint x: 345, endPoint y: 153, distance: 261.4
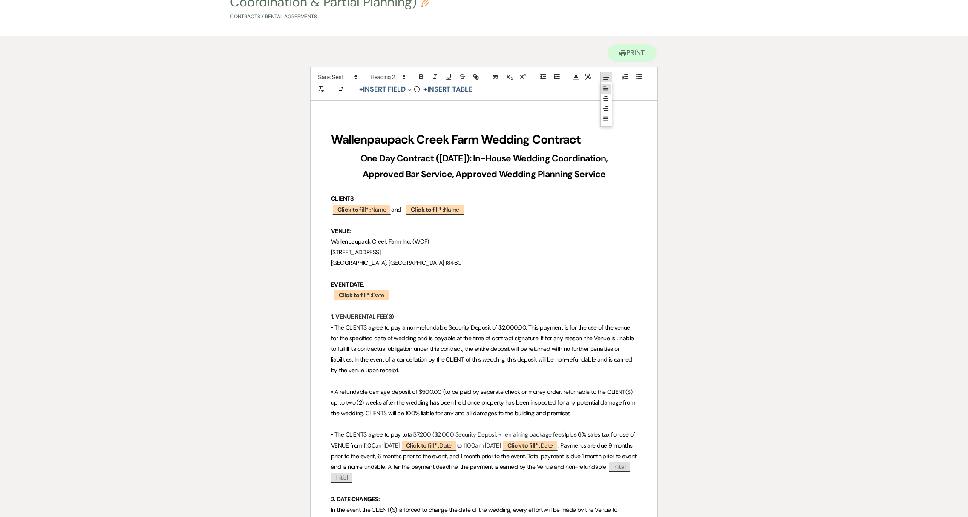
click at [605, 87] on icon at bounding box center [605, 88] width 7 height 7
click at [452, 141] on strong "Wallenpaupack Creek Farm Wedding Contract" at bounding box center [456, 140] width 250 height 16
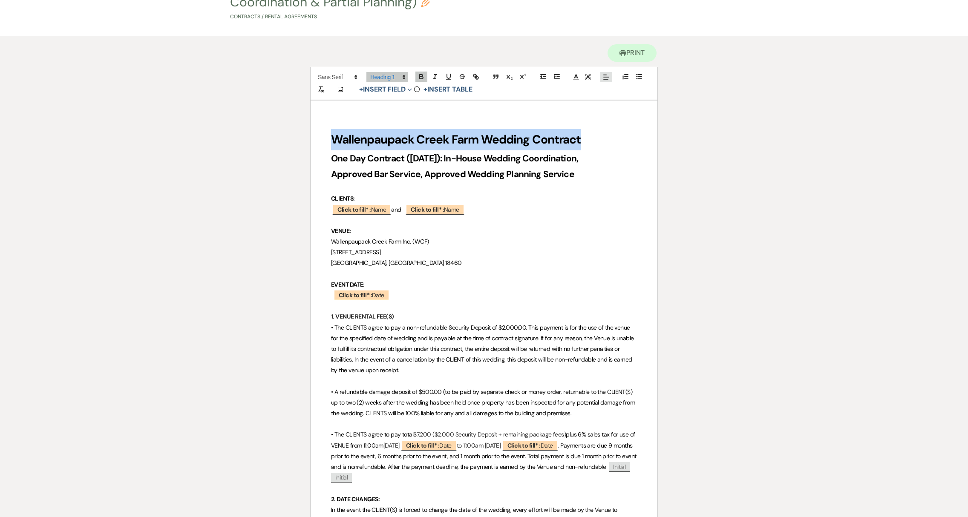
click at [452, 141] on strong "Wallenpaupack Creek Farm Wedding Contract" at bounding box center [456, 140] width 250 height 16
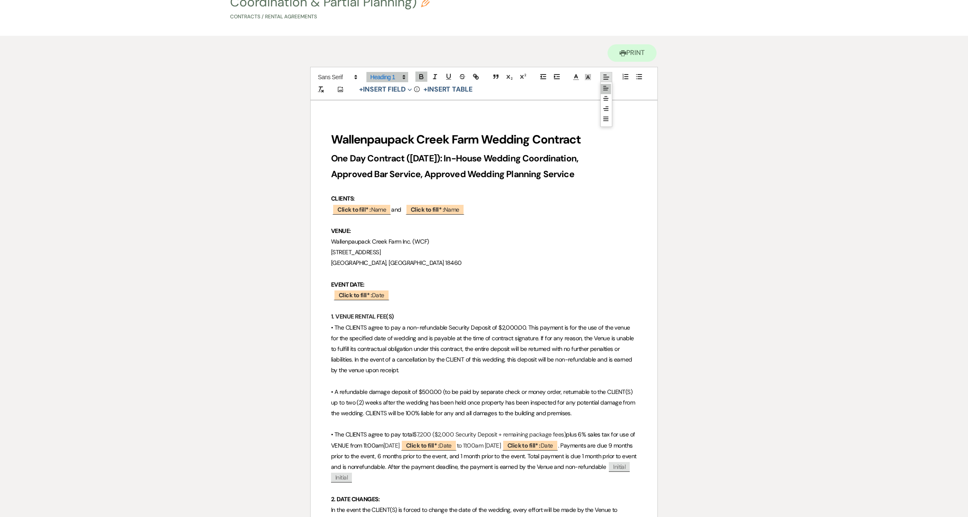
click at [604, 79] on icon at bounding box center [606, 77] width 8 height 8
click at [604, 98] on line at bounding box center [606, 98] width 5 height 0
click at [616, 183] on p at bounding box center [484, 188] width 306 height 11
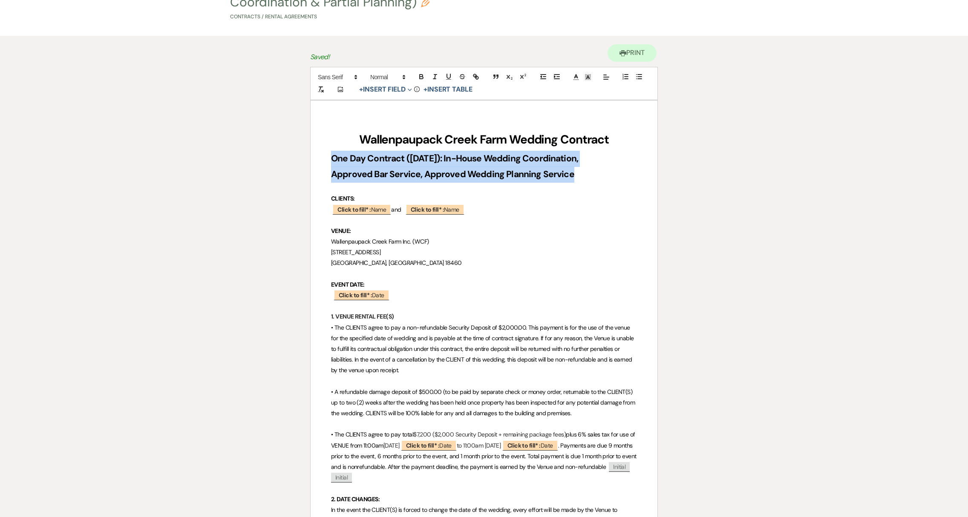
drag, startPoint x: 370, startPoint y: 161, endPoint x: 619, endPoint y: 178, distance: 249.8
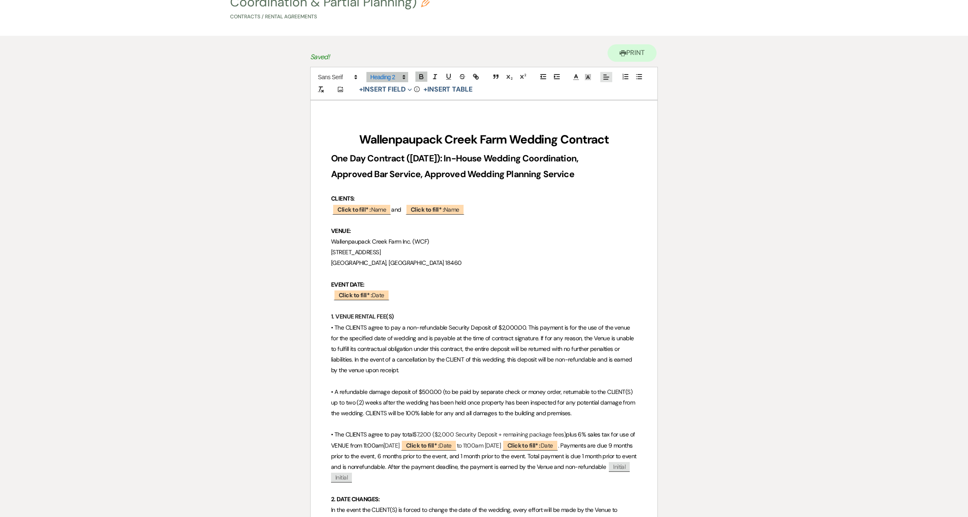
click at [606, 77] on icon at bounding box center [606, 77] width 8 height 8
click at [609, 100] on icon at bounding box center [605, 98] width 7 height 7
click at [564, 259] on p "[GEOGRAPHIC_DATA], [GEOGRAPHIC_DATA] 18460" at bounding box center [484, 263] width 306 height 11
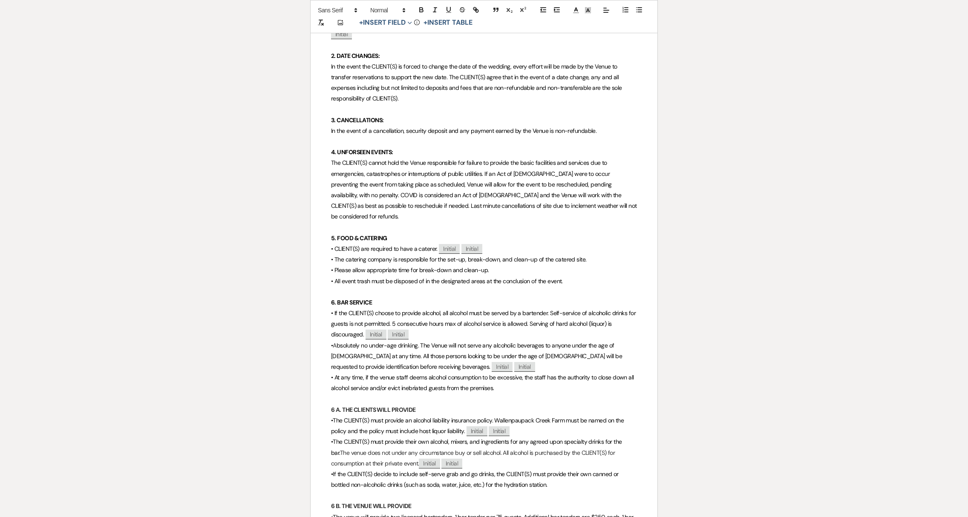
scroll to position [531, 0]
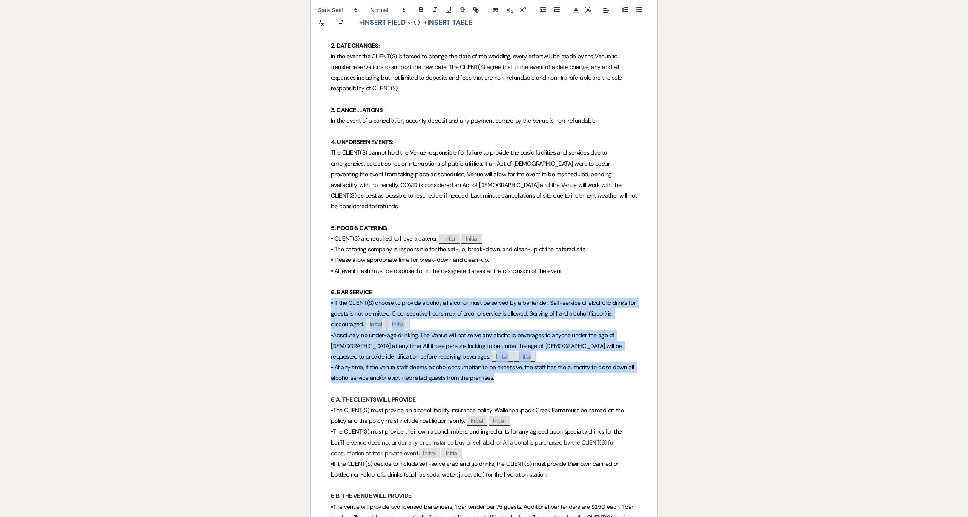
drag, startPoint x: 330, startPoint y: 292, endPoint x: 499, endPoint y: 368, distance: 185.3
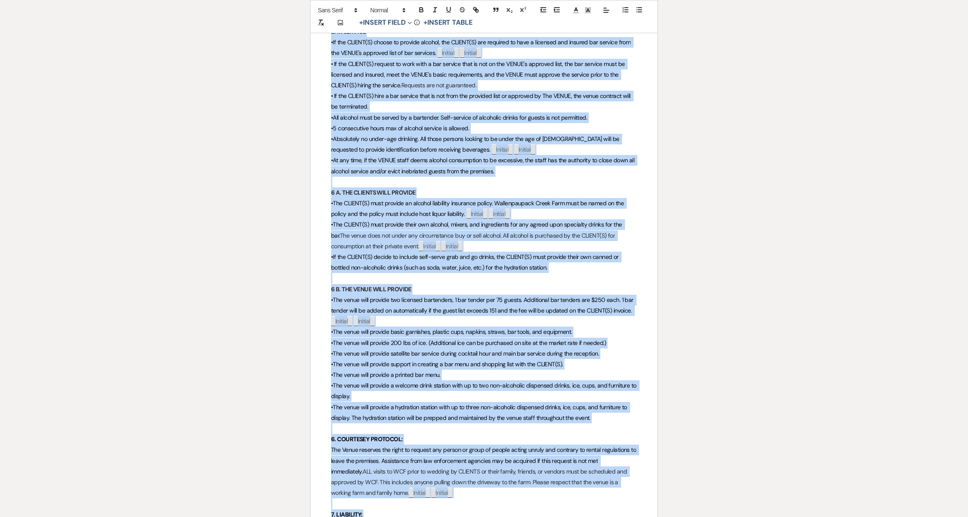
scroll to position [806, 0]
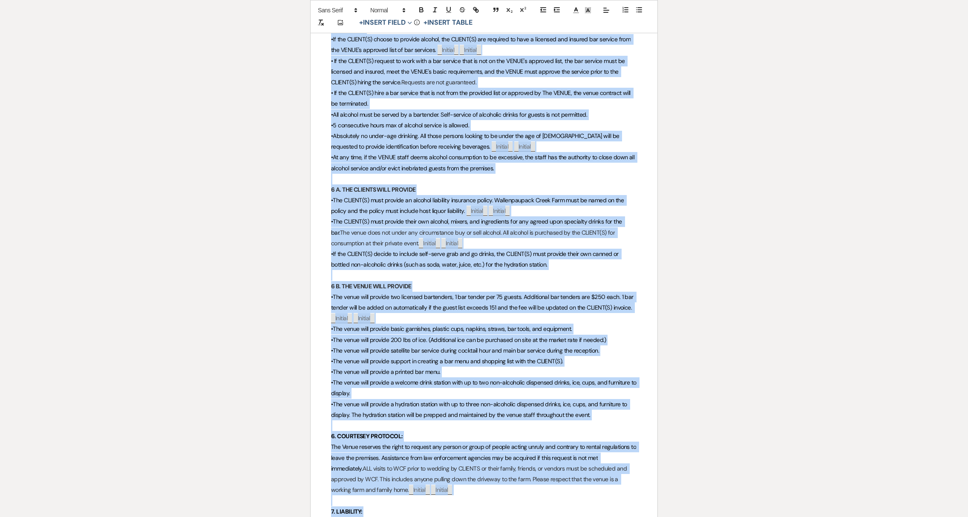
drag, startPoint x: 331, startPoint y: 157, endPoint x: 611, endPoint y: 403, distance: 372.7
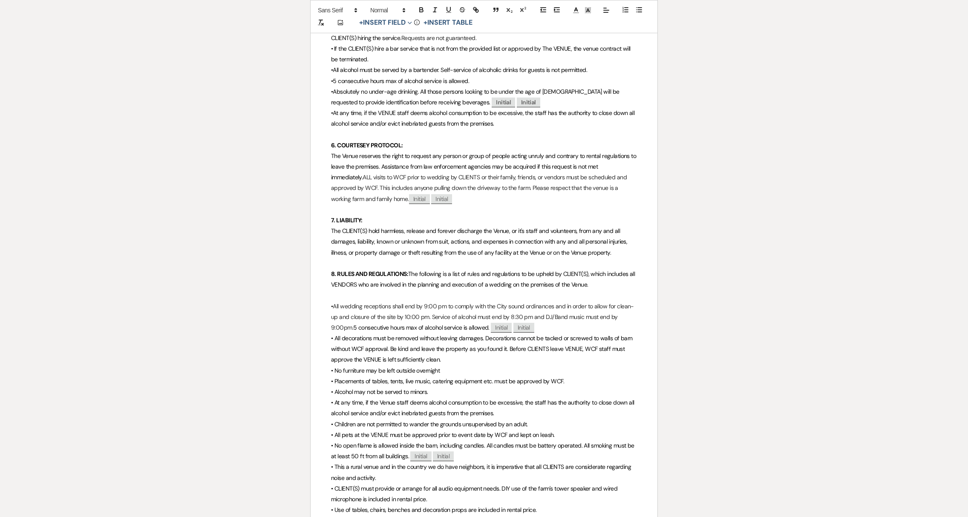
scroll to position [872, 0]
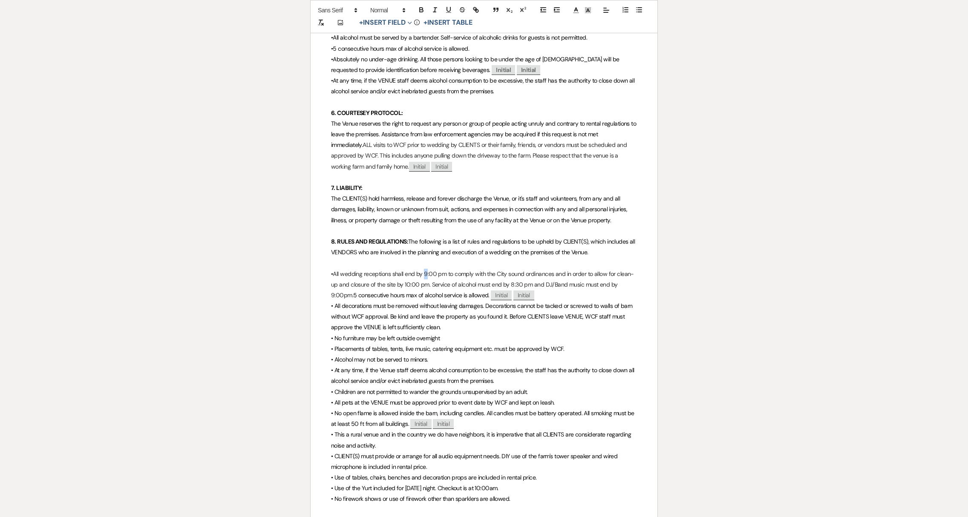
click at [429, 270] on span "All wedding receptions shall end by 9:00 pm to comply with the City sound ordin…" at bounding box center [482, 284] width 303 height 29
click at [410, 273] on span "All wedding receptions shall end by 10:00 pm to comply with the City sound ordi…" at bounding box center [483, 284] width 305 height 29
click at [510, 271] on span "All wedding receptions shall end by 10:00 pm to comply with the City sound ordi…" at bounding box center [483, 284] width 305 height 29
click at [617, 272] on span "All wedding receptions shall end by 10:00 pm to comply with the City sound ordi…" at bounding box center [483, 284] width 305 height 29
click at [492, 333] on p "• No furniture may be left outside overnight" at bounding box center [484, 338] width 306 height 11
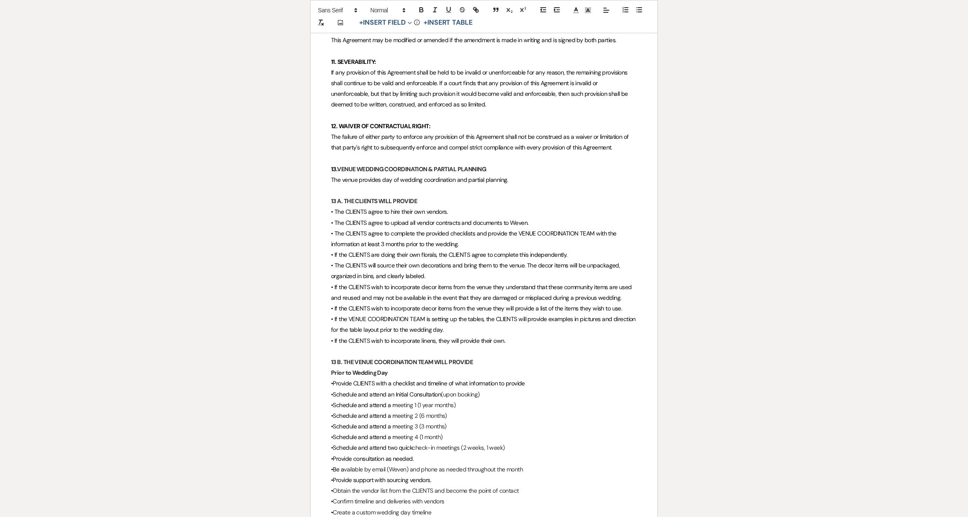
scroll to position [1439, 0]
click at [337, 151] on p at bounding box center [484, 156] width 306 height 11
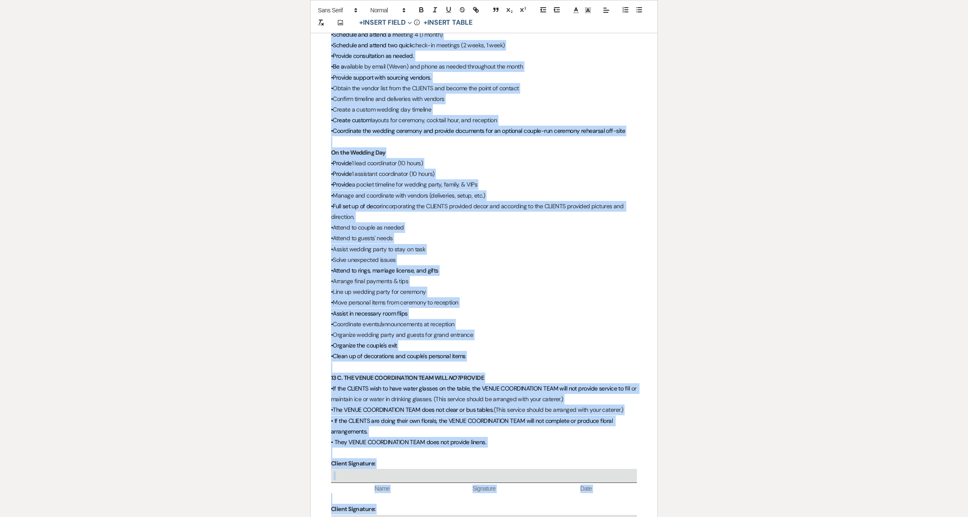
scroll to position [2116, 0]
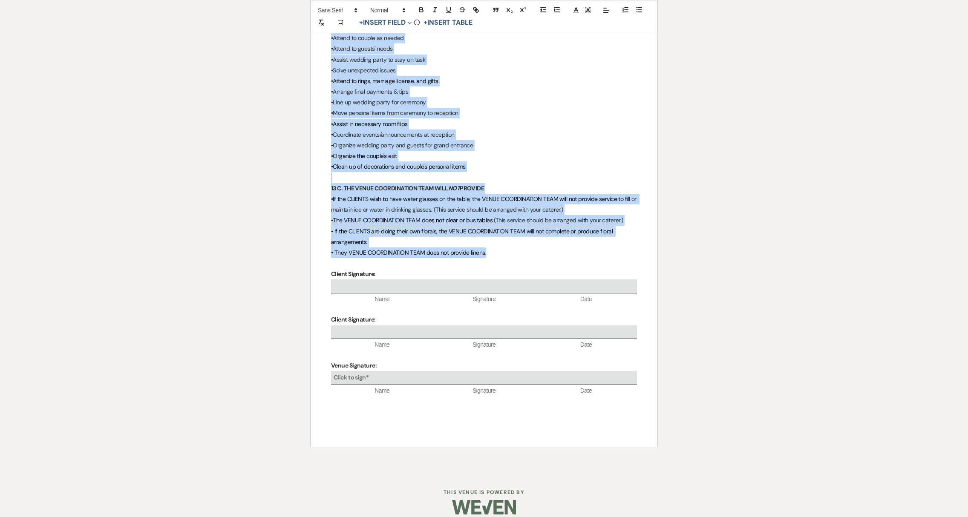
drag, startPoint x: 331, startPoint y: 242, endPoint x: 558, endPoint y: 240, distance: 226.6
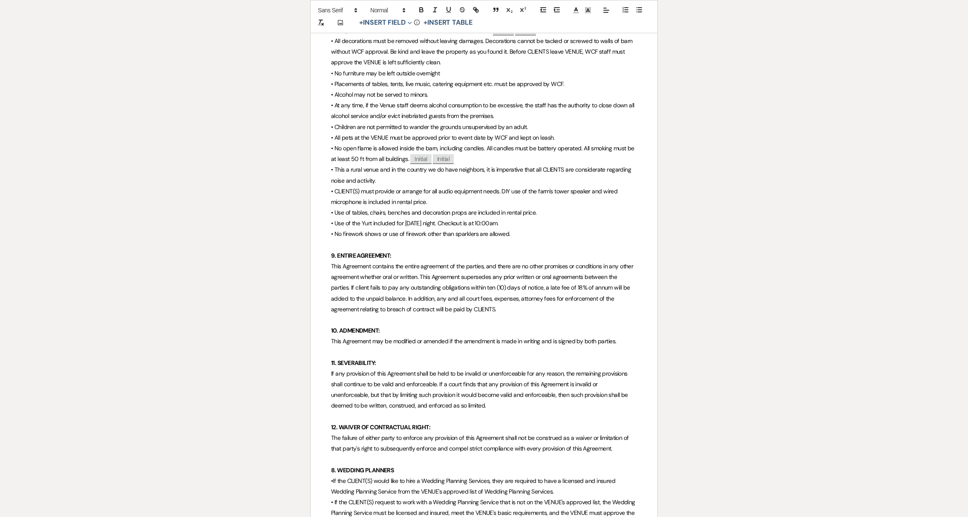
scroll to position [1258, 0]
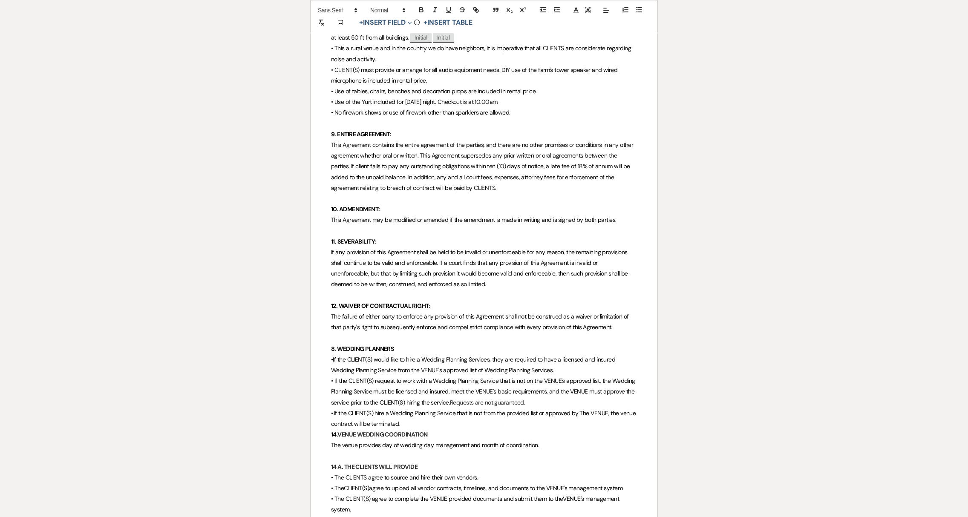
click at [333, 345] on strong "8. WEDDING PLANNERS" at bounding box center [362, 349] width 63 height 8
click at [435, 381] on span "• If the CLIENT(S) request to work with a Wedding Planning Service that is not …" at bounding box center [483, 391] width 305 height 29
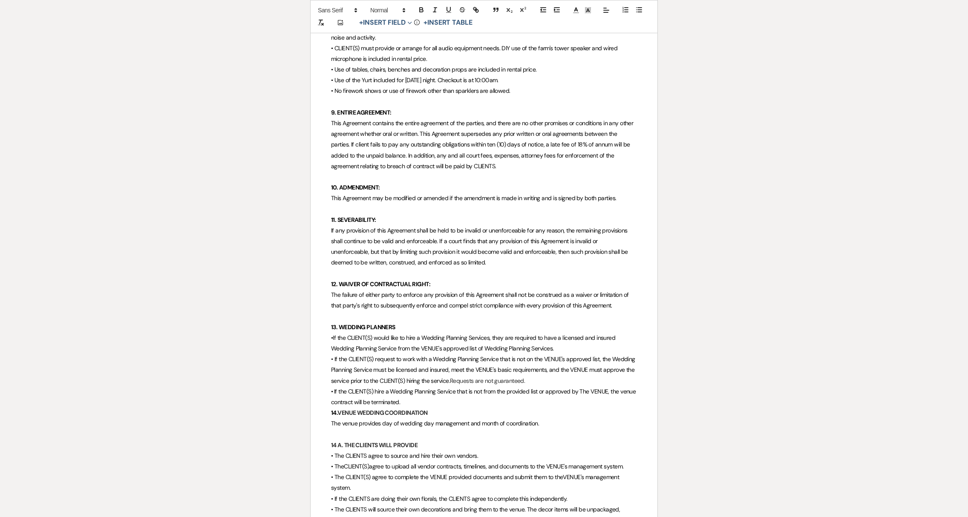
scroll to position [1318, 0]
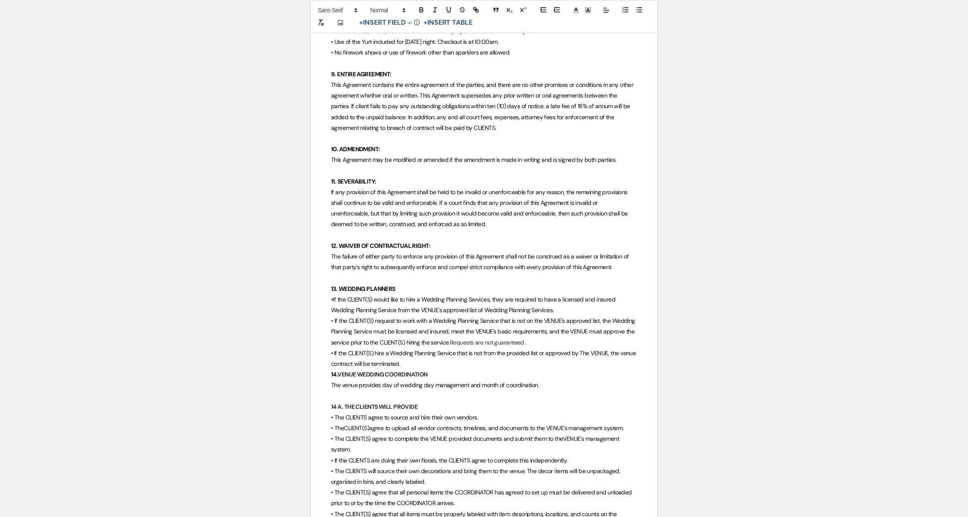
click at [380, 391] on p at bounding box center [484, 396] width 306 height 11
click at [409, 350] on p "• If the CLIENT(S) hire a Wedding Planning Service that is not from the provide…" at bounding box center [484, 358] width 306 height 21
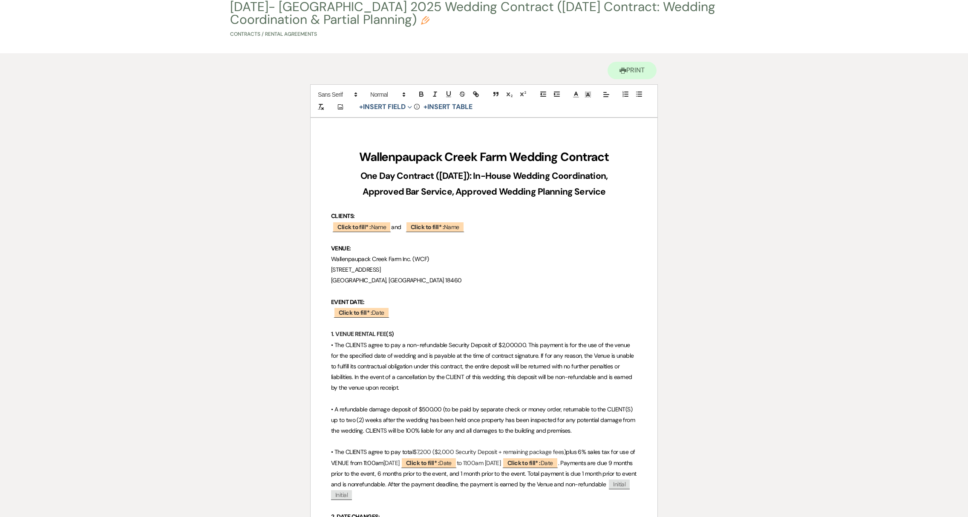
scroll to position [0, 0]
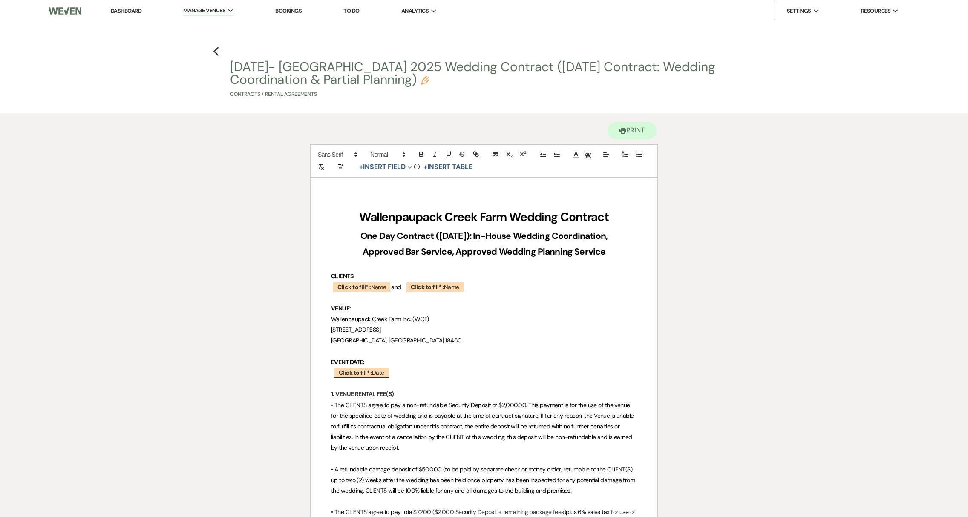
click at [464, 363] on p "EVENT DATE:" at bounding box center [484, 362] width 306 height 11
click at [216, 51] on icon "Previous" at bounding box center [216, 51] width 6 height 10
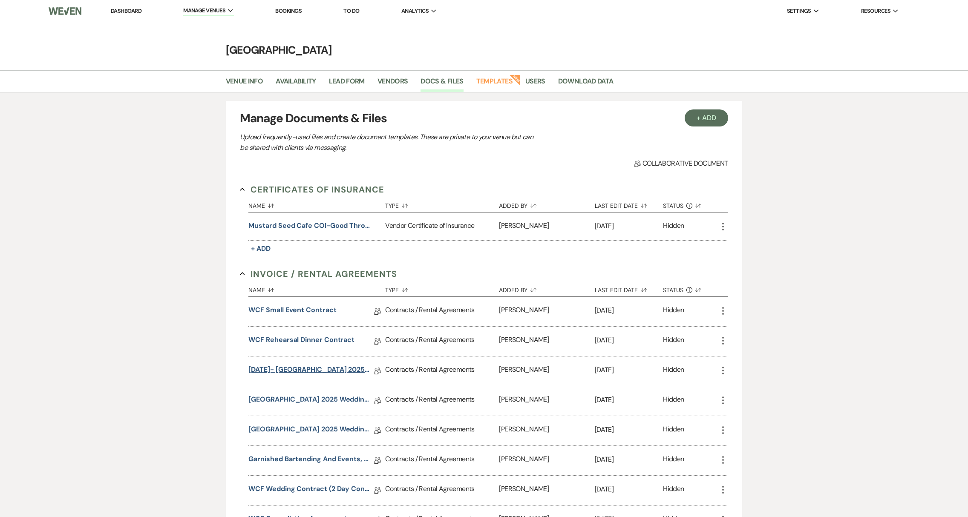
click at [297, 367] on link "[DATE]- [GEOGRAPHIC_DATA] 2025 Wedding Contract ([DATE] Contract: Wedding Coord…" at bounding box center [308, 371] width 121 height 13
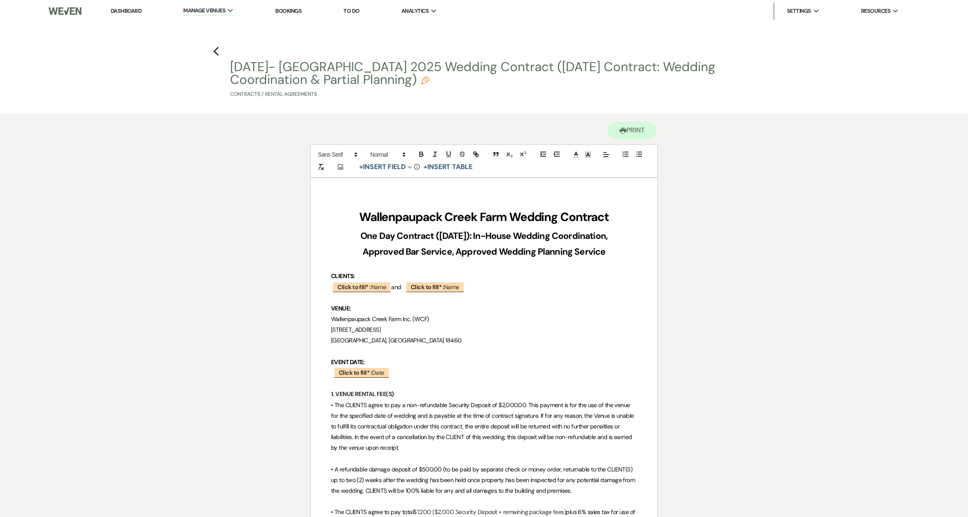
click at [141, 9] on link "Dashboard" at bounding box center [126, 10] width 31 height 7
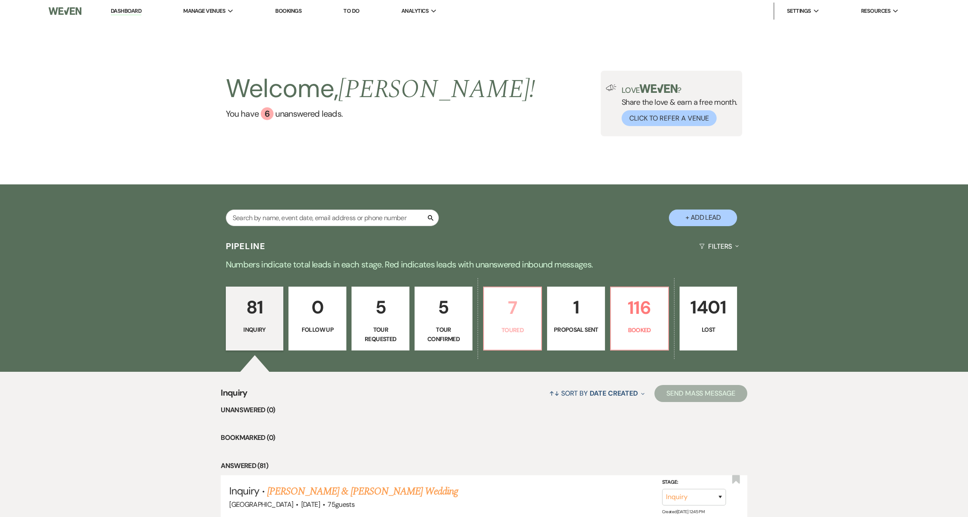
click at [514, 334] on p "Toured" at bounding box center [512, 329] width 47 height 9
select select "5"
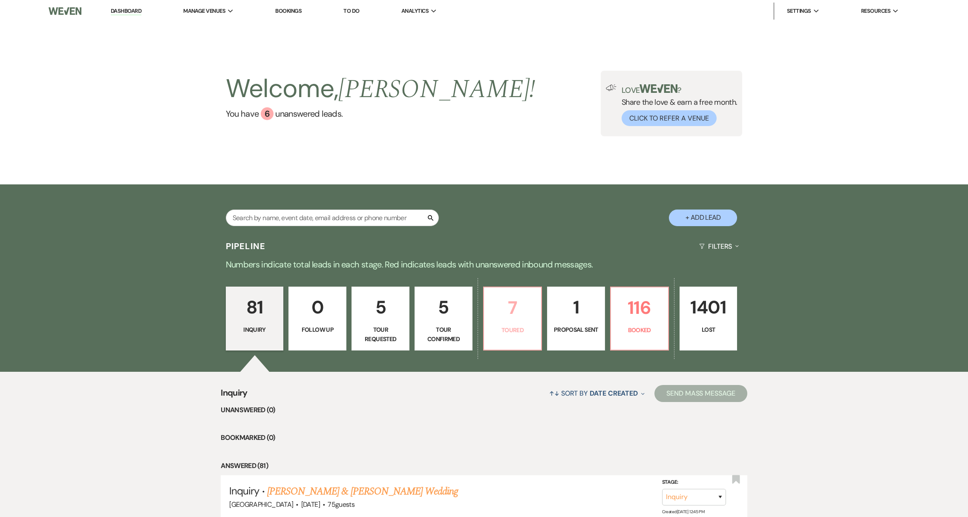
select select "5"
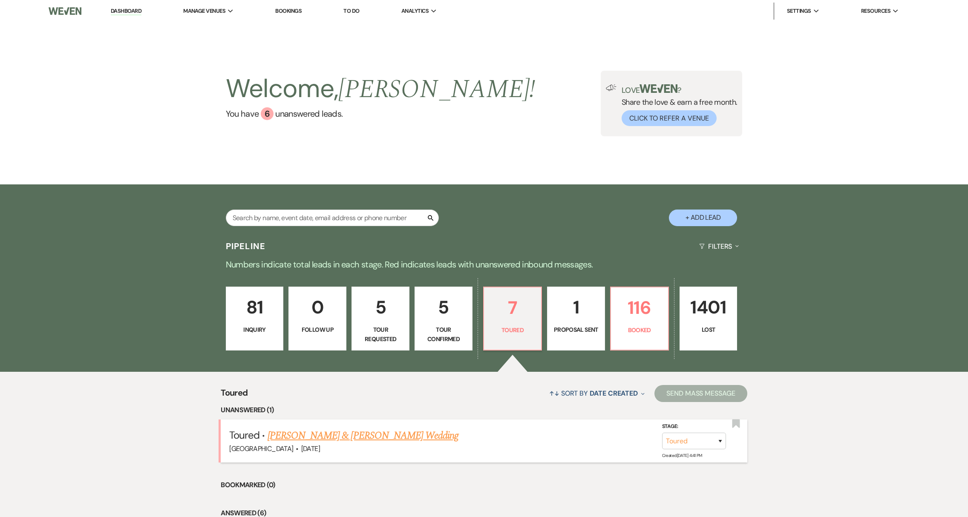
click at [345, 436] on link "[PERSON_NAME] & [PERSON_NAME] Wedding" at bounding box center [363, 435] width 191 height 15
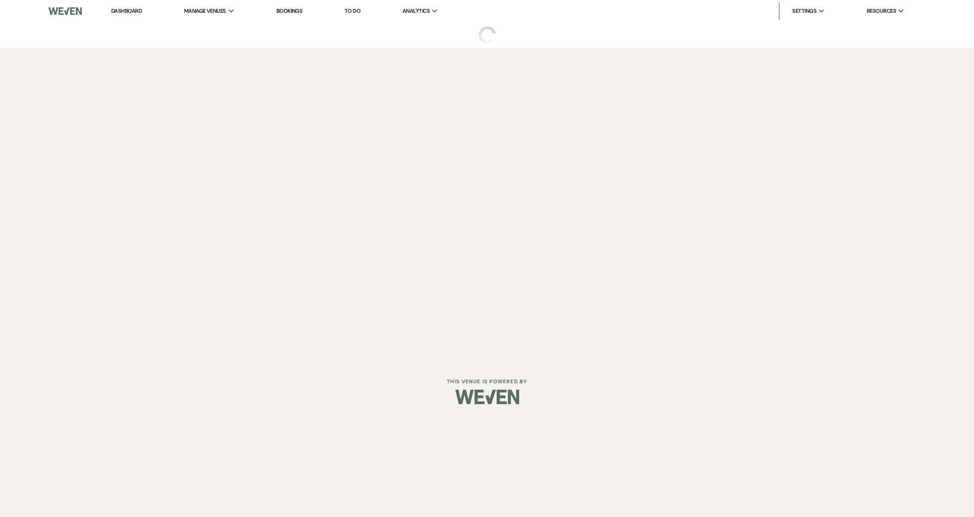
select select "5"
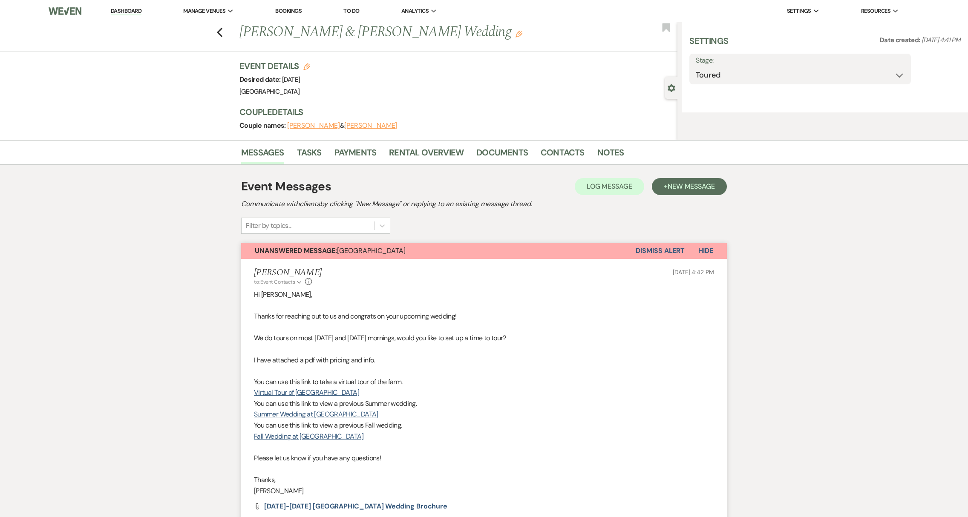
select select "5"
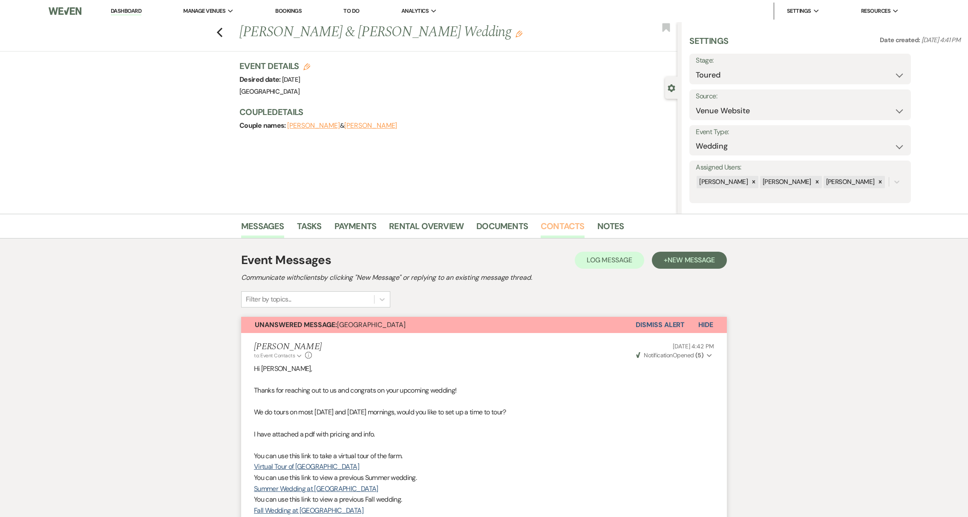
click at [574, 229] on link "Contacts" at bounding box center [563, 228] width 44 height 19
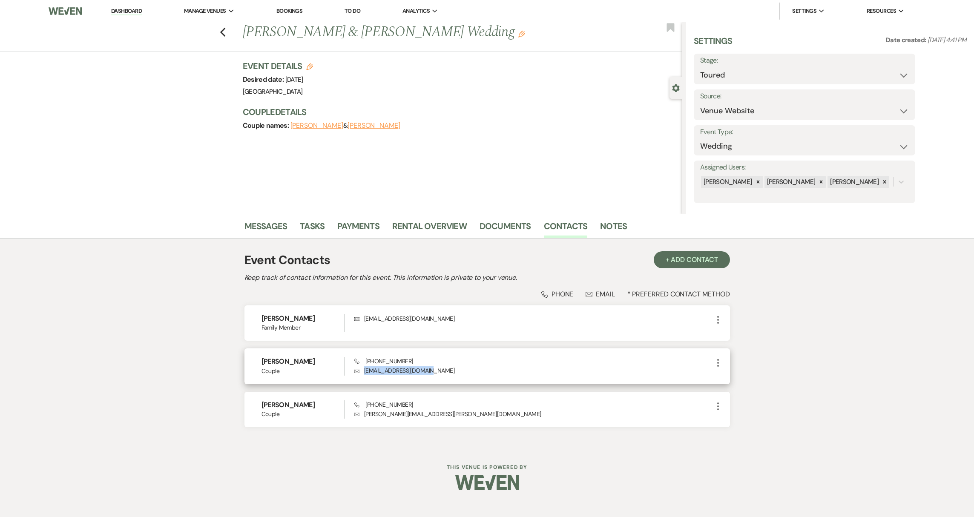
drag, startPoint x: 364, startPoint y: 371, endPoint x: 436, endPoint y: 369, distance: 72.0
click at [436, 369] on p "Envelope Chloebaron16@gmail.com" at bounding box center [533, 370] width 358 height 9
copy p "[EMAIL_ADDRESS][DOMAIN_NAME]"
drag, startPoint x: 366, startPoint y: 361, endPoint x: 423, endPoint y: 363, distance: 57.1
click at [423, 363] on div "Phone (631) 806-9678 Envelope Chloebaron16@gmail.com" at bounding box center [533, 366] width 358 height 18
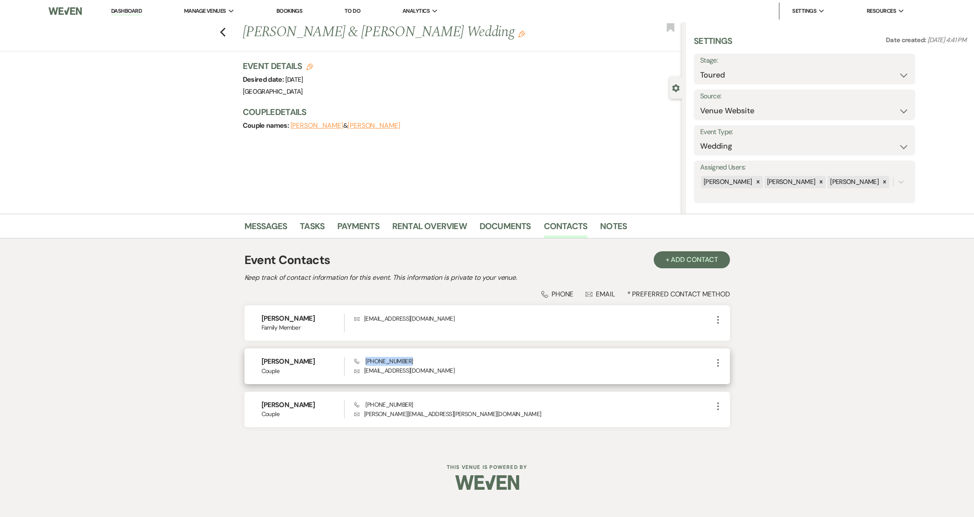
copy span "[PHONE_NUMBER]"
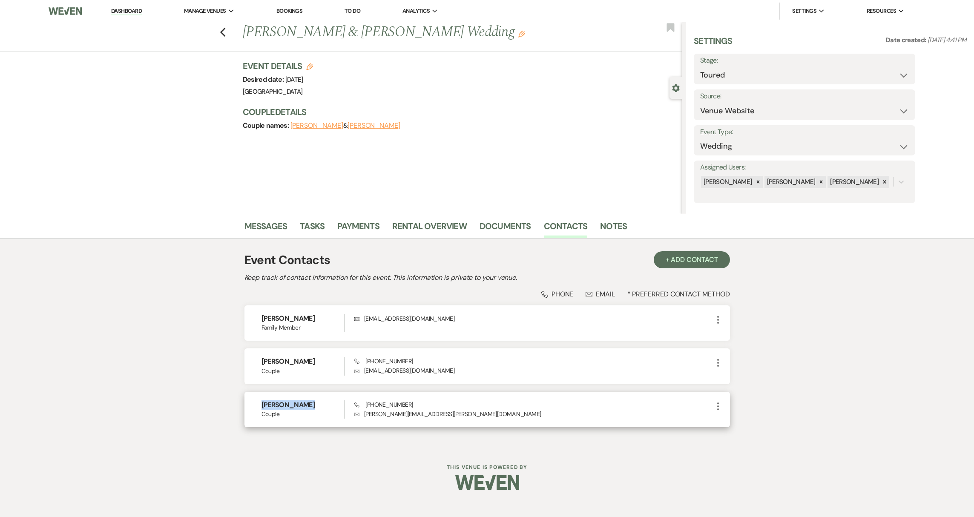
drag, startPoint x: 267, startPoint y: 405, endPoint x: 316, endPoint y: 407, distance: 49.0
click at [316, 407] on h6 "[PERSON_NAME]" at bounding box center [303, 404] width 83 height 9
copy h6 "[PERSON_NAME]"
drag, startPoint x: 365, startPoint y: 406, endPoint x: 408, endPoint y: 407, distance: 42.2
click at [408, 407] on div "Phone (315) 506-0763 Envelope dan.drazek@yahoo.com" at bounding box center [533, 409] width 358 height 18
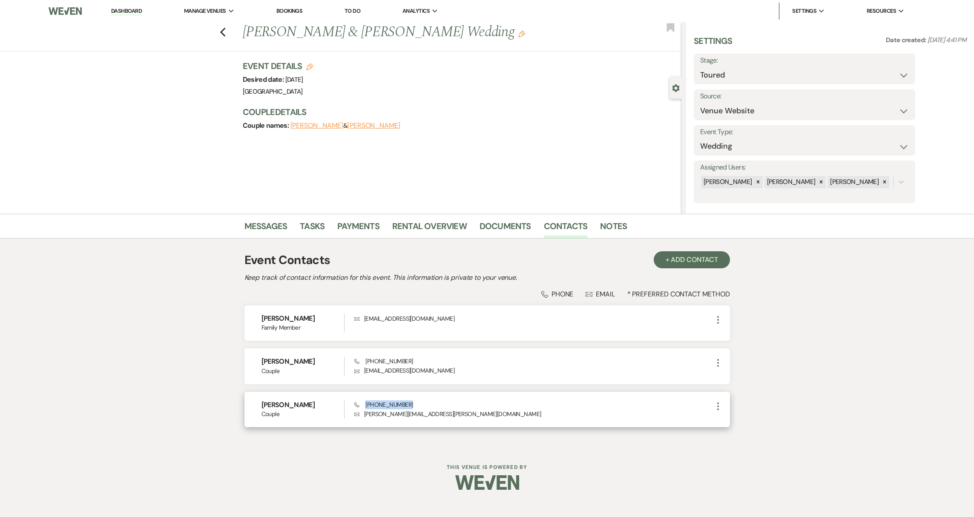
copy span "[PHONE_NUMBER]"
click at [364, 414] on p "Envelope dan.drazek@yahoo.com" at bounding box center [533, 413] width 358 height 9
drag, startPoint x: 364, startPoint y: 415, endPoint x: 429, endPoint y: 410, distance: 65.3
click at [429, 410] on p "Envelope dan.drazek@yahoo.com" at bounding box center [533, 413] width 358 height 9
copy p "[PERSON_NAME][EMAIL_ADDRESS][PERSON_NAME][DOMAIN_NAME]"
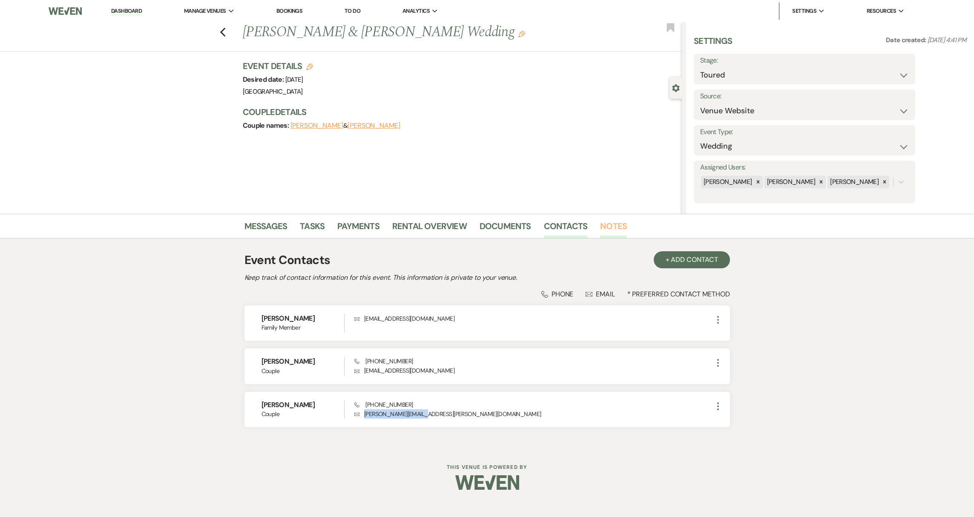
click at [603, 229] on link "Notes" at bounding box center [613, 228] width 27 height 19
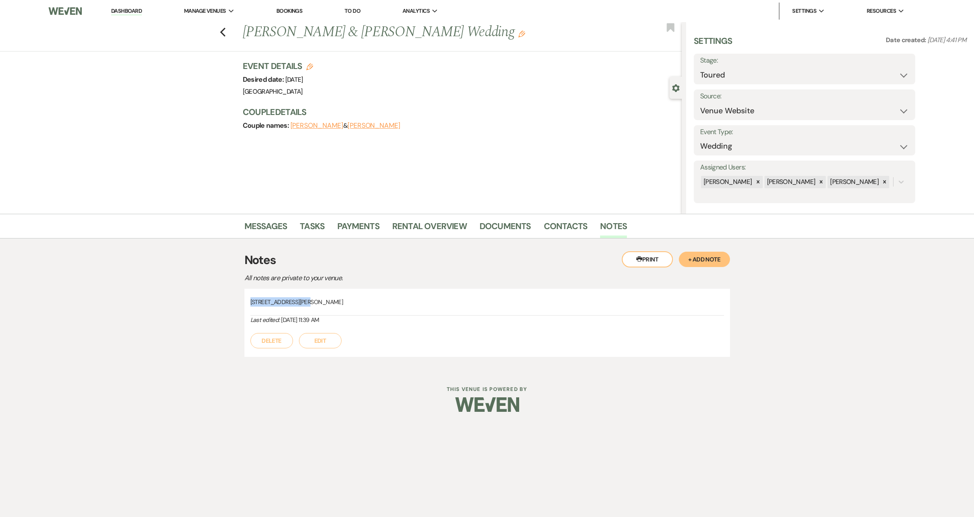
drag, startPoint x: 251, startPoint y: 302, endPoint x: 299, endPoint y: 305, distance: 48.7
click at [299, 305] on span "[STREET_ADDRESS][PERSON_NAME]" at bounding box center [296, 302] width 93 height 8
click at [261, 302] on span "[STREET_ADDRESS][PERSON_NAME]" at bounding box center [296, 302] width 93 height 8
drag, startPoint x: 251, startPoint y: 301, endPoint x: 290, endPoint y: 304, distance: 38.5
click at [290, 304] on span "[STREET_ADDRESS][PERSON_NAME]" at bounding box center [296, 302] width 93 height 8
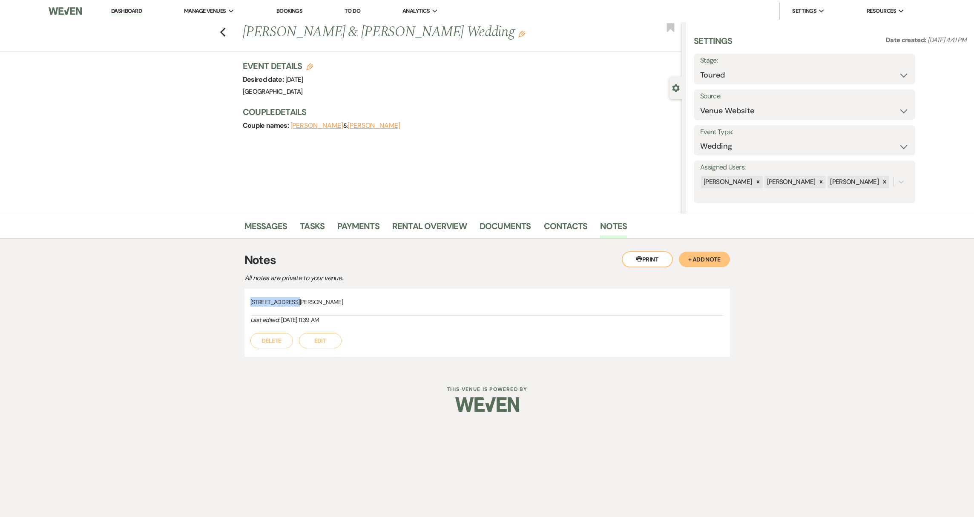
click at [250, 302] on span "[STREET_ADDRESS][PERSON_NAME]" at bounding box center [296, 302] width 93 height 8
drag, startPoint x: 250, startPoint y: 302, endPoint x: 289, endPoint y: 303, distance: 38.8
click at [289, 303] on span "[STREET_ADDRESS][PERSON_NAME]" at bounding box center [296, 302] width 93 height 8
copy span "8157 Rizzo Drive"
drag, startPoint x: 311, startPoint y: 302, endPoint x: 325, endPoint y: 305, distance: 13.5
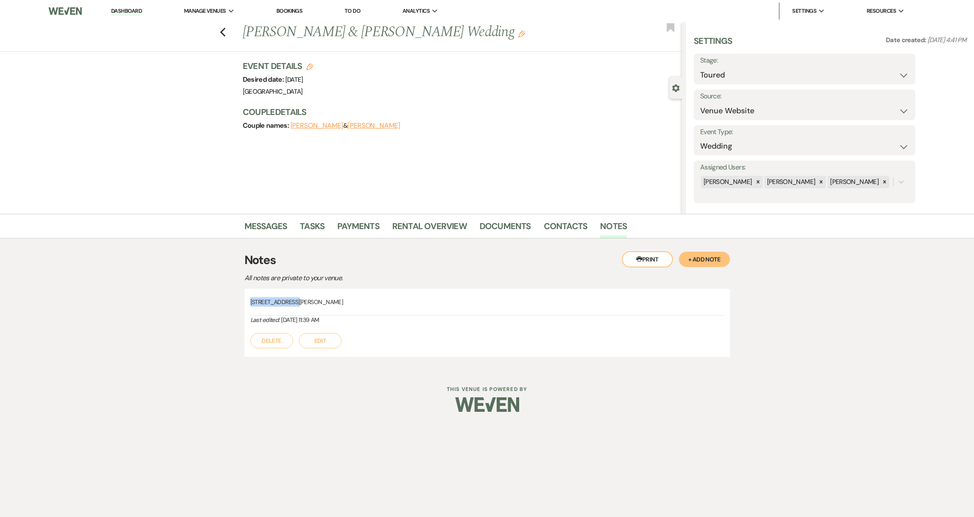
click at [325, 305] on span "[STREET_ADDRESS][PERSON_NAME]" at bounding box center [296, 302] width 93 height 8
copy span "13041"
